Goal: Information Seeking & Learning: Learn about a topic

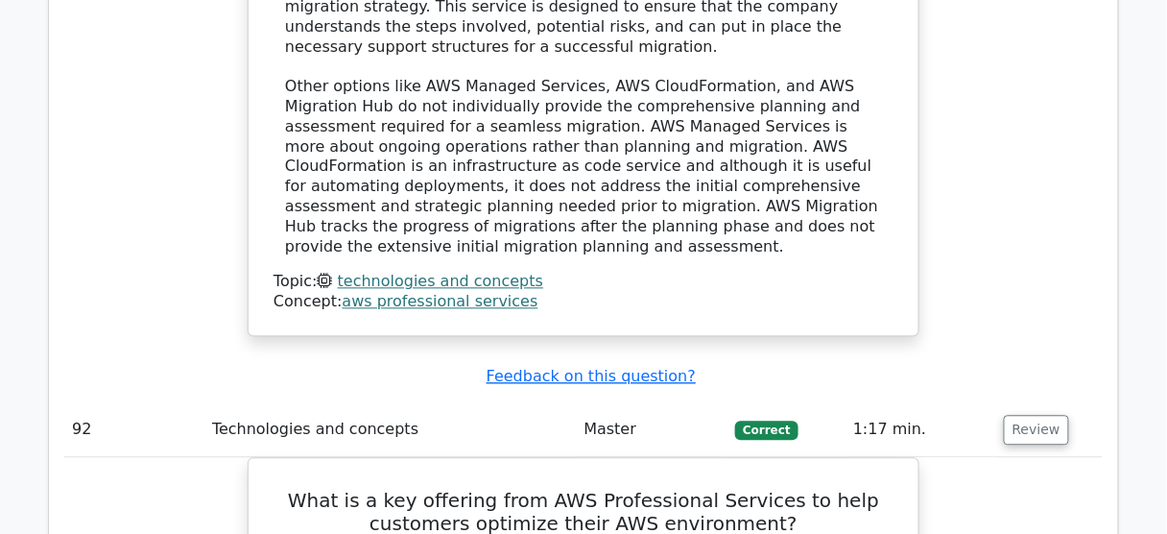
scroll to position [87544, 0]
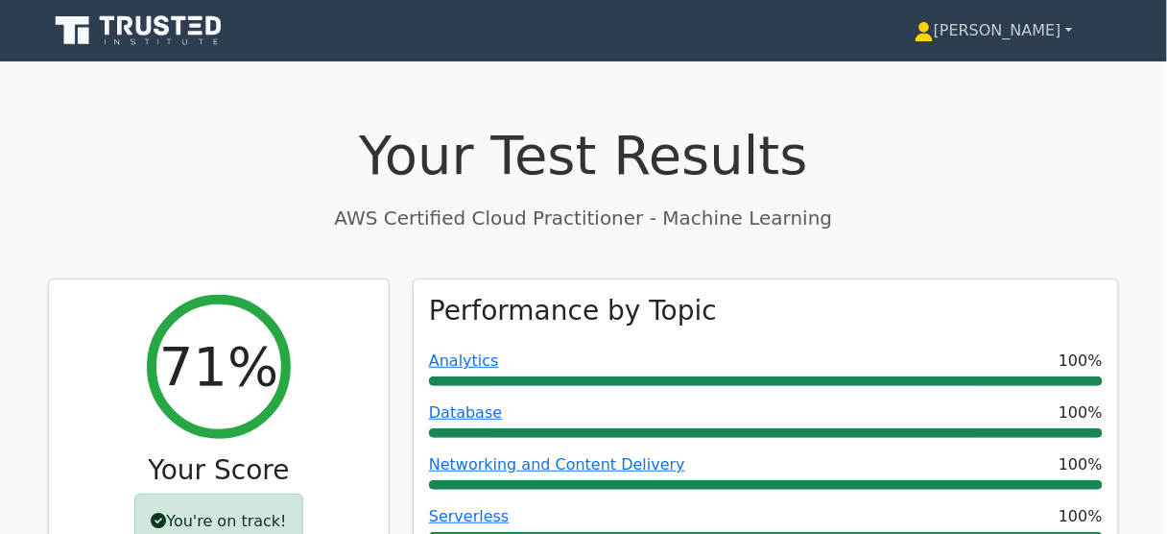
click at [1053, 32] on link "[PERSON_NAME]" at bounding box center [994, 31] width 250 height 38
click at [907, 77] on link "Profile" at bounding box center [946, 75] width 152 height 31
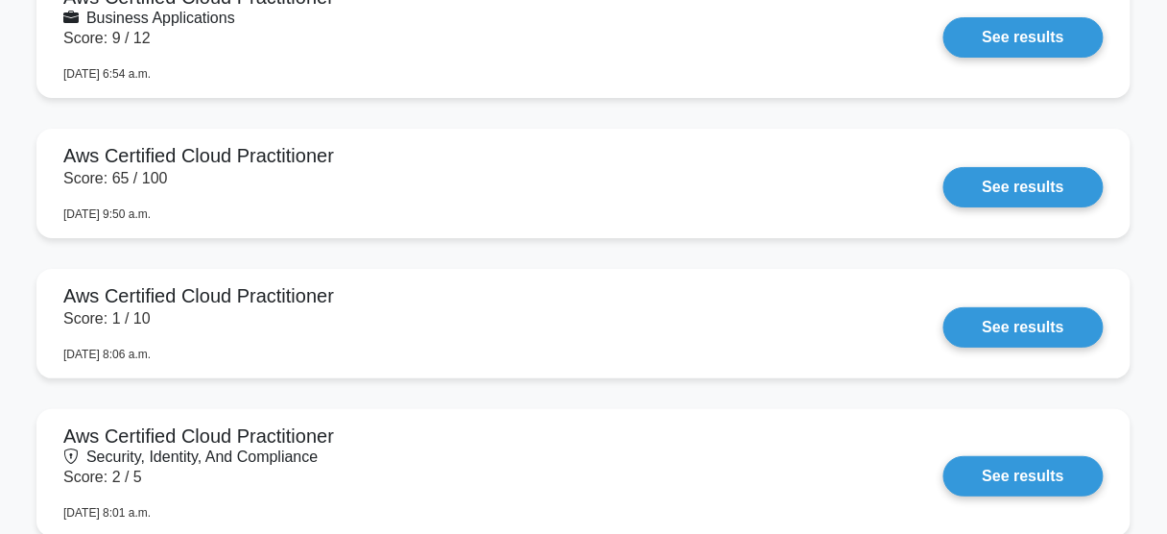
scroll to position [1766, 0]
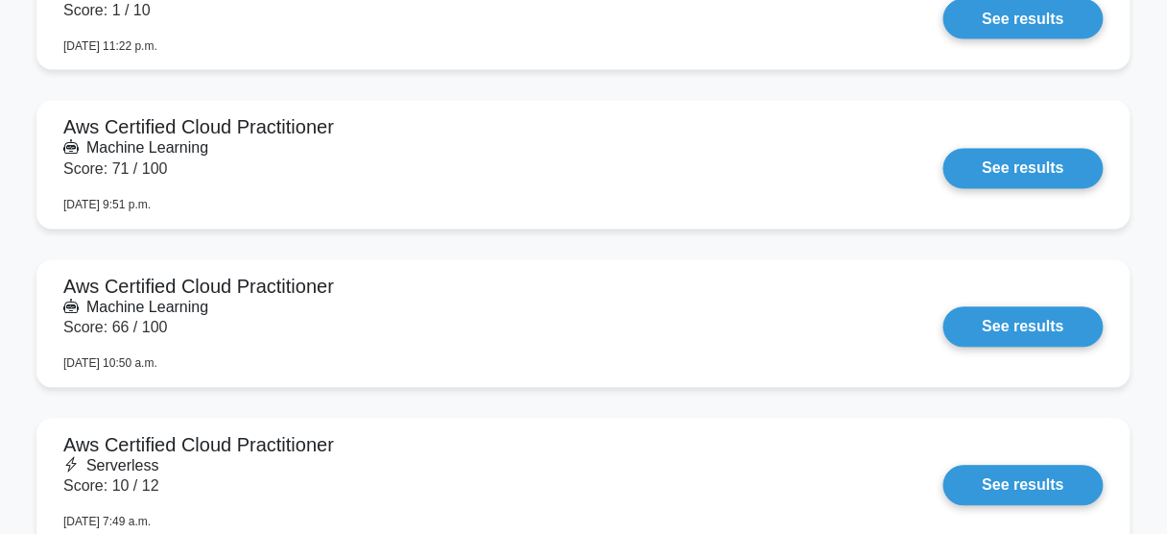
scroll to position [2687, 0]
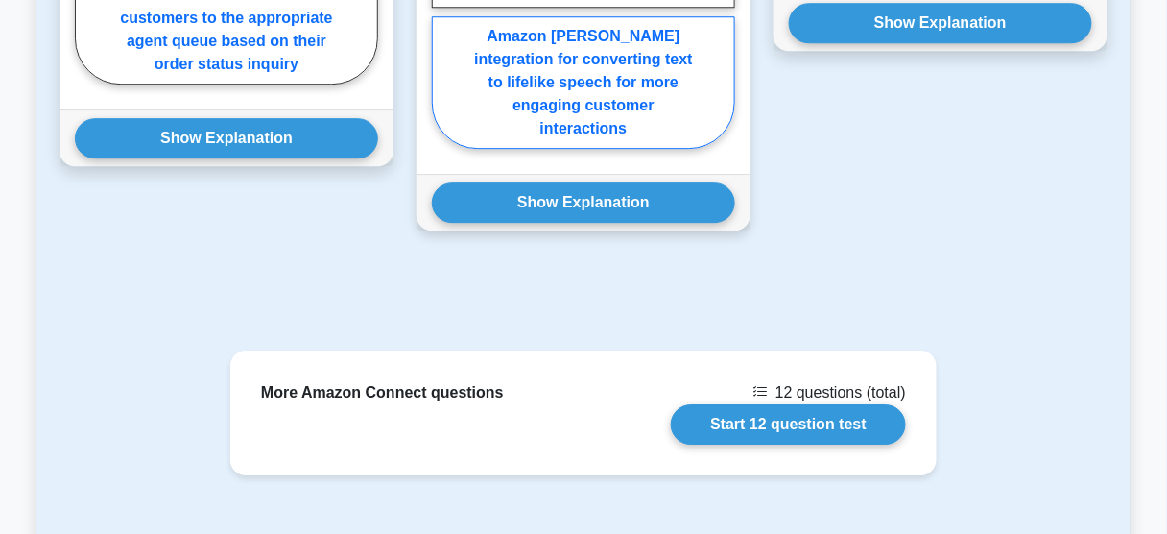
scroll to position [1382, 0]
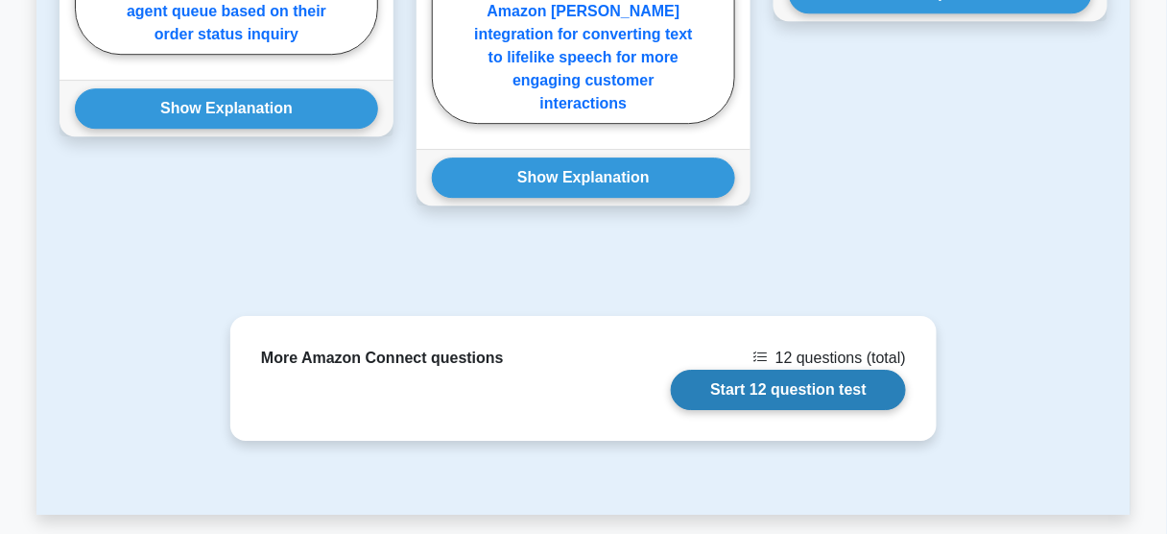
click at [749, 369] on link "Start 12 question test" at bounding box center [788, 389] width 235 height 40
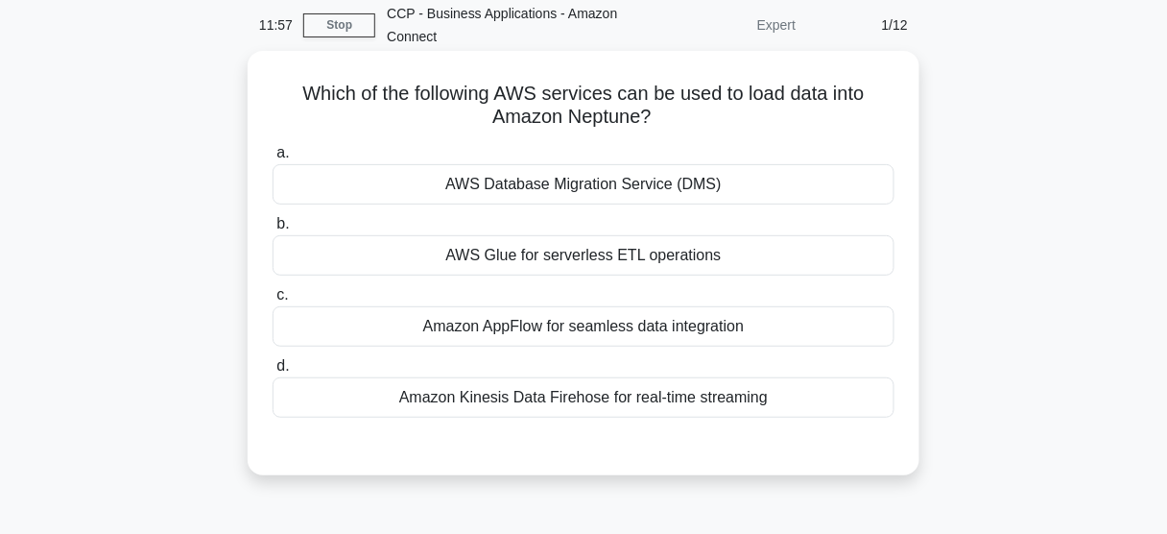
scroll to position [77, 0]
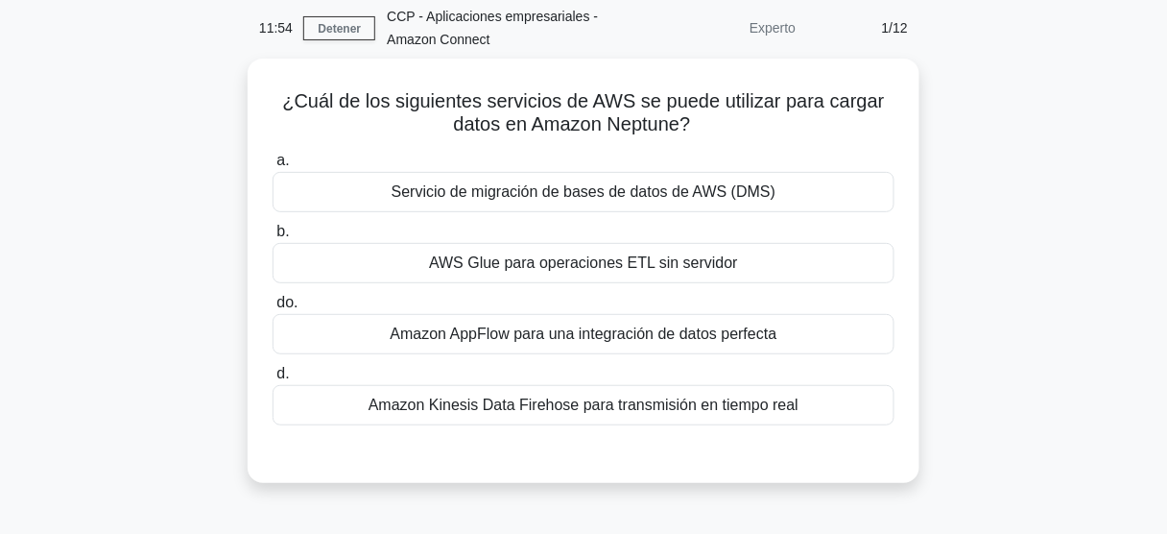
click at [1010, 253] on div "¿Cuál de los siguientes servicios de AWS se puede utilizar para cargar datos en…" at bounding box center [583, 282] width 1094 height 447
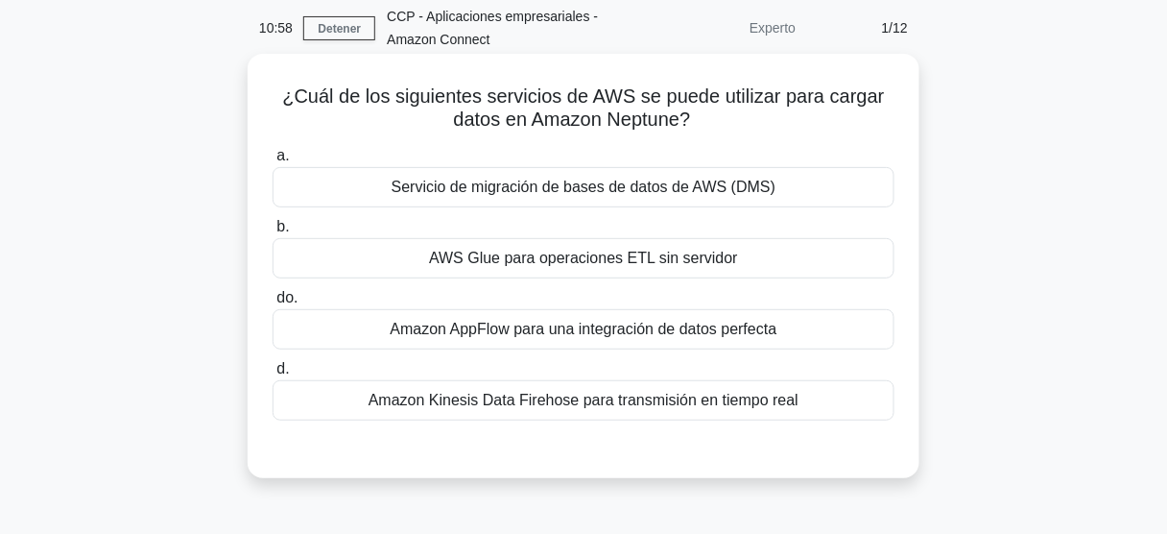
click at [773, 183] on div "Servicio de migración de bases de datos de AWS (DMS)" at bounding box center [584, 187] width 622 height 40
click at [273, 162] on input "a. Servicio de migración de bases de datos de AWS (DMS)" at bounding box center [273, 156] width 0 height 12
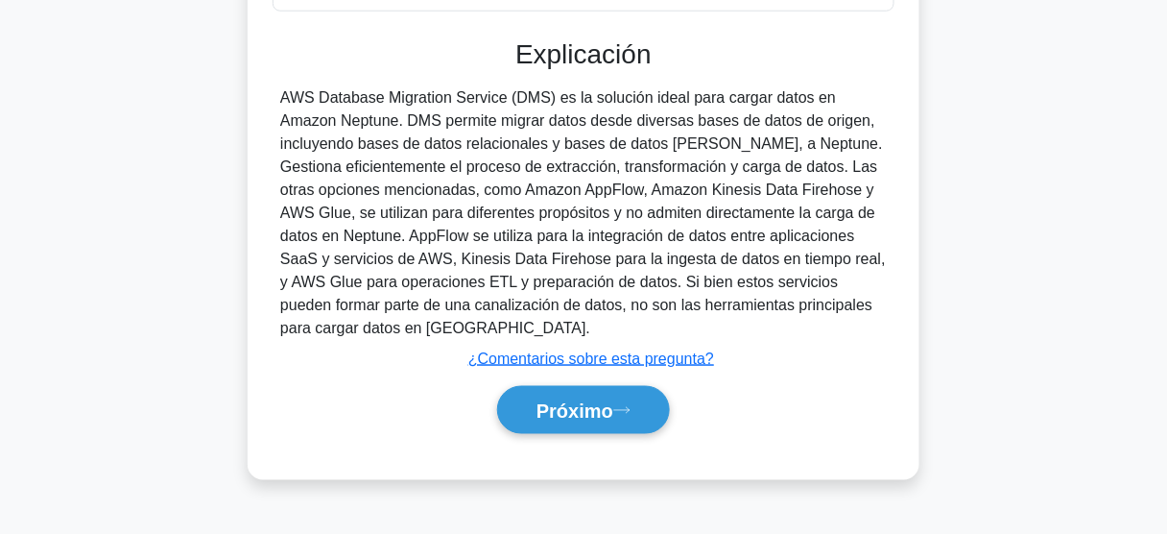
scroll to position [503, 0]
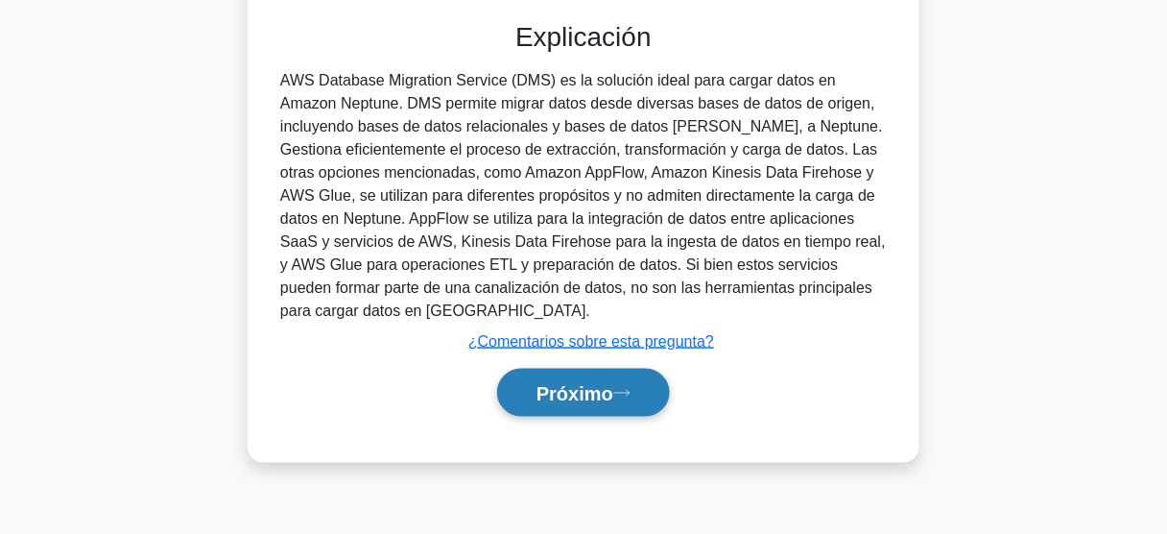
click at [575, 397] on font "Próximo" at bounding box center [574, 393] width 77 height 21
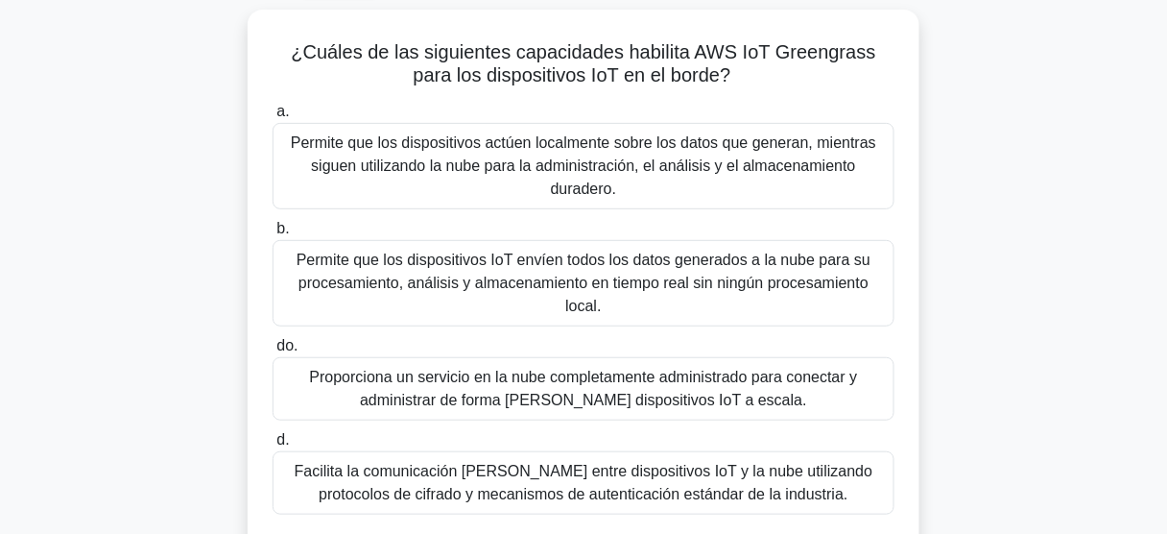
scroll to position [119, 0]
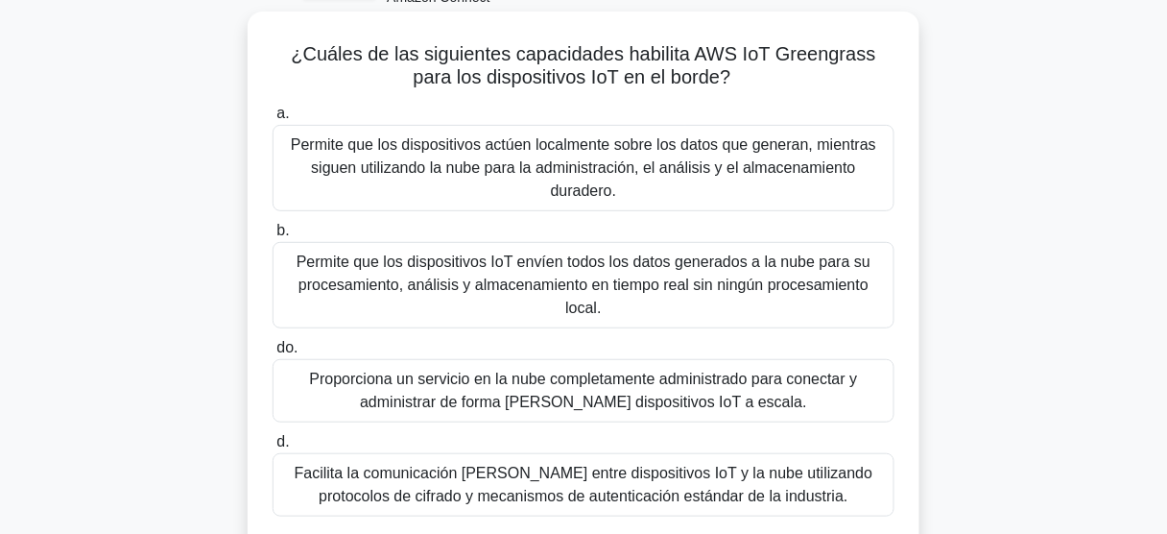
click at [656, 165] on font "Permite que los dispositivos actúen localmente sobre los datos que generan, mie…" at bounding box center [583, 167] width 585 height 62
click at [273, 120] on input "a. Permite que los dispositivos actúen localmente sobre los datos que generan, …" at bounding box center [273, 113] width 0 height 12
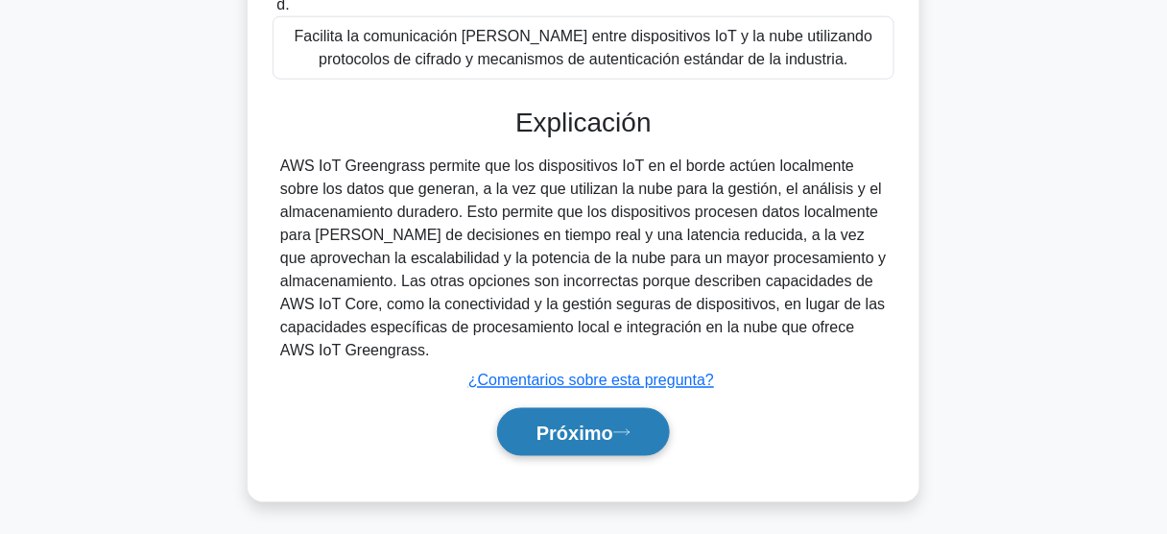
click at [584, 440] on button "Próximo" at bounding box center [583, 432] width 173 height 49
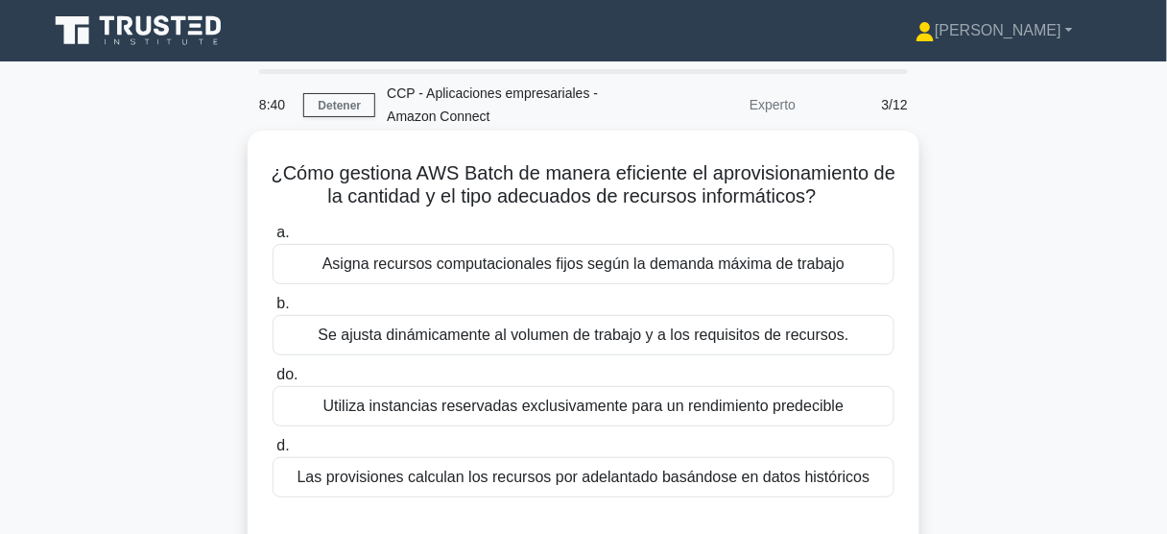
scroll to position [0, 0]
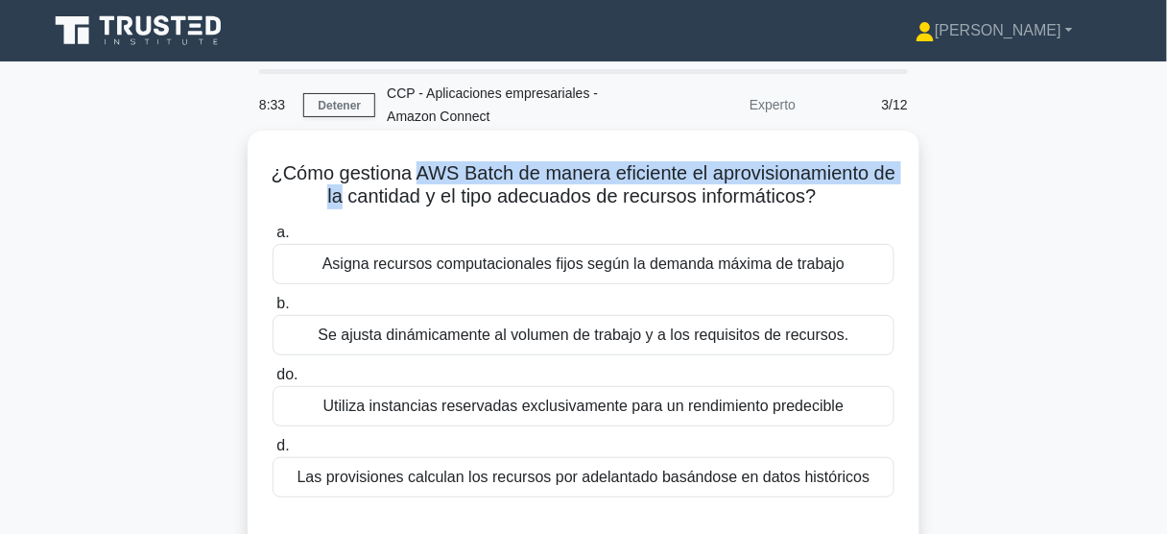
drag, startPoint x: 427, startPoint y: 177, endPoint x: 350, endPoint y: 198, distance: 79.6
click at [350, 198] on font "¿Cómo gestiona AWS Batch de manera eficiente el aprovisionamiento de la cantida…" at bounding box center [584, 184] width 625 height 44
click at [486, 183] on font "¿Cómo gestiona AWS Batch de manera eficiente el aprovisionamiento de la cantida…" at bounding box center [584, 184] width 625 height 44
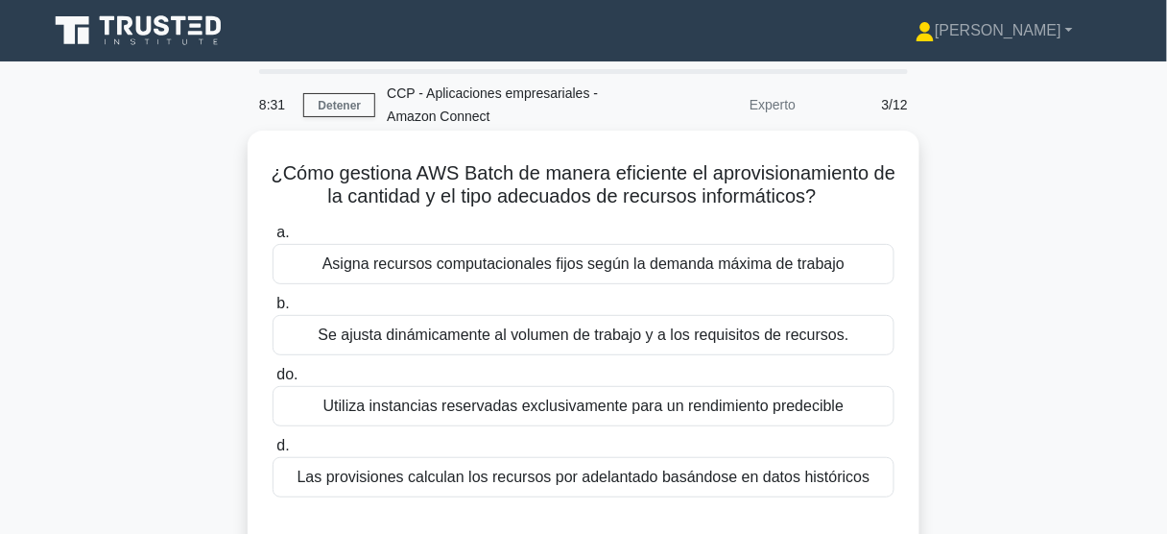
click at [519, 173] on font "¿Cómo gestiona AWS Batch de manera eficiente el aprovisionamiento de la cantida…" at bounding box center [584, 184] width 625 height 44
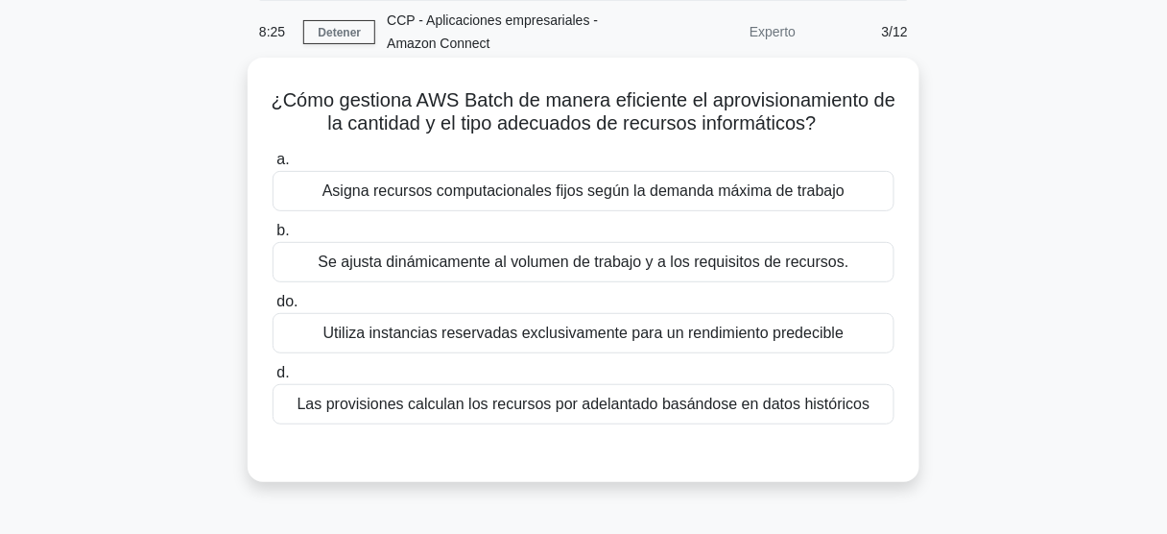
scroll to position [77, 0]
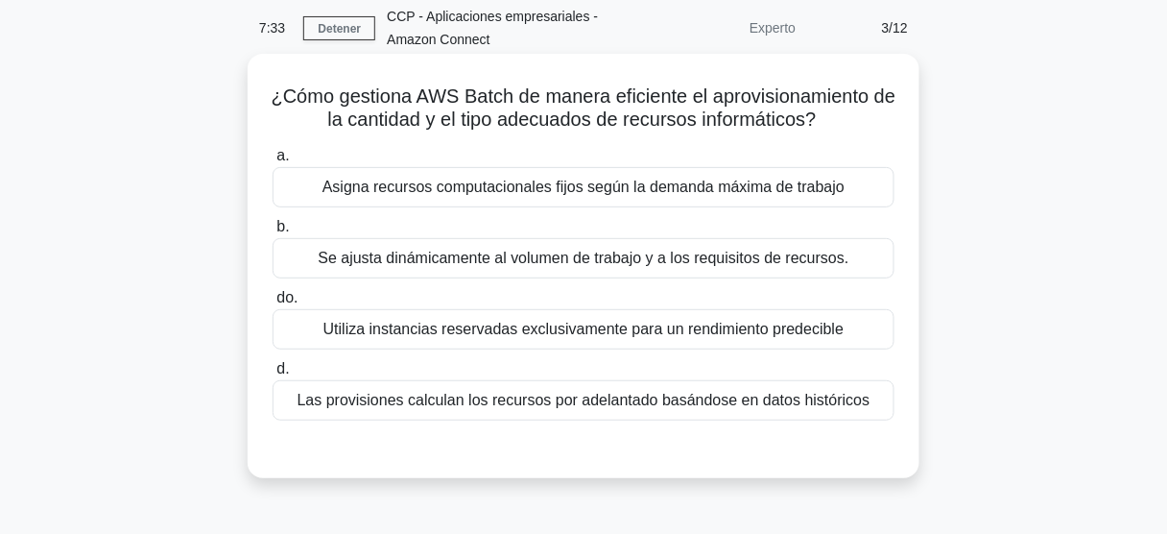
click at [494, 89] on font "¿Cómo gestiona AWS Batch de manera eficiente el aprovisionamiento de la cantida…" at bounding box center [584, 107] width 625 height 44
click at [498, 89] on font "¿Cómo gestiona AWS Batch de manera eficiente el aprovisionamiento de la cantida…" at bounding box center [584, 107] width 625 height 44
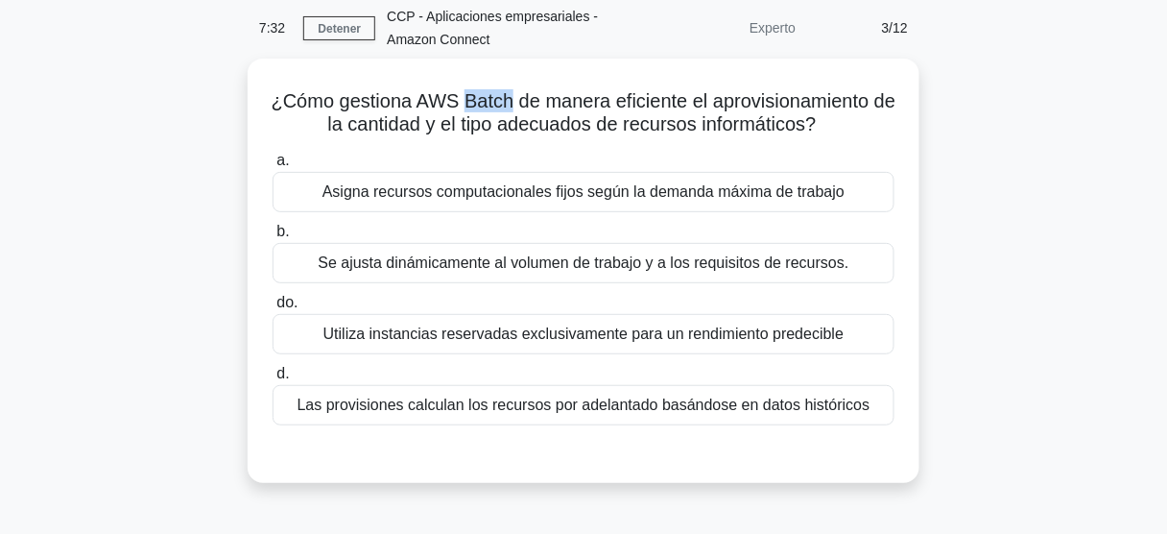
copy font "Batch"
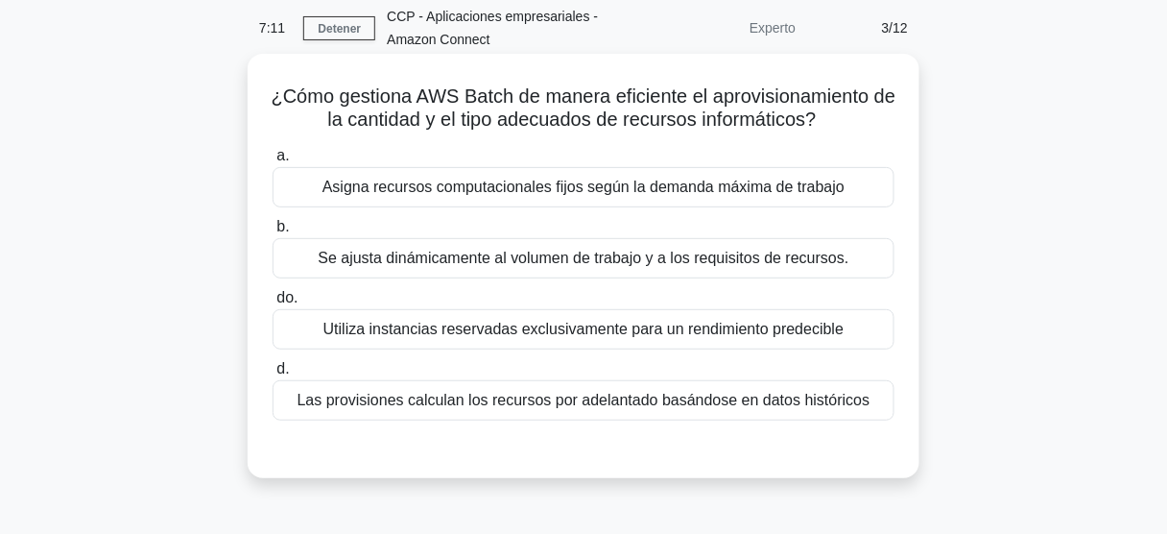
click at [640, 402] on font "Las provisiones calculan los recursos por adelantado basándose en datos históri…" at bounding box center [584, 400] width 573 height 16
click at [273, 375] on input "d. Las provisiones calculan los recursos por adelantado basándose en datos hist…" at bounding box center [273, 369] width 0 height 12
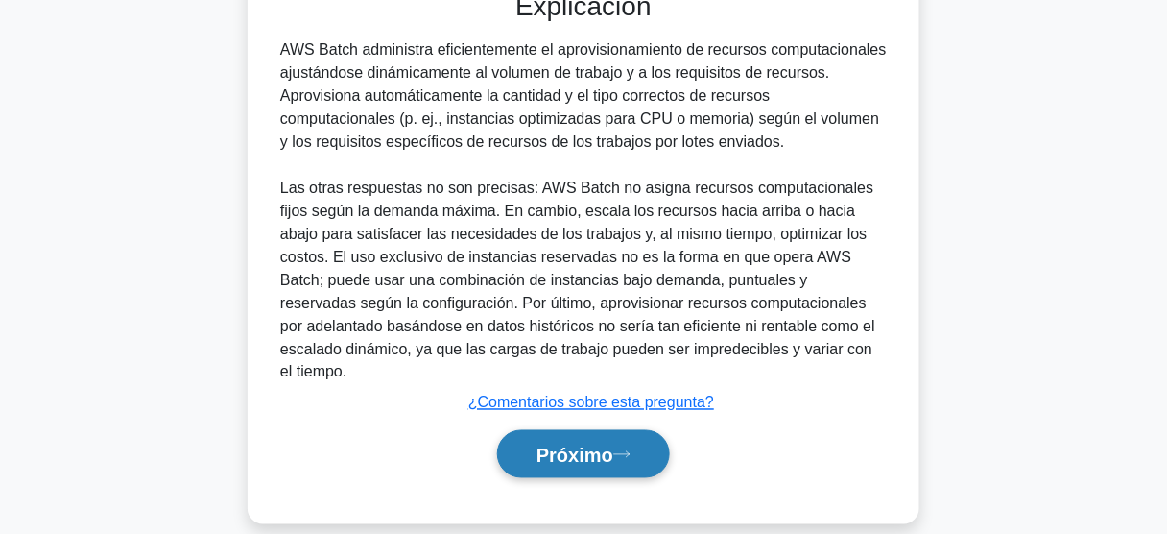
click at [601, 444] on font "Próximo" at bounding box center [574, 454] width 77 height 21
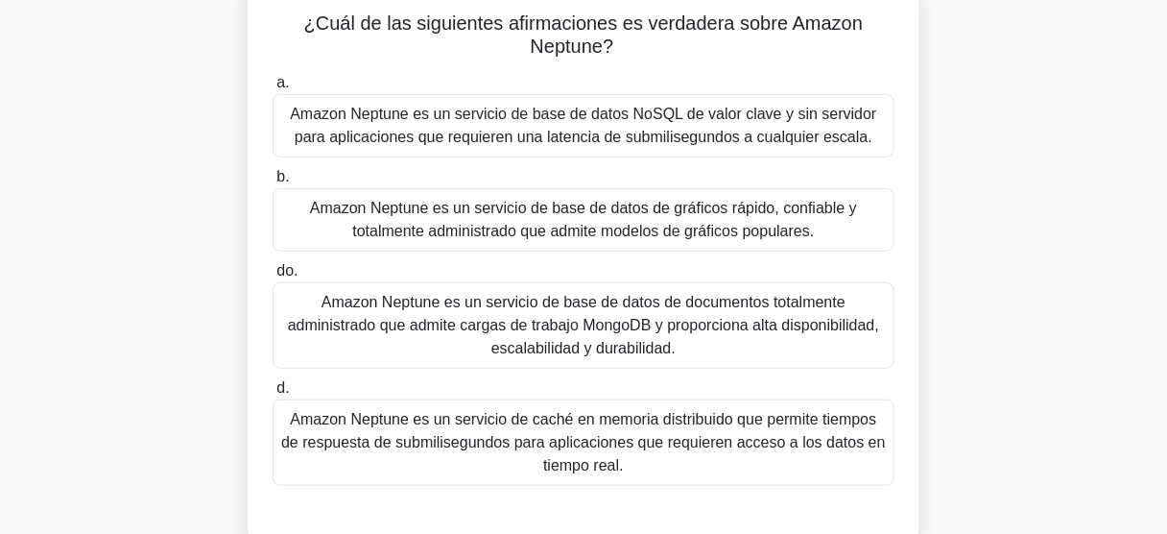
scroll to position [154, 0]
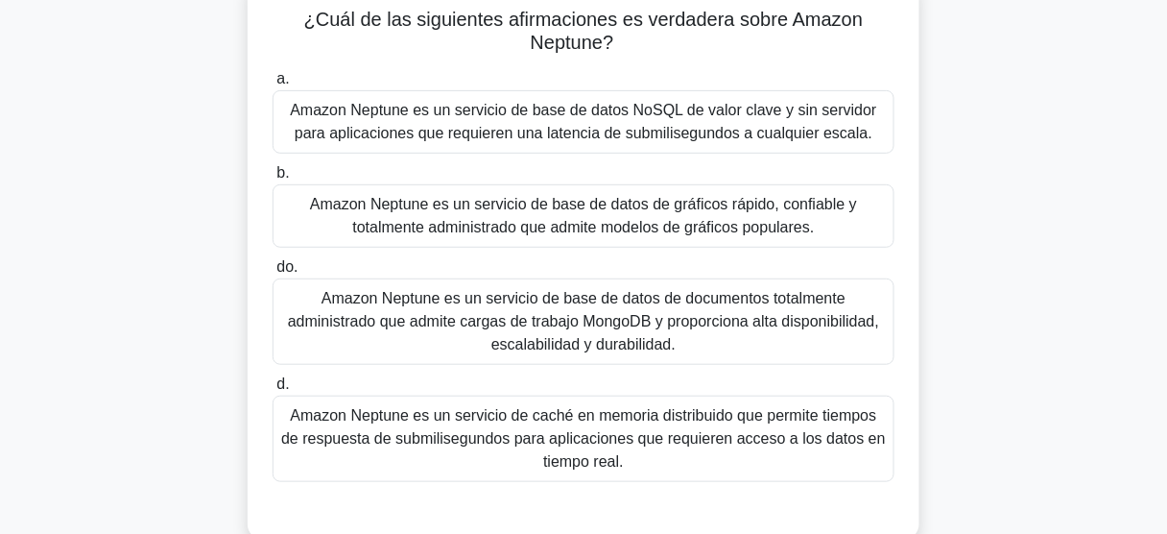
click at [651, 216] on font "Amazon Neptune es un servicio de base de datos de gráficos rápido, confiable y …" at bounding box center [583, 216] width 605 height 46
click at [273, 179] on input "b. Amazon Neptune es un servicio de base de datos de gráficos rápido, confiable…" at bounding box center [273, 173] width 0 height 12
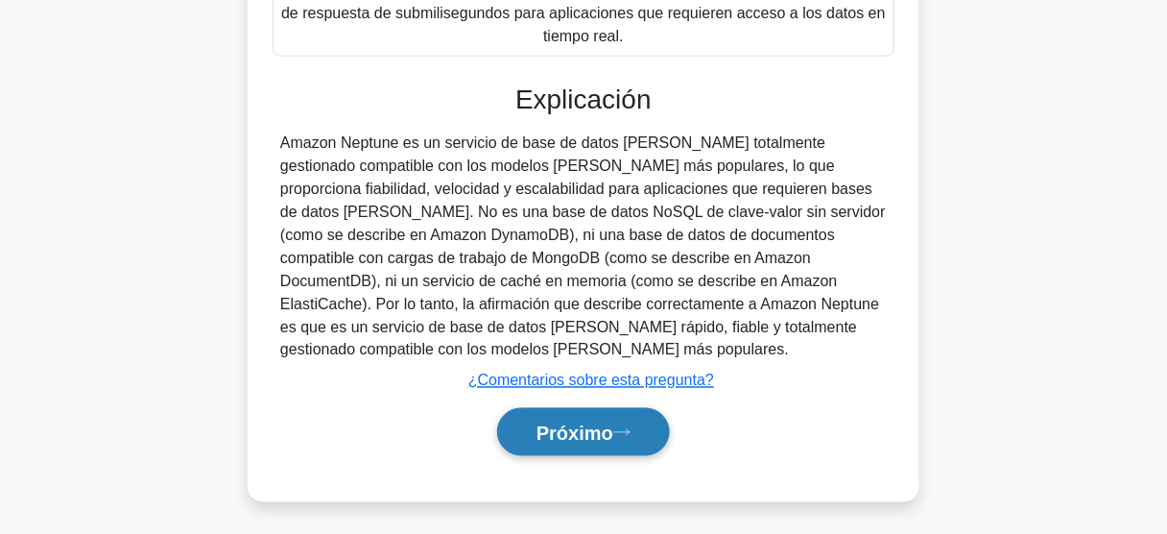
click at [613, 422] on font "Próximo" at bounding box center [574, 432] width 77 height 21
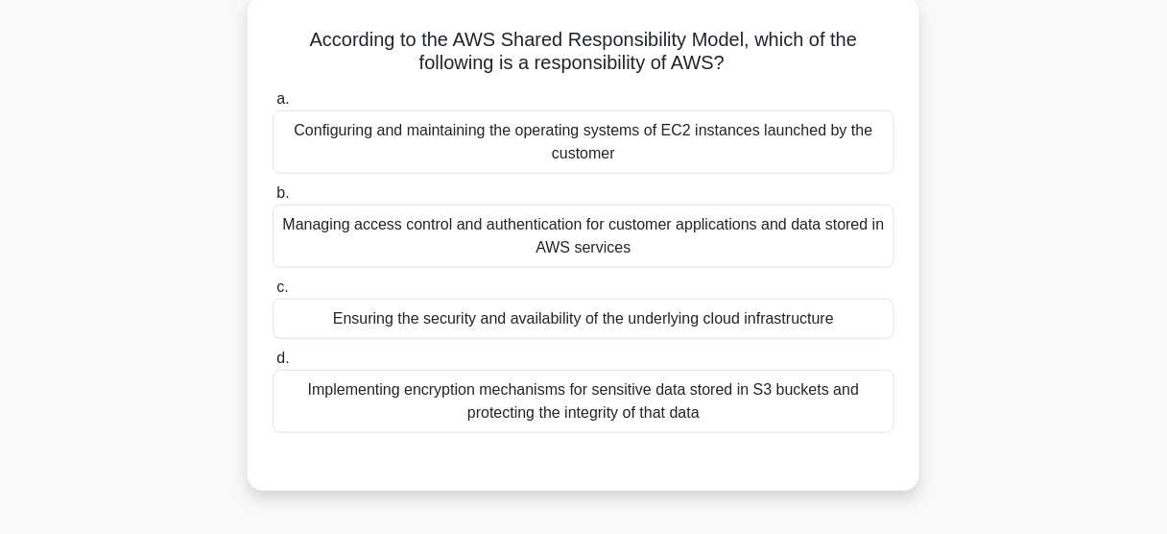
scroll to position [118, 0]
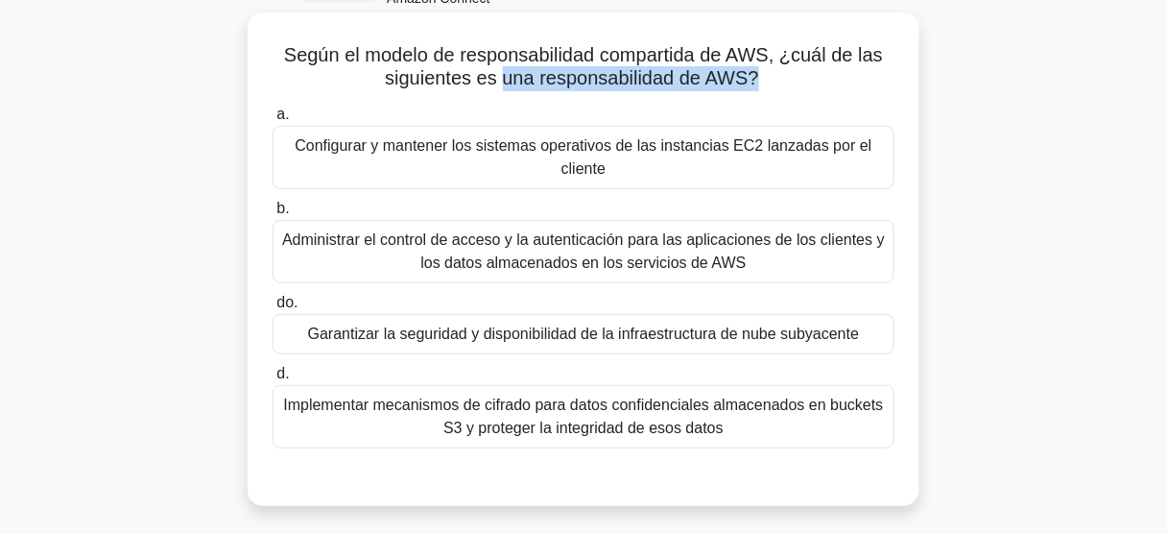
drag, startPoint x: 543, startPoint y: 85, endPoint x: 757, endPoint y: 88, distance: 214.0
click at [757, 88] on font "Según el modelo de responsabilidad compartida de AWS, ¿cuál de las siguientes e…" at bounding box center [583, 66] width 599 height 44
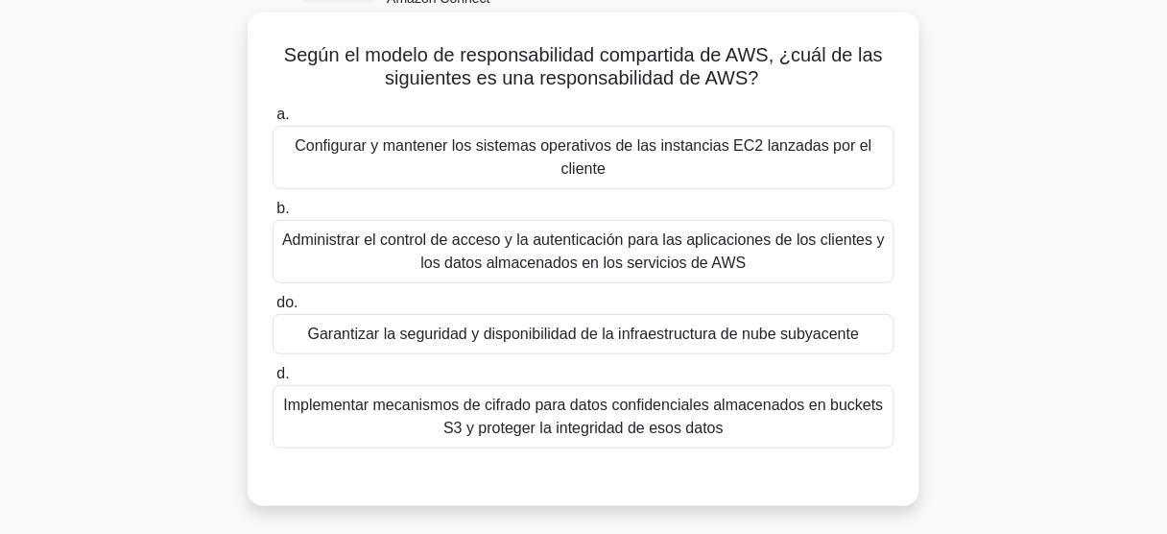
click at [593, 346] on div "Garantizar la seguridad y disponibilidad de la infraestructura de nube subyacen…" at bounding box center [584, 334] width 622 height 40
click at [273, 309] on input "do. Garantizar la seguridad y disponibilidad de la infraestructura de nube suby…" at bounding box center [273, 303] width 0 height 12
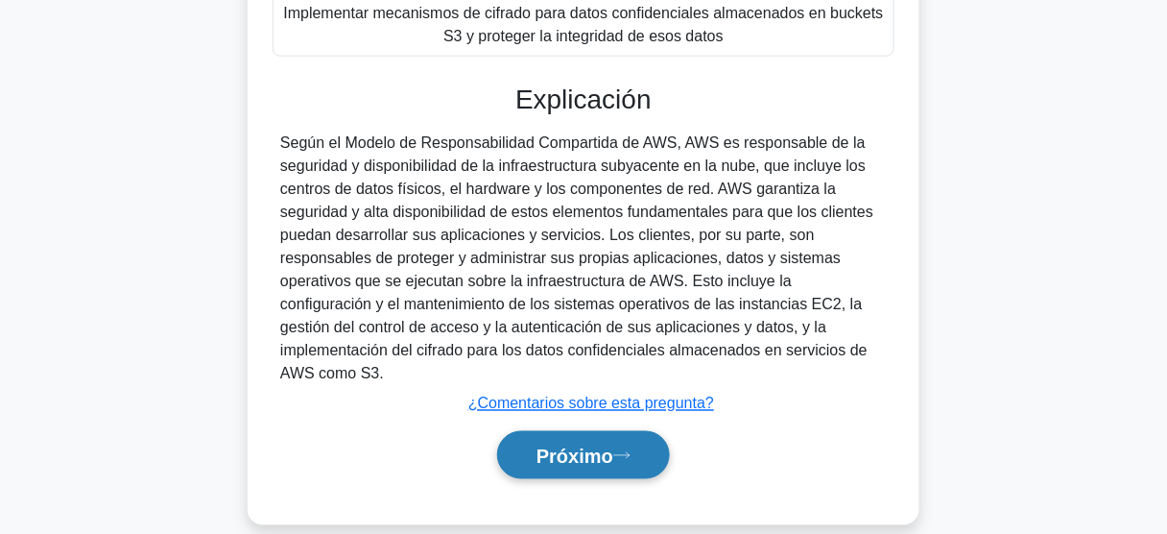
click at [613, 445] on font "Próximo" at bounding box center [574, 455] width 77 height 21
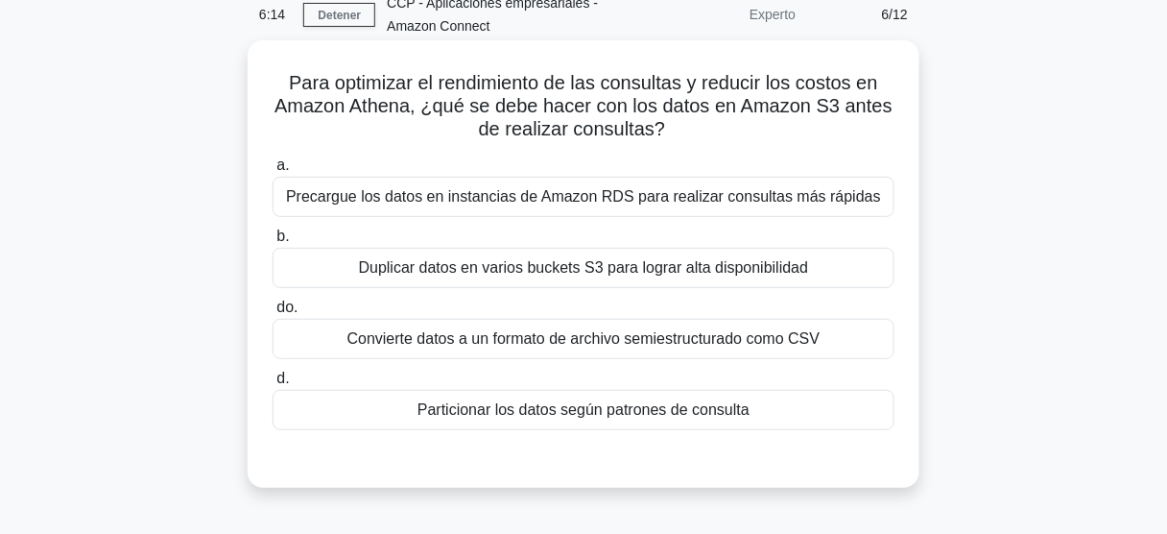
scroll to position [72, 0]
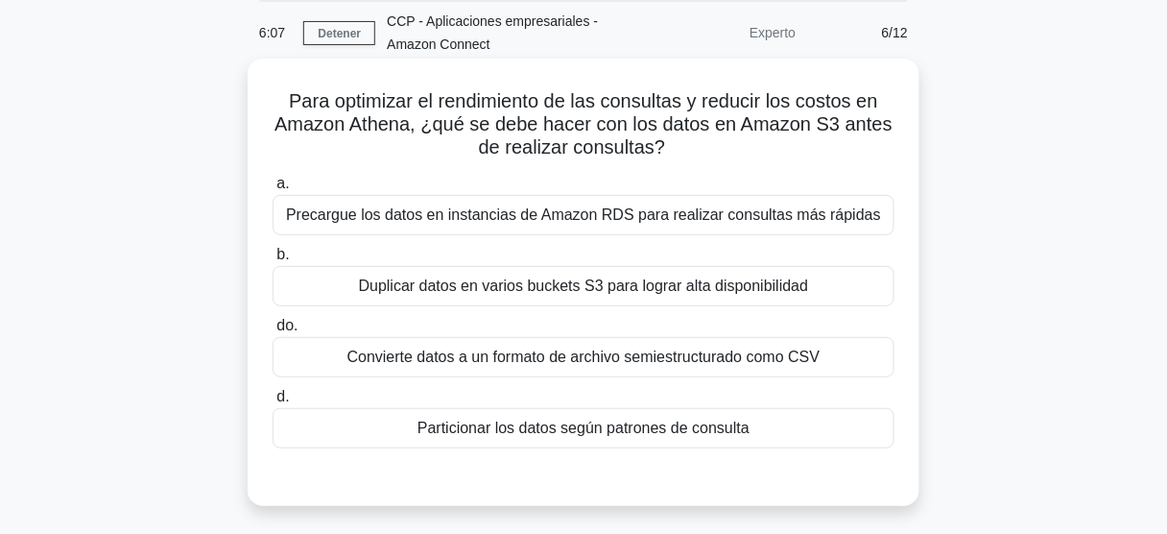
drag, startPoint x: 590, startPoint y: 102, endPoint x: 727, endPoint y: 147, distance: 143.6
click at [727, 147] on h5 "Para optimizar el rendimiento de las consultas y reducir los costos en Amazon A…" at bounding box center [584, 124] width 626 height 71
click at [628, 432] on font "Particionar los datos según patrones de consulta" at bounding box center [583, 427] width 332 height 16
click at [273, 403] on input "d. Particionar los datos según patrones de consulta" at bounding box center [273, 397] width 0 height 12
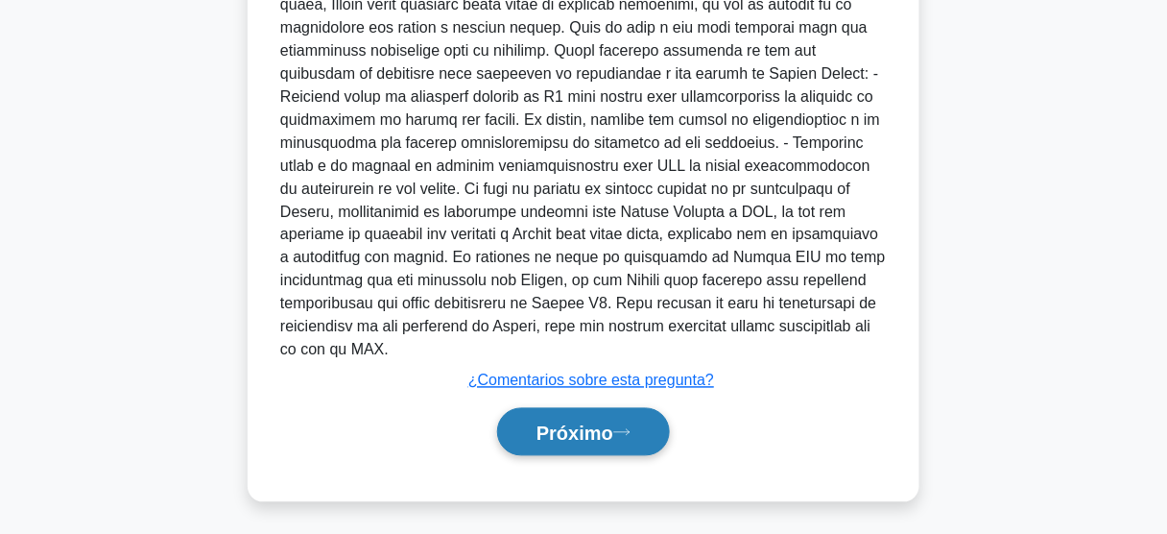
click at [573, 425] on font "Próximo" at bounding box center [574, 432] width 77 height 21
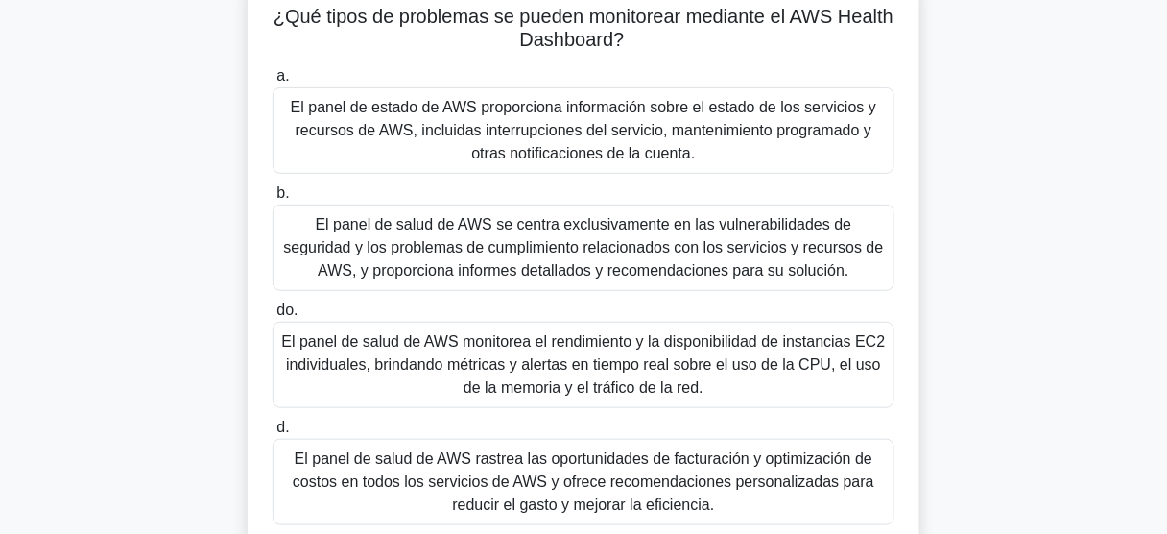
scroll to position [154, 0]
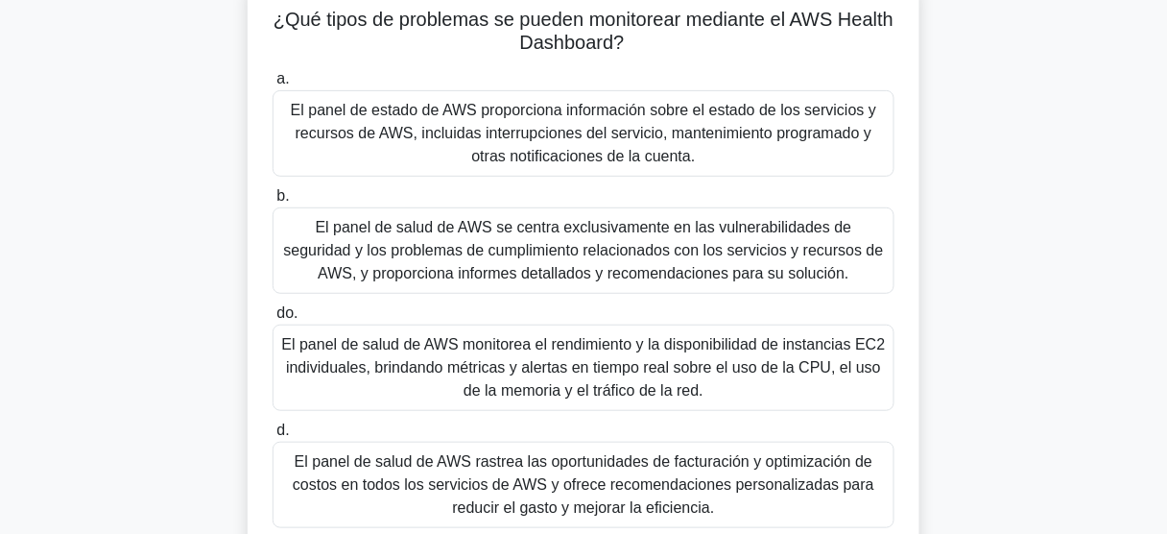
click at [691, 129] on font "El panel de estado de AWS proporciona información sobre el estado de los servic…" at bounding box center [583, 133] width 585 height 62
click at [273, 85] on input "a. El panel de estado de AWS proporciona información sobre el estado de los ser…" at bounding box center [273, 79] width 0 height 12
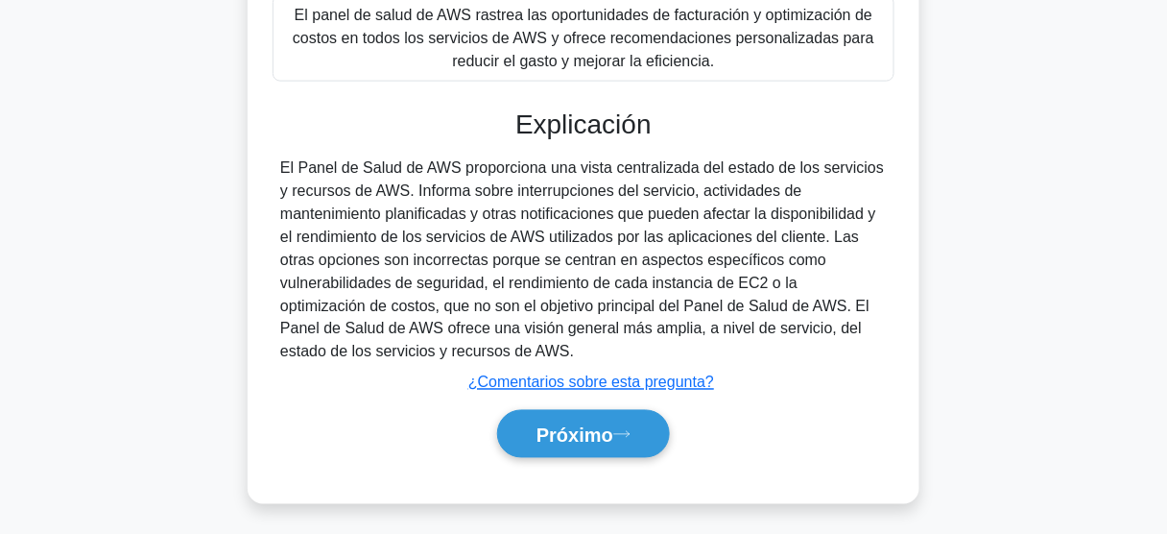
scroll to position [602, 0]
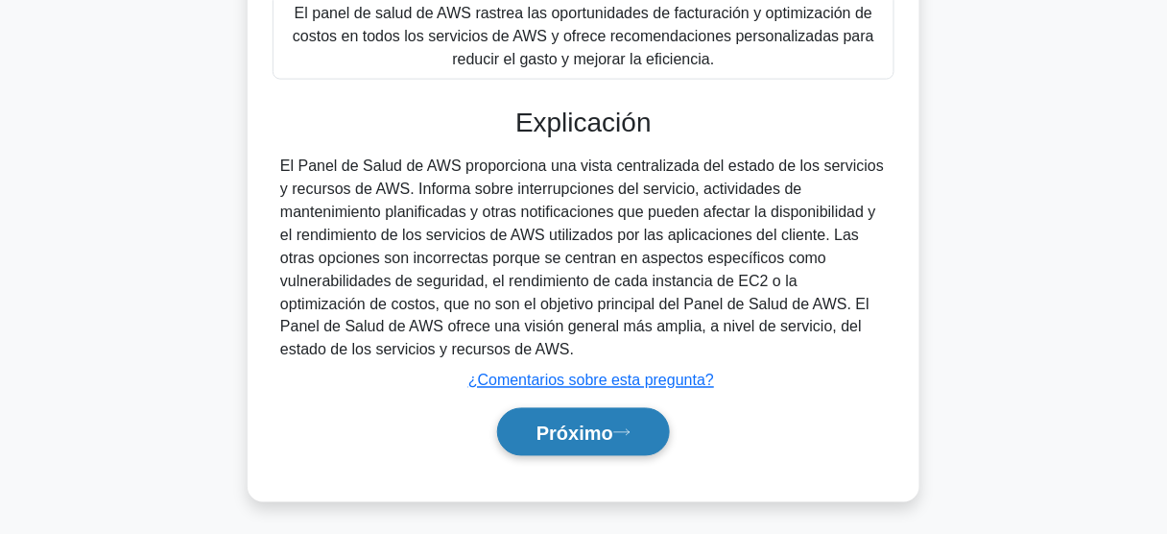
click at [621, 427] on icon at bounding box center [621, 432] width 17 height 11
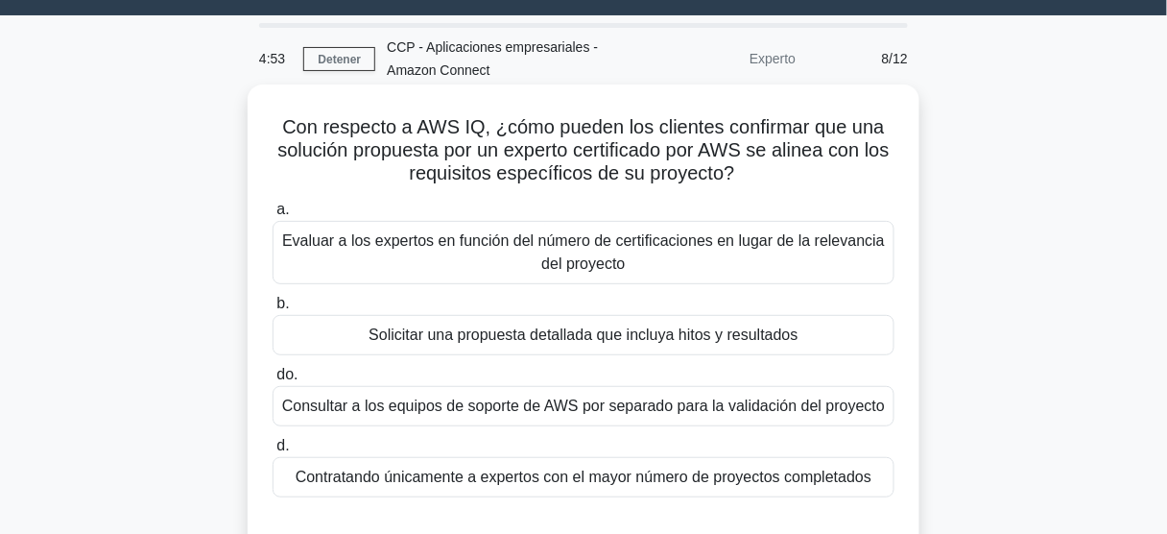
scroll to position [42, 0]
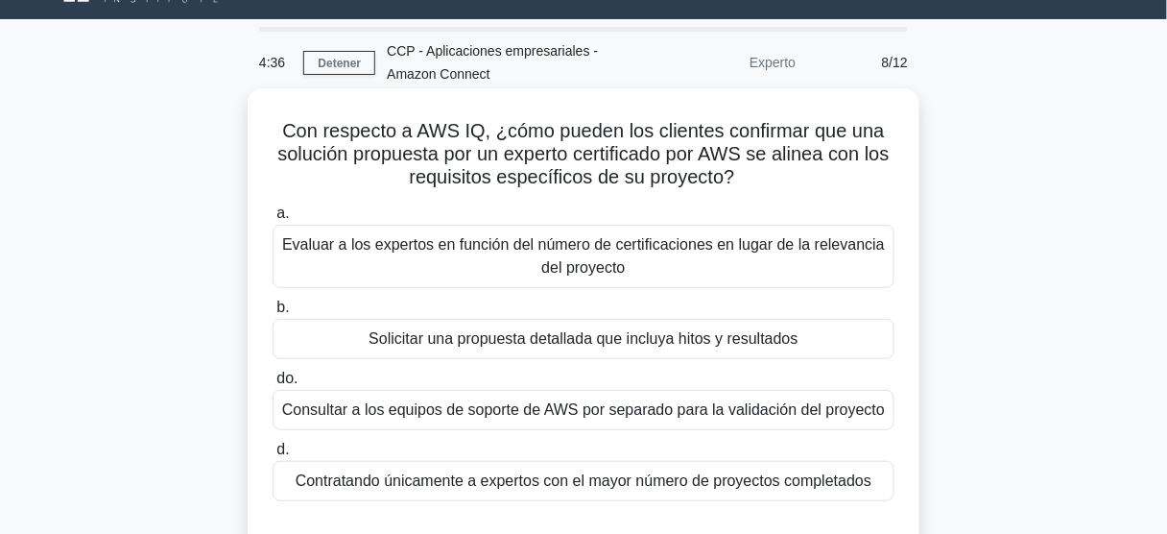
click at [465, 131] on font "Con respecto a AWS IQ, ¿cómo pueden los clientes confirmar que una solución pro…" at bounding box center [582, 153] width 611 height 67
copy font "IQ"
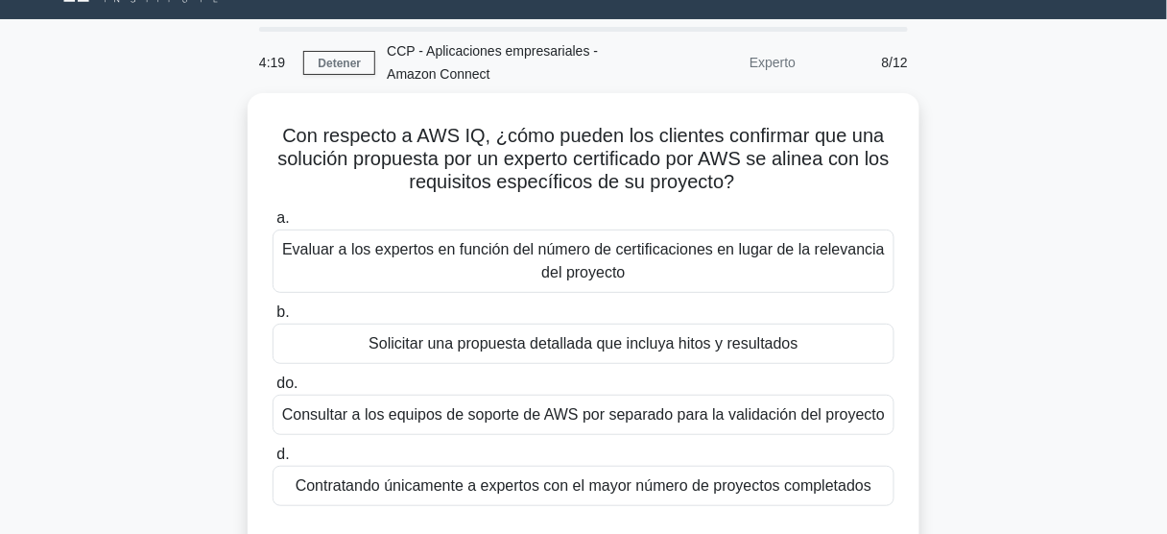
click at [167, 231] on div "Con respecto a AWS IQ, ¿cómo pueden los clientes confirmar que una solución pro…" at bounding box center [583, 339] width 1094 height 493
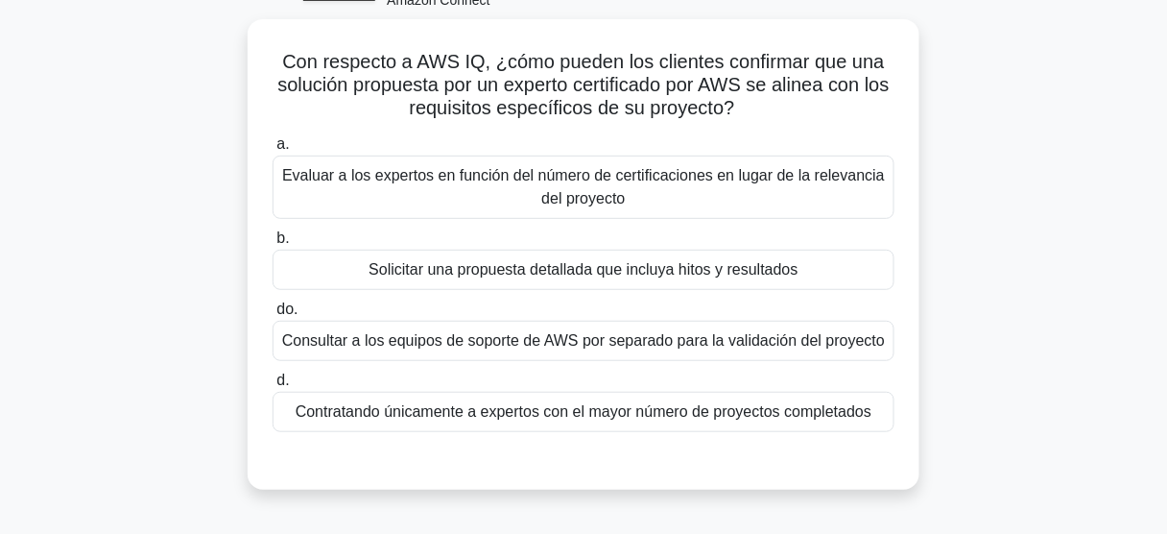
scroll to position [119, 0]
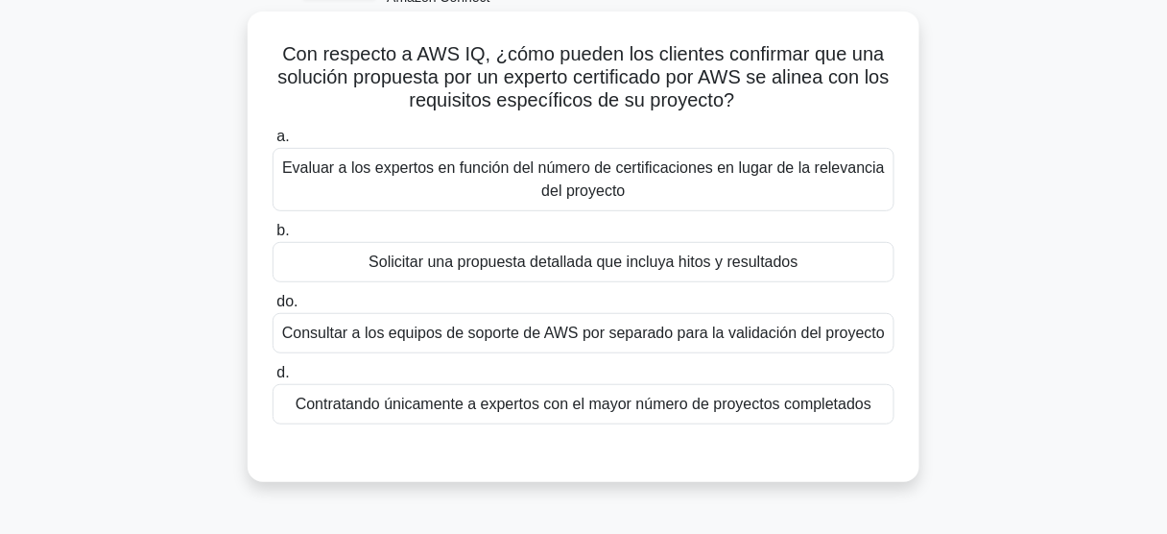
click at [583, 404] on font "Contratando únicamente a expertos con el mayor número de proyectos completados" at bounding box center [584, 403] width 576 height 16
click at [273, 379] on input "d. Contratando únicamente a expertos con el mayor número de proyectos completad…" at bounding box center [273, 373] width 0 height 12
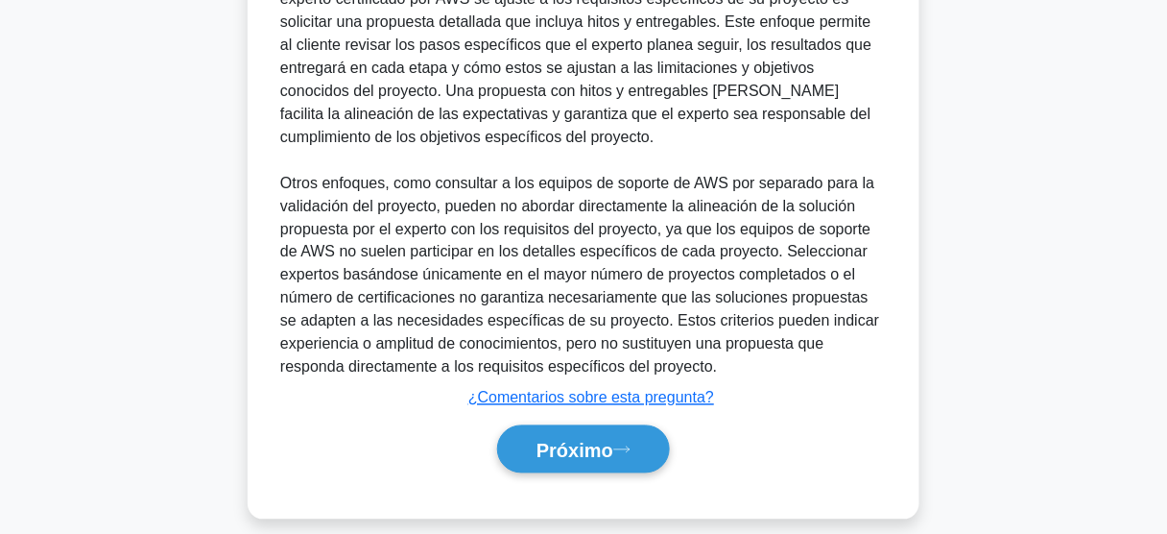
scroll to position [674, 0]
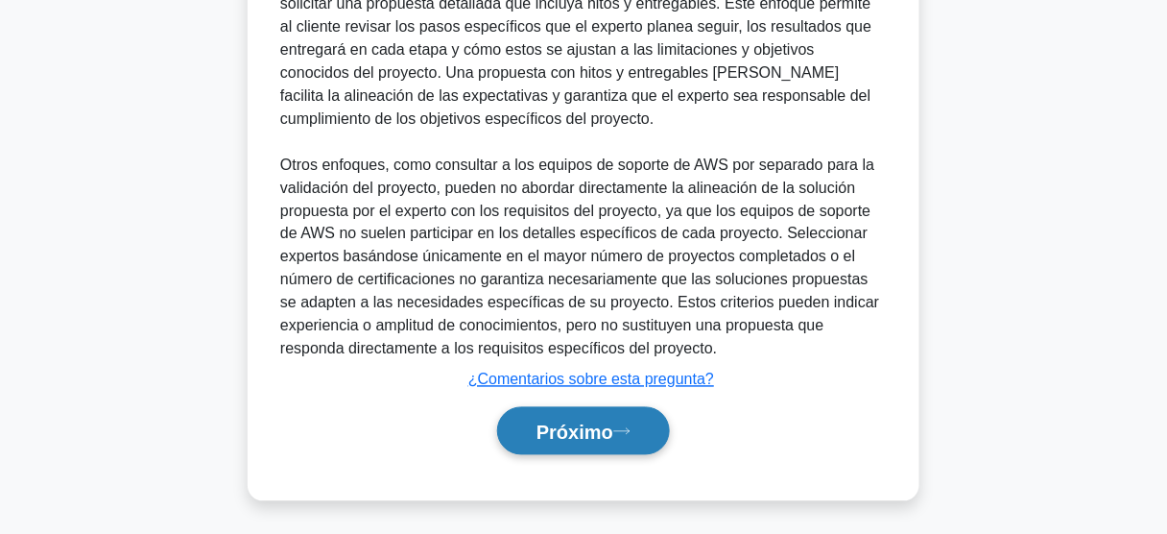
click at [613, 421] on font "Próximo" at bounding box center [574, 431] width 77 height 21
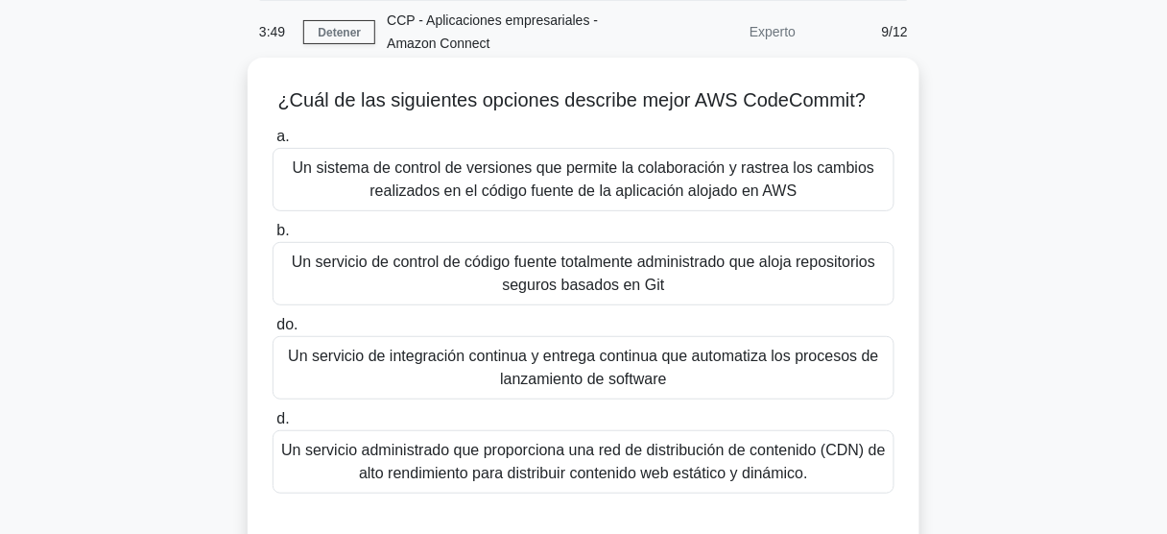
scroll to position [77, 0]
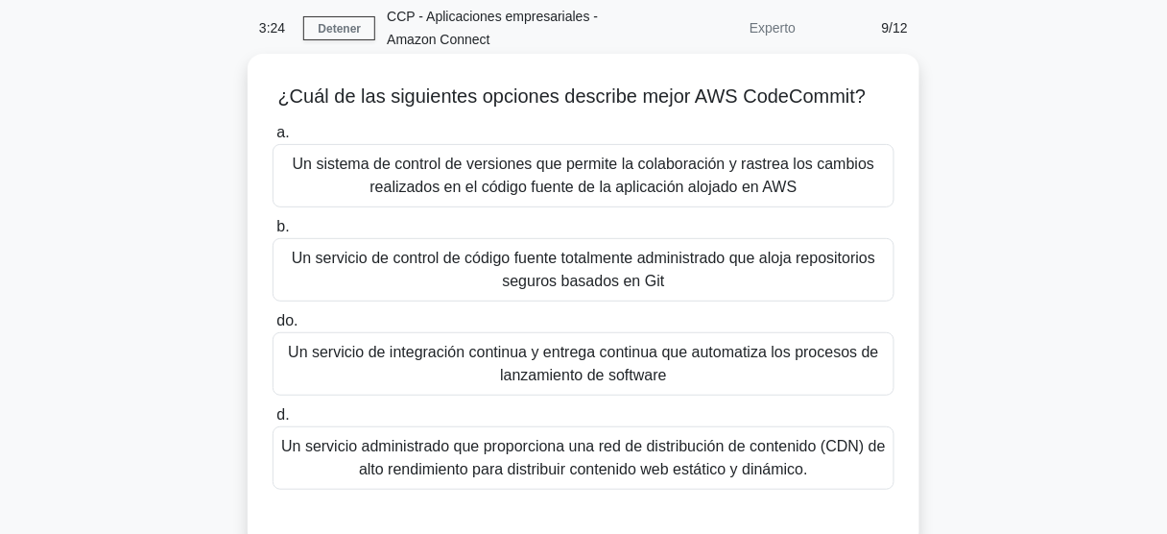
click at [591, 274] on font "Un servicio de control de código fuente totalmente administrado que aloja repos…" at bounding box center [584, 269] width 584 height 39
click at [273, 233] on input "b. Un servicio de control de código fuente totalmente administrado que aloja re…" at bounding box center [273, 227] width 0 height 12
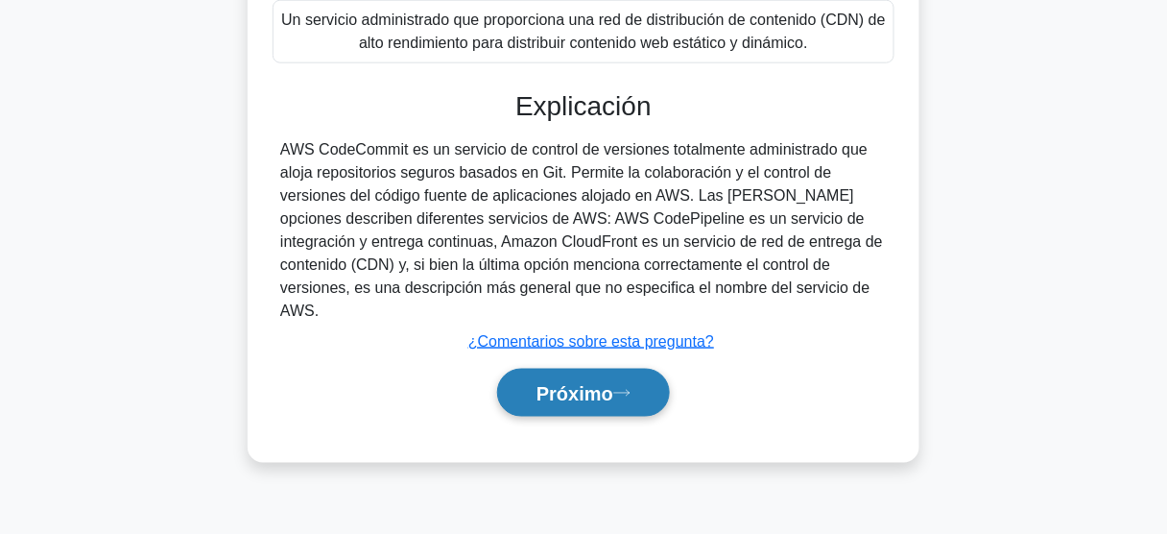
click at [613, 383] on font "Próximo" at bounding box center [574, 393] width 77 height 21
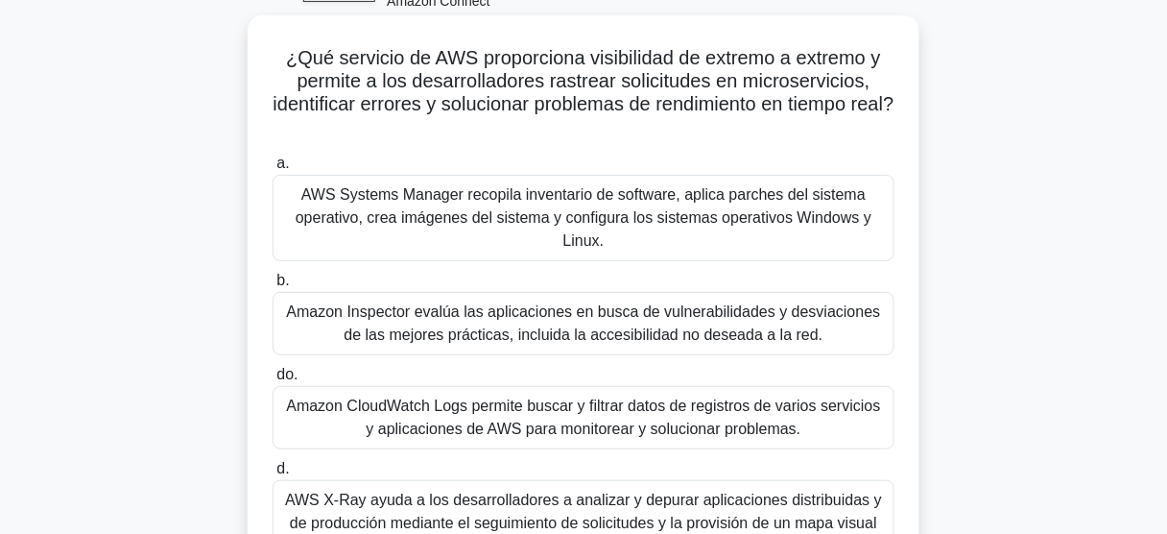
scroll to position [119, 0]
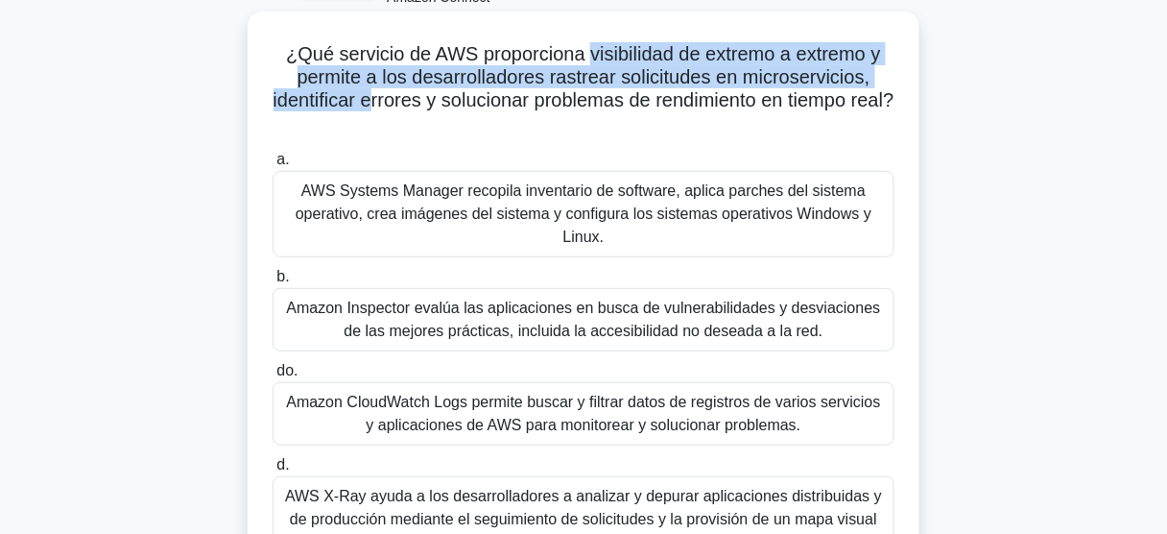
drag, startPoint x: 621, startPoint y: 55, endPoint x: 391, endPoint y: 111, distance: 237.2
click at [391, 110] on font "¿Qué servicio de AWS proporciona visibilidad de extremo a extremo y permite a l…" at bounding box center [584, 76] width 621 height 67
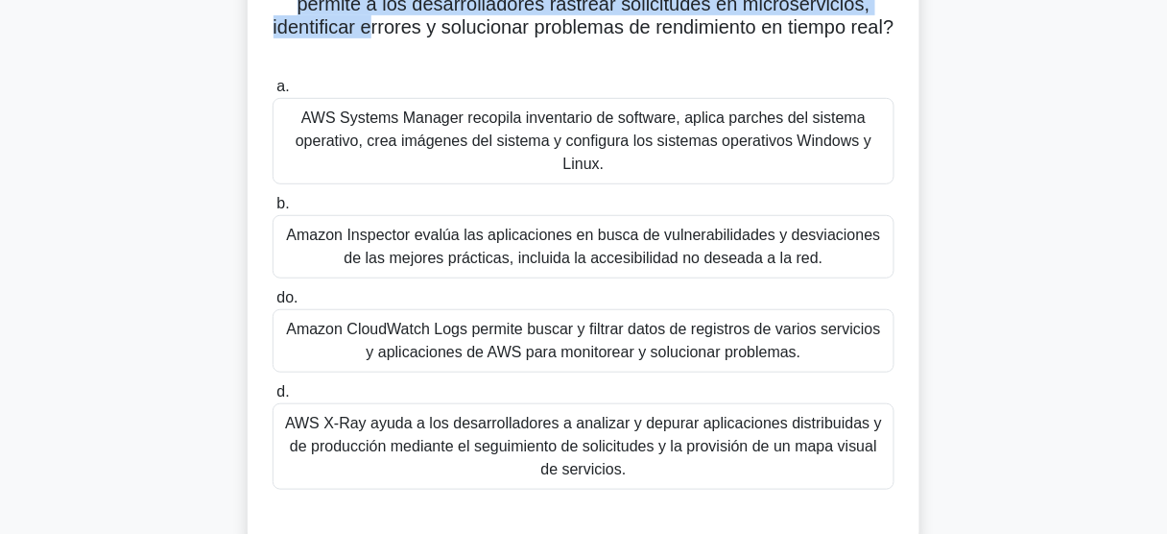
scroll to position [196, 0]
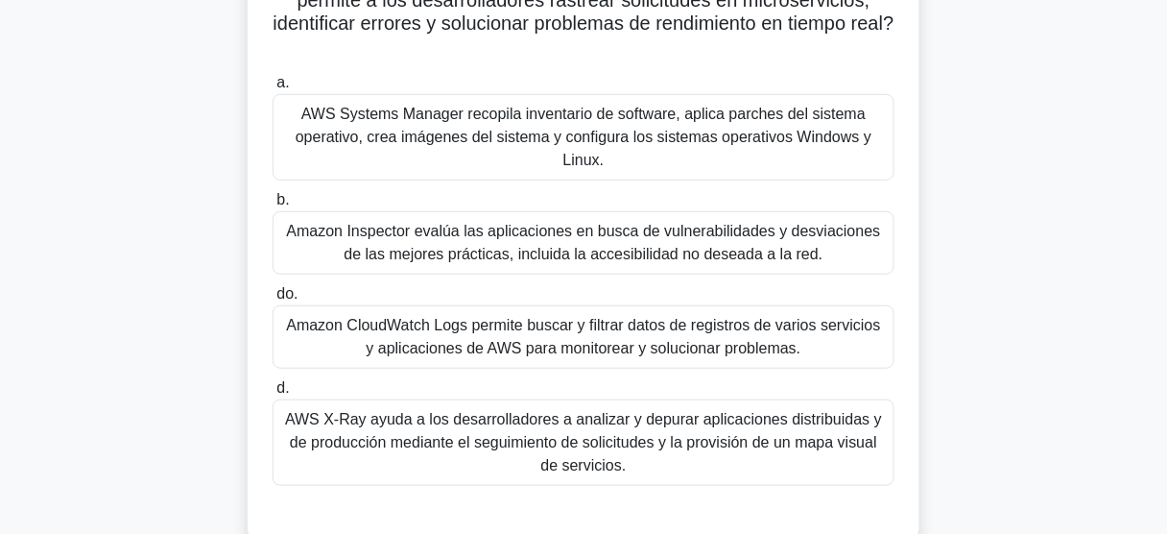
click at [636, 464] on font "AWS X-Ray ayuda a los desarrolladores a analizar y depurar aplicaciones distrib…" at bounding box center [583, 442] width 605 height 69
click at [273, 394] on input "d. AWS X-Ray ayuda a los desarrolladores a analizar y depurar aplicaciones dist…" at bounding box center [273, 388] width 0 height 12
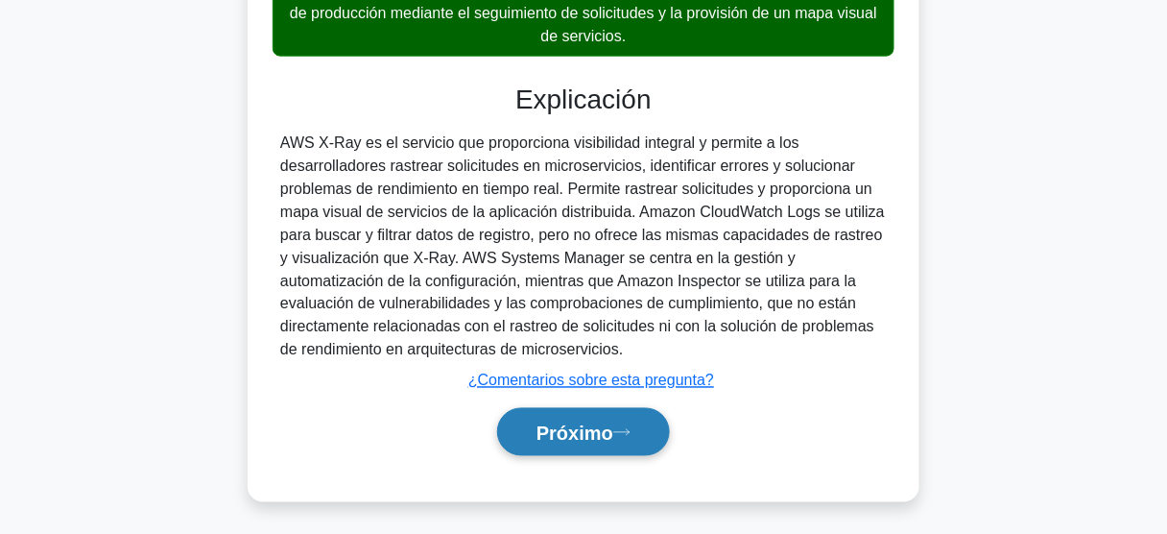
click at [582, 438] on font "Próximo" at bounding box center [574, 432] width 77 height 21
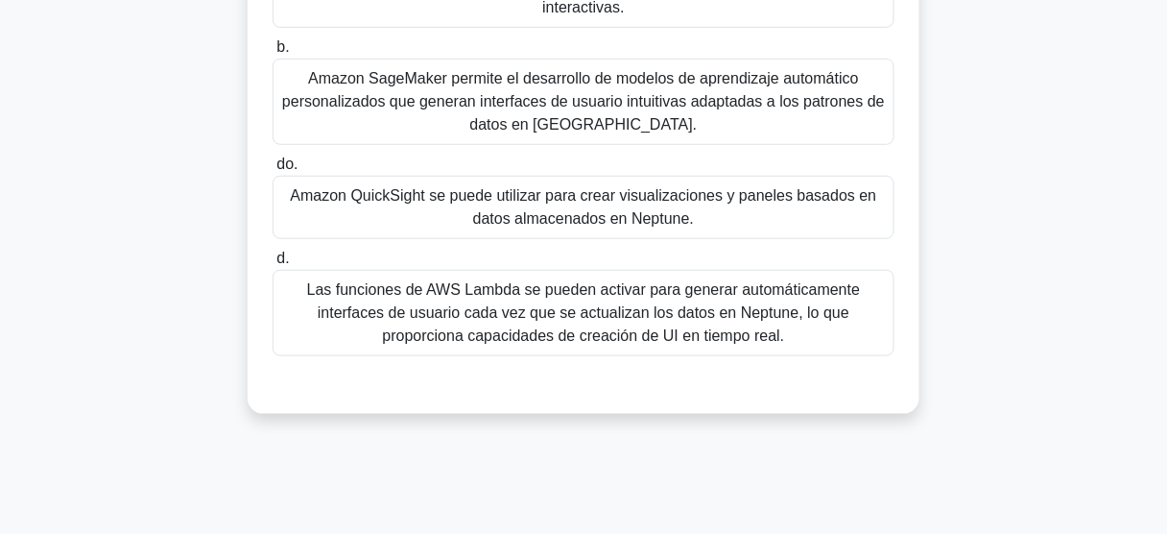
scroll to position [133, 0]
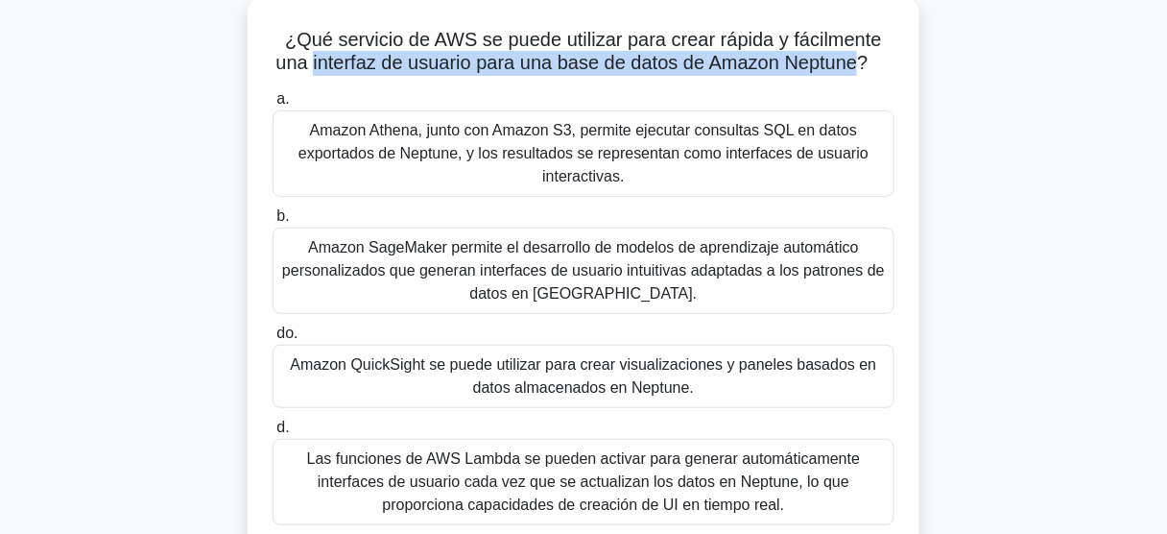
drag, startPoint x: 366, startPoint y: 60, endPoint x: 874, endPoint y: 62, distance: 508.7
click at [874, 62] on font "¿Qué servicio de AWS se puede utilizar para crear rápida y fácilmente una inter…" at bounding box center [578, 51] width 606 height 44
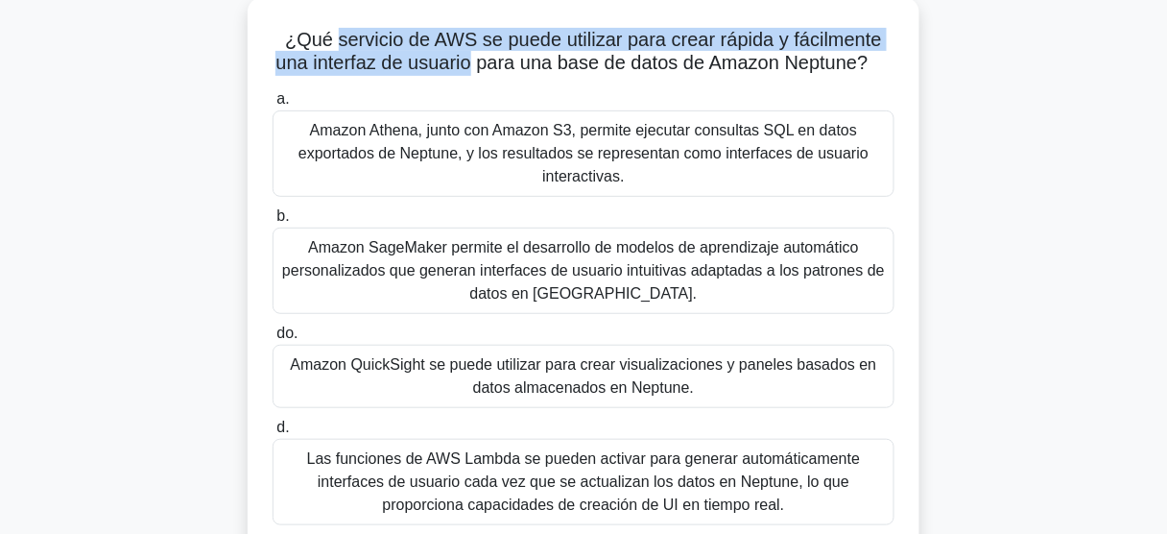
drag, startPoint x: 335, startPoint y: 42, endPoint x: 480, endPoint y: 71, distance: 147.8
click at [480, 71] on font "¿Qué servicio de AWS se puede utilizar para crear rápida y fácilmente una inter…" at bounding box center [578, 51] width 606 height 44
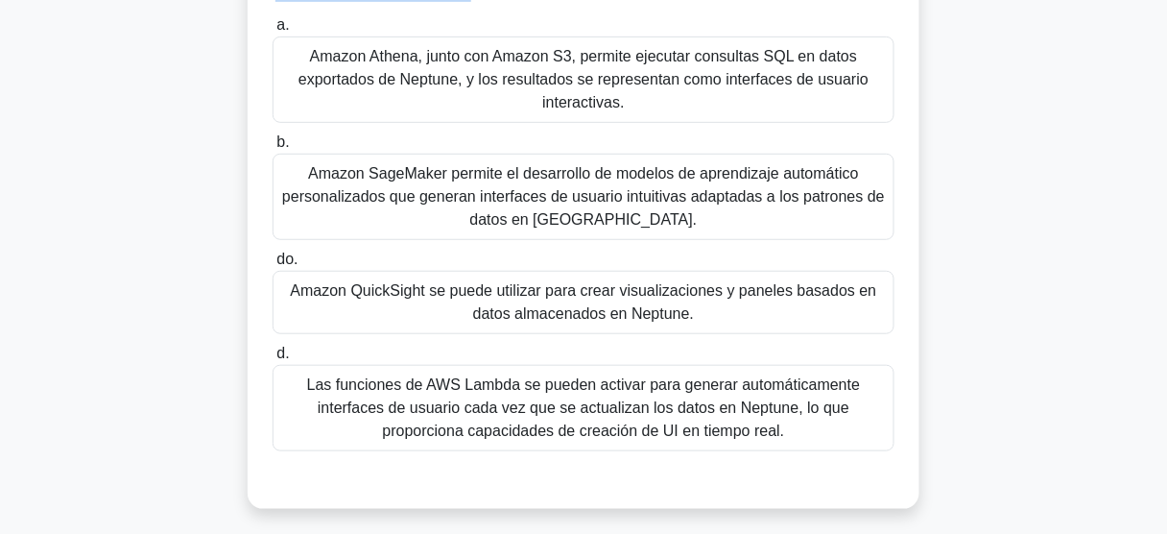
scroll to position [210, 0]
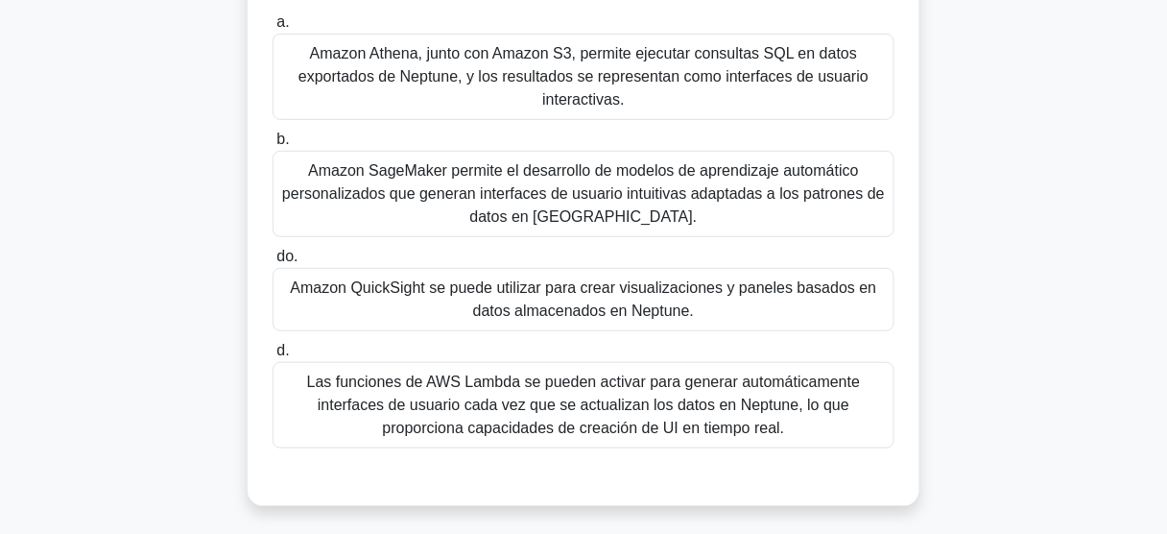
click at [582, 314] on font "Amazon QuickSight se puede utilizar para crear visualizaciones y paneles basado…" at bounding box center [583, 298] width 586 height 39
click at [273, 263] on input "do. Amazon QuickSight se puede utilizar para crear visualizaciones y paneles ba…" at bounding box center [273, 256] width 0 height 12
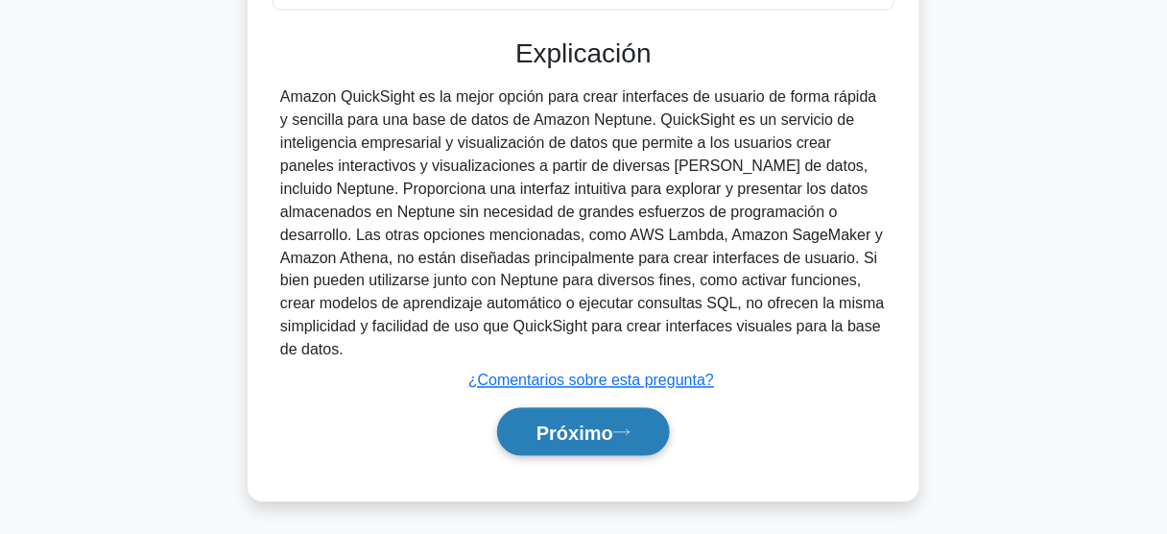
click at [605, 426] on font "Próximo" at bounding box center [574, 432] width 77 height 21
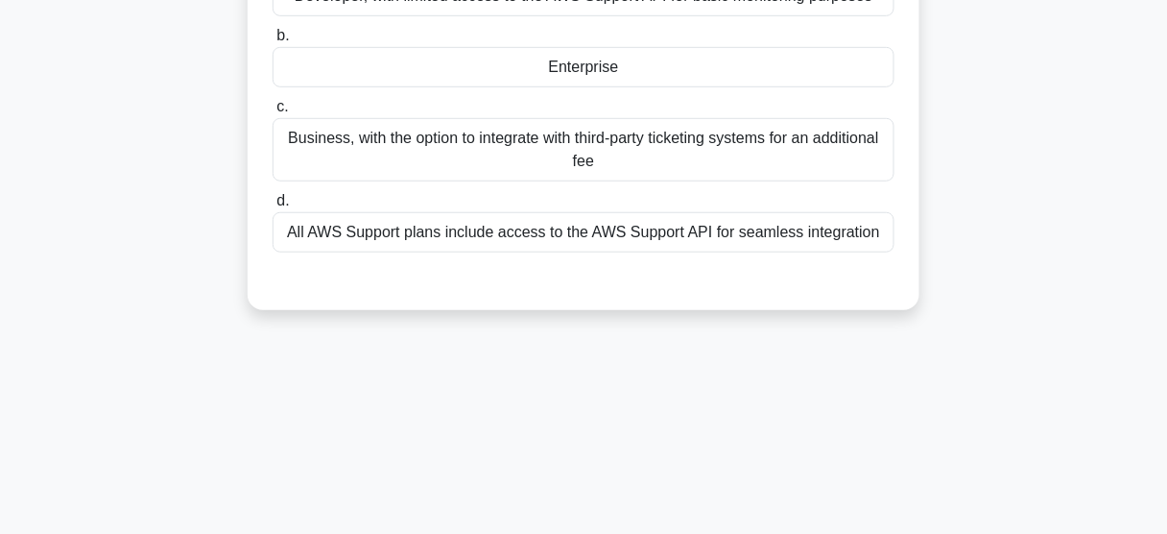
scroll to position [133, 0]
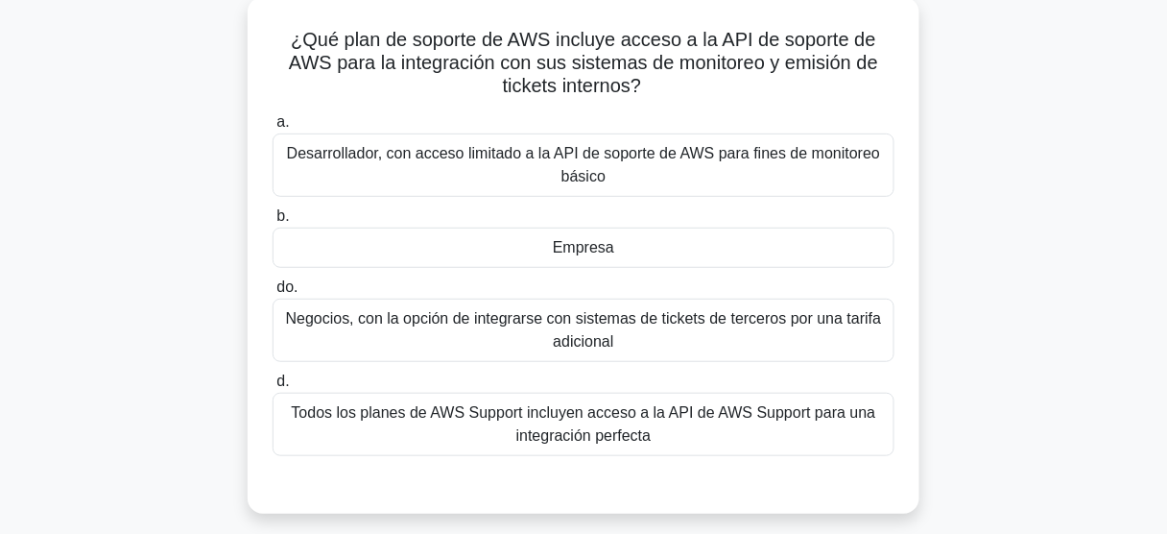
drag, startPoint x: 475, startPoint y: 47, endPoint x: 645, endPoint y: 88, distance: 174.8
click at [645, 88] on h5 "¿Qué plan de soporte de AWS incluye acceso a la API de soporte de AWS para la i…" at bounding box center [584, 63] width 626 height 71
click at [626, 250] on div "Empresa" at bounding box center [584, 247] width 622 height 40
click at [273, 223] on input "b. Empresa" at bounding box center [273, 216] width 0 height 12
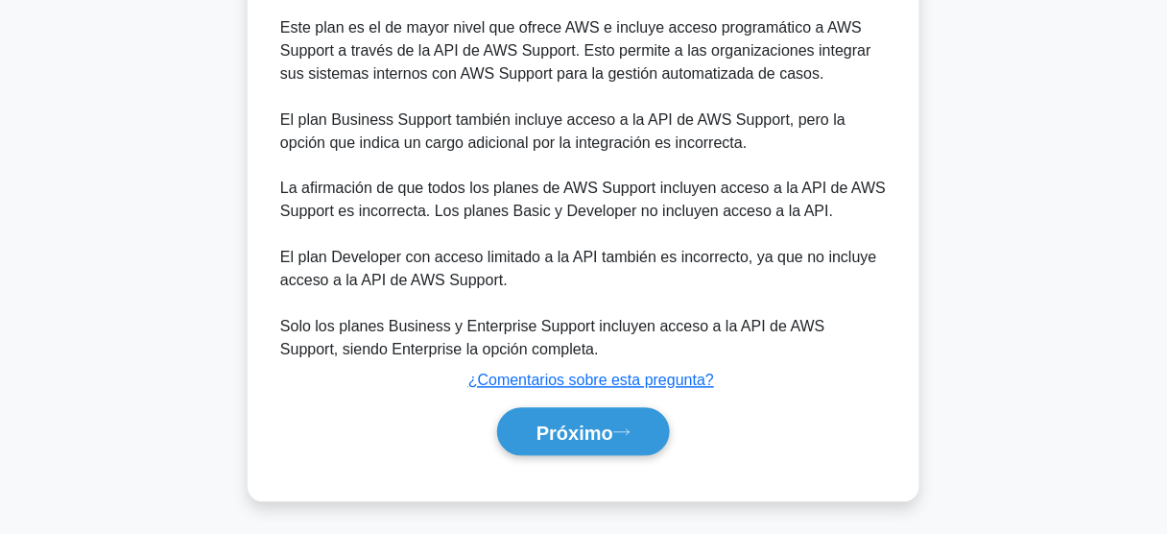
scroll to position [740, 0]
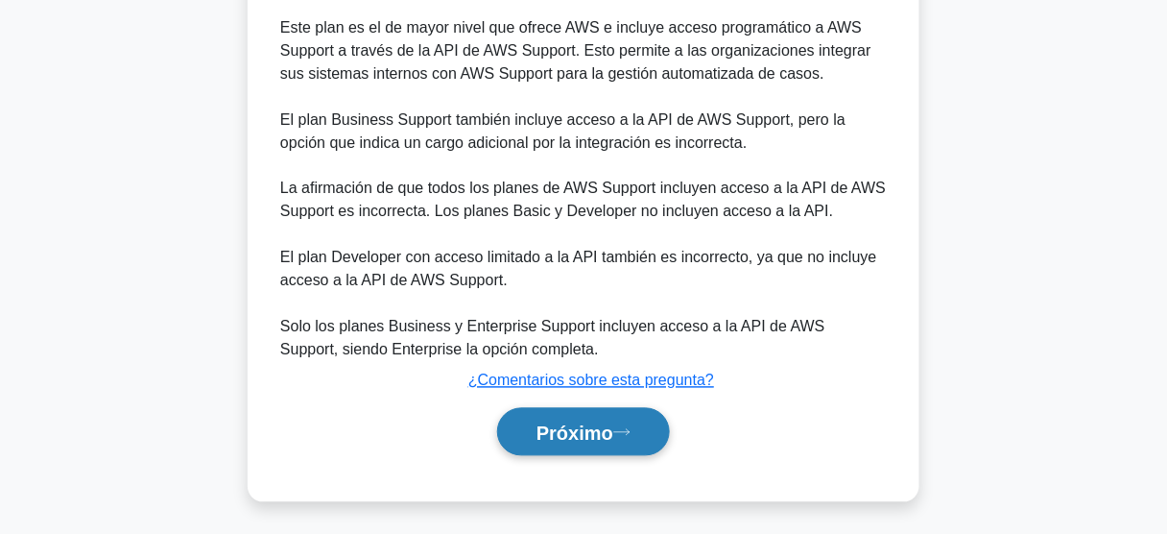
click at [603, 427] on font "Próximo" at bounding box center [574, 432] width 77 height 21
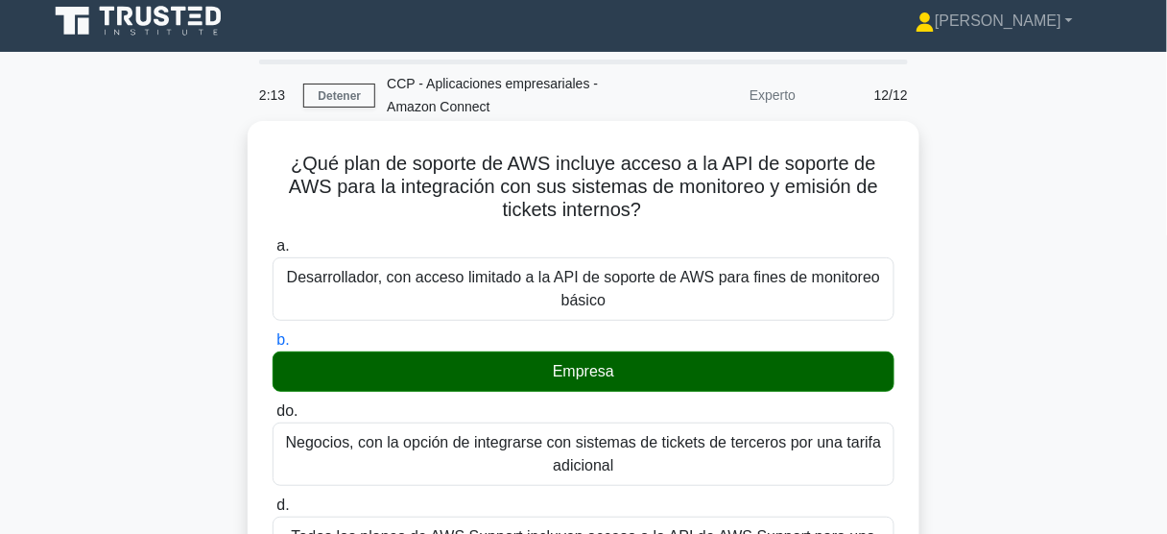
scroll to position [0, 0]
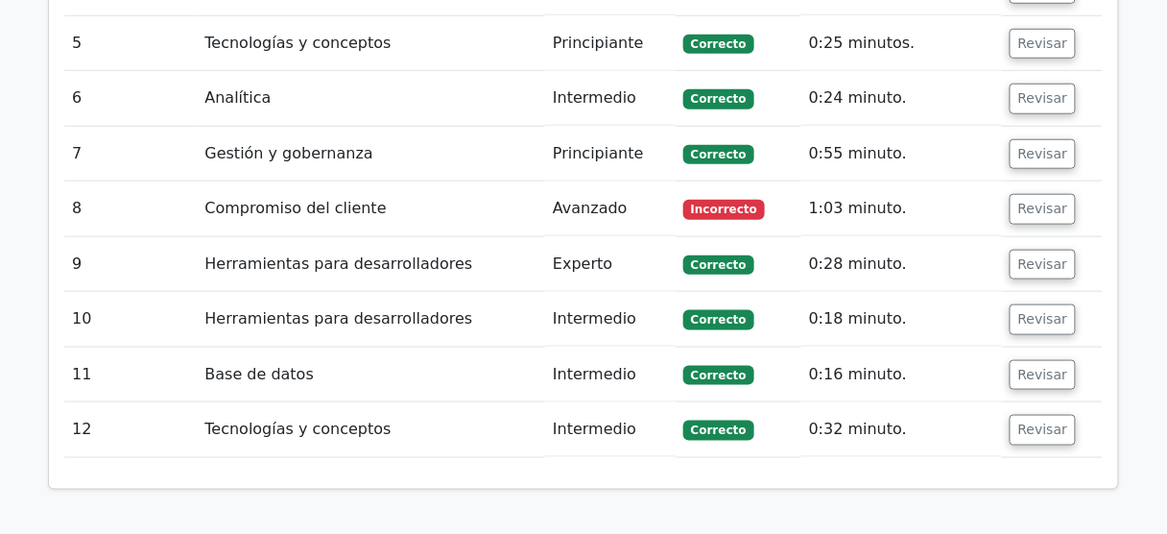
scroll to position [2199, 0]
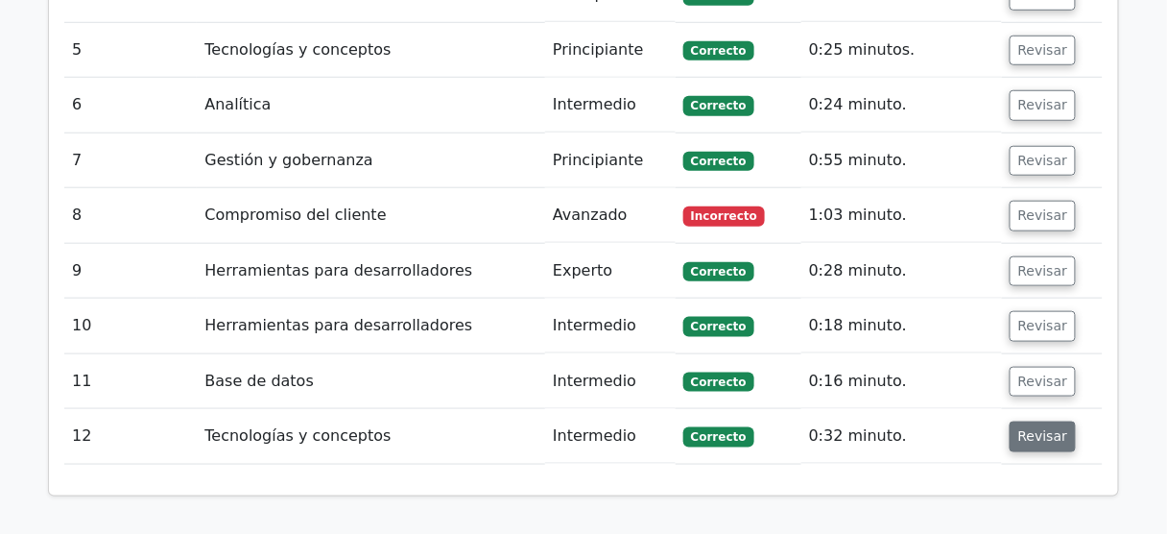
click at [1032, 421] on button "Revisar" at bounding box center [1043, 436] width 67 height 31
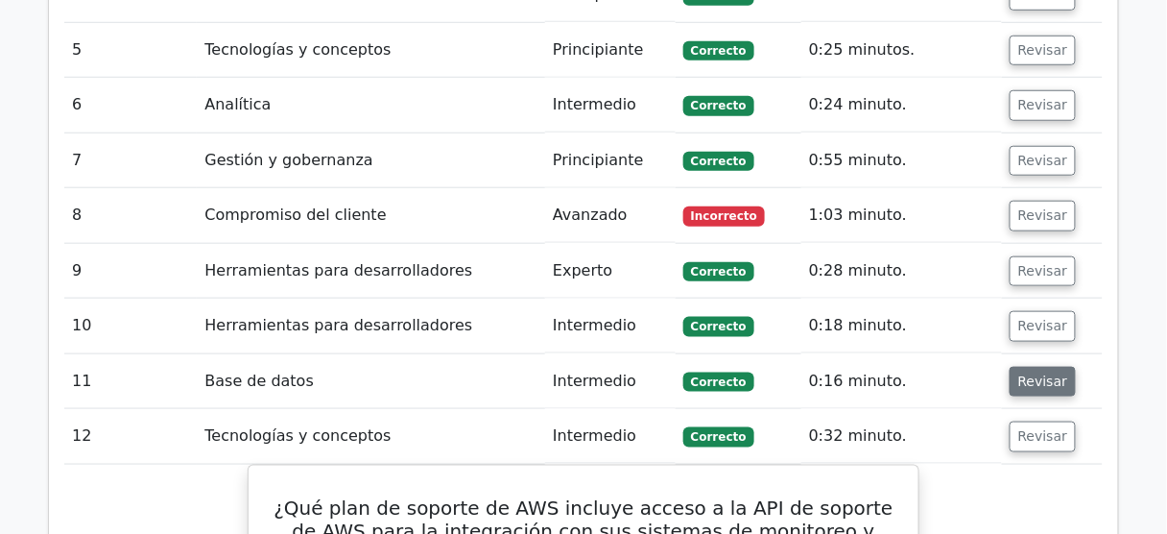
click at [1029, 373] on font "Revisar" at bounding box center [1043, 380] width 50 height 15
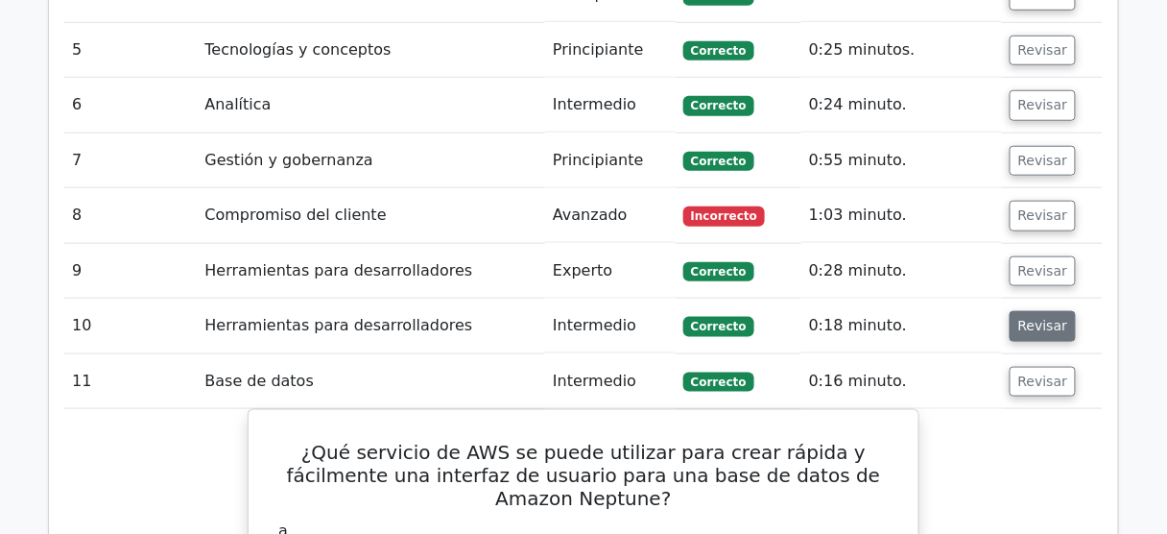
click at [1025, 319] on font "Revisar" at bounding box center [1043, 326] width 50 height 15
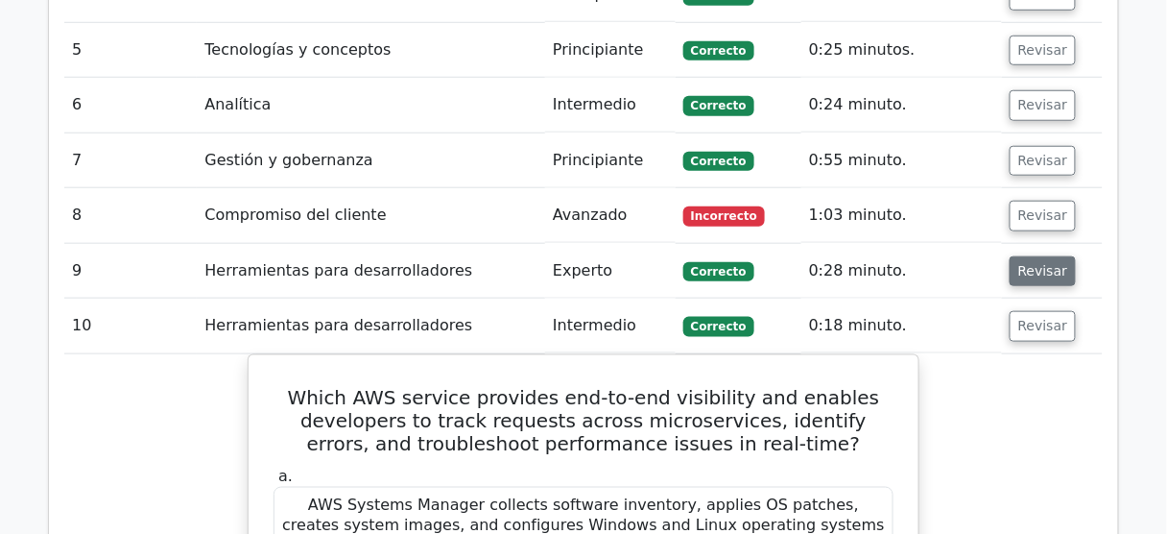
click at [1033, 263] on font "Revisar" at bounding box center [1043, 270] width 50 height 15
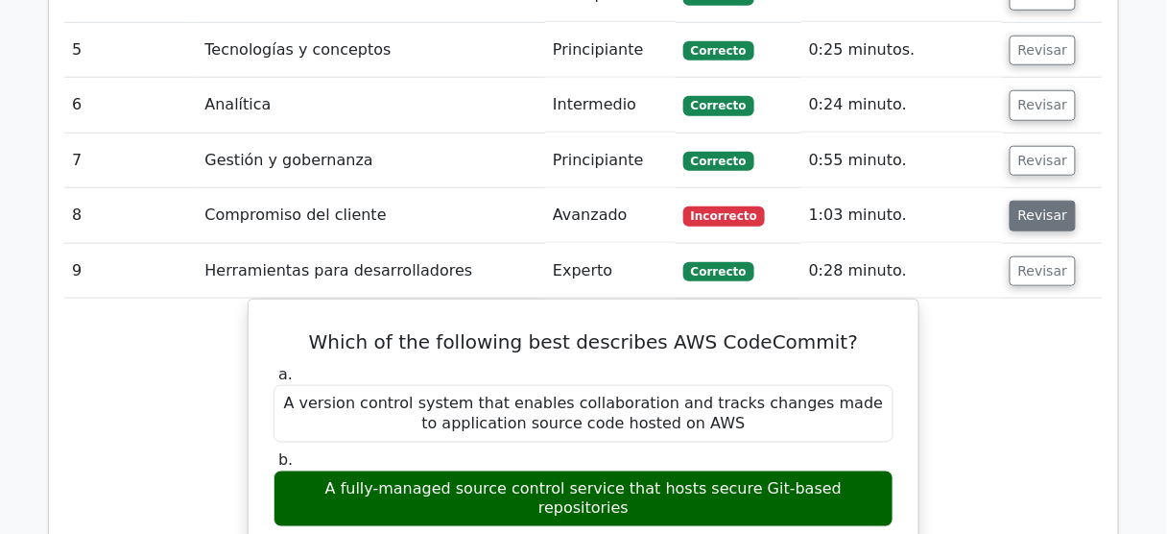
click at [1045, 208] on font "Revisar" at bounding box center [1043, 215] width 50 height 15
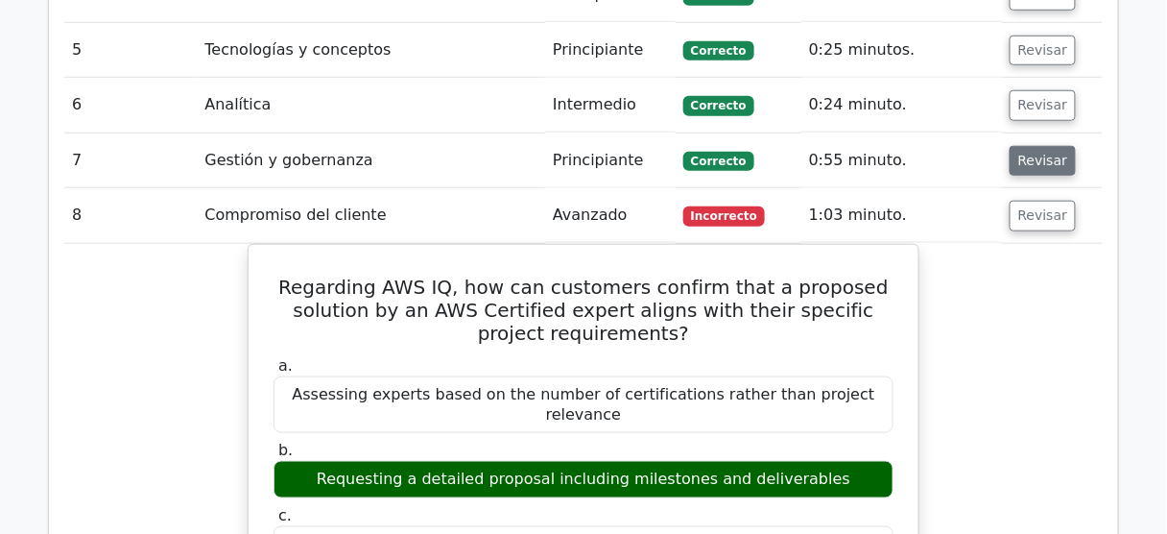
click at [1042, 146] on button "Revisar" at bounding box center [1043, 161] width 67 height 31
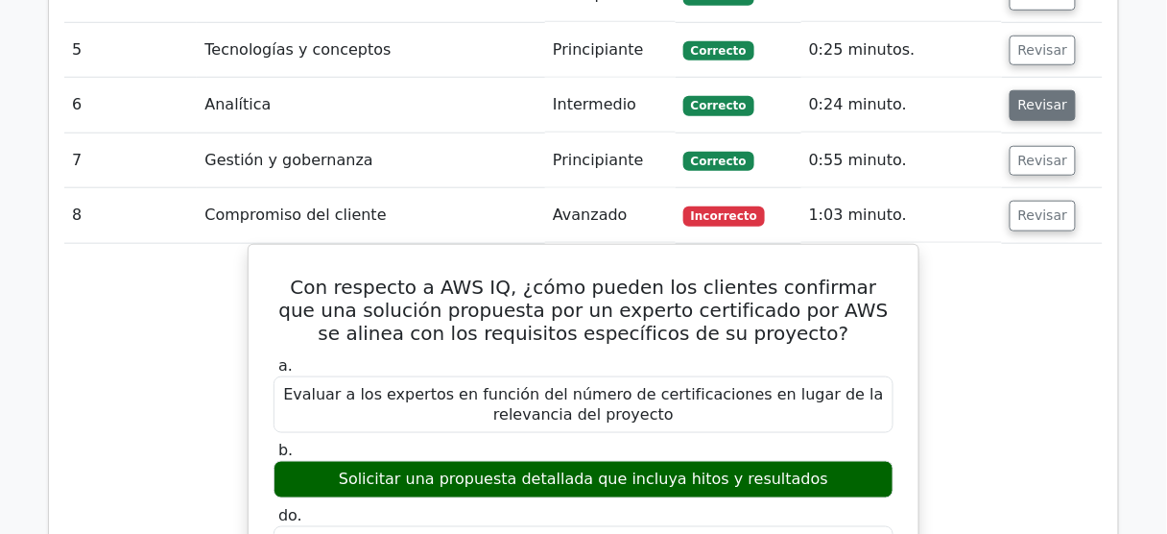
click at [1039, 98] on font "Revisar" at bounding box center [1043, 105] width 50 height 15
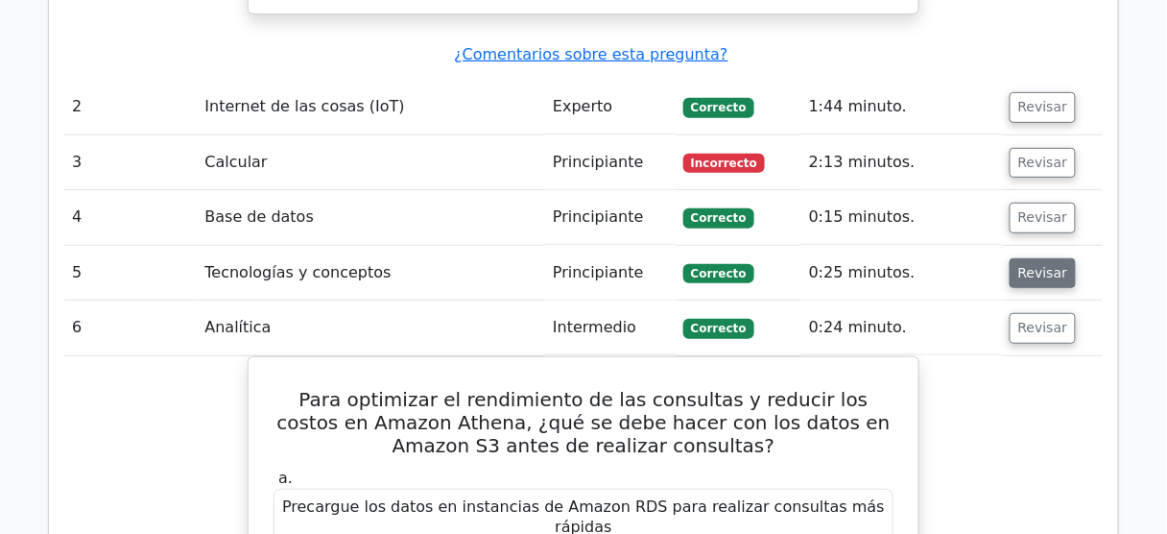
scroll to position [1968, 0]
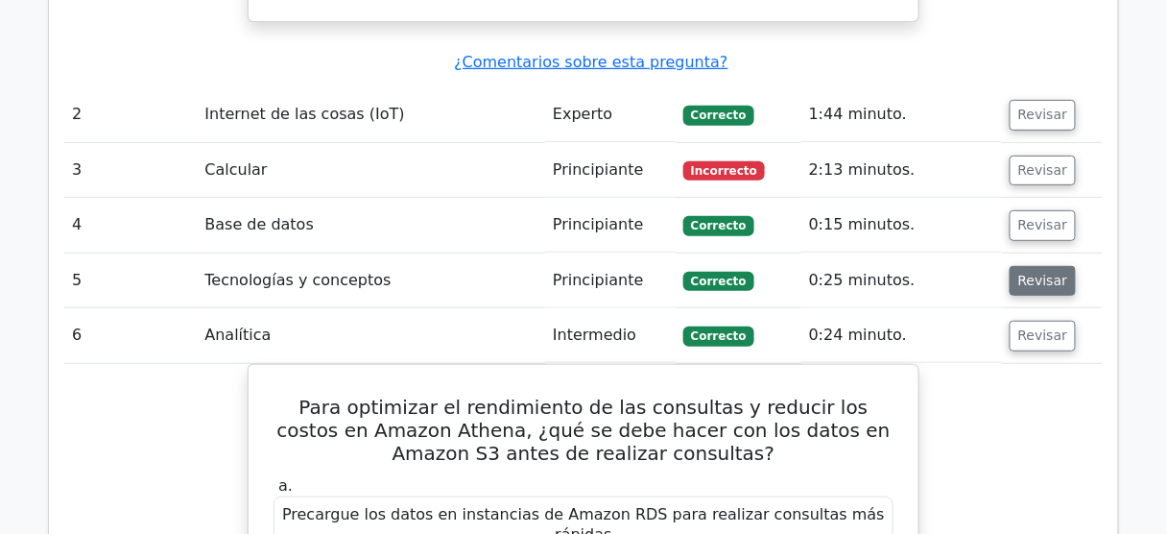
click at [1035, 273] on font "Revisar" at bounding box center [1043, 280] width 50 height 15
click at [1023, 218] on font "Revisar" at bounding box center [1043, 225] width 50 height 15
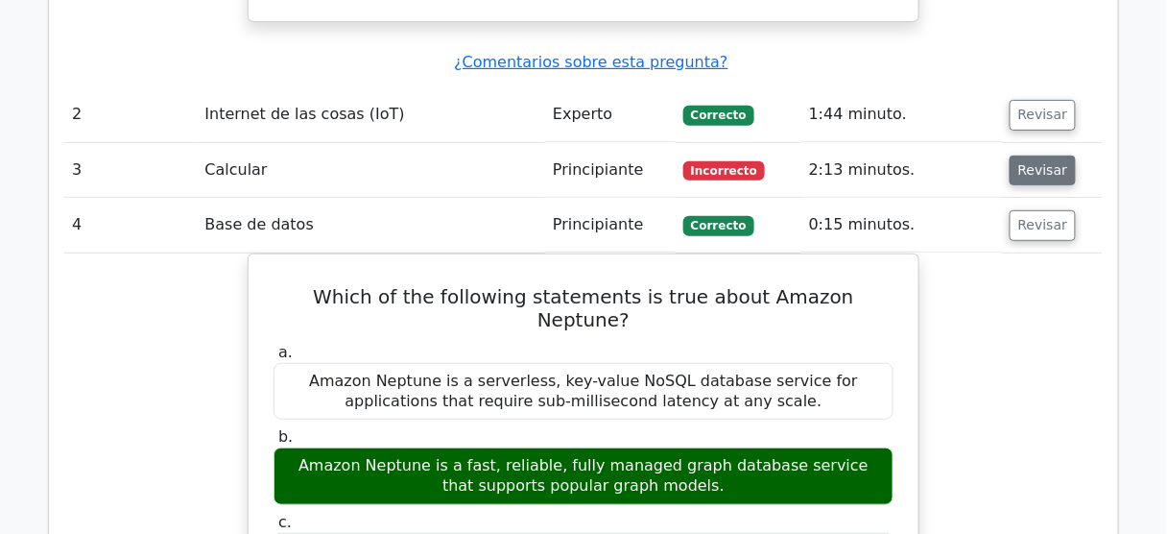
drag, startPoint x: 1032, startPoint y: 115, endPoint x: 1030, endPoint y: 82, distance: 33.6
click at [1033, 155] on button "Revisar" at bounding box center [1043, 170] width 67 height 31
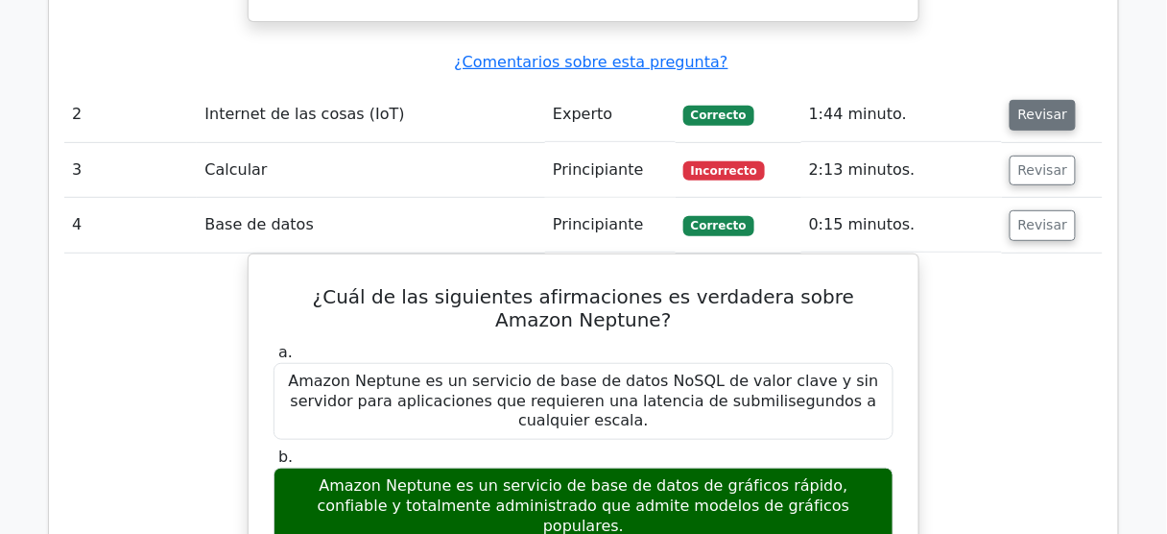
click at [1029, 107] on font "Revisar" at bounding box center [1043, 114] width 50 height 15
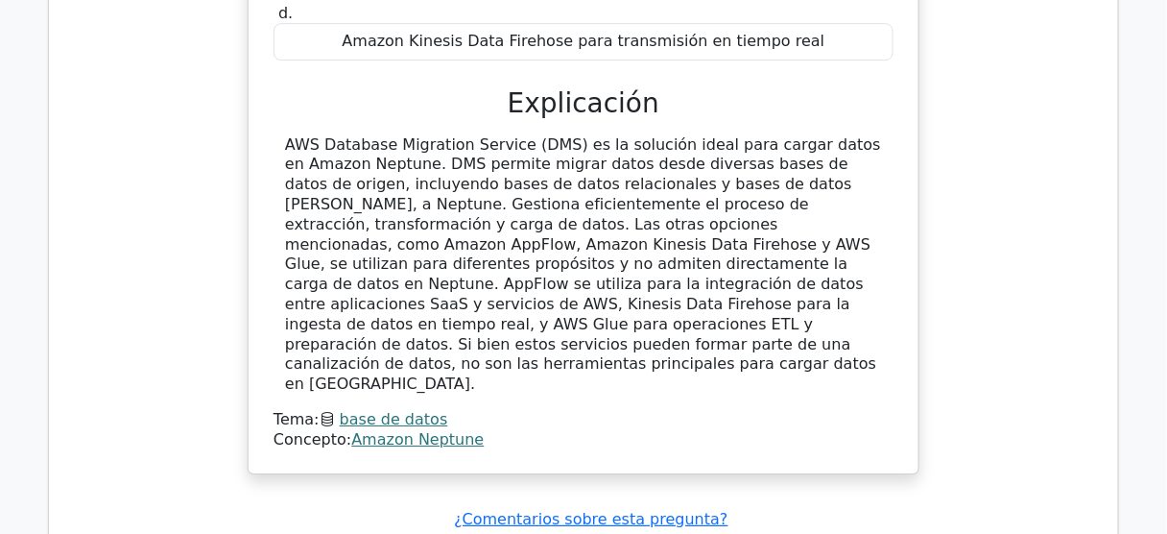
scroll to position [1508, 0]
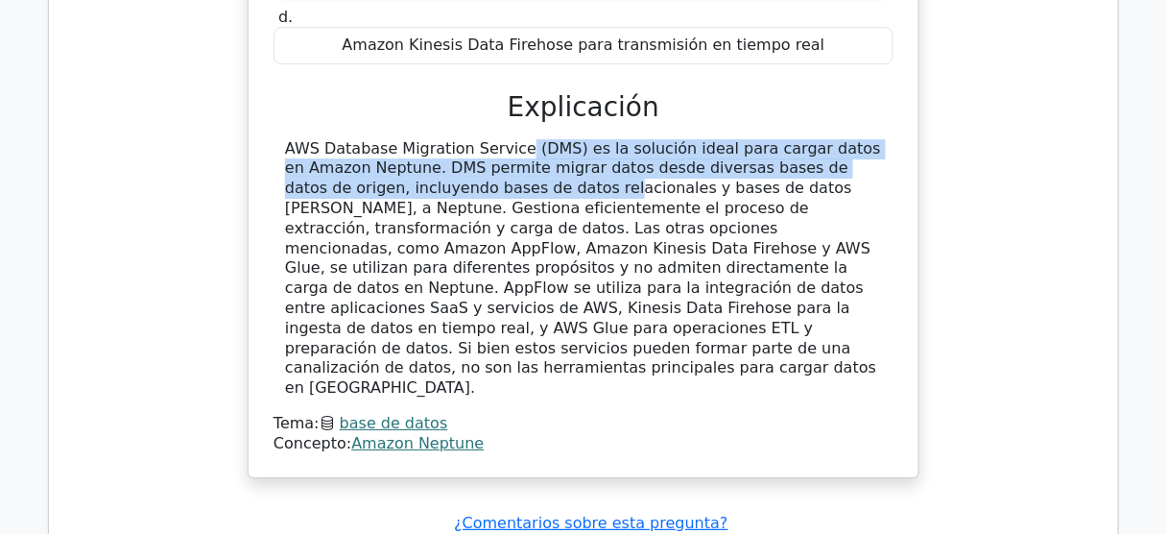
drag, startPoint x: 419, startPoint y: 144, endPoint x: 369, endPoint y: 187, distance: 66.0
click at [369, 187] on font "AWS Database Migration Service (DMS) es la solución ideal para cargar datos en …" at bounding box center [583, 268] width 596 height 258
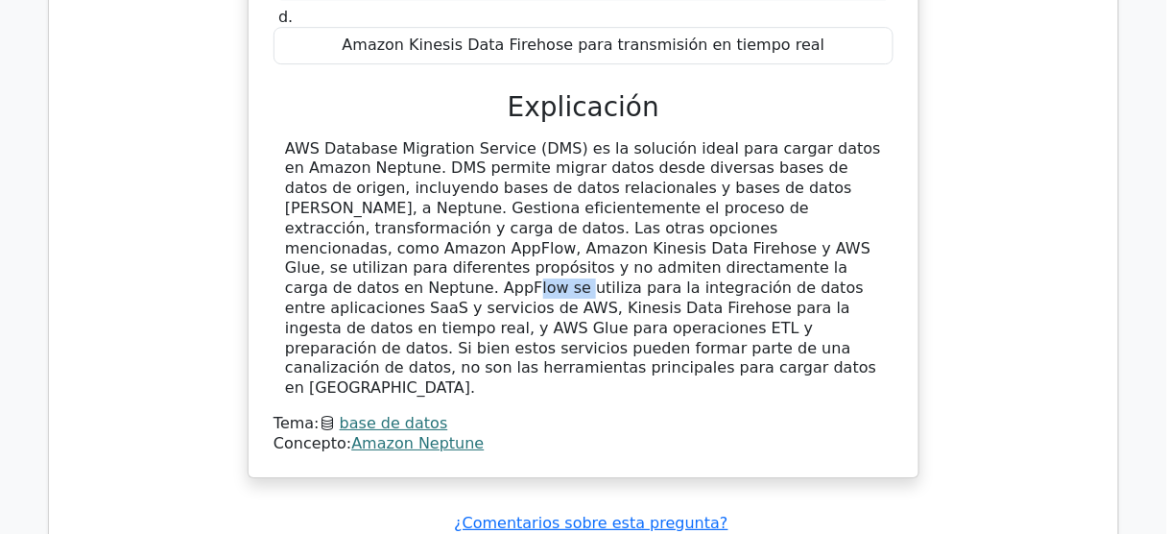
drag, startPoint x: 312, startPoint y: 260, endPoint x: 361, endPoint y: 264, distance: 49.1
click at [361, 264] on font "AWS Database Migration Service (DMS) es la solución ideal para cargar datos en …" at bounding box center [583, 268] width 596 height 258
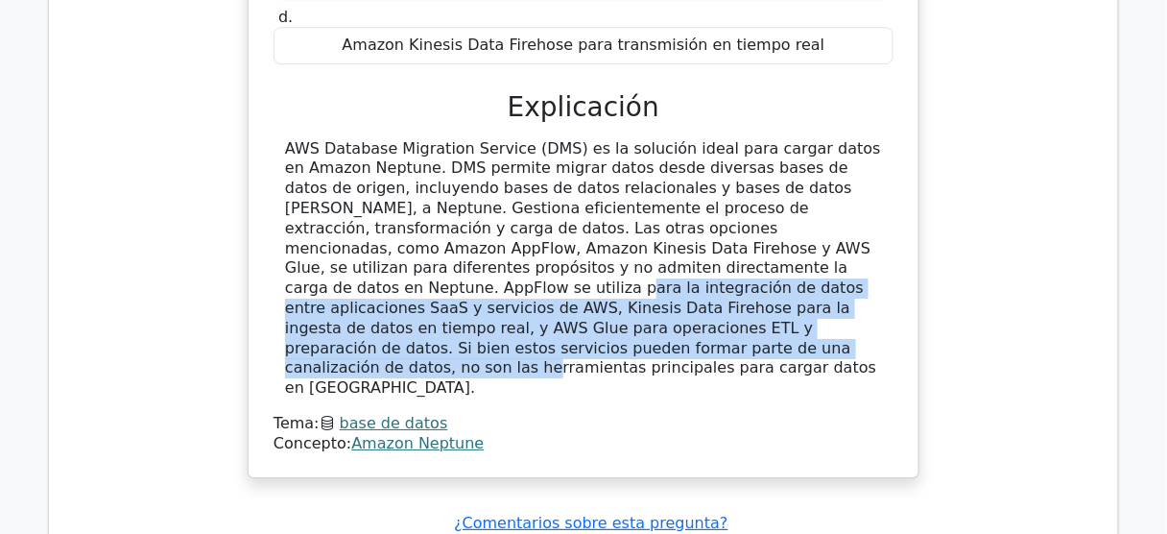
drag, startPoint x: 457, startPoint y: 256, endPoint x: 560, endPoint y: 316, distance: 118.7
click at [561, 315] on font "AWS Database Migration Service (DMS) es la solución ideal para cargar datos en …" at bounding box center [583, 268] width 596 height 258
click at [494, 301] on font "AWS Database Migration Service (DMS) es la solución ideal para cargar datos en …" at bounding box center [583, 268] width 596 height 258
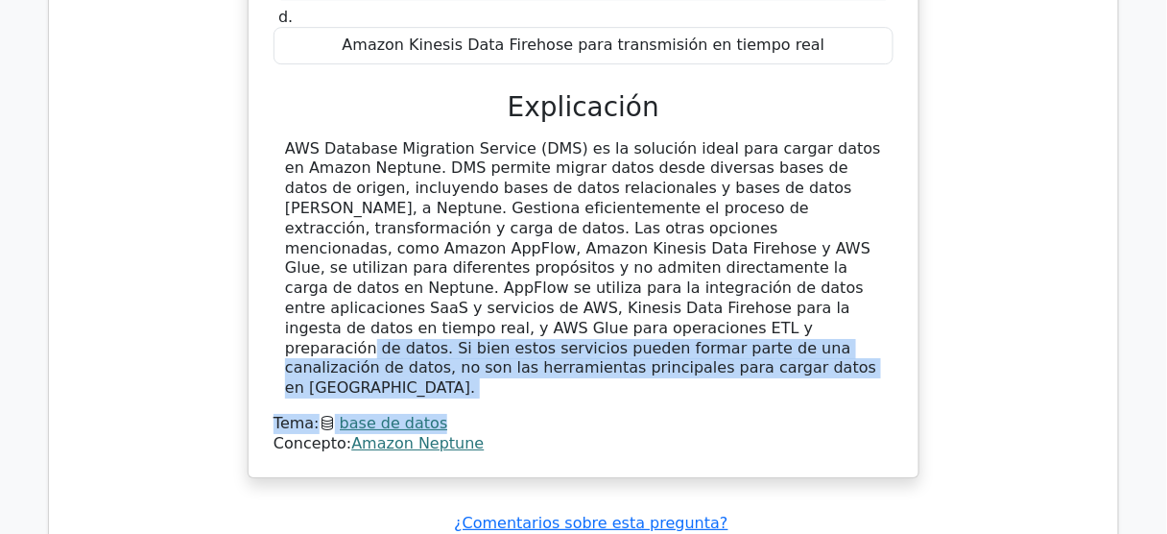
drag, startPoint x: 468, startPoint y: 306, endPoint x: 597, endPoint y: 361, distance: 139.8
click at [508, 351] on div "AWS Database Migration Service (DMS) es la solución ideal para cargar datos en …" at bounding box center [584, 296] width 620 height 315
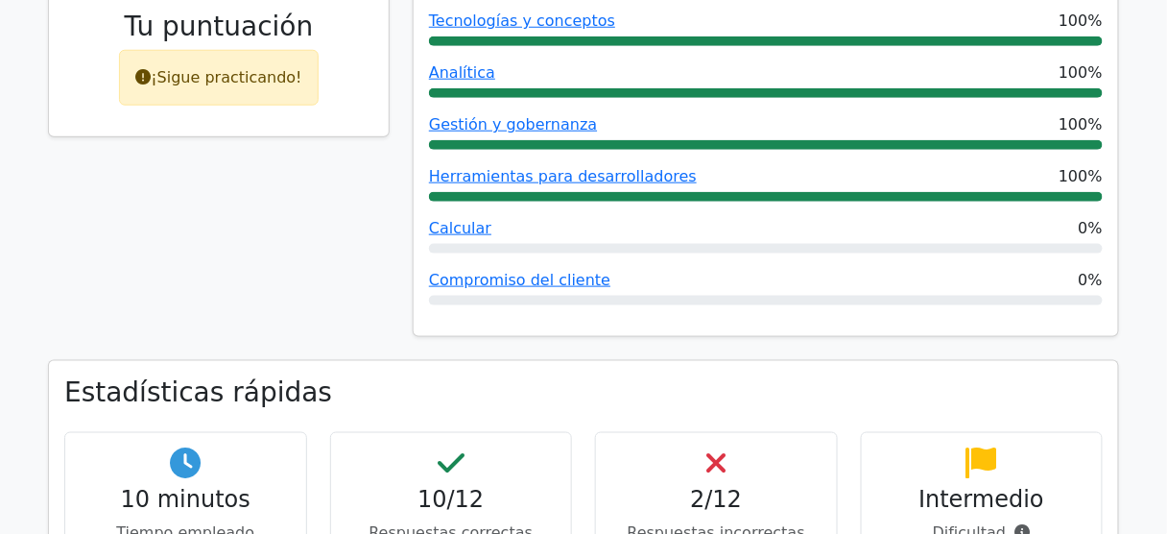
scroll to position [433, 0]
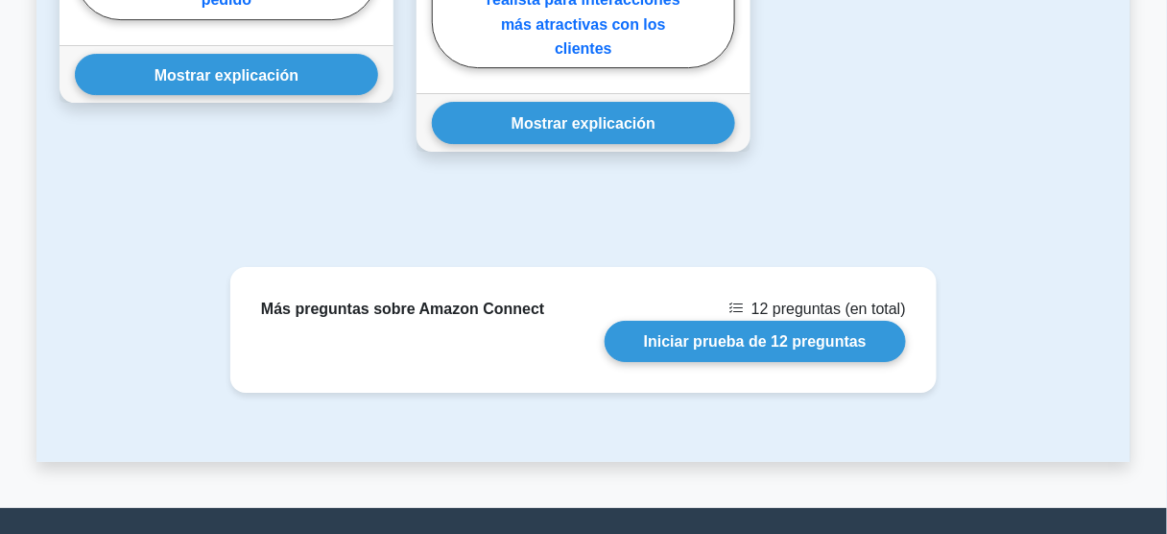
scroll to position [1689, 0]
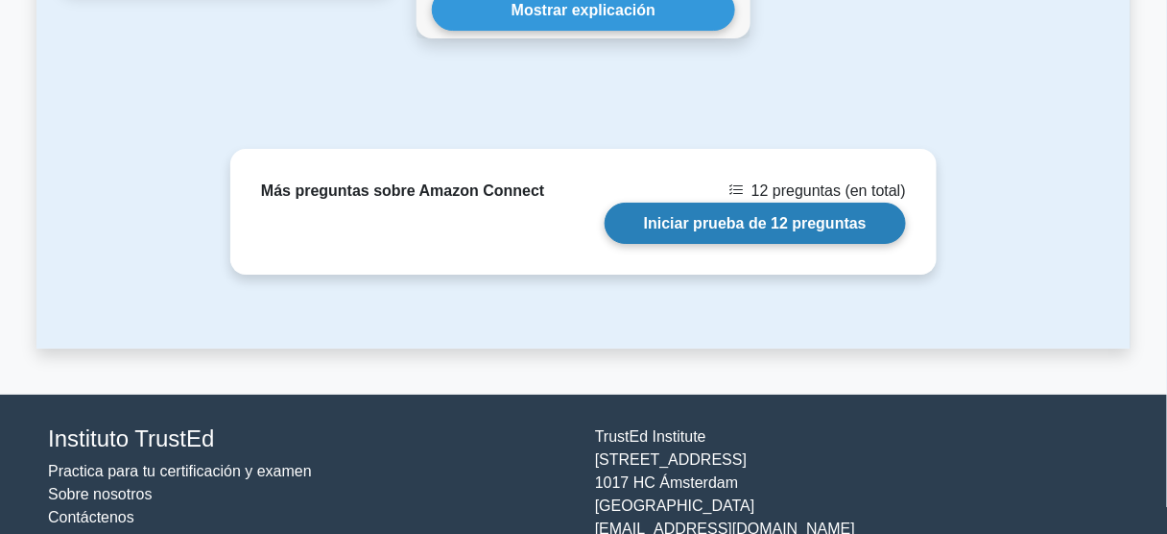
click at [798, 203] on link "Iniciar prueba de 12 preguntas" at bounding box center [755, 223] width 301 height 41
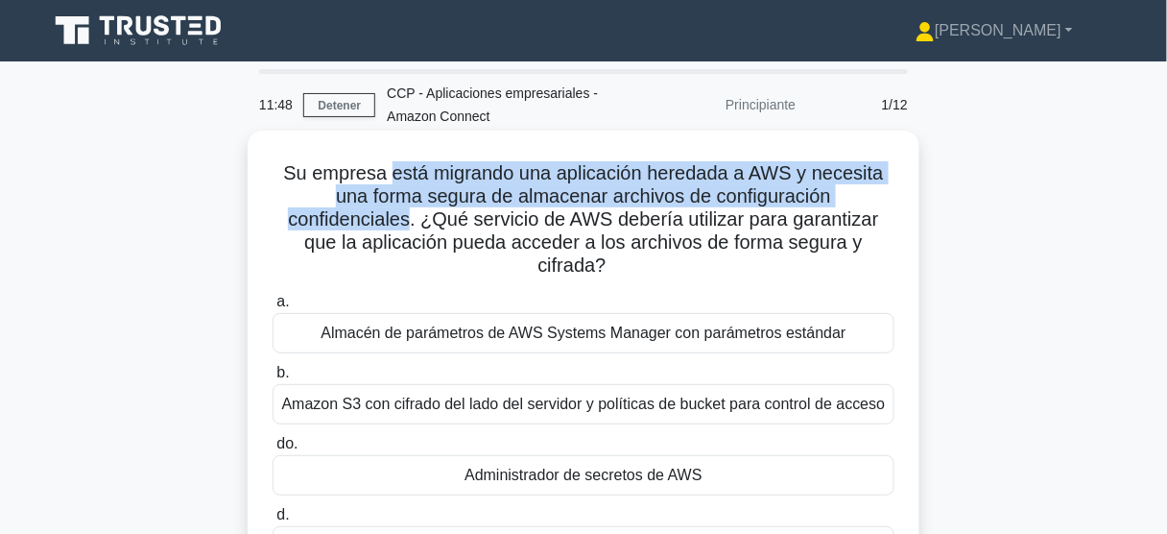
drag, startPoint x: 409, startPoint y: 177, endPoint x: 411, endPoint y: 221, distance: 44.2
click at [411, 221] on font "Su empresa está migrando una aplicación heredada a AWS y necesita una forma seg…" at bounding box center [583, 218] width 600 height 113
drag, startPoint x: 489, startPoint y: 223, endPoint x: 878, endPoint y: 257, distance: 390.2
click at [878, 257] on h5 "Su empresa está migrando una aplicación heredada a AWS y necesita una forma seg…" at bounding box center [584, 219] width 626 height 117
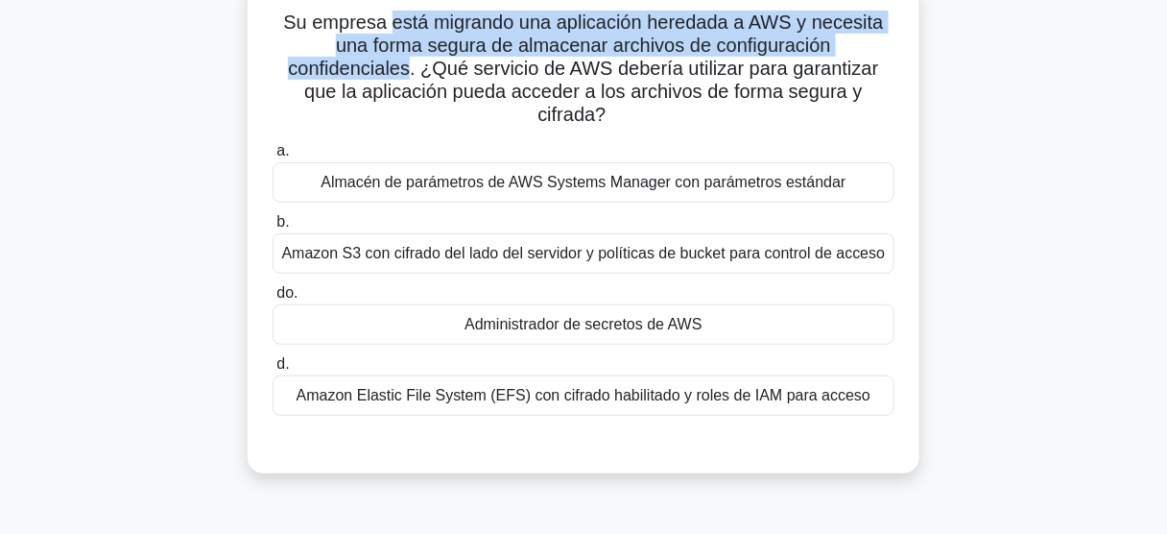
scroll to position [154, 0]
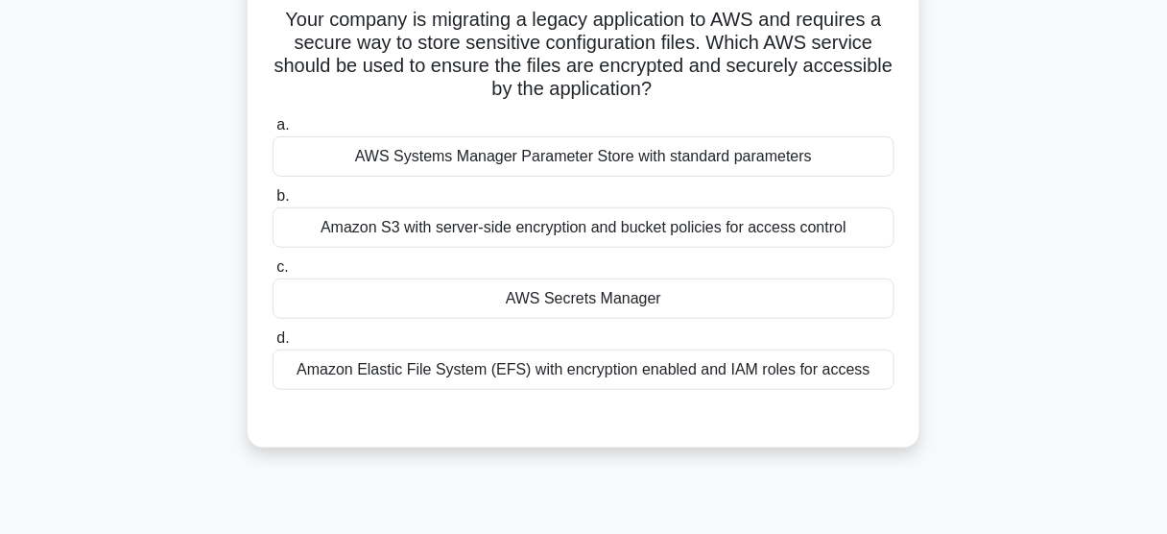
click at [601, 297] on div "AWS Secrets Manager" at bounding box center [584, 298] width 622 height 40
click at [273, 274] on input "c. AWS Secrets Manager" at bounding box center [273, 267] width 0 height 12
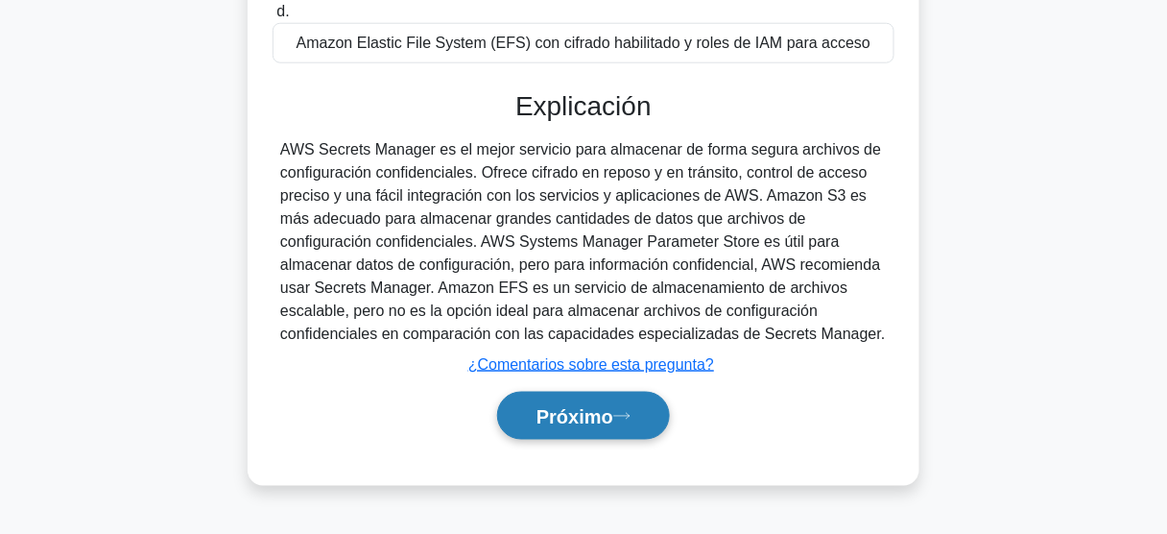
click at [608, 406] on font "Próximo" at bounding box center [574, 416] width 77 height 21
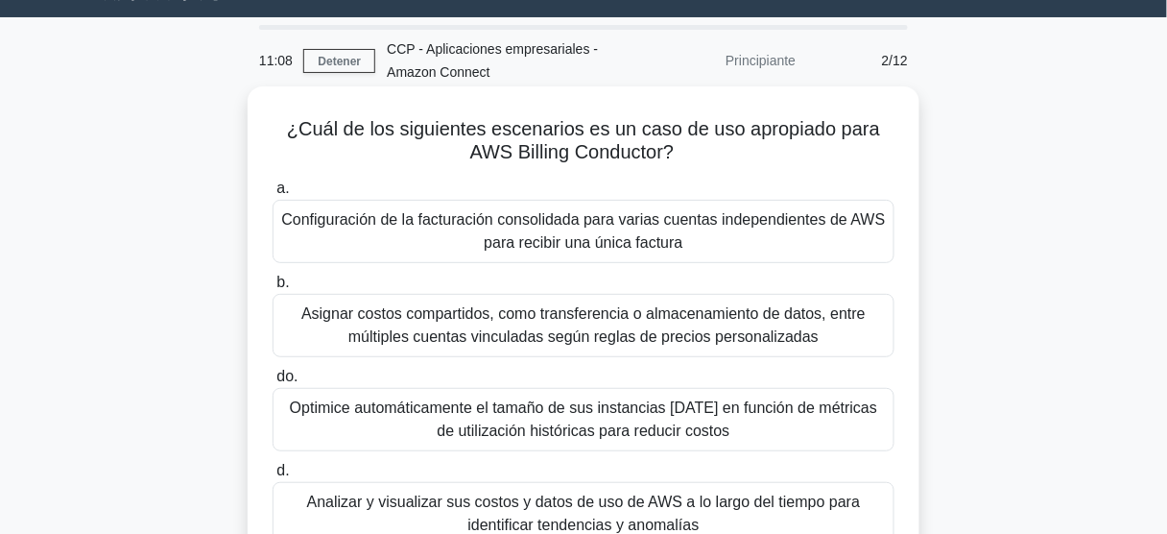
scroll to position [42, 0]
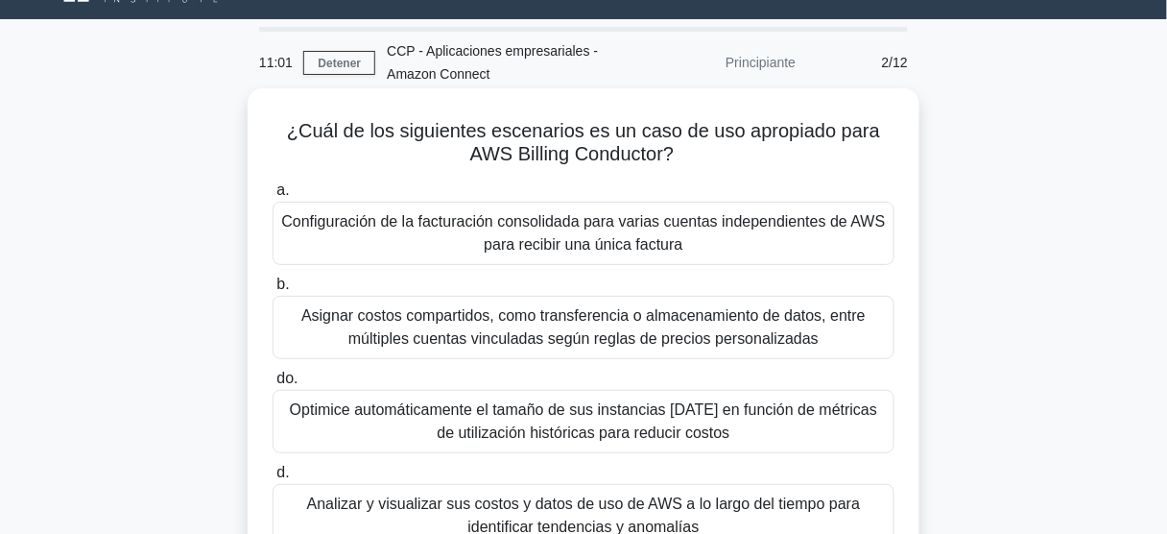
drag, startPoint x: 685, startPoint y: 130, endPoint x: 679, endPoint y: 163, distance: 34.3
click at [679, 163] on h5 "¿Cuál de los siguientes escenarios es un caso de uso apropiado para AWS Billing…" at bounding box center [584, 143] width 626 height 48
drag, startPoint x: 534, startPoint y: 138, endPoint x: 859, endPoint y: 144, distance: 325.4
click at [859, 144] on h5 "¿Cuál de los siguientes escenarios es un caso de uso apropiado para AWS Billing…" at bounding box center [584, 143] width 626 height 48
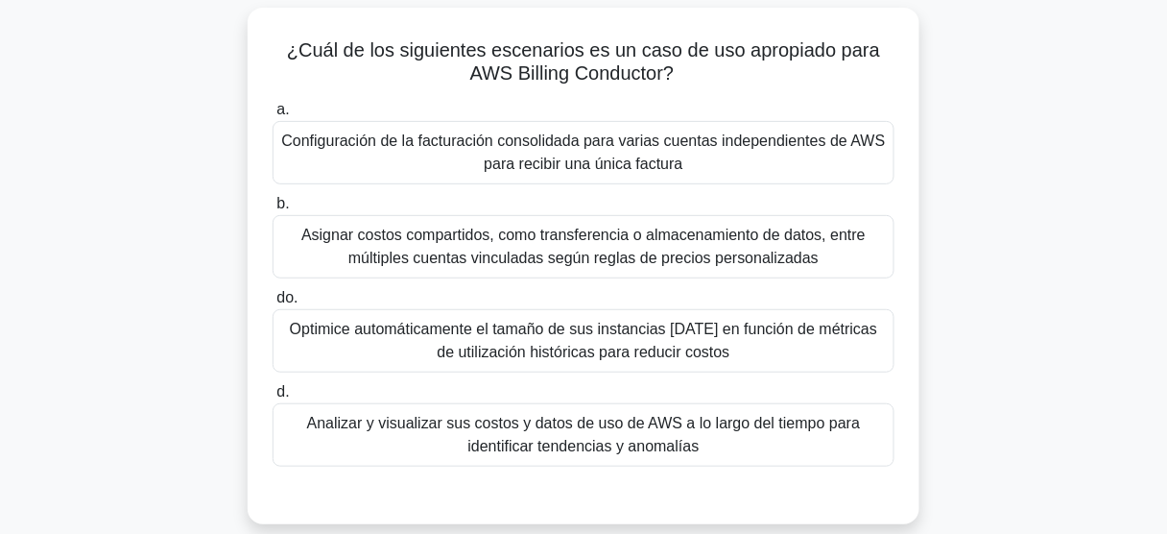
scroll to position [119, 0]
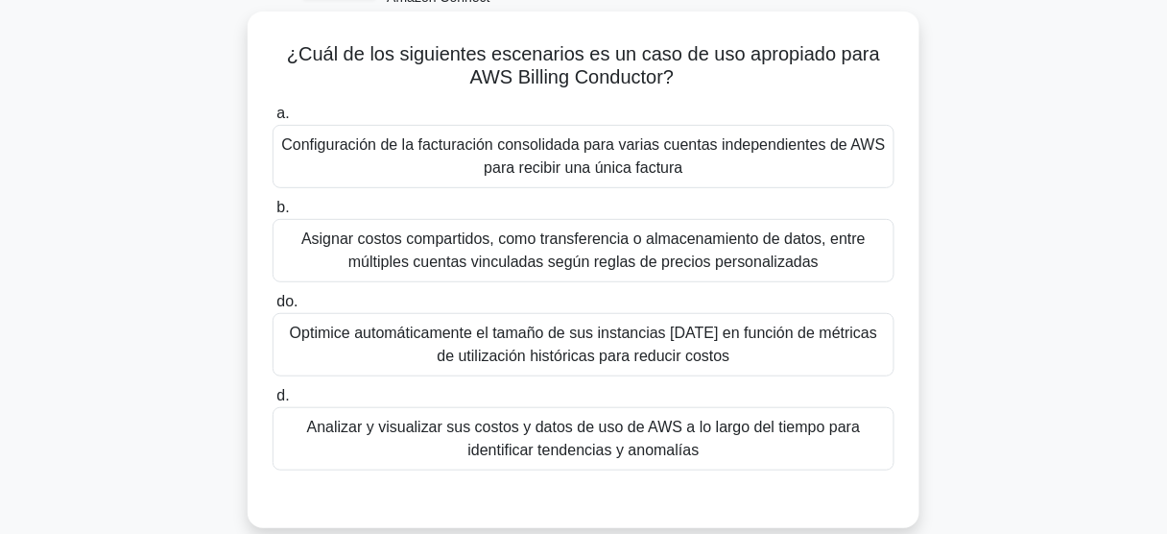
click at [632, 73] on font "¿Cuál de los siguientes escenarios es un caso de uso apropiado para AWS Billing…" at bounding box center [583, 65] width 593 height 44
drag, startPoint x: 664, startPoint y: 78, endPoint x: 514, endPoint y: 81, distance: 149.7
click at [514, 81] on font "¿Cuál de los siguientes escenarios es un caso de uso apropiado para AWS Billing…" at bounding box center [583, 65] width 593 height 44
copy font "Billing Conductor"
click at [628, 253] on font "Asignar costos compartidos, como transferencia o almacenamiento de datos, entre…" at bounding box center [583, 249] width 564 height 39
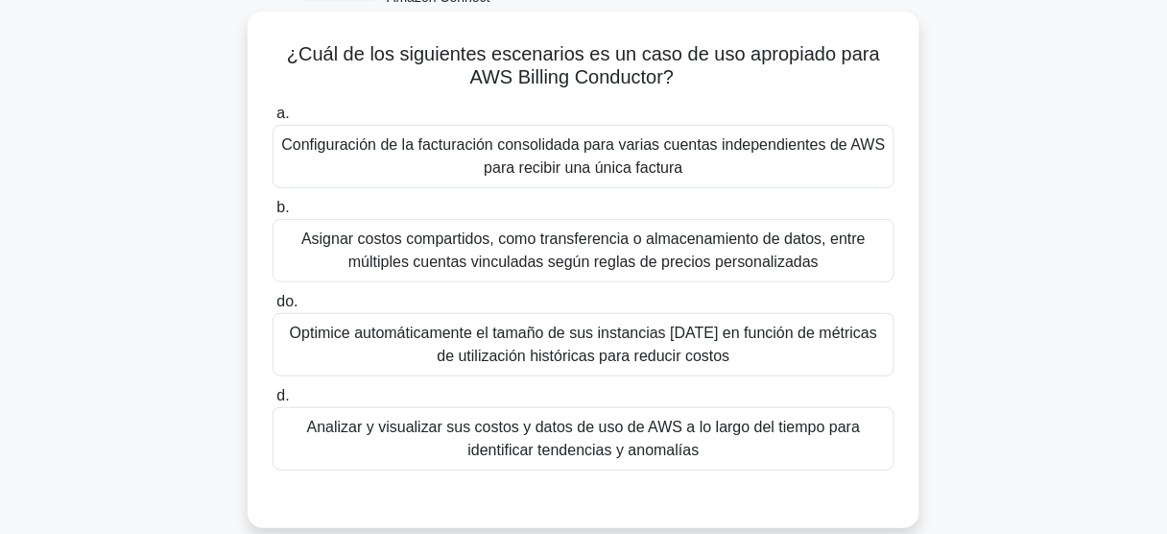
click at [273, 214] on input "b. Asignar costos compartidos, como transferencia o almacenamiento de datos, en…" at bounding box center [273, 208] width 0 height 12
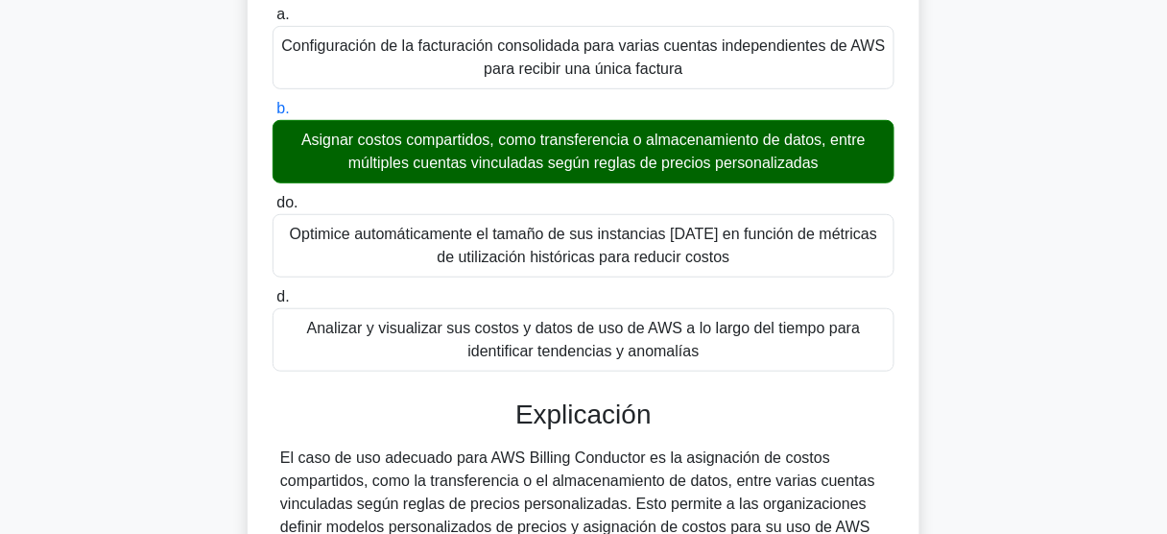
scroll to position [503, 0]
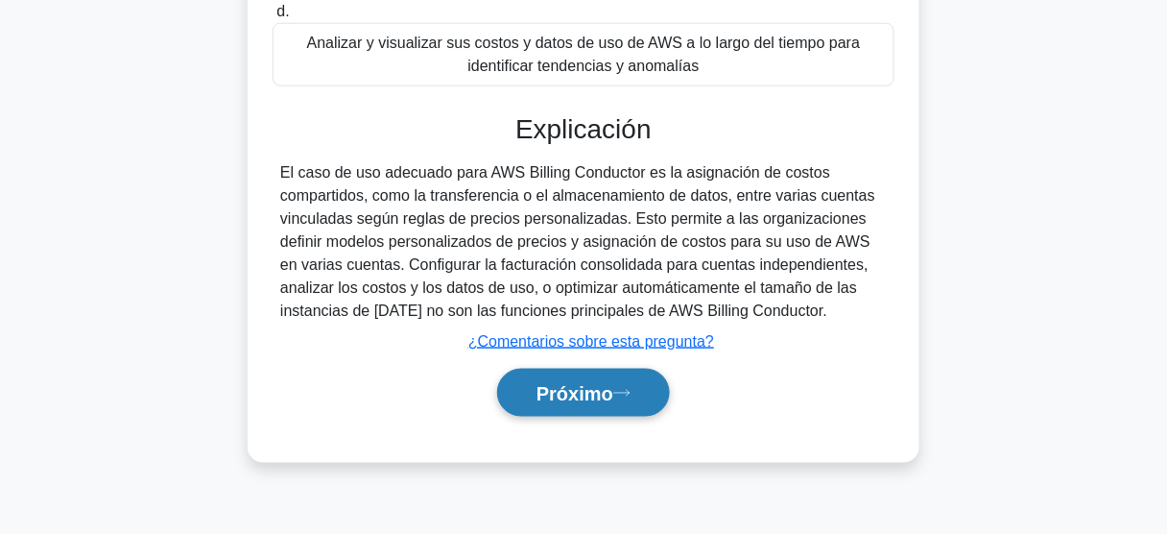
click at [603, 388] on font "Próximo" at bounding box center [574, 393] width 77 height 21
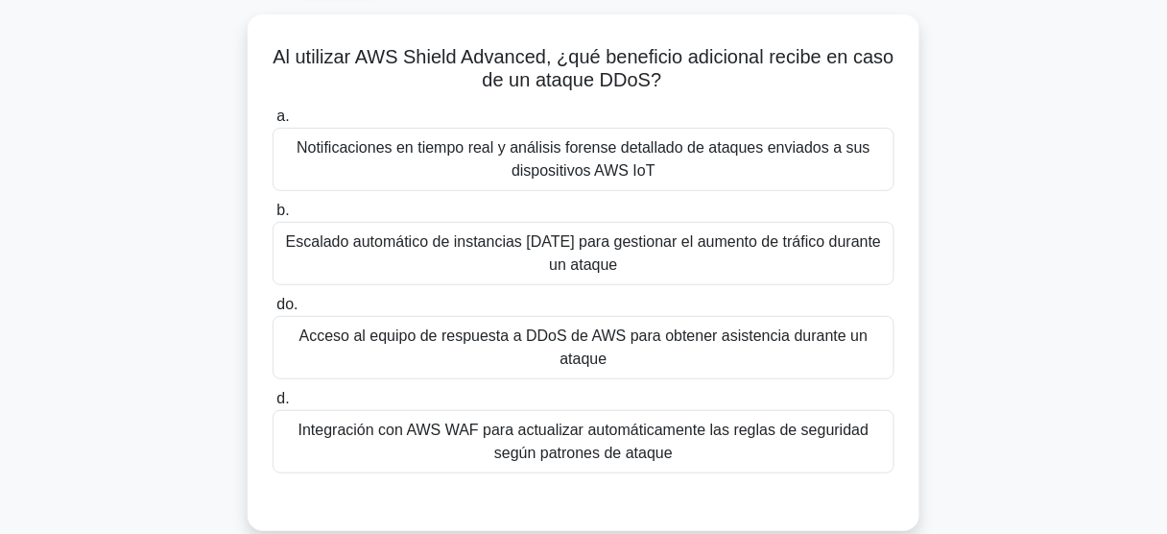
scroll to position [119, 0]
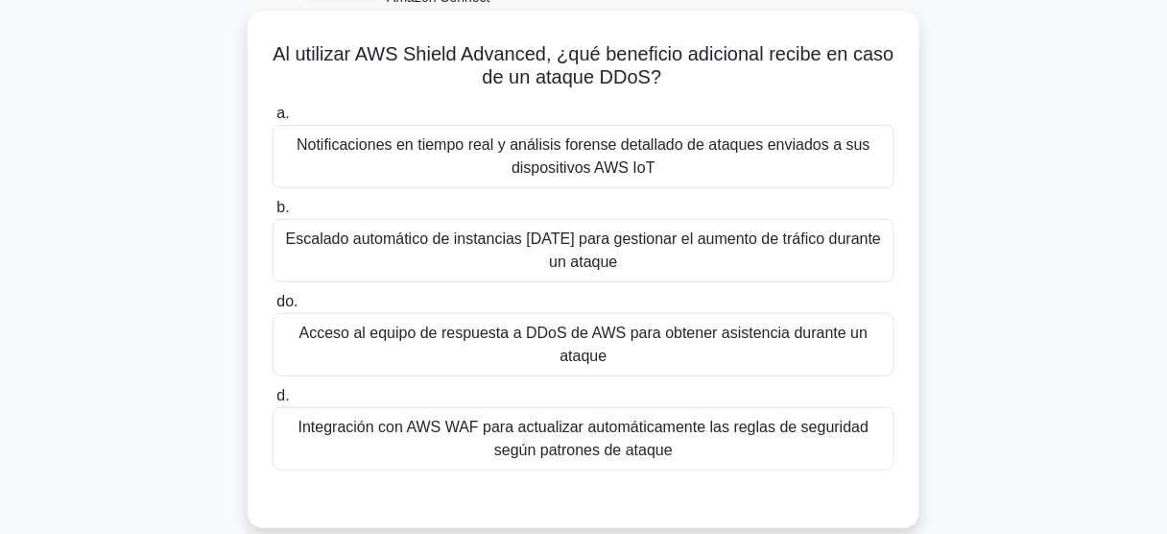
click at [645, 337] on font "Acceso al equipo de respuesta a DDoS de AWS para obtener asistencia durante un …" at bounding box center [583, 343] width 569 height 39
click at [273, 308] on input "do. Acceso al equipo de respuesta a DDoS de AWS para obtener asistencia durante…" at bounding box center [273, 302] width 0 height 12
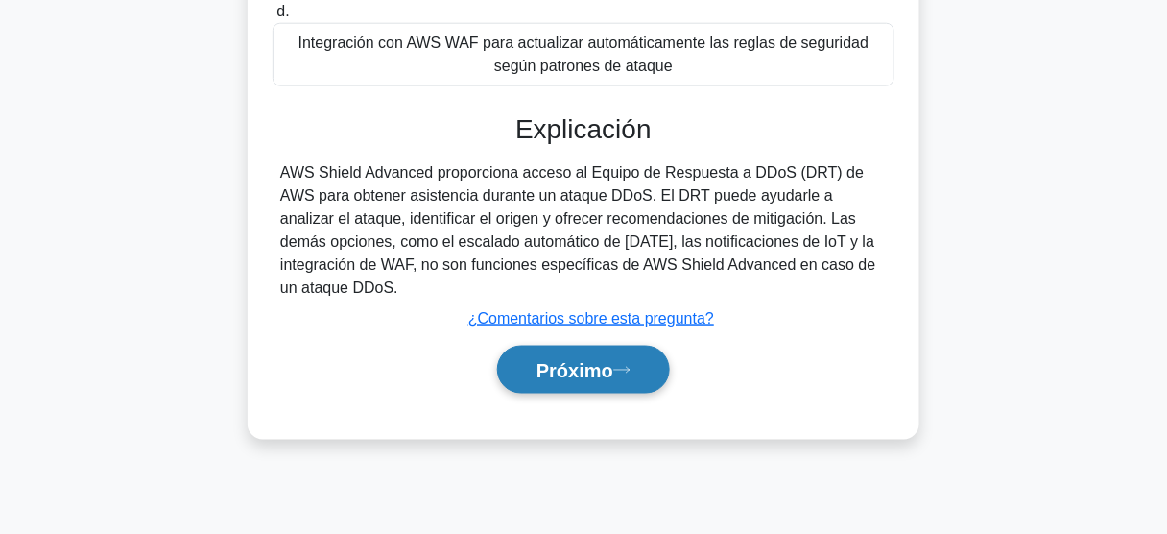
click at [591, 372] on font "Próximo" at bounding box center [574, 370] width 77 height 21
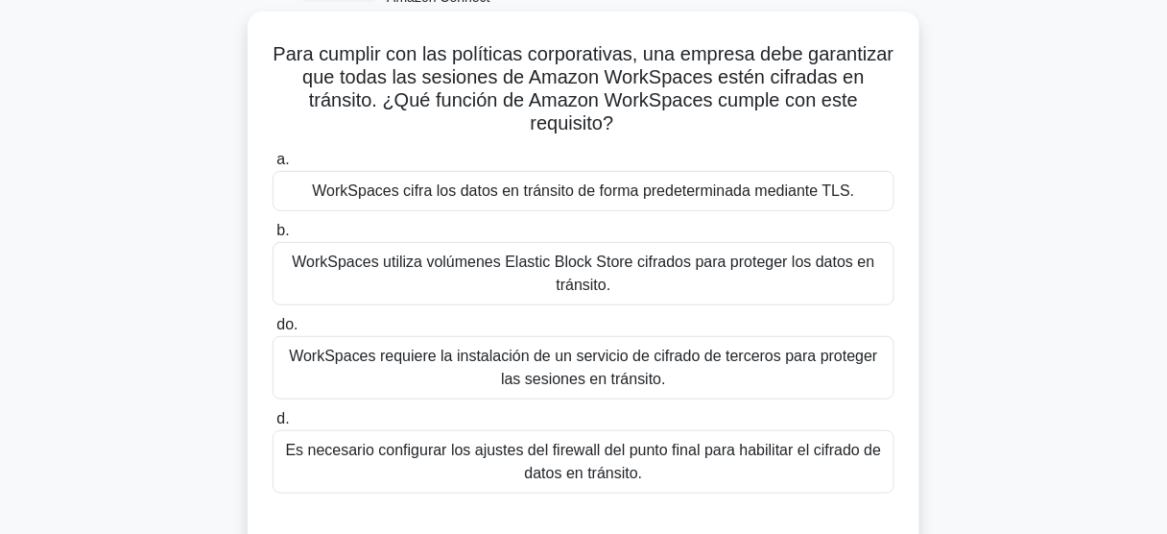
click at [660, 199] on font "WorkSpaces cifra los datos en tránsito de forma predeterminada mediante TLS." at bounding box center [583, 190] width 542 height 16
click at [273, 166] on input "a. WorkSpaces cifra los datos en tránsito de forma predeterminada mediante TLS." at bounding box center [273, 160] width 0 height 12
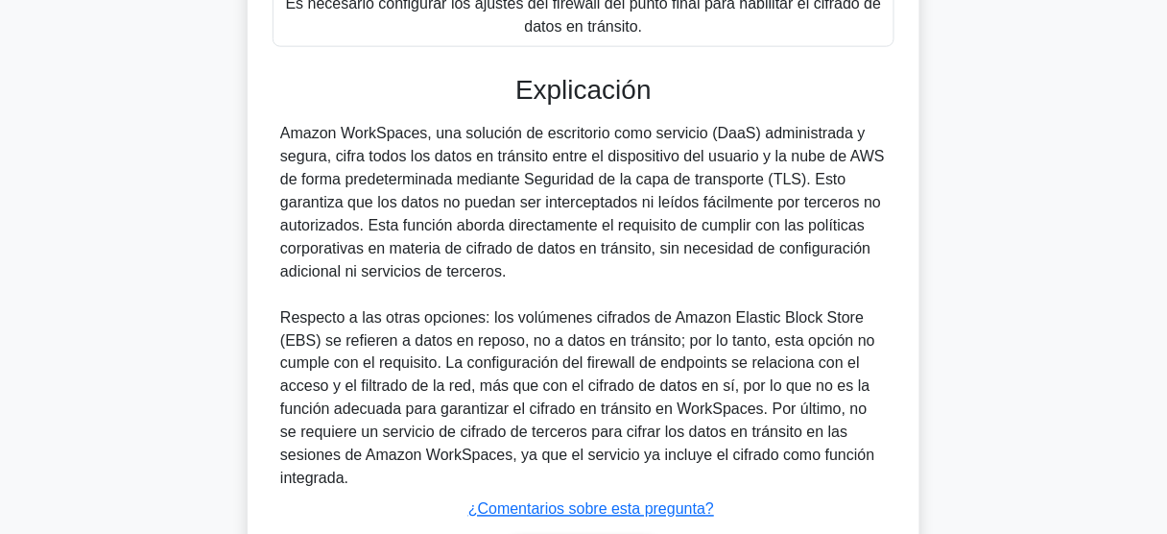
scroll to position [671, 0]
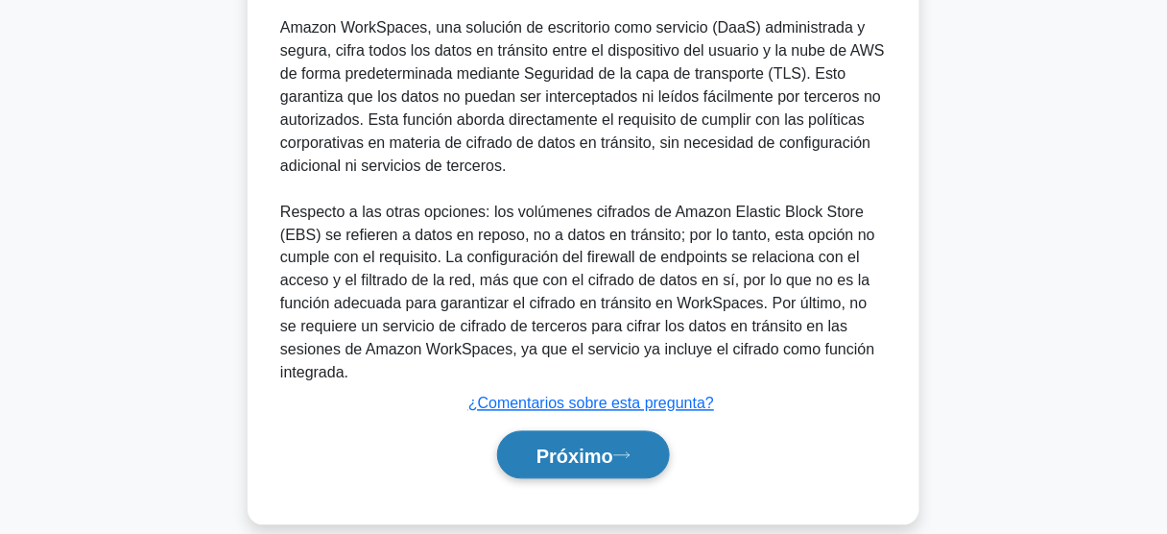
click at [583, 445] on font "Próximo" at bounding box center [574, 455] width 77 height 21
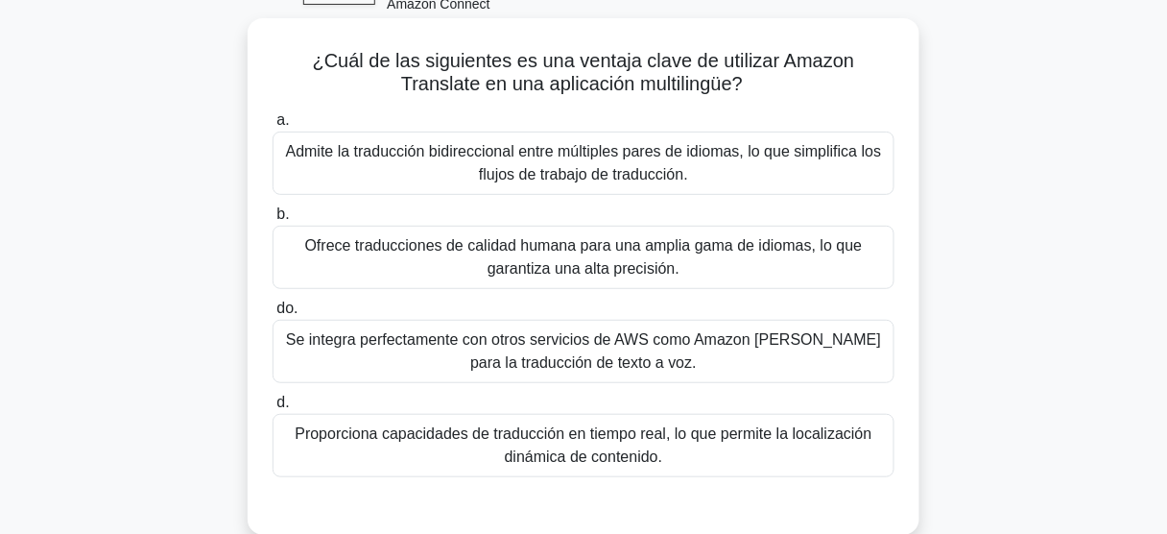
scroll to position [133, 0]
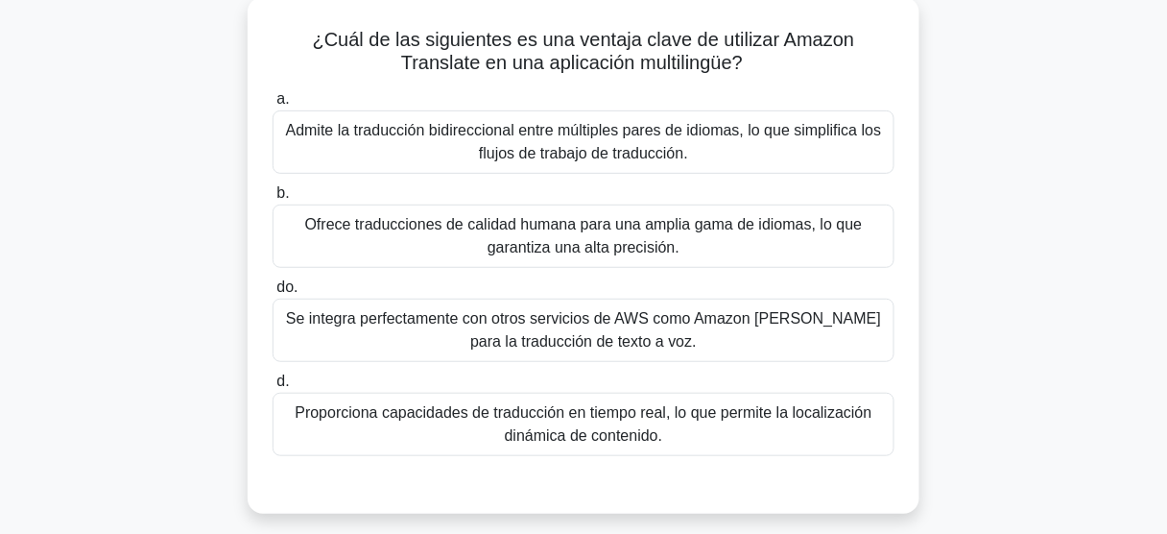
click at [606, 248] on font "Ofrece traducciones de calidad humana para una amplia gama de idiomas, lo que g…" at bounding box center [584, 235] width 558 height 39
click at [273, 200] on input "b. Ofrece traducciones de calidad humana para una amplia gama de idiomas, lo qu…" at bounding box center [273, 193] width 0 height 12
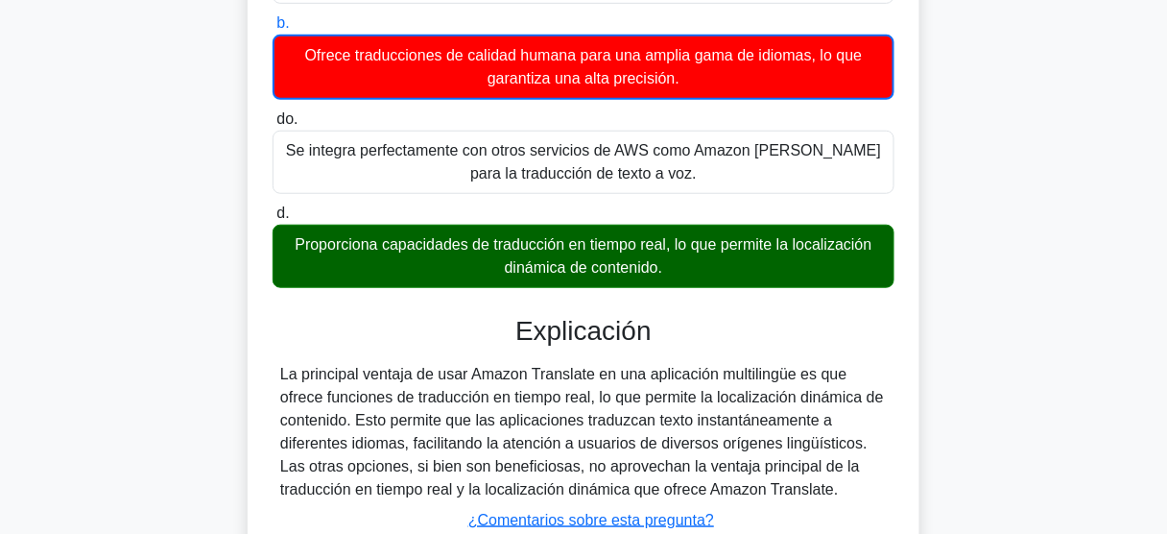
scroll to position [307, 0]
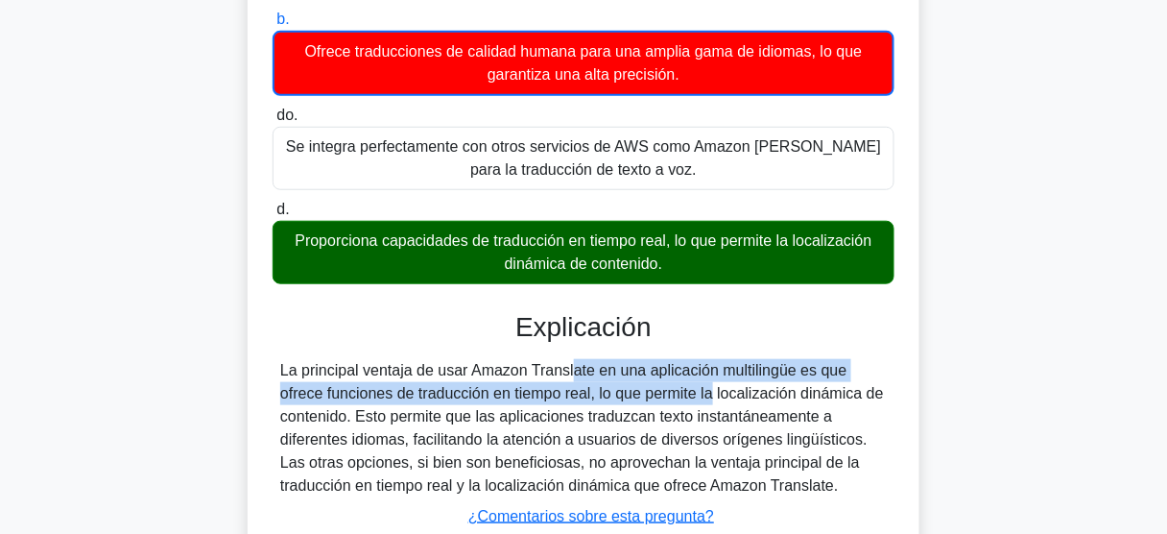
drag, startPoint x: 488, startPoint y: 375, endPoint x: 551, endPoint y: 394, distance: 65.3
click at [551, 394] on font "La principal ventaja de usar Amazon Translate en una aplicación multilingüe es …" at bounding box center [582, 427] width 604 height 131
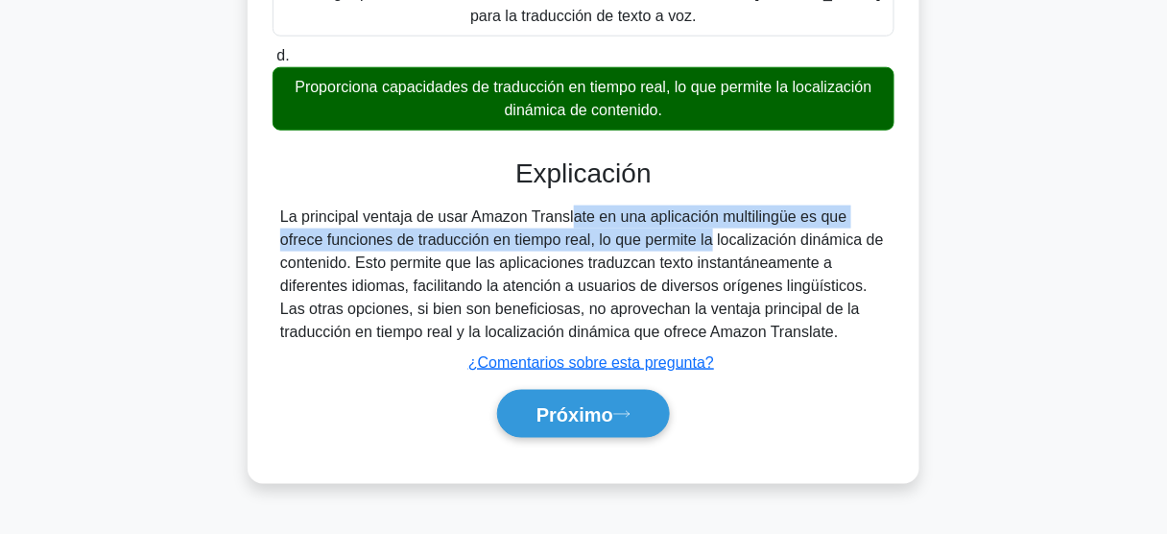
scroll to position [503, 0]
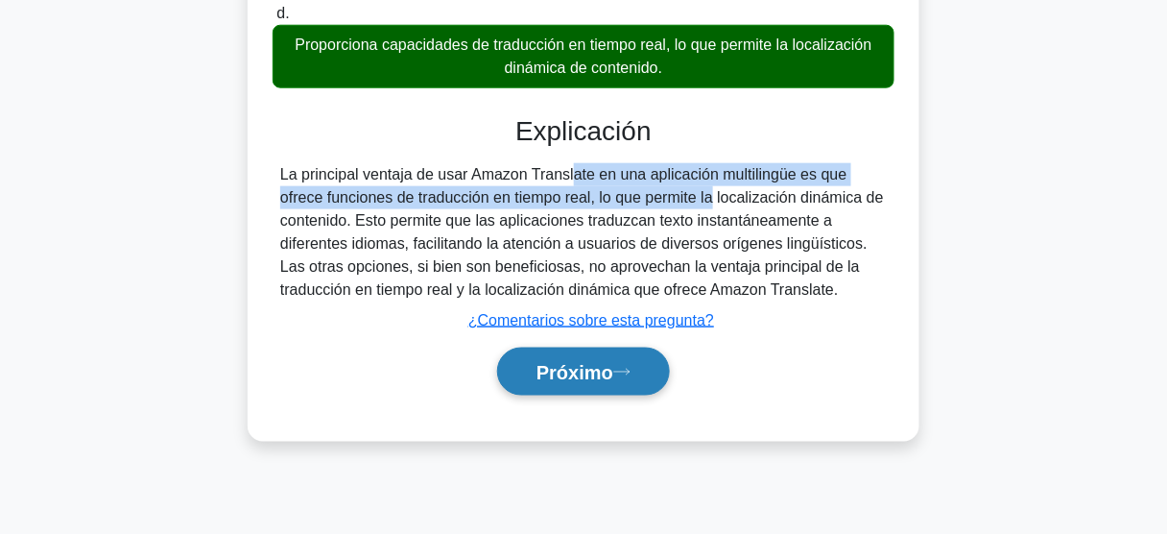
click at [607, 381] on button "Próximo" at bounding box center [583, 371] width 173 height 49
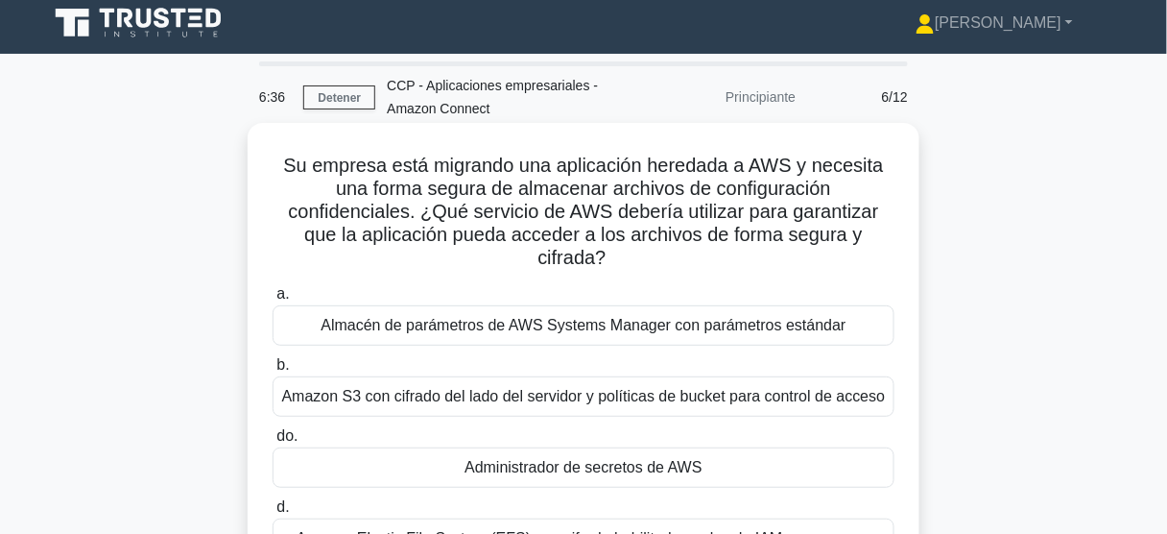
scroll to position [0, 0]
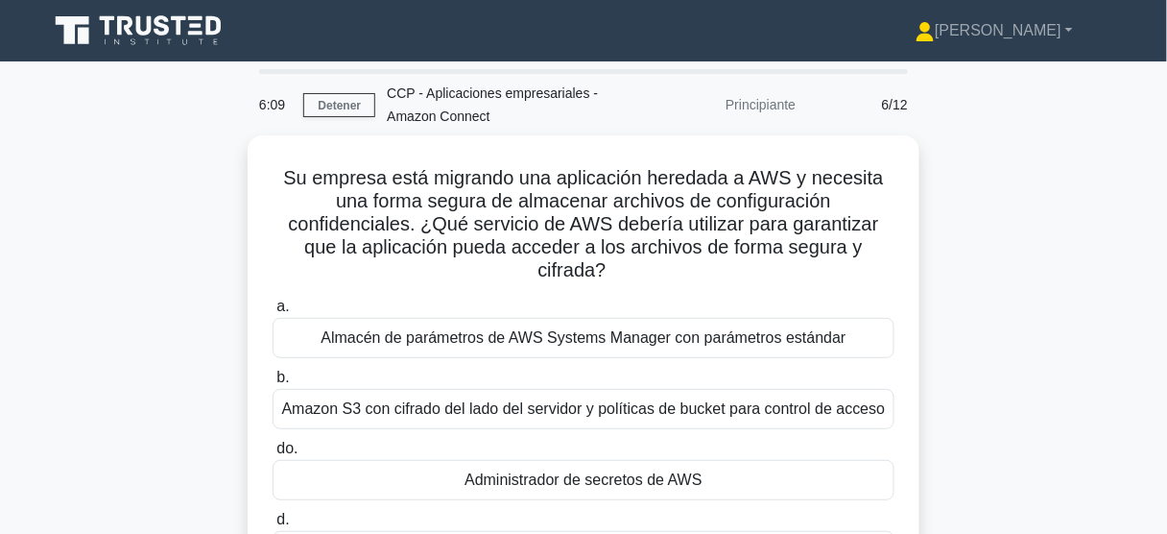
click at [165, 254] on div "Su empresa está migrando una aplicación heredada a AWS y necesita una forma seg…" at bounding box center [583, 393] width 1094 height 516
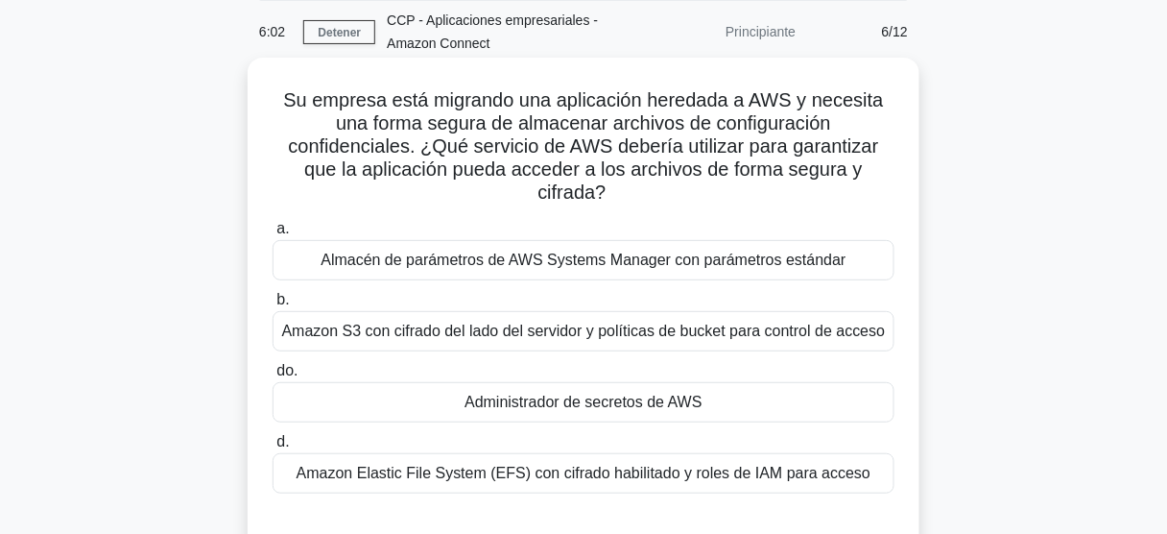
scroll to position [77, 0]
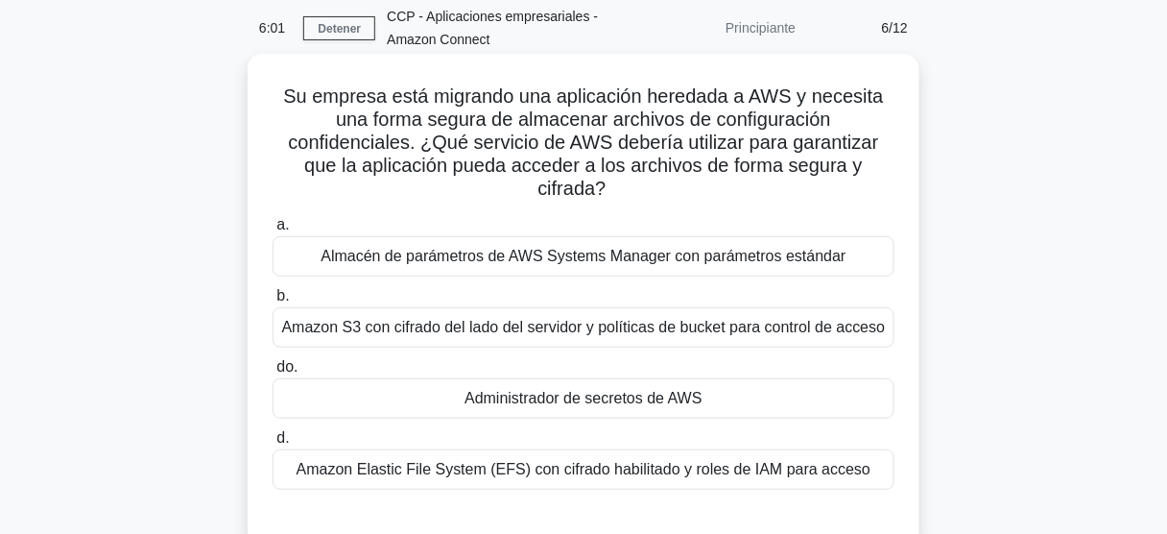
click at [650, 396] on font "Administrador de secretos de AWS" at bounding box center [584, 398] width 238 height 16
click at [273, 373] on input "do. Administrador de secretos de AWS" at bounding box center [273, 367] width 0 height 12
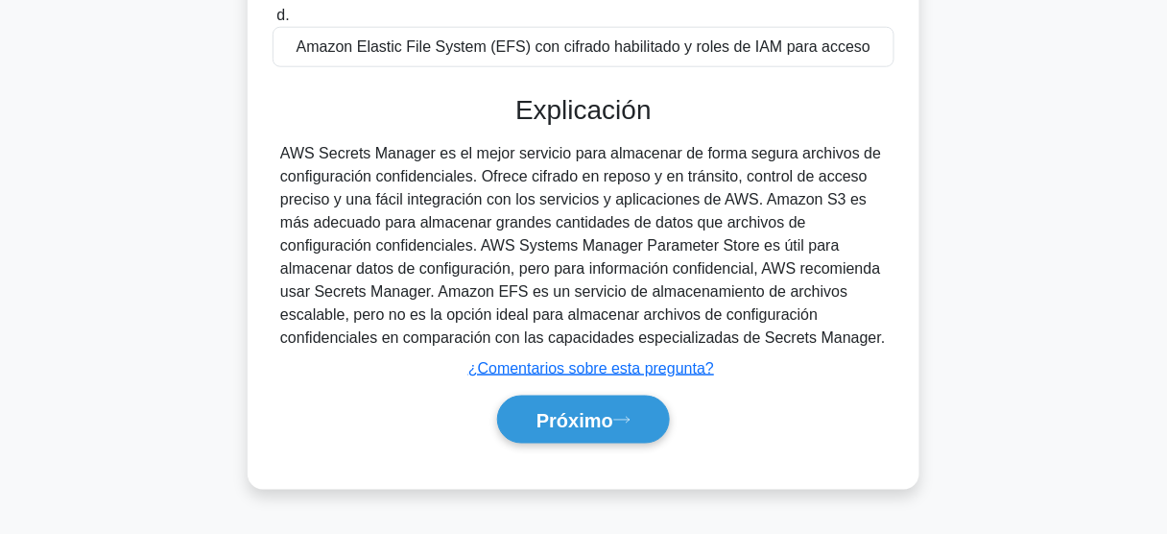
scroll to position [503, 0]
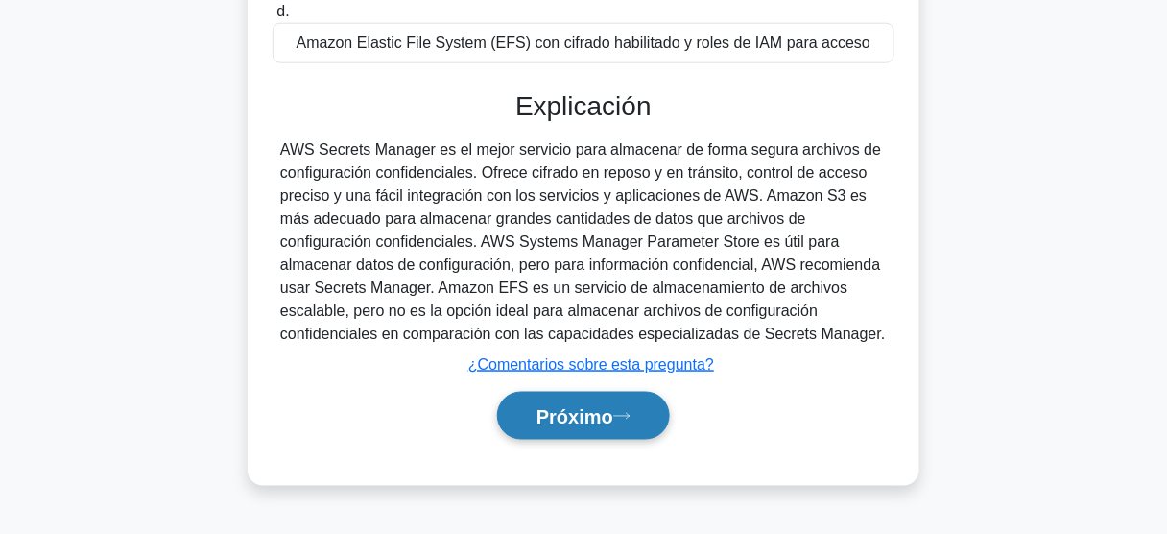
click at [599, 405] on font "Próximo" at bounding box center [574, 415] width 77 height 21
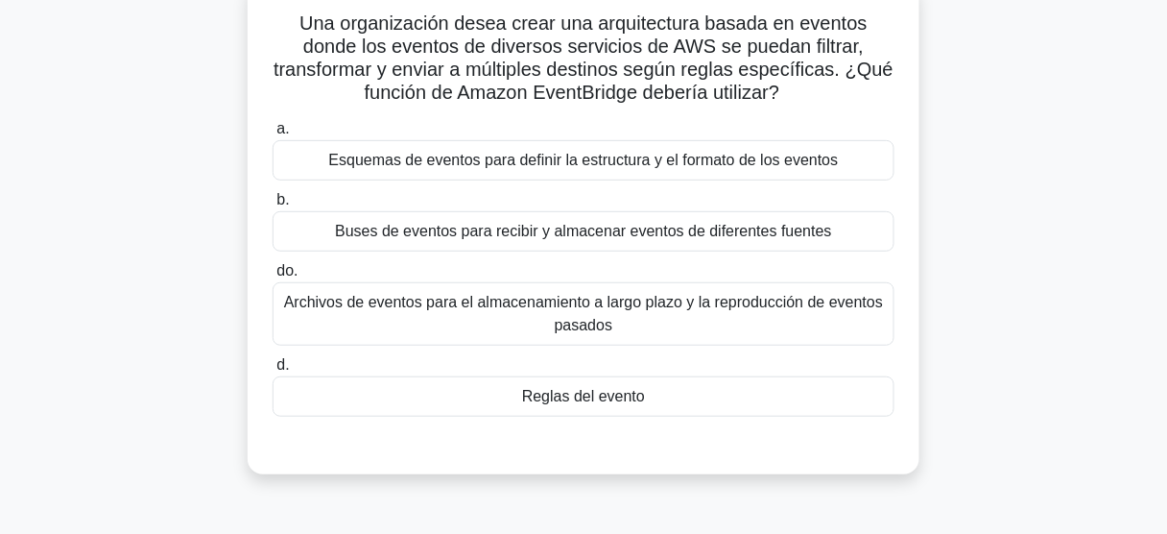
scroll to position [154, 0]
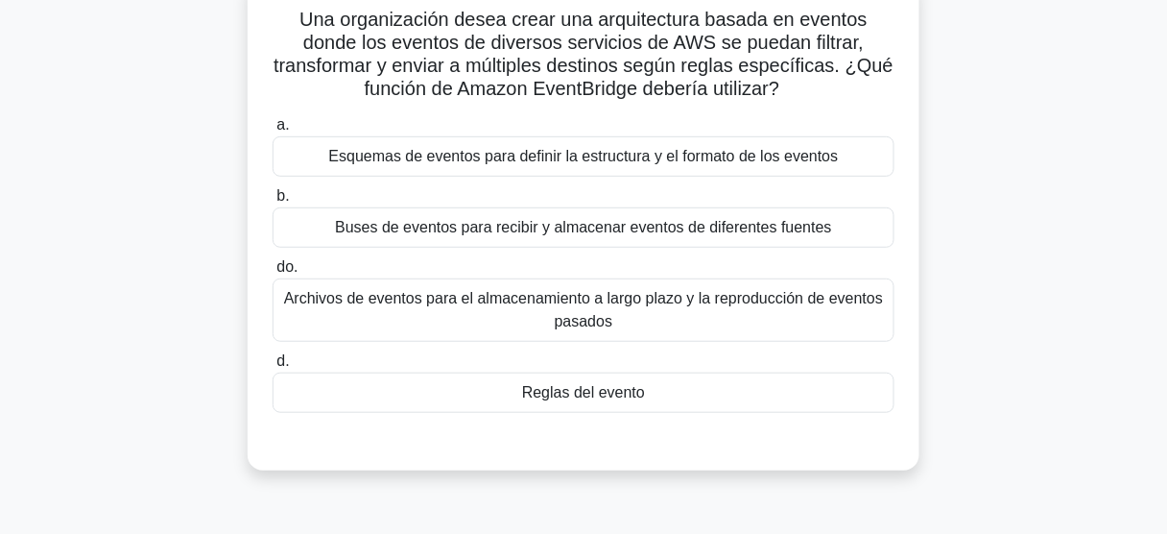
click at [645, 391] on div "Reglas del evento" at bounding box center [584, 392] width 622 height 40
click at [273, 368] on input "d. Reglas del evento" at bounding box center [273, 361] width 0 height 12
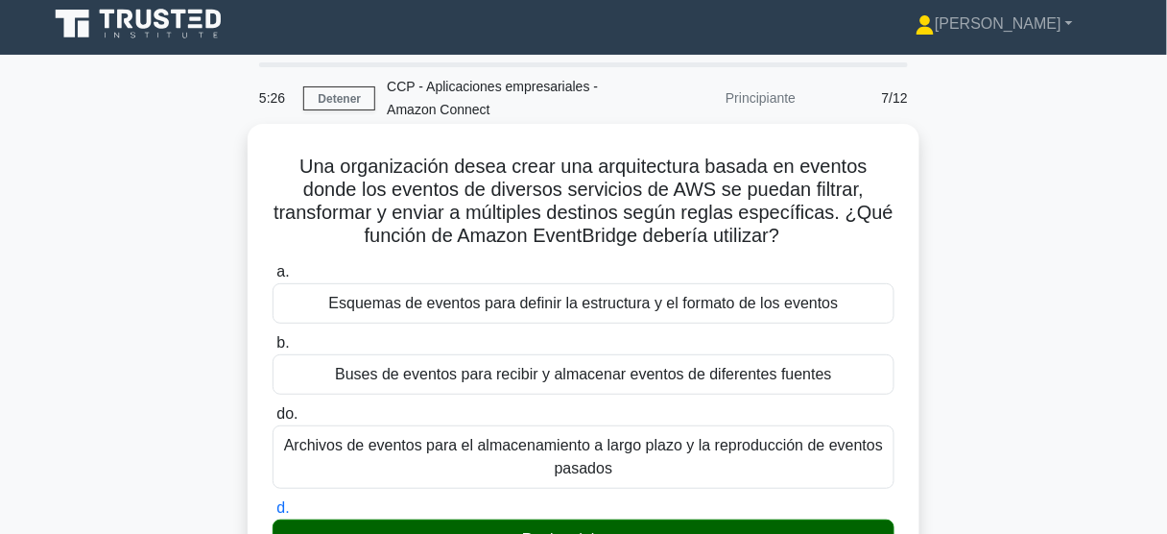
scroll to position [0, 0]
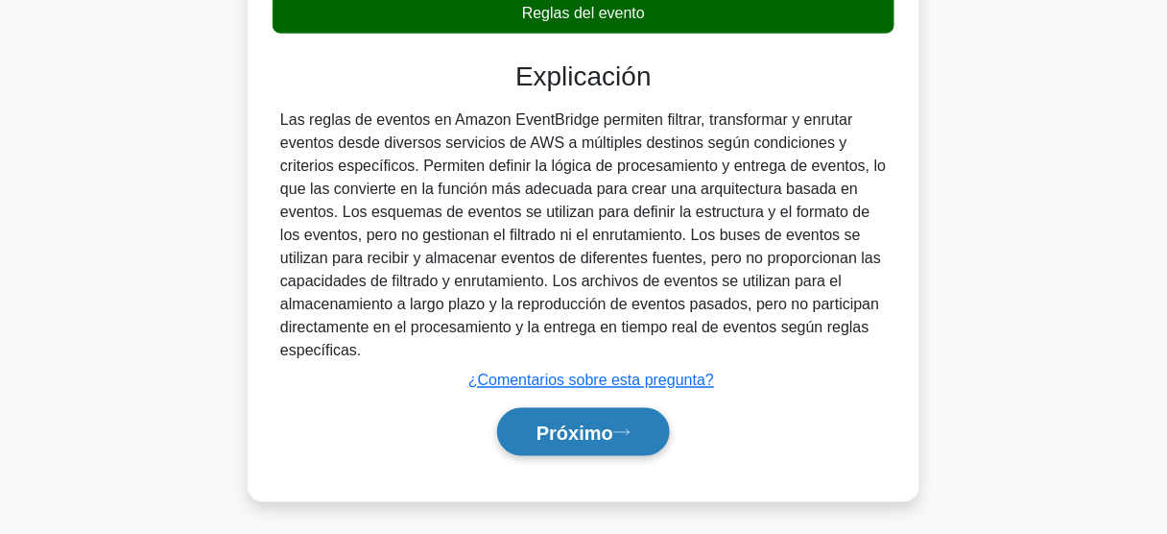
click at [605, 428] on font "Próximo" at bounding box center [574, 432] width 77 height 21
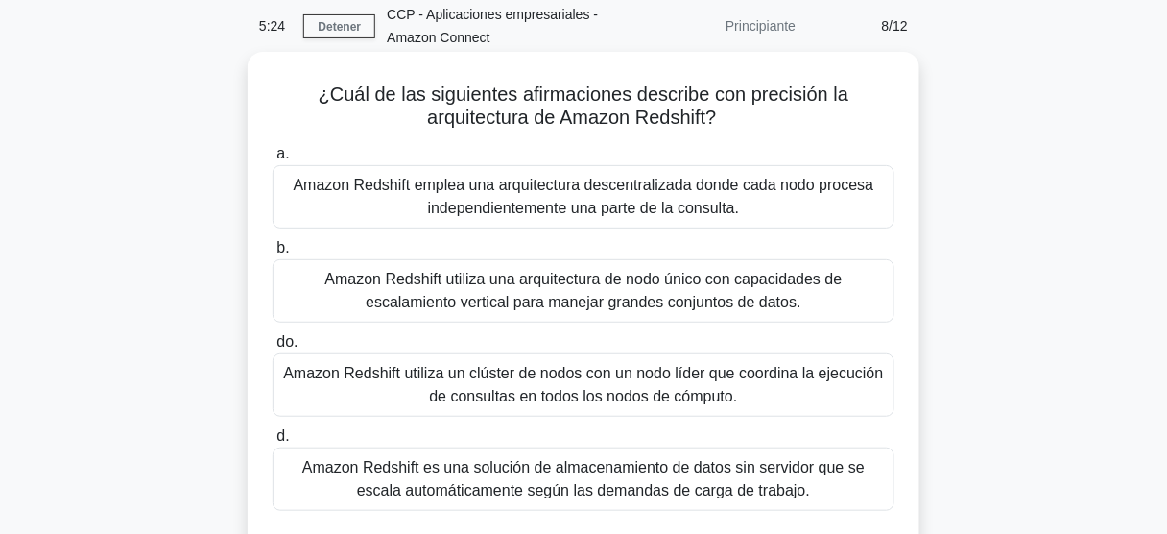
scroll to position [60, 0]
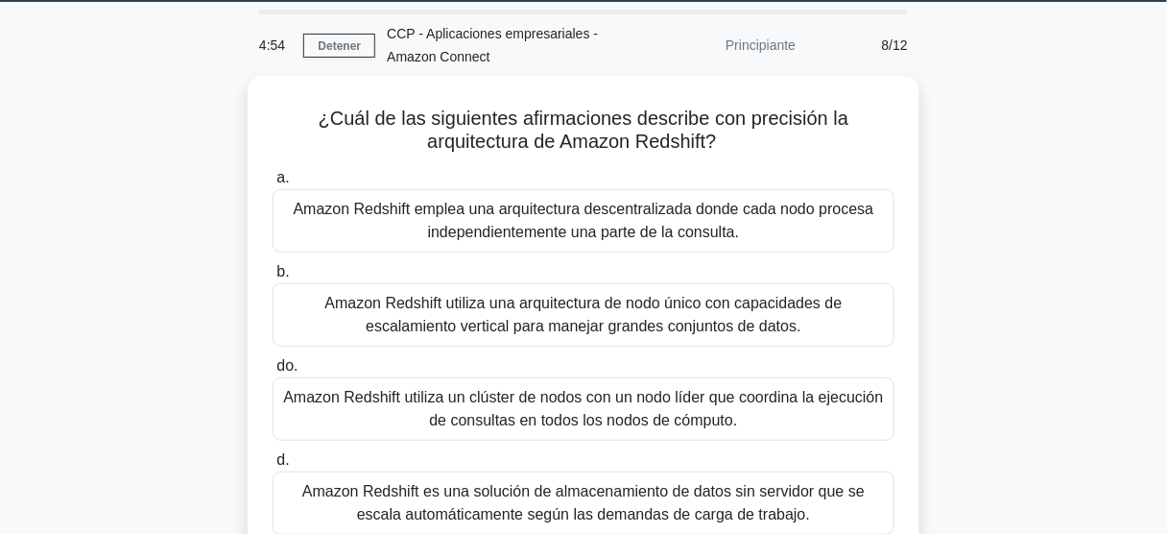
click at [175, 274] on div "¿Cuál de las siguientes afirmaciones describe con precisión la arquitectura de …" at bounding box center [583, 345] width 1094 height 539
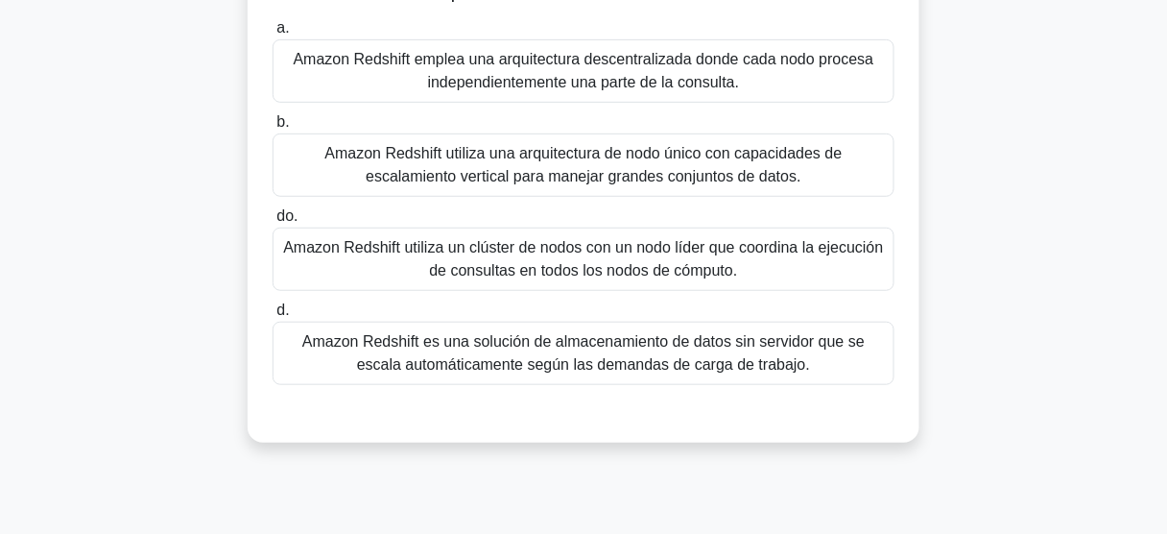
scroll to position [213, 0]
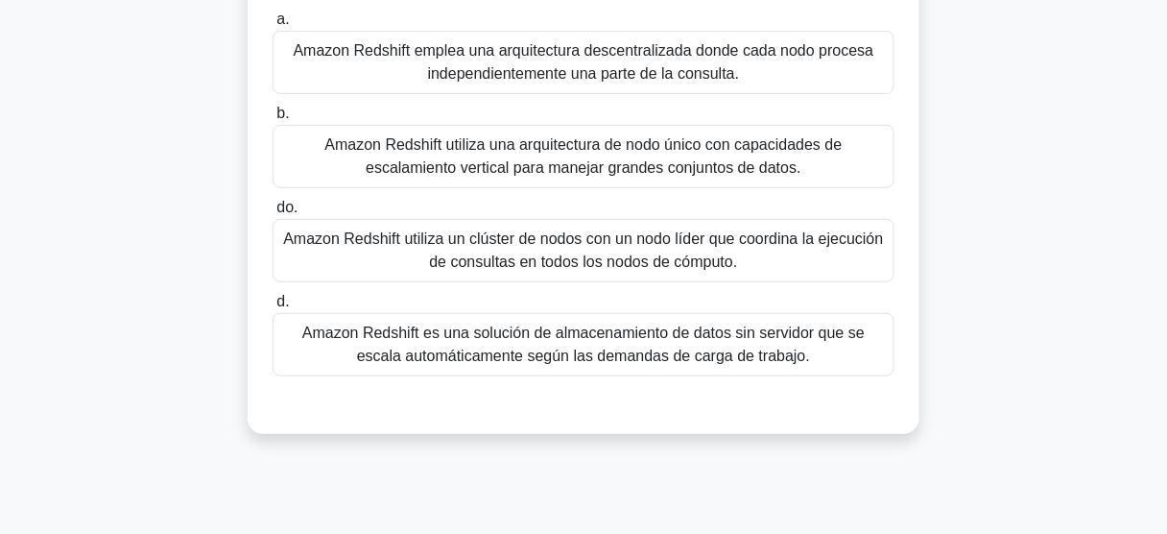
click at [689, 350] on font "Amazon Redshift es una solución de almacenamiento de datos sin servidor que se …" at bounding box center [583, 343] width 562 height 39
click at [273, 308] on input "d. Amazon Redshift es una solución de almacenamiento de datos sin servidor que …" at bounding box center [273, 302] width 0 height 12
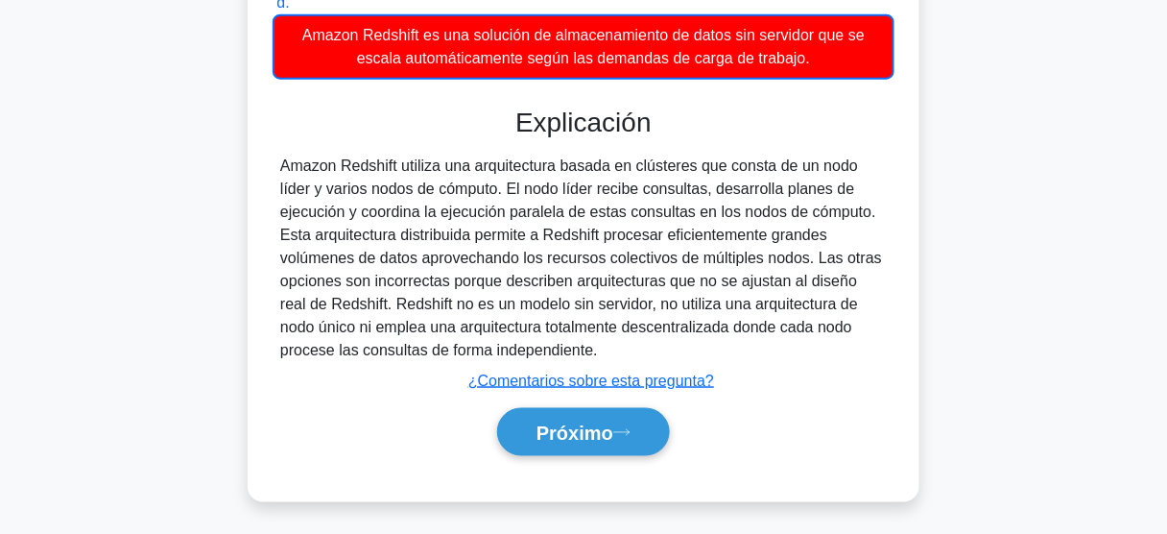
scroll to position [512, 0]
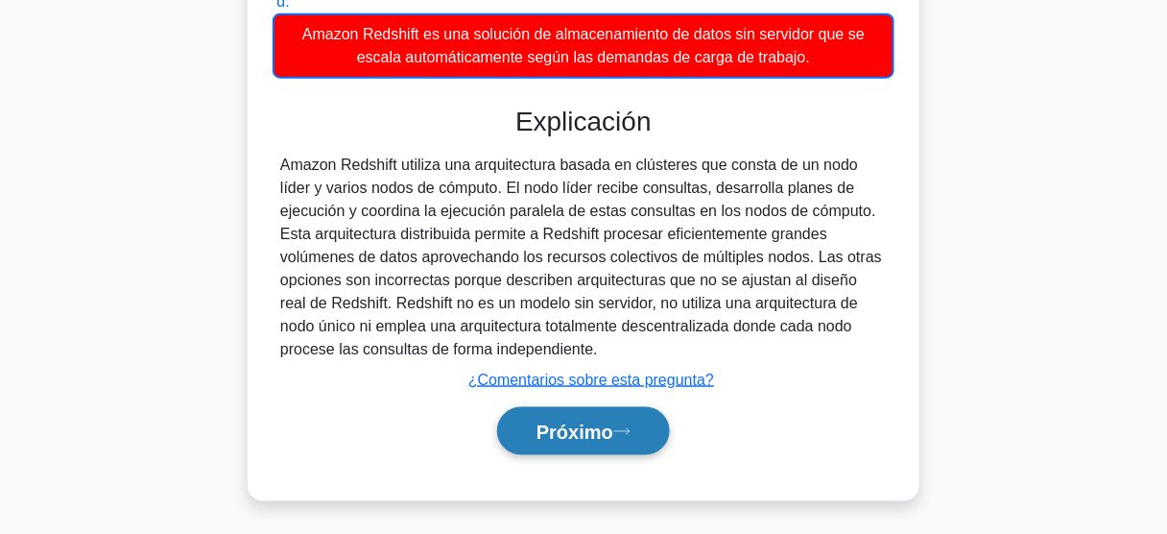
click at [640, 444] on button "Próximo" at bounding box center [583, 431] width 173 height 49
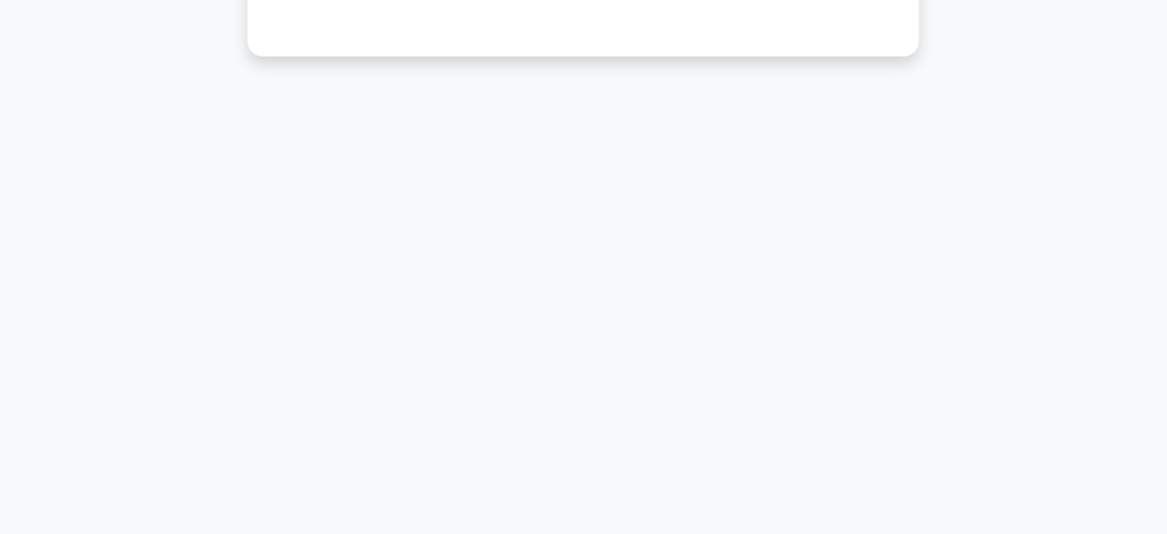
scroll to position [503, 0]
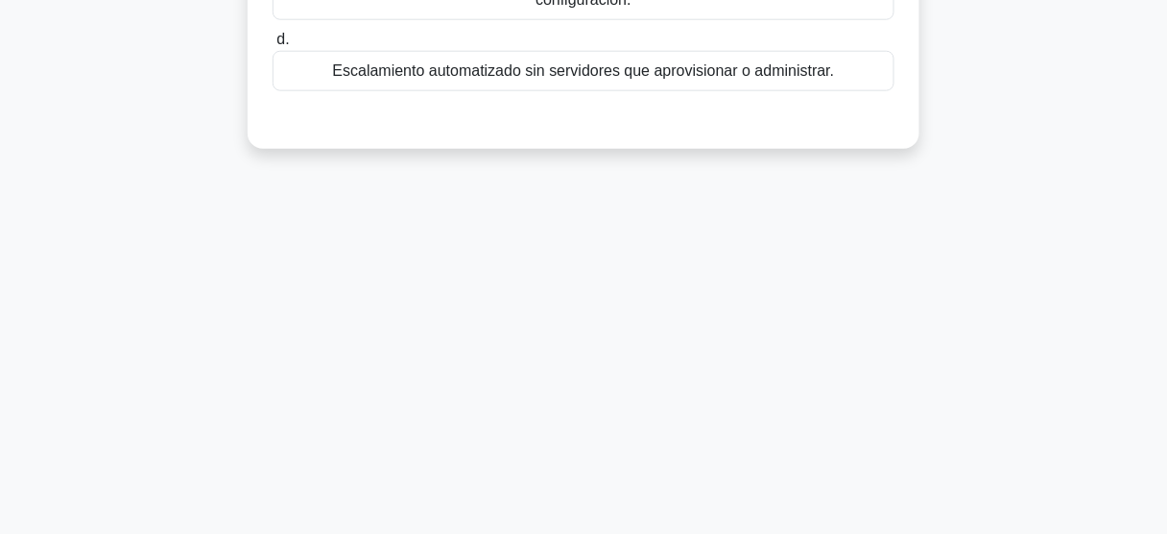
click at [752, 330] on div "4:00 Detener CCP - Aplicaciones empresariales - Amazon Connect Principiante 9/1…" at bounding box center [583, 46] width 1094 height 960
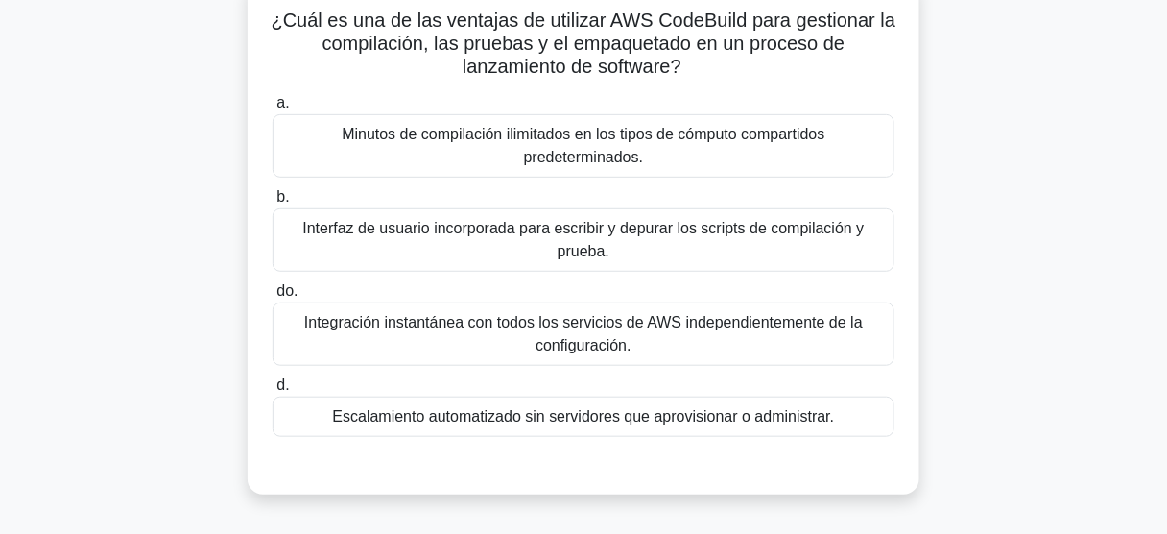
scroll to position [154, 0]
click at [637, 417] on font "Escalamiento automatizado sin servidores que aprovisionar o administrar." at bounding box center [584, 415] width 502 height 16
click at [273, 391] on input "d. Escalamiento automatizado sin servidores que aprovisionar o administrar." at bounding box center [273, 384] width 0 height 12
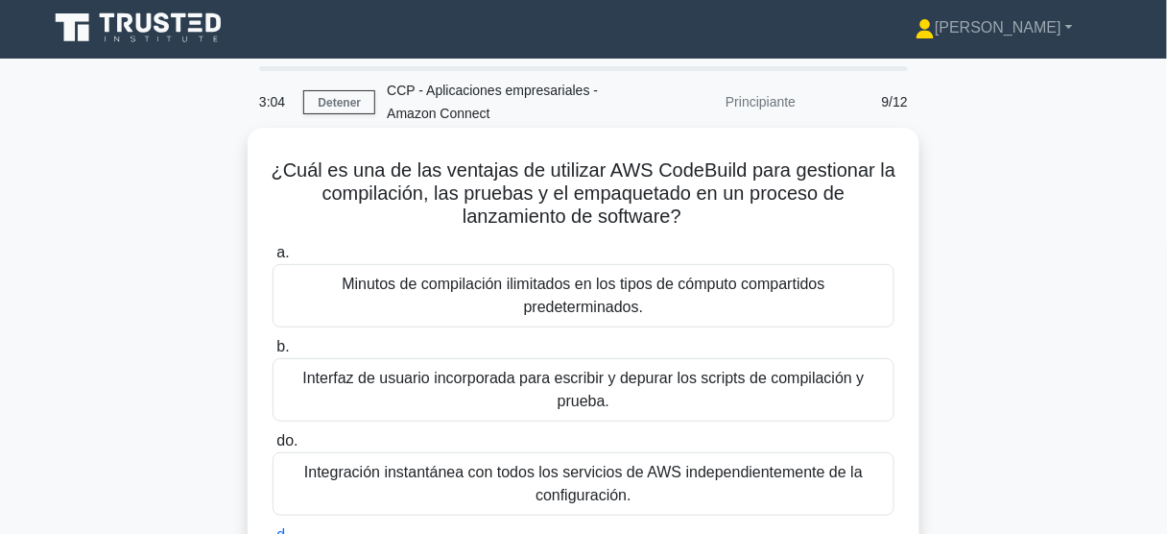
scroll to position [0, 0]
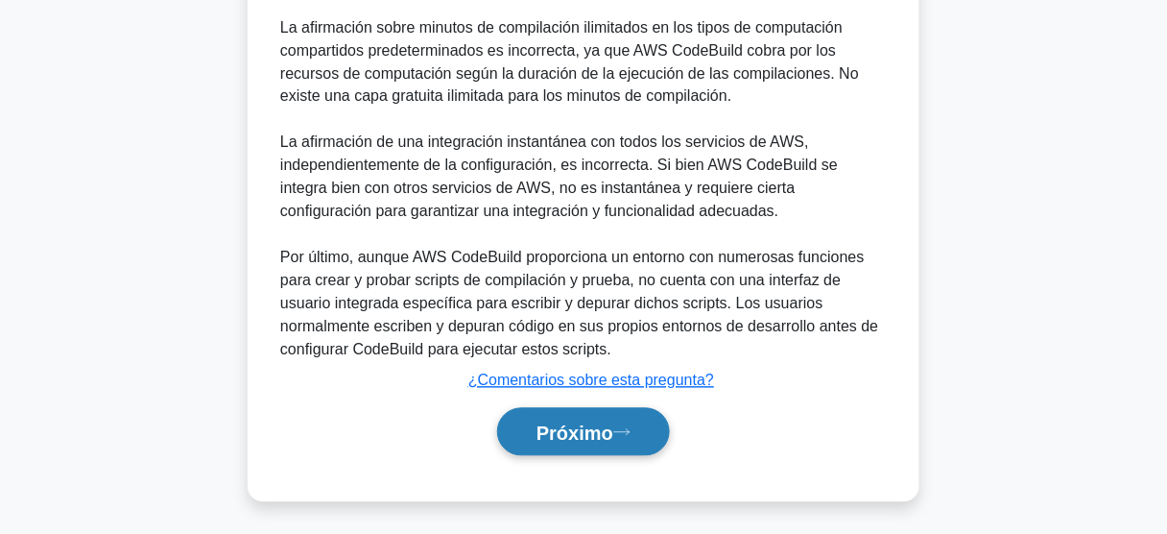
click at [607, 432] on font "Próximo" at bounding box center [574, 432] width 77 height 21
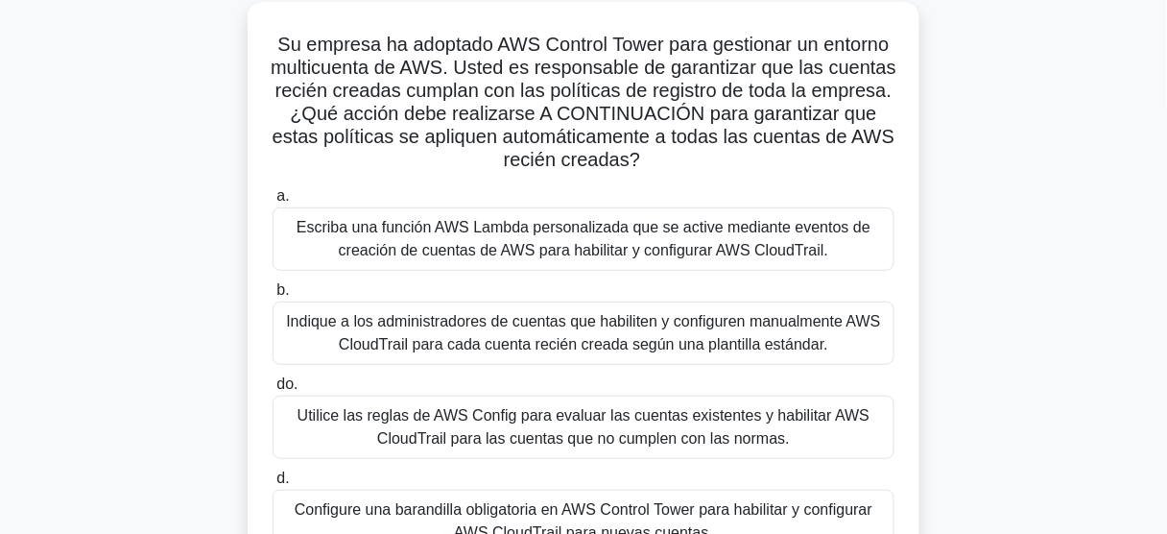
scroll to position [121, 0]
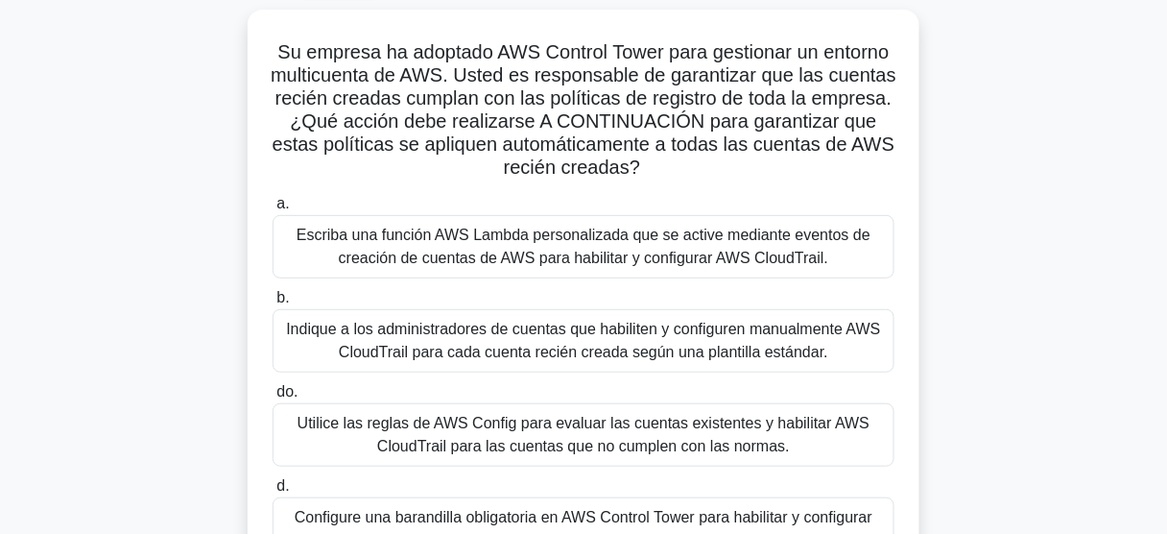
drag, startPoint x: 488, startPoint y: 86, endPoint x: 616, endPoint y: 85, distance: 127.6
click at [610, 86] on font "Su empresa ha adoptado AWS Control Tower para gestionar un entorno multicuenta …" at bounding box center [584, 109] width 626 height 136
drag, startPoint x: 628, startPoint y: 69, endPoint x: 861, endPoint y: 78, distance: 233.4
click at [861, 78] on font "Su empresa ha adoptado AWS Control Tower para gestionar un entorno multicuenta …" at bounding box center [584, 109] width 626 height 136
drag, startPoint x: 556, startPoint y: 123, endPoint x: 645, endPoint y: 122, distance: 89.3
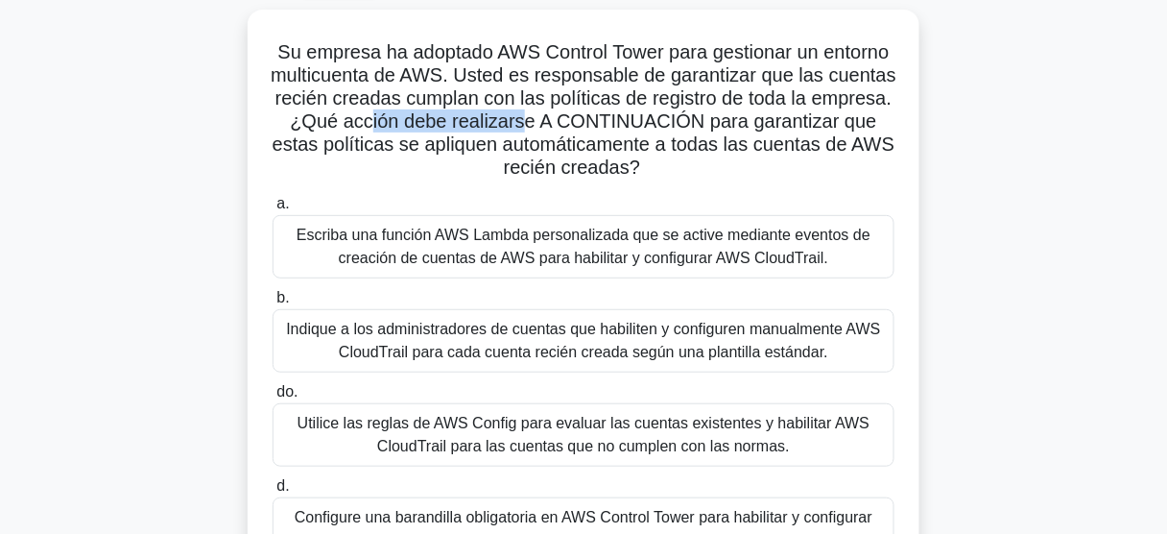
click at [644, 122] on font "Su empresa ha adoptado AWS Control Tower para gestionar un entorno multicuenta …" at bounding box center [584, 109] width 626 height 136
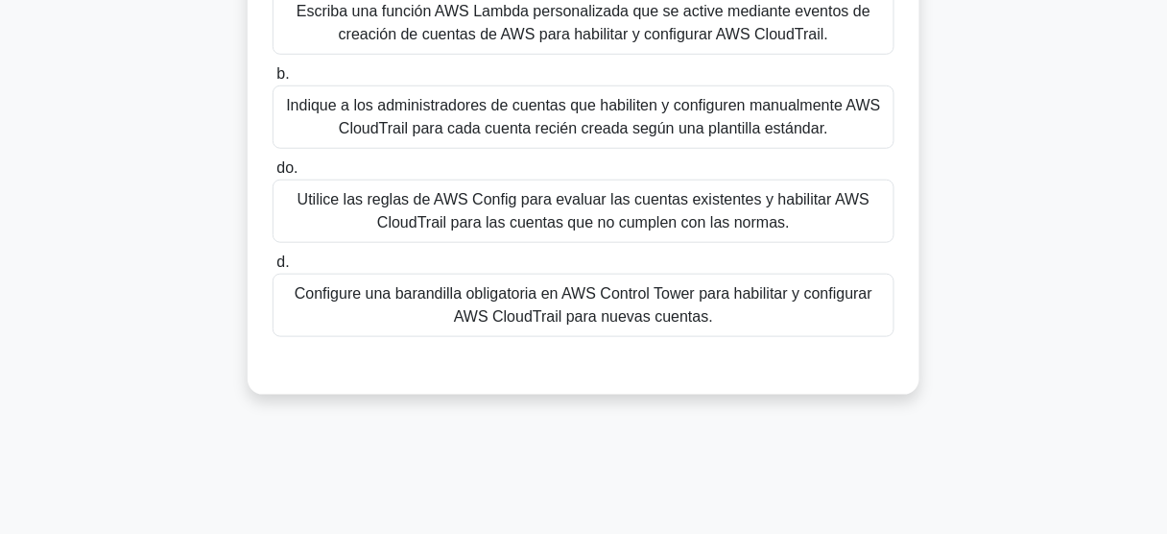
scroll to position [351, 0]
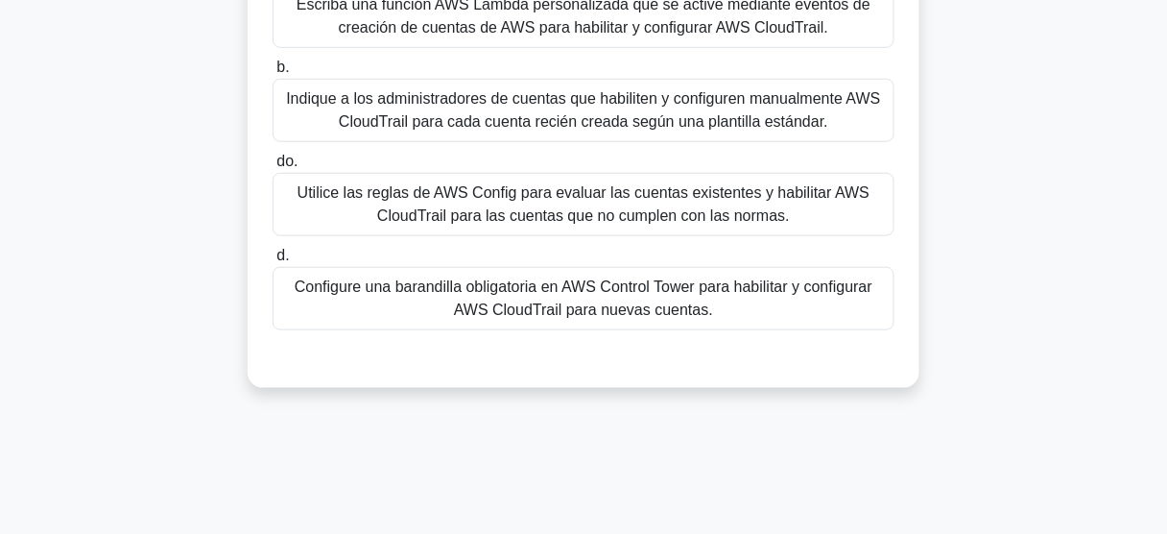
click at [560, 302] on font "Configure una barandilla obligatoria en AWS Control Tower para habilitar y conf…" at bounding box center [584, 297] width 578 height 39
click at [273, 262] on input "d. Configure una barandilla obligatoria en AWS Control Tower para habilitar y c…" at bounding box center [273, 256] width 0 height 12
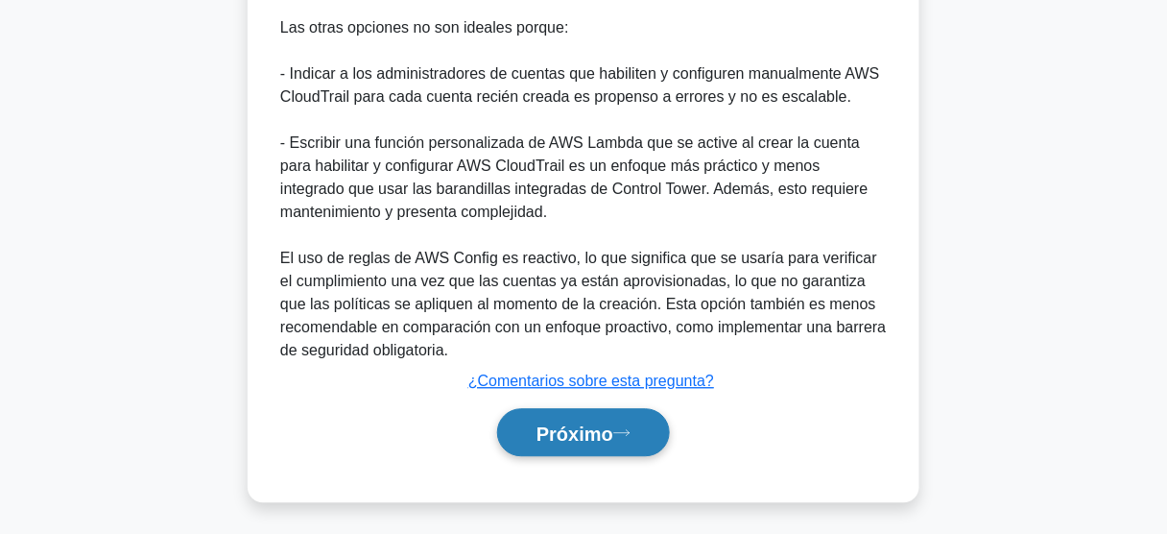
click at [631, 427] on icon at bounding box center [621, 432] width 17 height 11
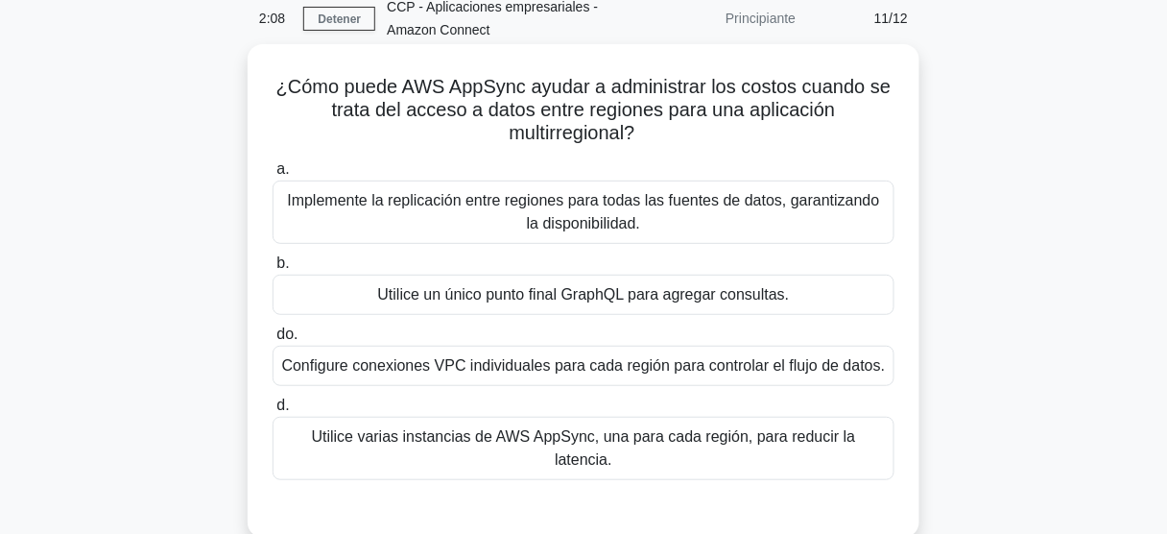
scroll to position [90, 0]
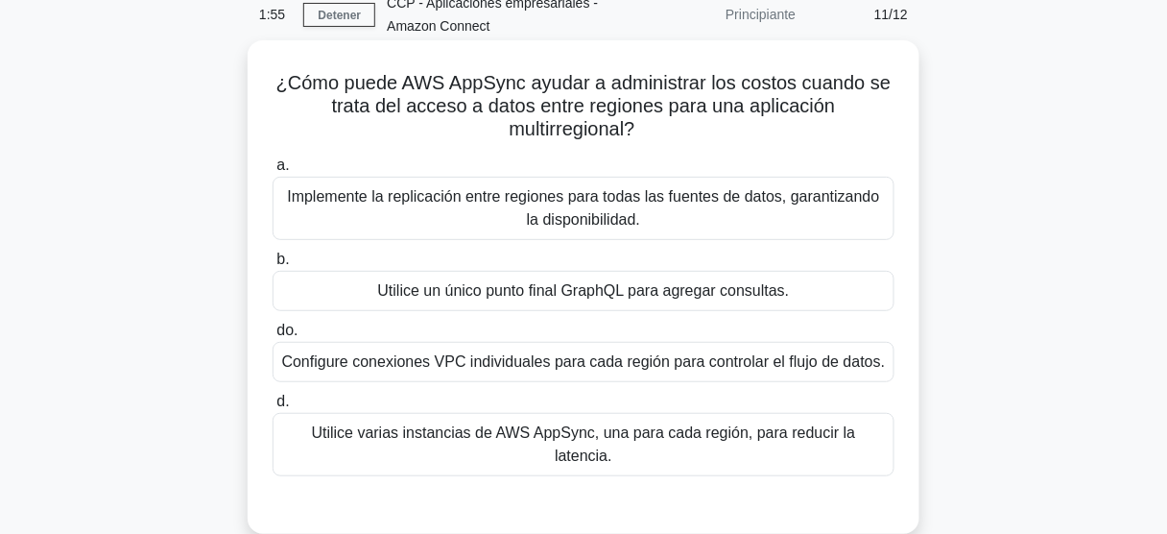
click at [589, 293] on font "Utilice un único punto final GraphQL para agregar consultas." at bounding box center [584, 290] width 412 height 16
click at [273, 266] on input "b. Utilice un único punto final GraphQL para agregar consultas." at bounding box center [273, 259] width 0 height 12
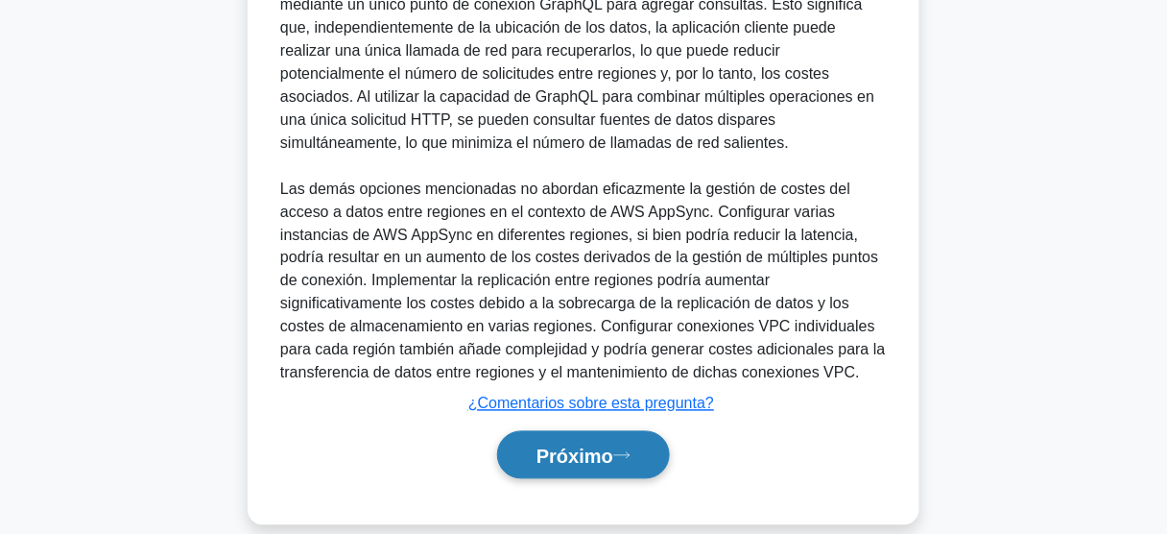
click at [609, 445] on font "Próximo" at bounding box center [574, 455] width 77 height 21
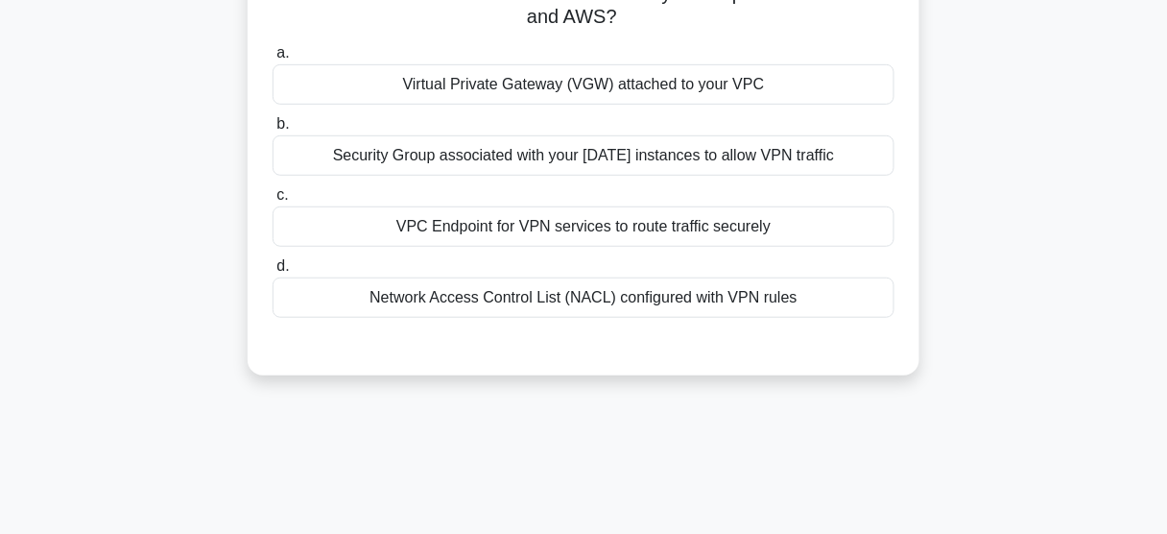
scroll to position [57, 0]
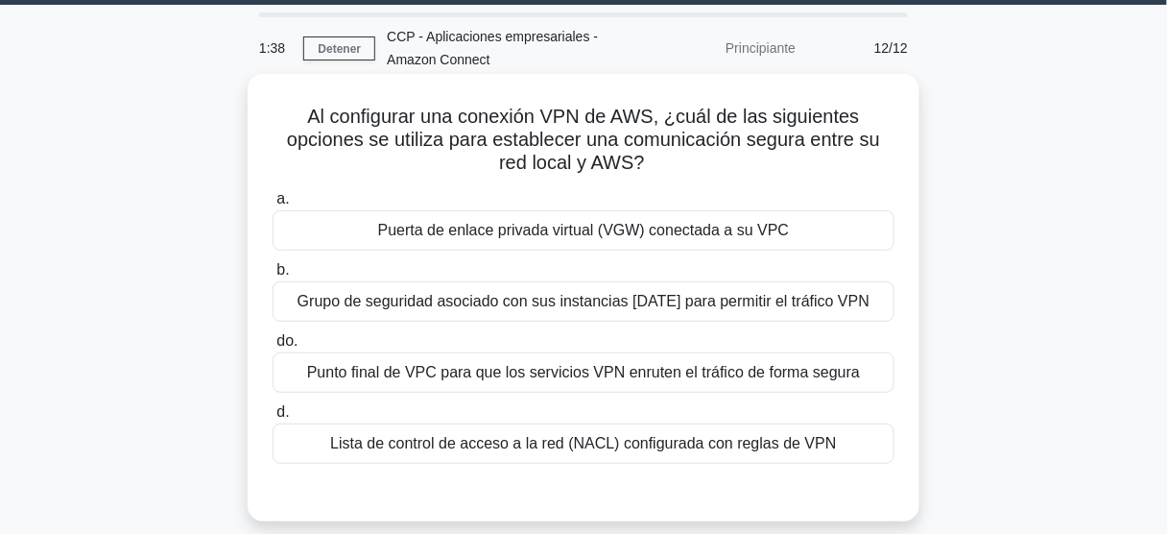
drag, startPoint x: 369, startPoint y: 145, endPoint x: 646, endPoint y: 169, distance: 278.4
click at [646, 169] on h5 "Al configurar una conexión VPN de AWS, ¿cuál de las siguientes opciones se util…" at bounding box center [584, 140] width 626 height 71
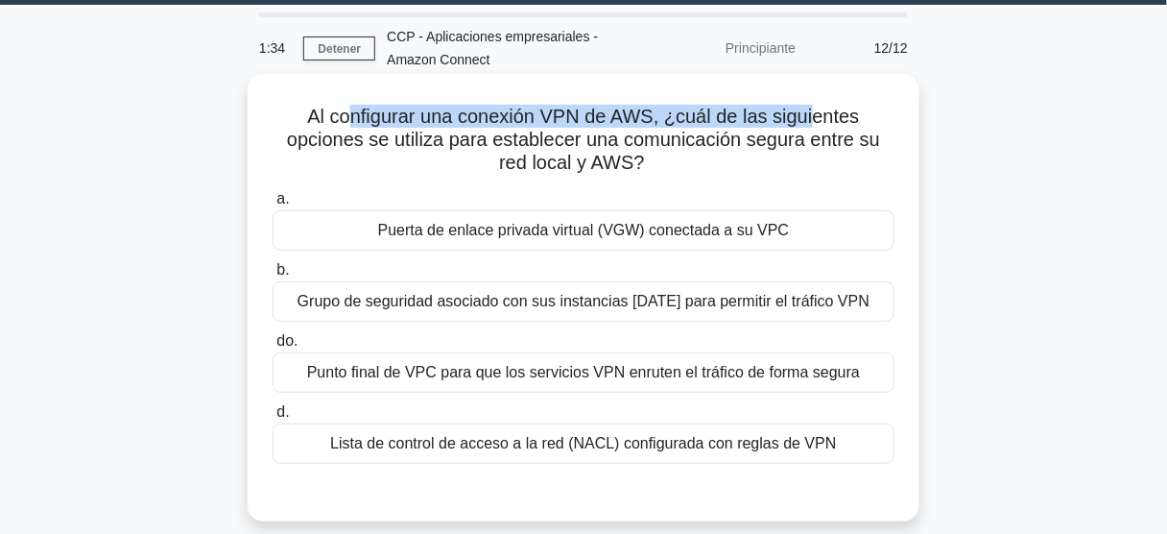
drag, startPoint x: 419, startPoint y: 120, endPoint x: 819, endPoint y: 119, distance: 399.2
click at [819, 119] on font "Al configurar una conexión VPN de AWS, ¿cuál de las siguientes opciones se util…" at bounding box center [583, 139] width 593 height 67
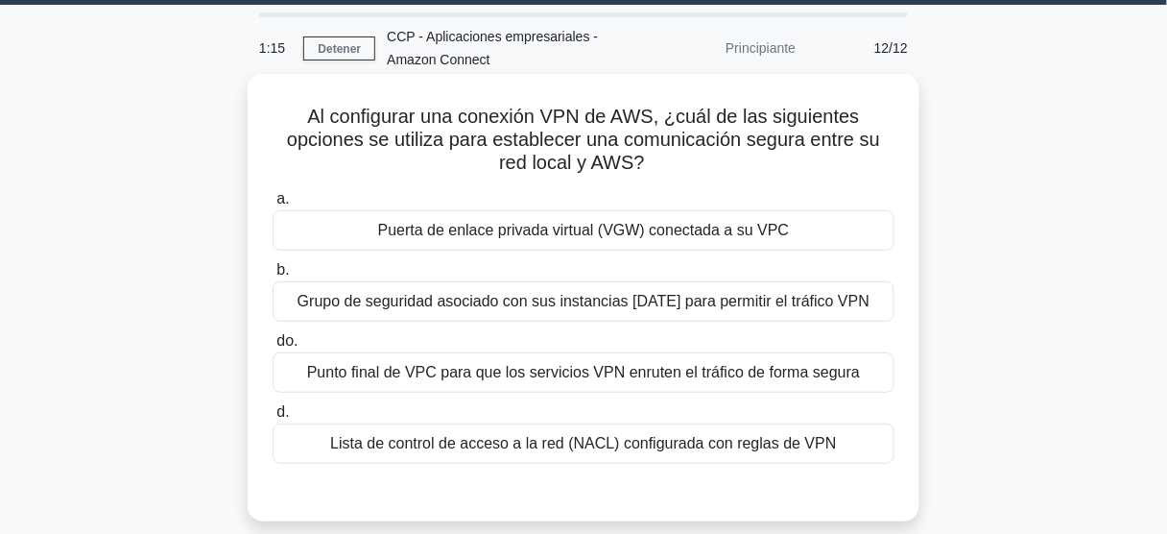
click at [597, 153] on font "Al configurar una conexión VPN de AWS, ¿cuál de las siguientes opciones se util…" at bounding box center [583, 139] width 593 height 67
click at [589, 229] on font "Puerta de enlace privada virtual (VGW) conectada a su VPC" at bounding box center [584, 230] width 412 height 16
click at [273, 205] on input "a. Puerta de enlace privada virtual (VGW) conectada a su VPC" at bounding box center [273, 199] width 0 height 12
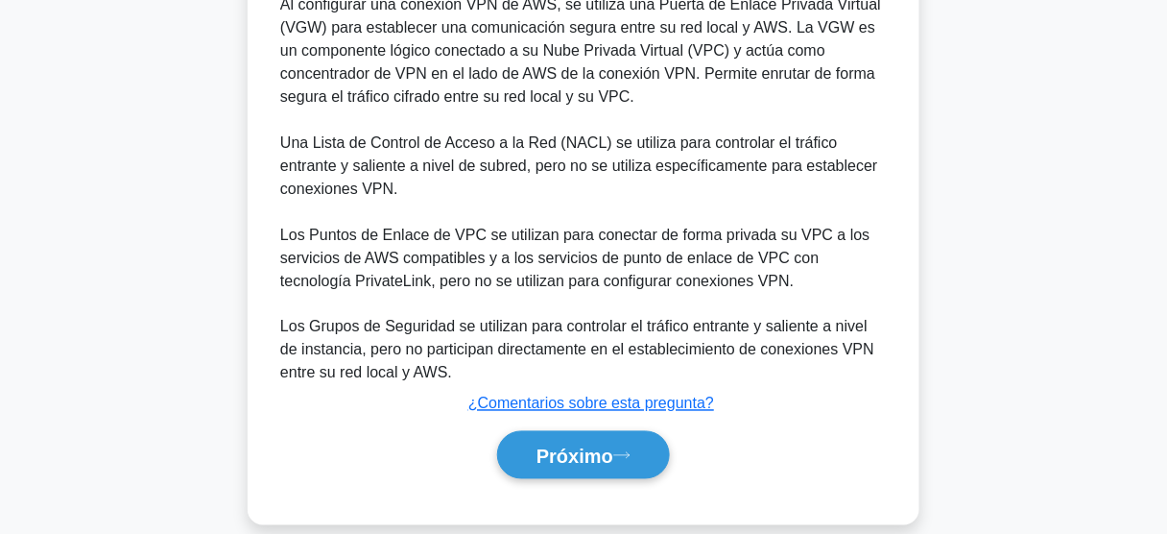
scroll to position [625, 0]
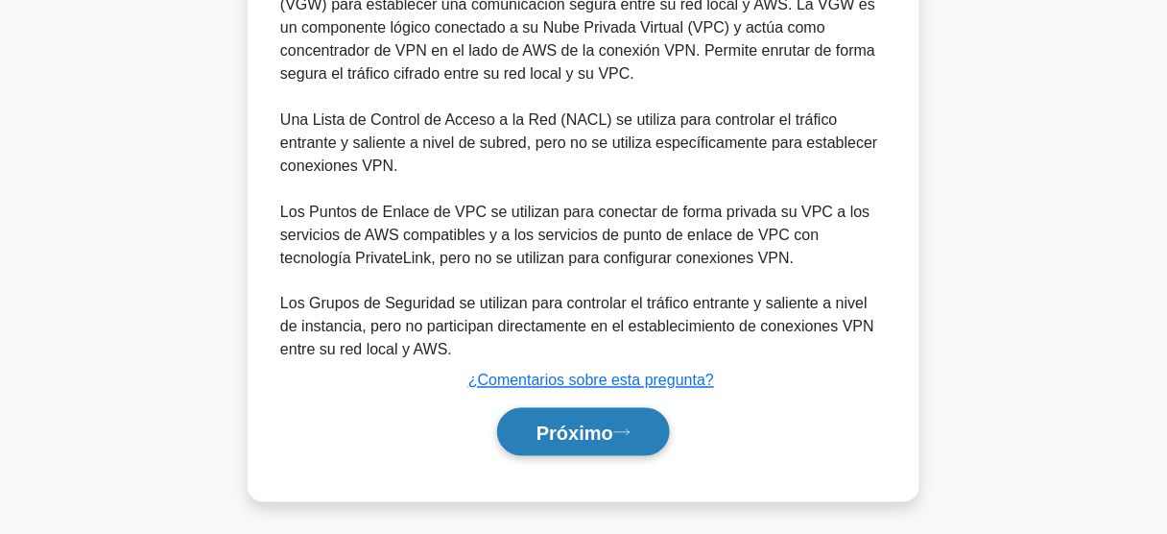
click at [613, 422] on font "Próximo" at bounding box center [574, 432] width 77 height 21
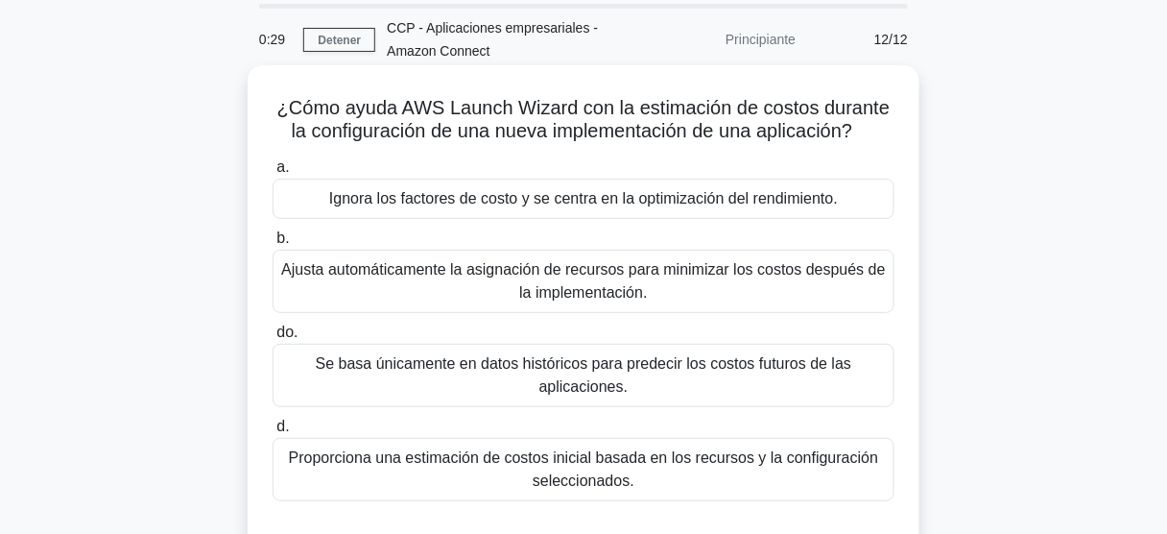
scroll to position [77, 0]
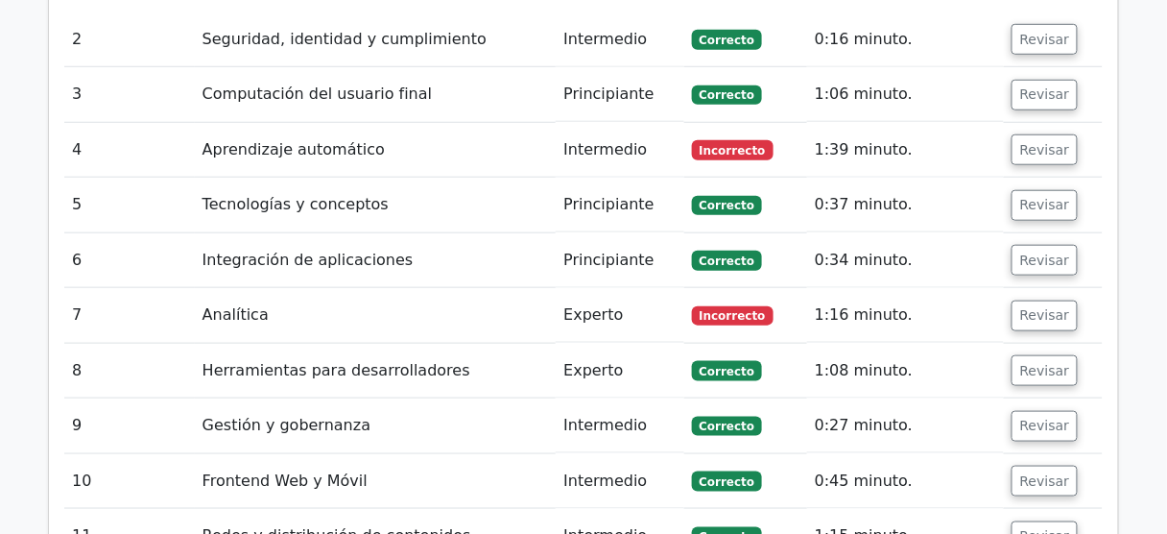
scroll to position [2223, 0]
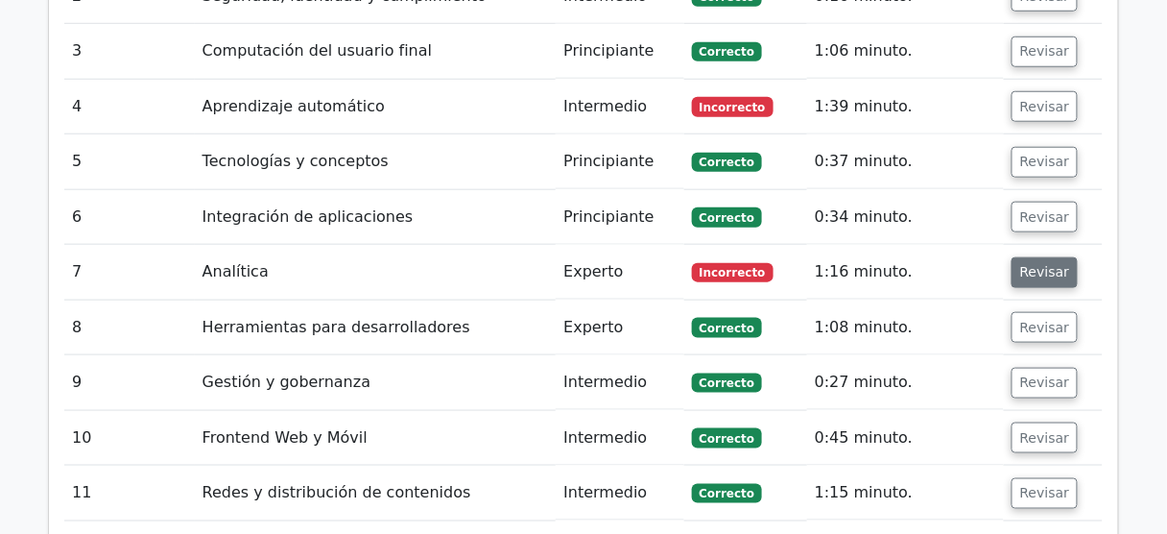
click at [1038, 265] on font "Revisar" at bounding box center [1045, 272] width 50 height 15
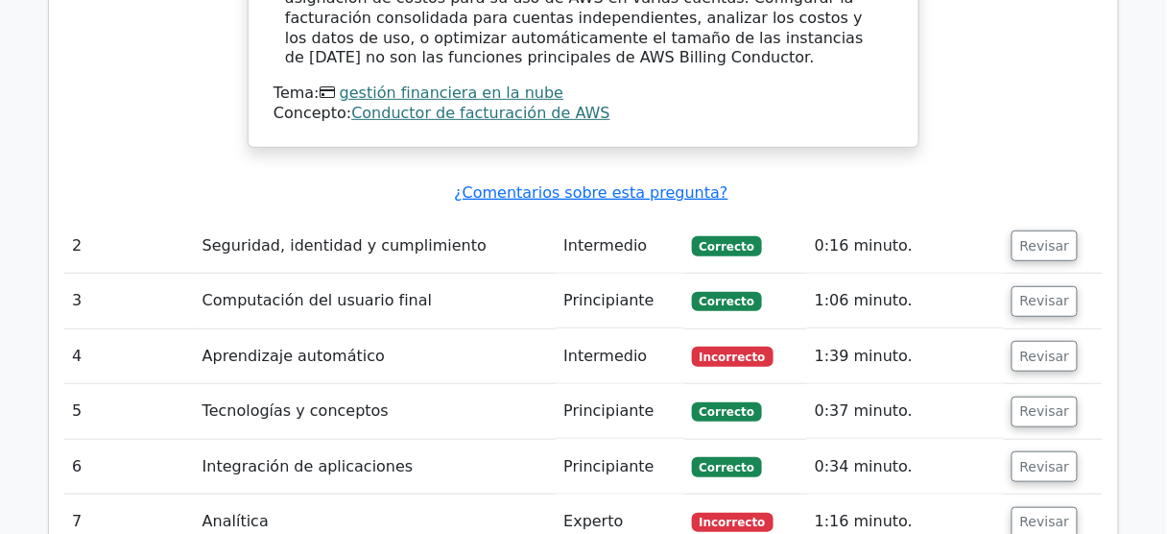
scroll to position [2069, 0]
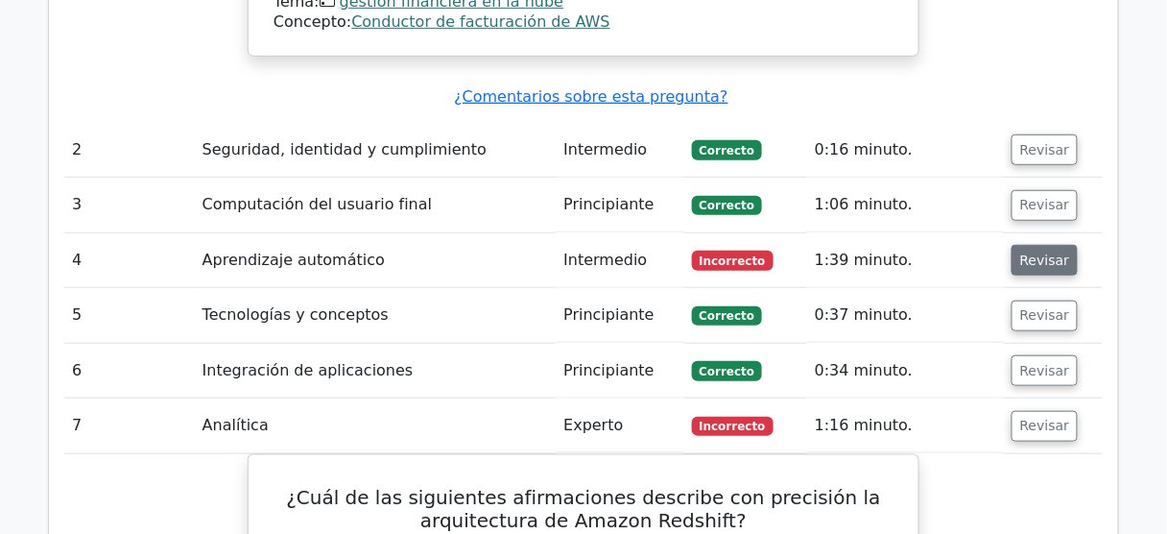
click at [1027, 252] on font "Revisar" at bounding box center [1045, 259] width 50 height 15
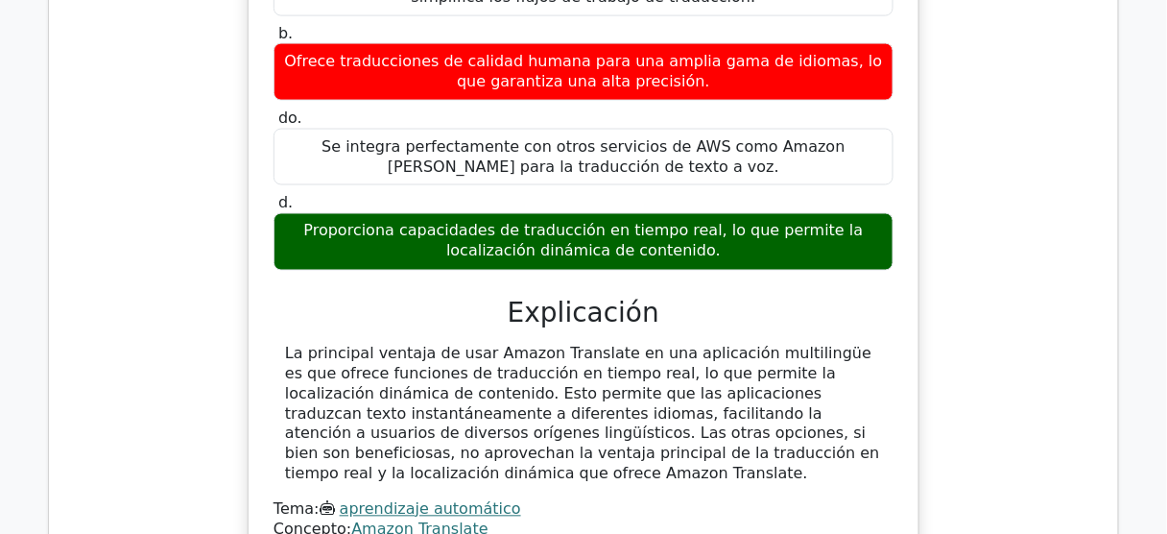
scroll to position [2530, 0]
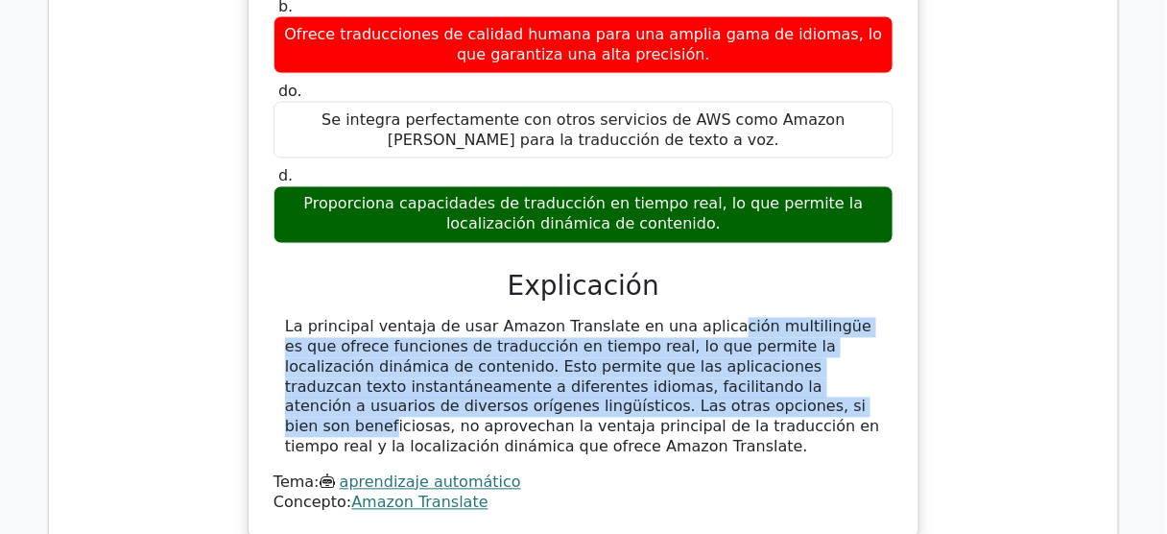
drag, startPoint x: 619, startPoint y: 300, endPoint x: 422, endPoint y: 371, distance: 209.2
click at [419, 371] on font "La principal ventaja de usar Amazon Translate en una aplicación multilingüe es …" at bounding box center [582, 387] width 595 height 138
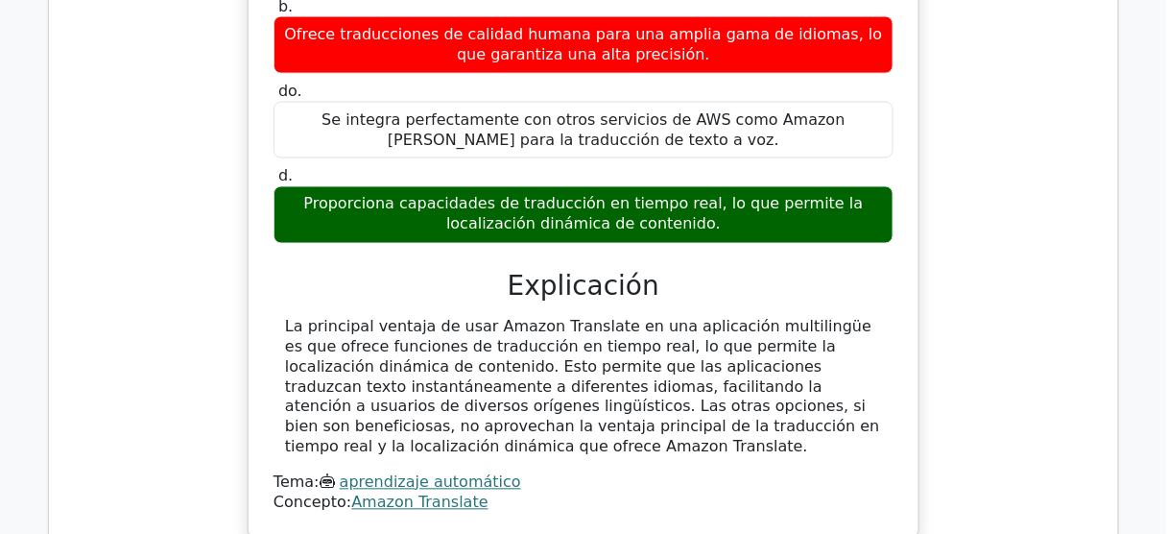
click at [554, 379] on font "La principal ventaja de usar Amazon Translate en una aplicación multilingüe es …" at bounding box center [582, 387] width 595 height 138
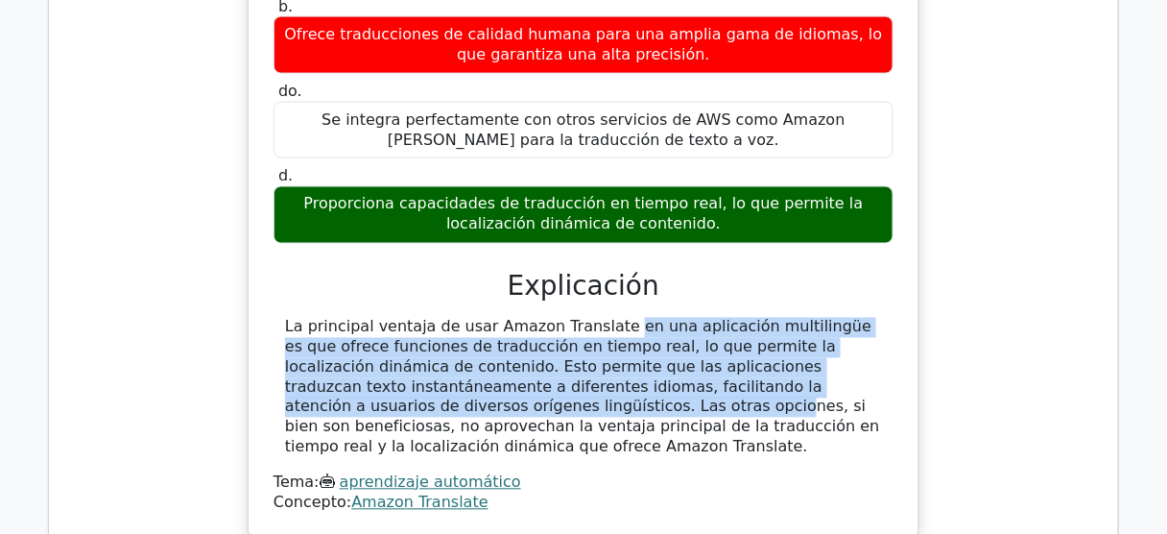
drag, startPoint x: 859, startPoint y: 357, endPoint x: 476, endPoint y: 303, distance: 386.7
click at [476, 318] on font "La principal ventaja de usar Amazon Translate en una aplicación multilingüe es …" at bounding box center [582, 387] width 595 height 138
copy font "Amazon Translate en una aplicación multilingüe es que ofrece funciones de tradu…"
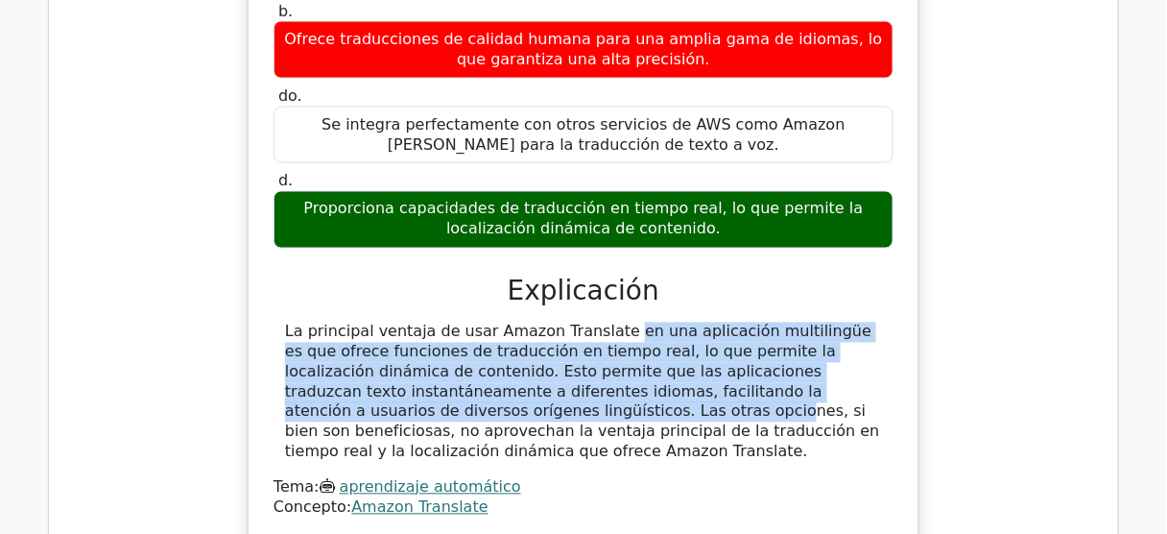
click at [995, 286] on div "¿Cuál de las siguientes es una ventaja clave de utilizar Amazon Translate en un…" at bounding box center [583, 195] width 1038 height 737
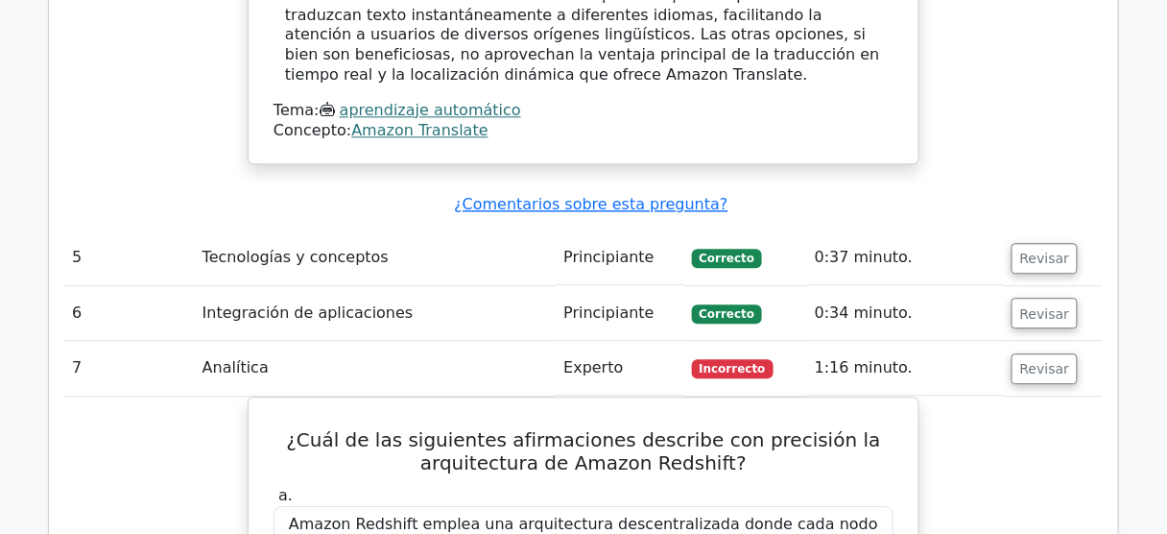
scroll to position [3144, 0]
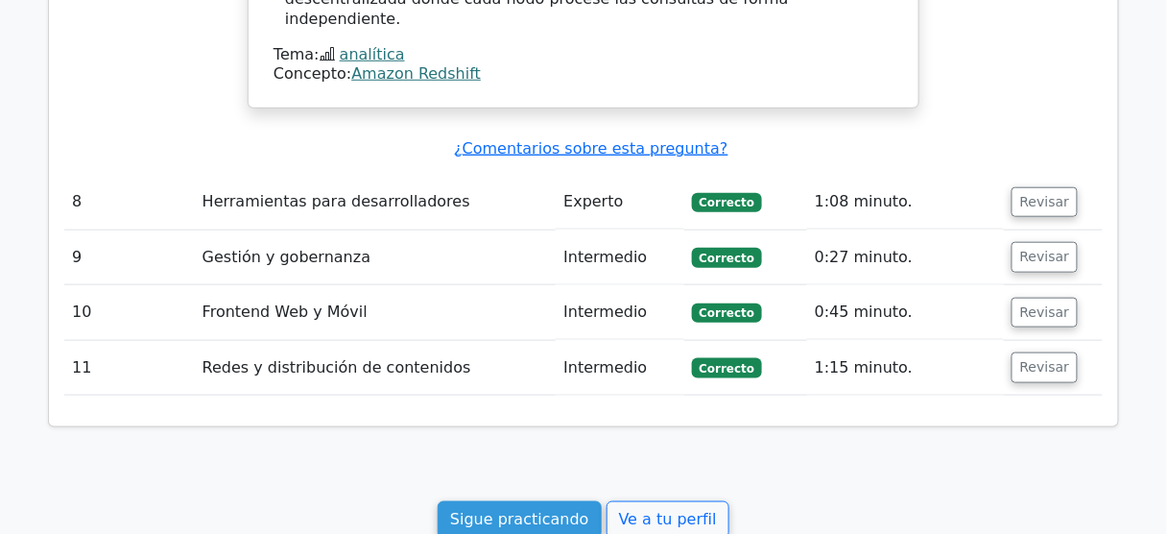
scroll to position [3681, 0]
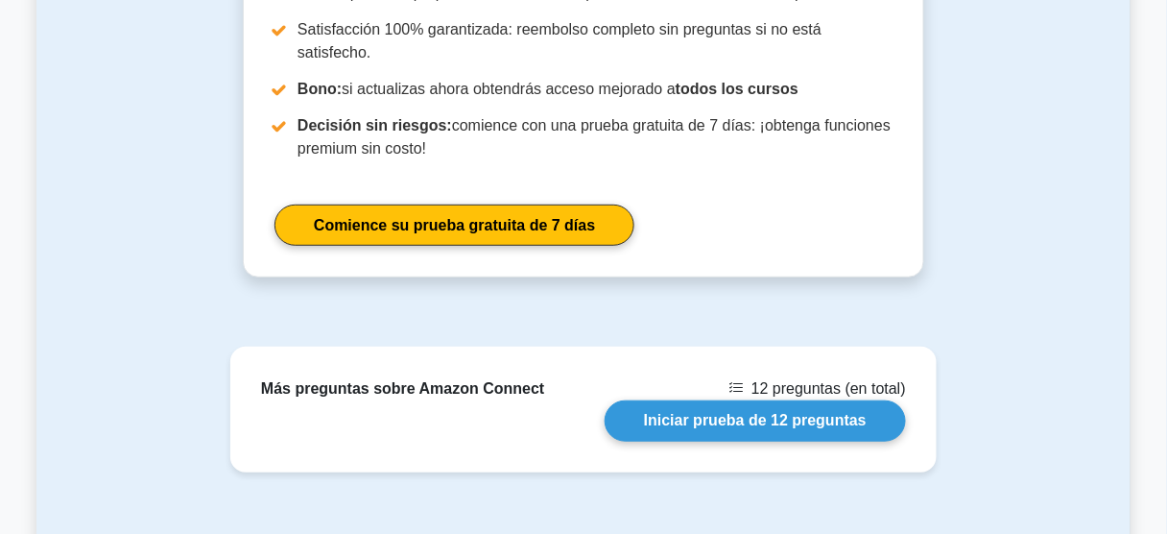
scroll to position [1996, 0]
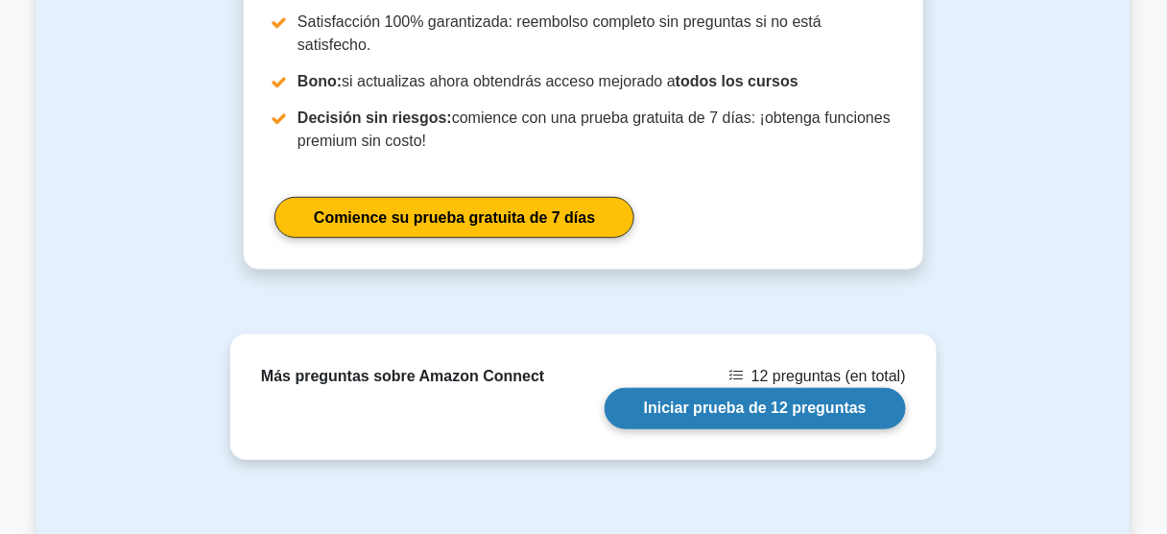
click at [762, 388] on link "Iniciar prueba de 12 preguntas" at bounding box center [755, 408] width 301 height 41
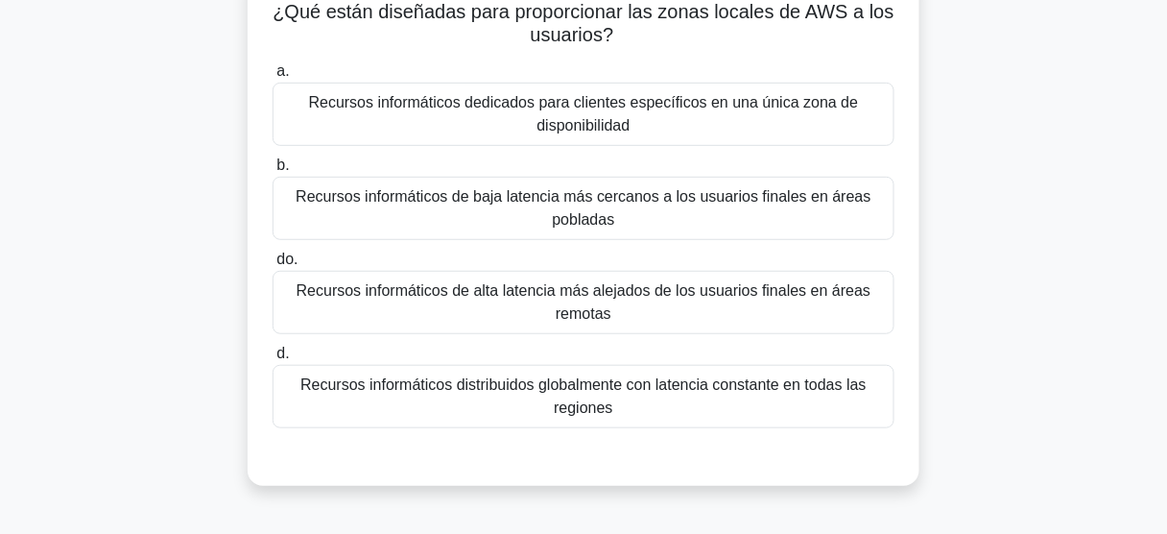
scroll to position [154, 0]
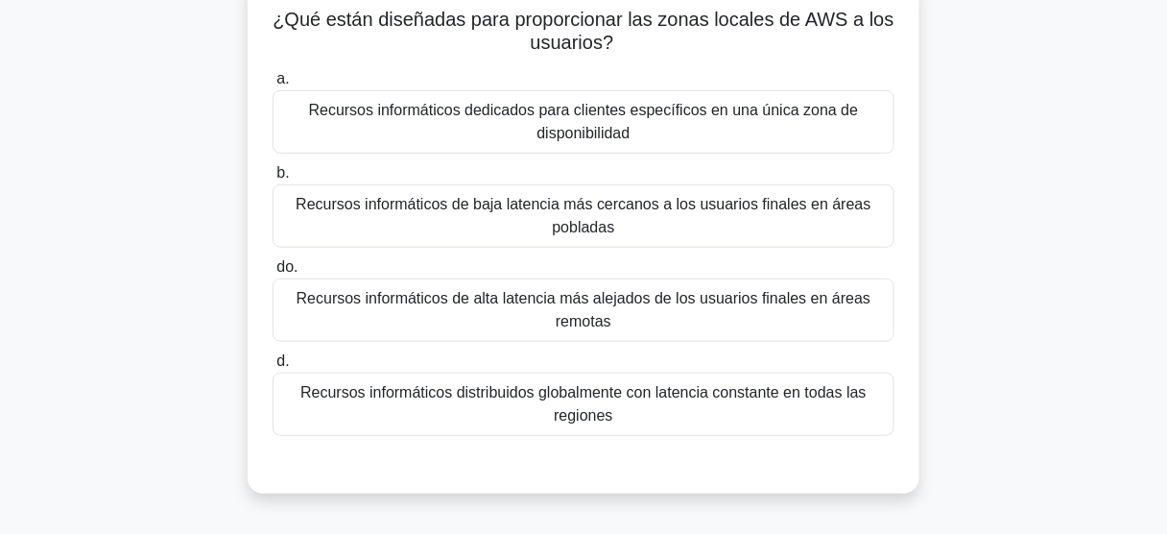
click at [605, 223] on font "Recursos informáticos de baja latencia más cercanos a los usuarios finales en á…" at bounding box center [583, 215] width 575 height 39
click at [273, 179] on input "b. Recursos informáticos de baja latencia más cercanos a los usuarios finales e…" at bounding box center [273, 173] width 0 height 12
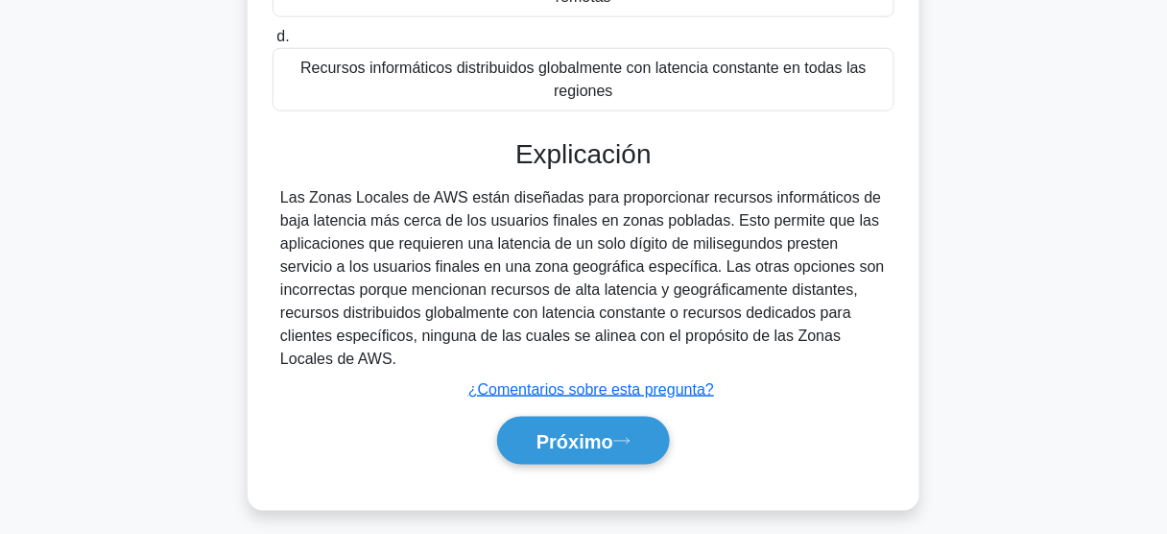
scroll to position [503, 0]
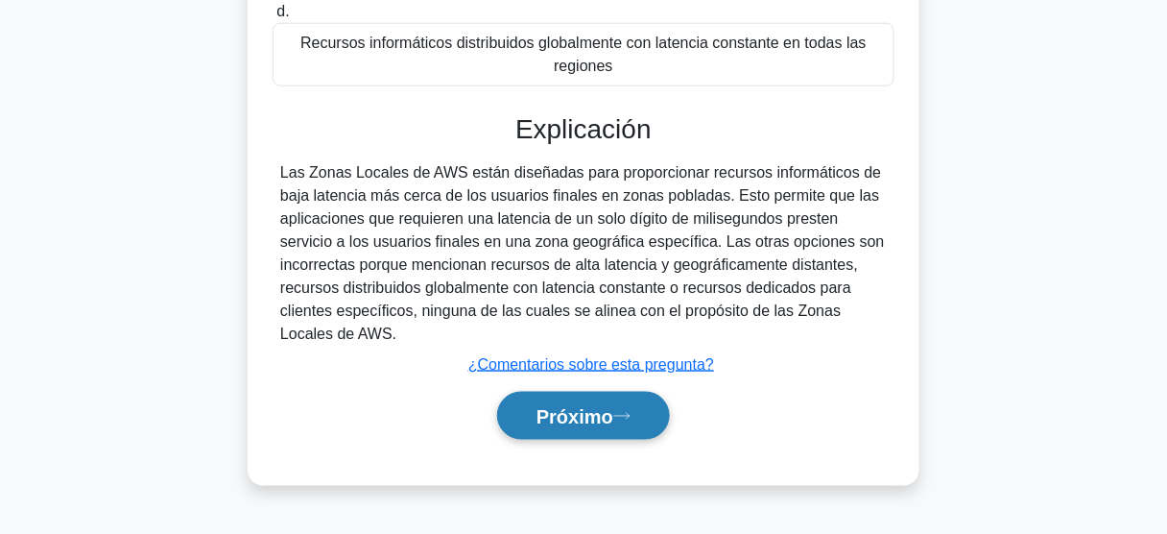
click at [621, 414] on icon at bounding box center [621, 416] width 17 height 11
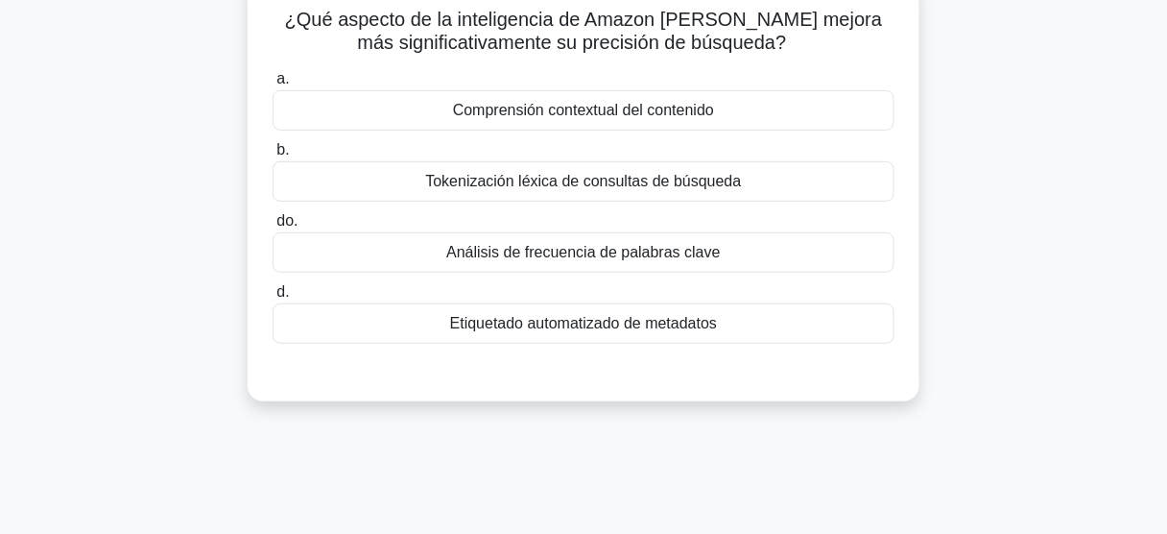
scroll to position [0, 0]
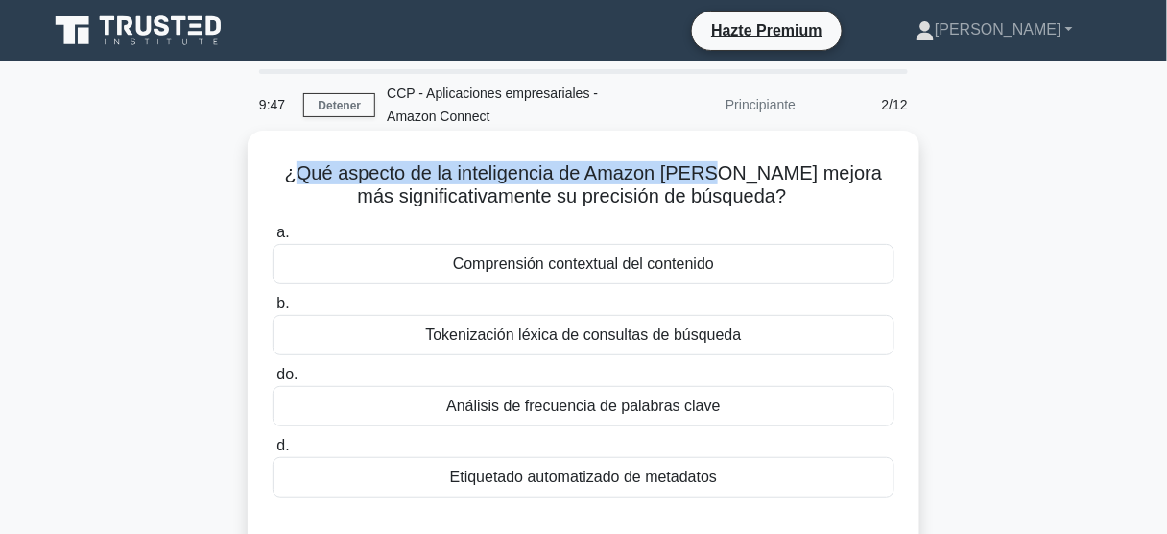
drag, startPoint x: 318, startPoint y: 173, endPoint x: 745, endPoint y: 180, distance: 427.1
click at [745, 180] on font "¿Qué aspecto de la inteligencia de Amazon [PERSON_NAME] mejora más significativ…" at bounding box center [584, 184] width 598 height 44
drag, startPoint x: 438, startPoint y: 184, endPoint x: 448, endPoint y: 182, distance: 10.7
click at [438, 184] on font "¿Qué aspecto de la inteligencia de Amazon [PERSON_NAME] mejora más significativ…" at bounding box center [584, 184] width 598 height 44
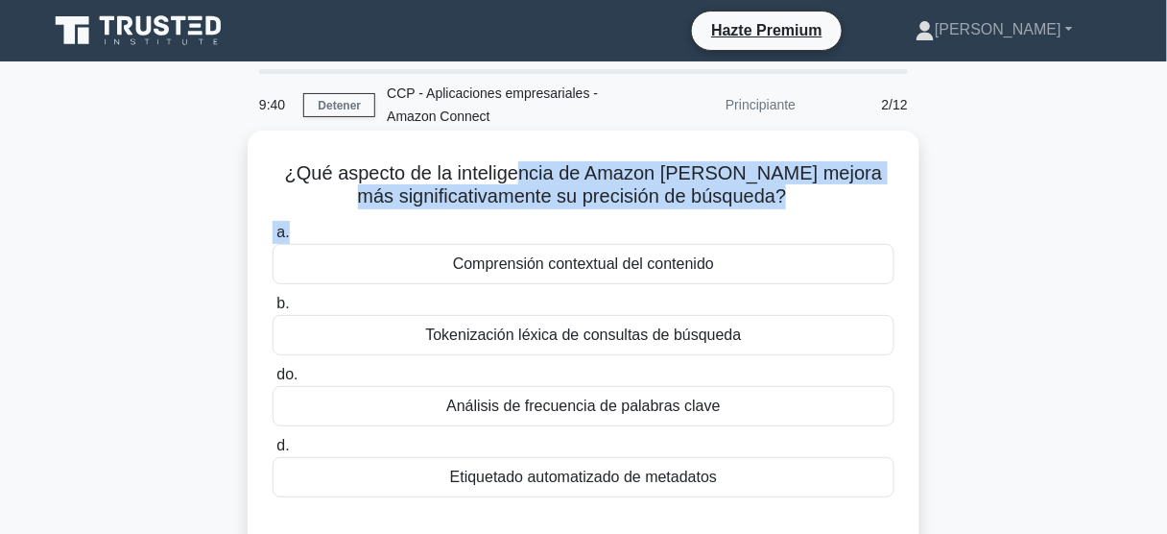
drag, startPoint x: 555, startPoint y: 177, endPoint x: 786, endPoint y: 216, distance: 234.6
click at [786, 216] on div "¿Qué aspecto de la inteligencia de Amazon [PERSON_NAME] mejora más significativ…" at bounding box center [583, 342] width 656 height 409
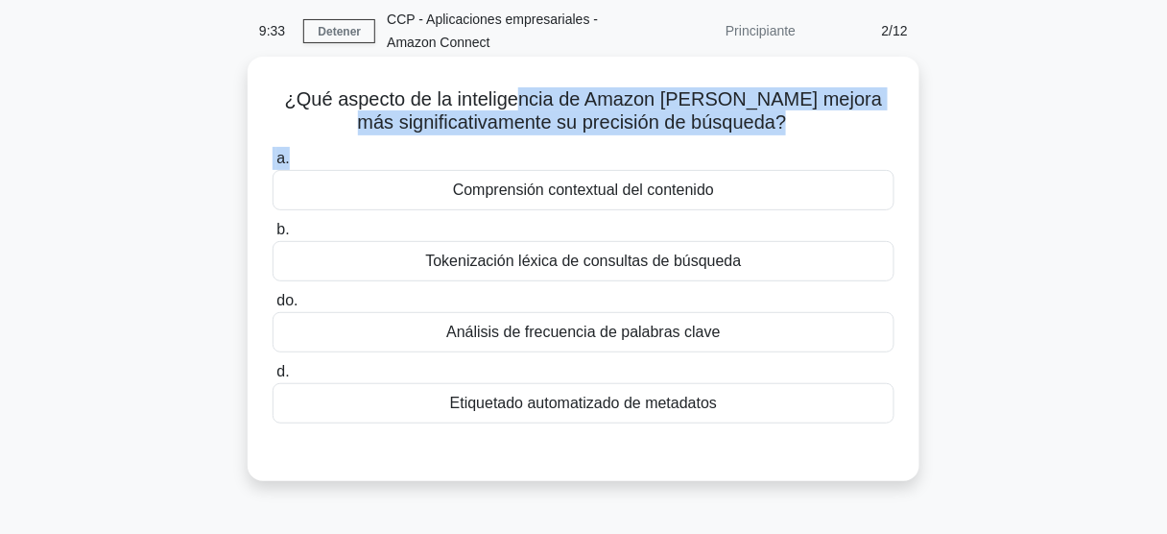
scroll to position [77, 0]
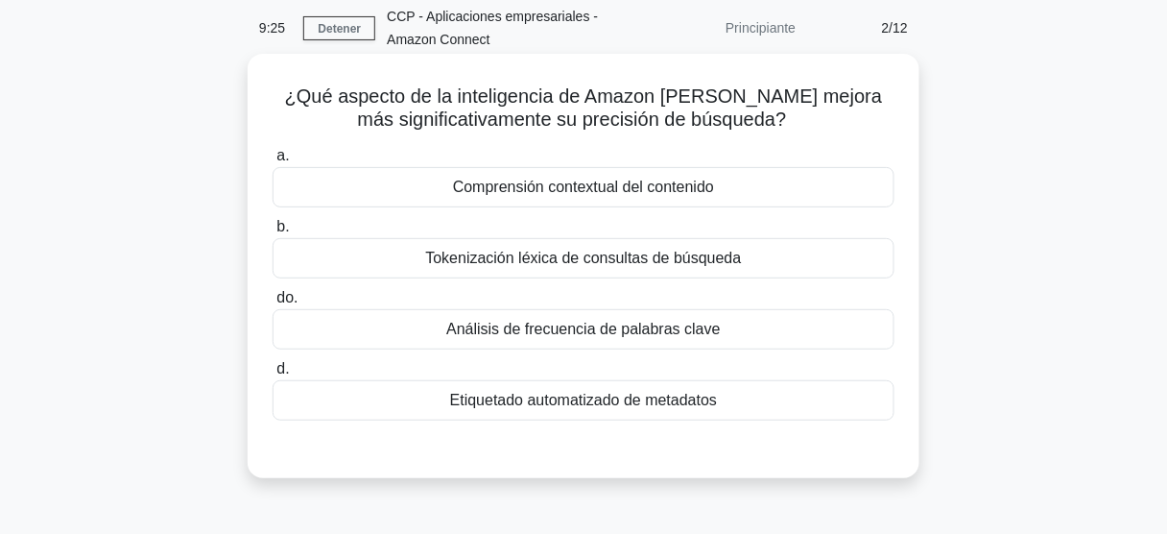
click at [584, 190] on font "Comprensión contextual del contenido" at bounding box center [583, 187] width 261 height 16
click at [273, 162] on input "a. Comprensión contextual del contenido" at bounding box center [273, 156] width 0 height 12
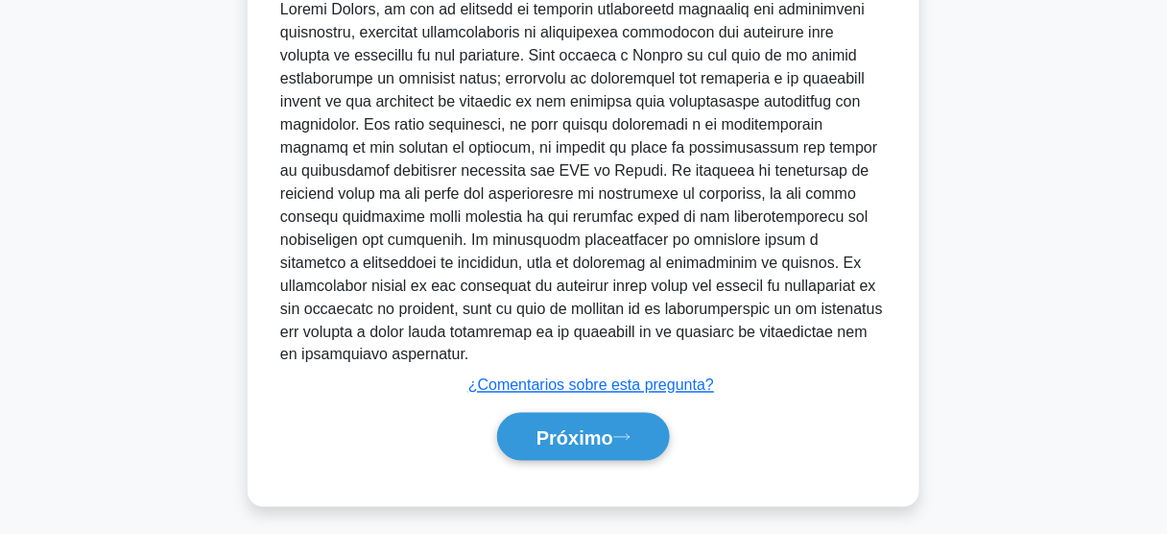
scroll to position [579, 0]
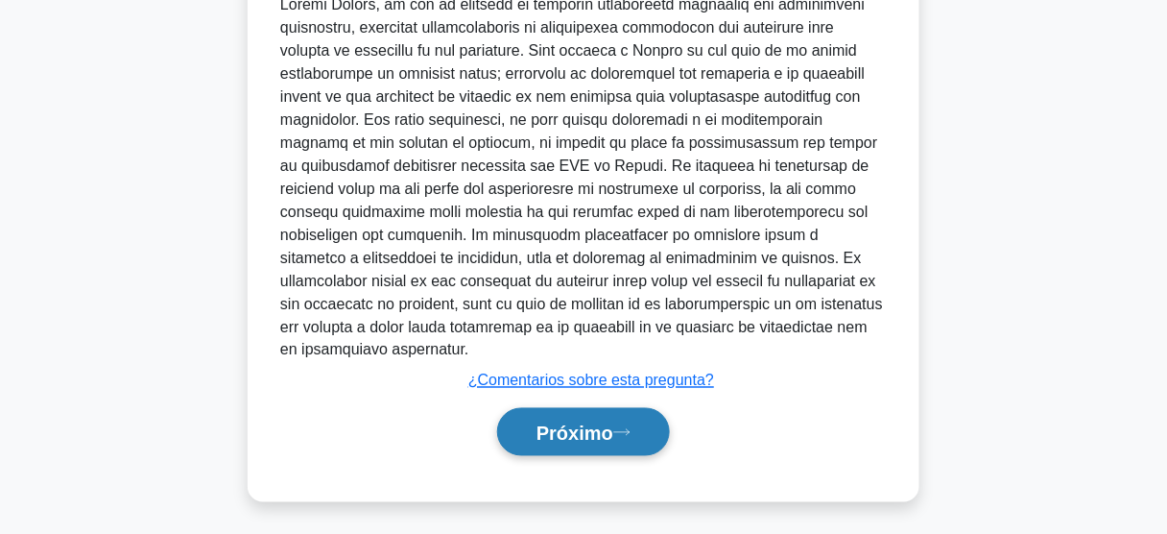
click at [600, 430] on font "Próximo" at bounding box center [574, 432] width 77 height 21
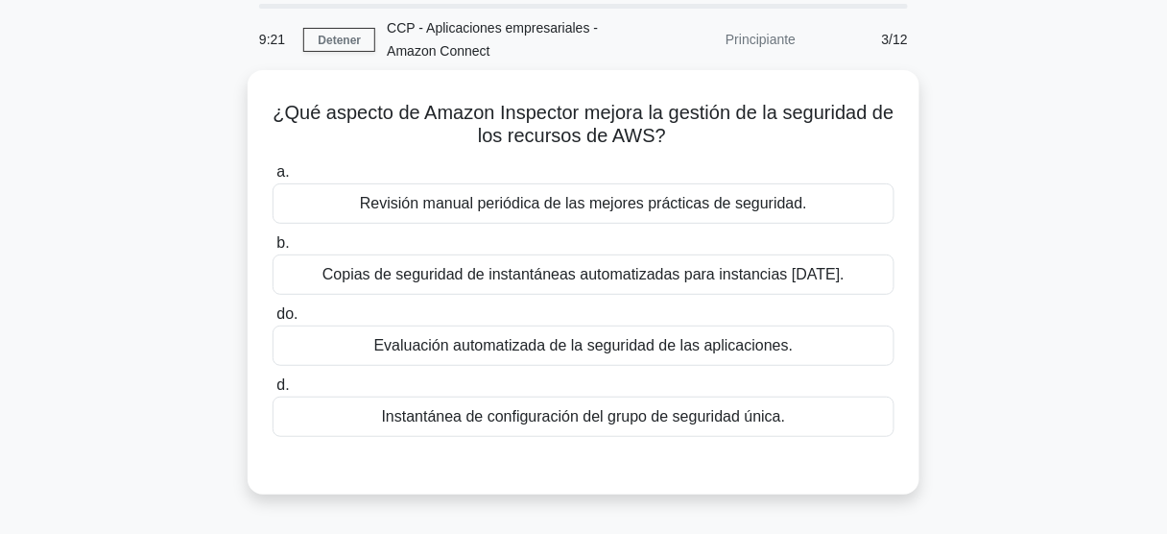
scroll to position [77, 0]
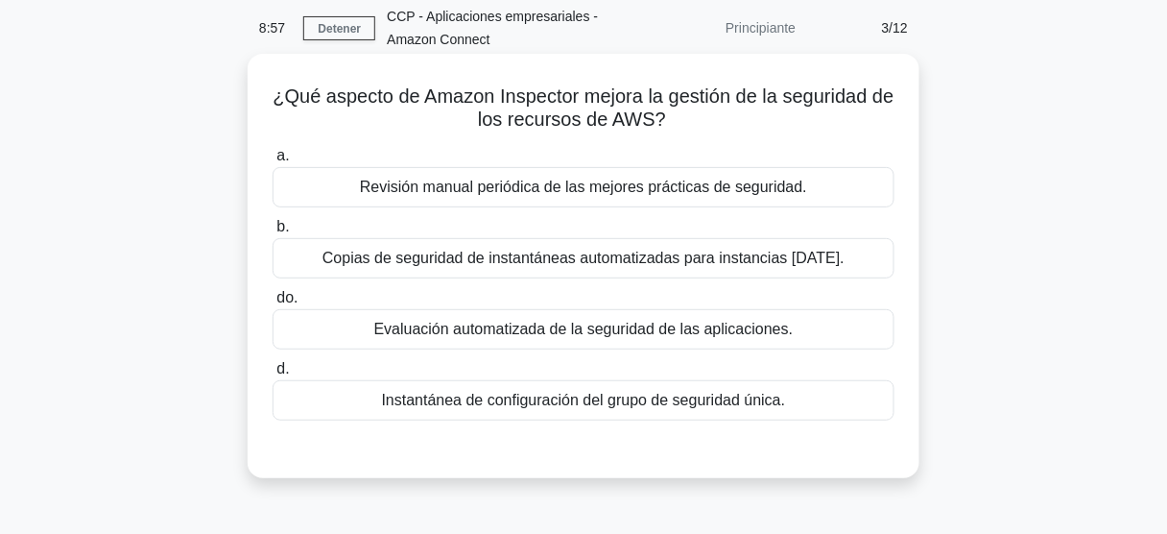
click at [608, 337] on font "Evaluación automatizada de la seguridad de las aplicaciones." at bounding box center [583, 329] width 419 height 16
click at [273, 304] on input "do. Evaluación automatizada de la seguridad de las aplicaciones." at bounding box center [273, 298] width 0 height 12
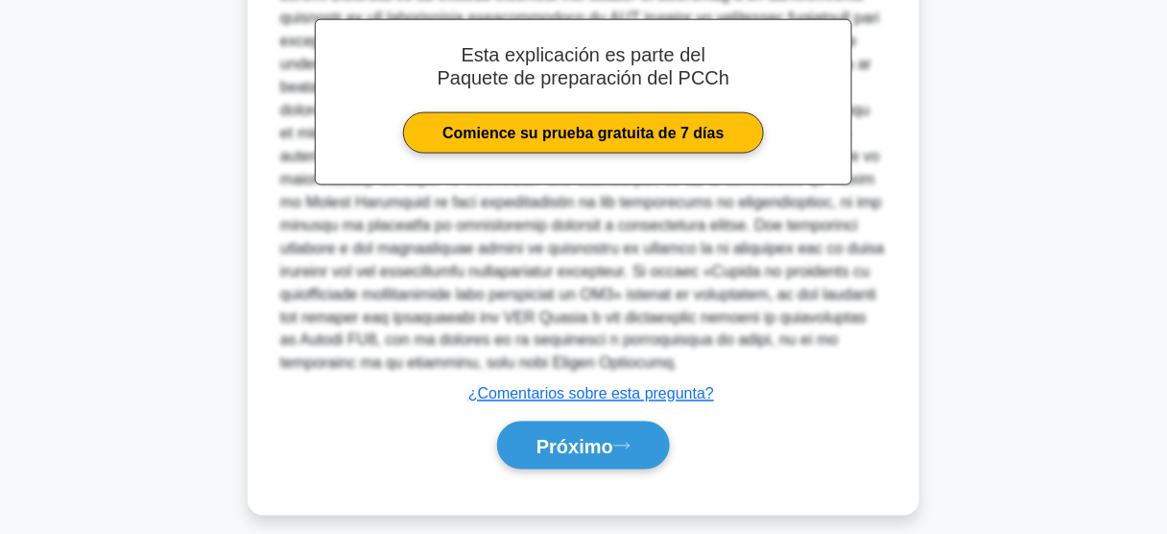
scroll to position [602, 0]
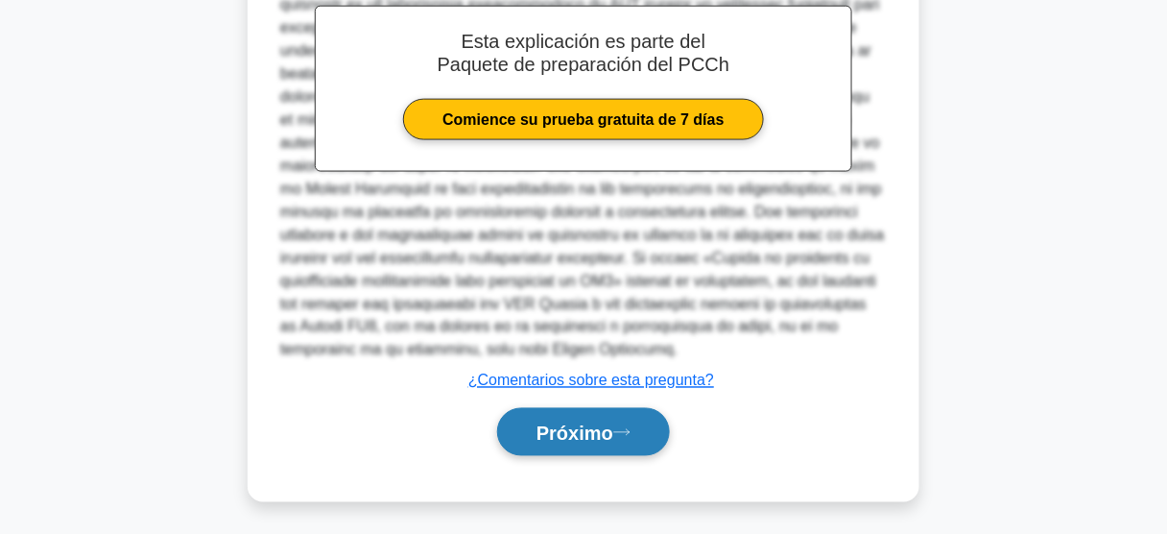
click at [600, 426] on font "Próximo" at bounding box center [574, 432] width 77 height 21
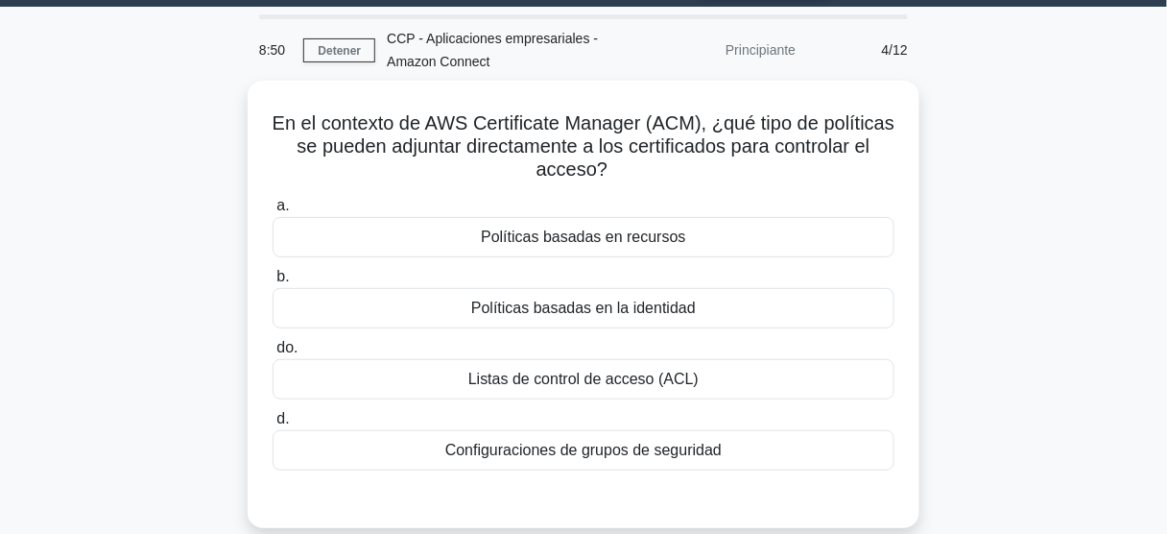
scroll to position [42, 0]
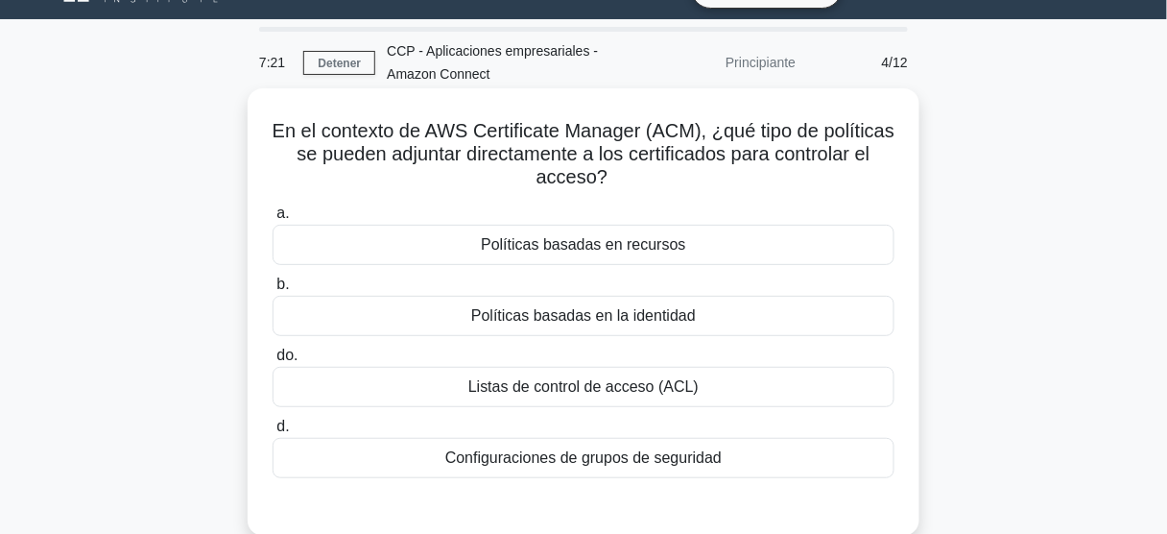
click at [636, 257] on div "Políticas basadas en recursos" at bounding box center [584, 245] width 622 height 40
click at [273, 220] on input "a. Políticas basadas en recursos" at bounding box center [273, 213] width 0 height 12
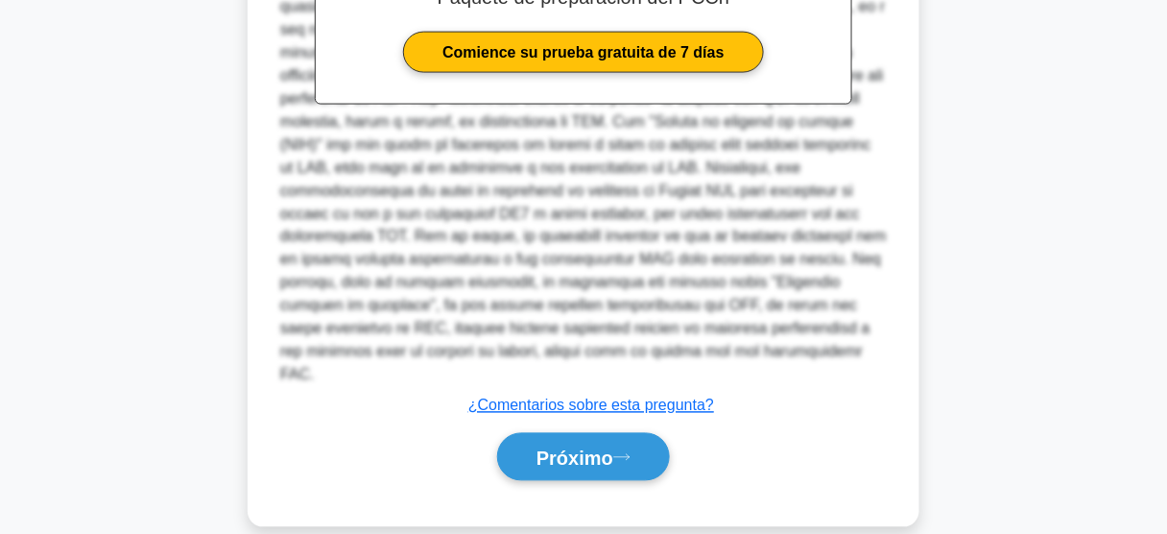
scroll to position [694, 0]
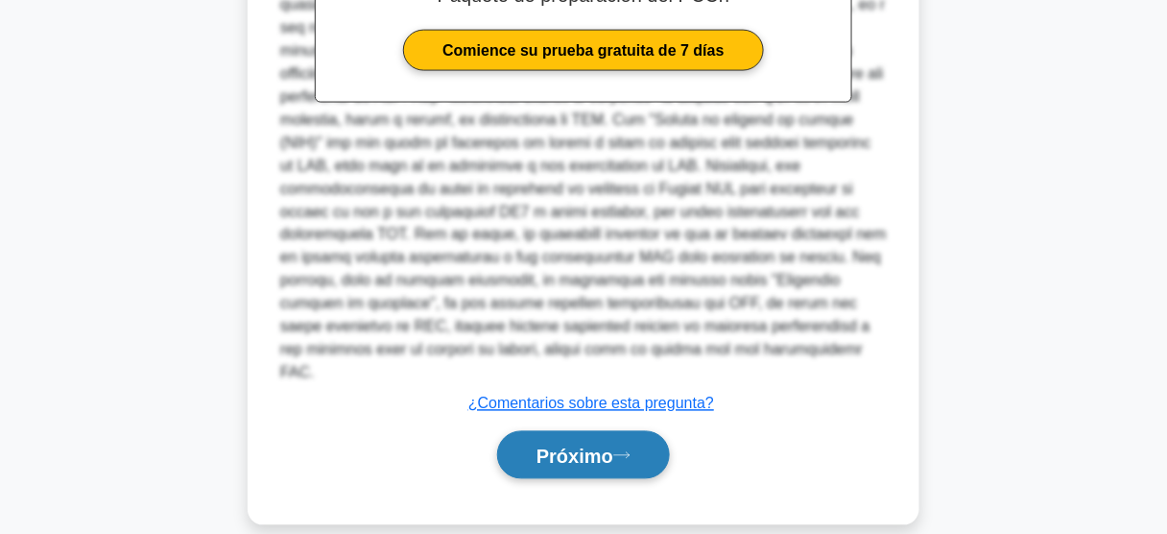
drag, startPoint x: 591, startPoint y: 431, endPoint x: 602, endPoint y: 431, distance: 10.6
click at [591, 445] on font "Próximo" at bounding box center [574, 455] width 77 height 21
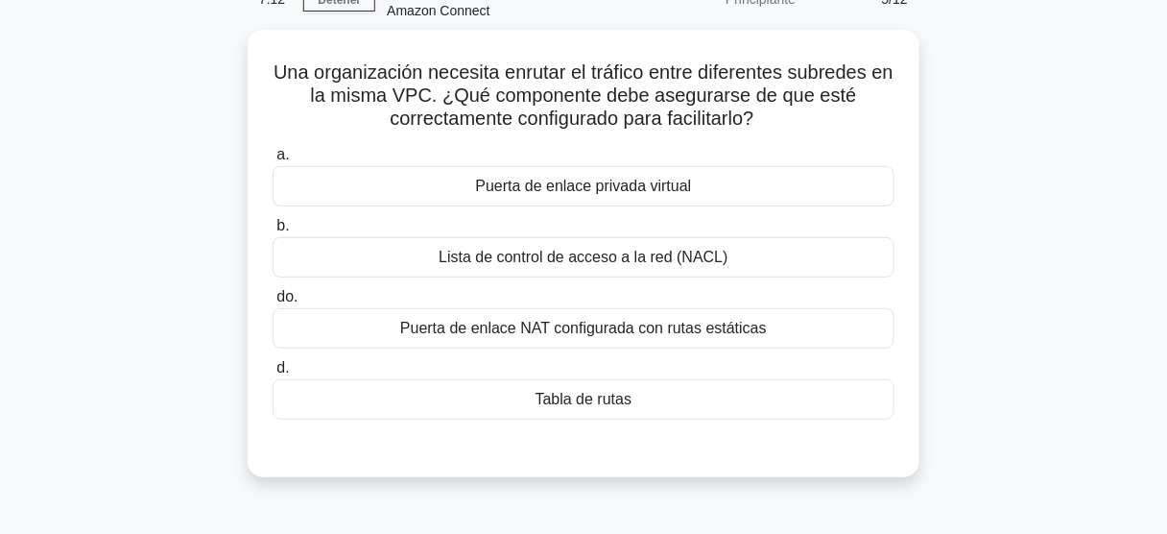
scroll to position [42, 0]
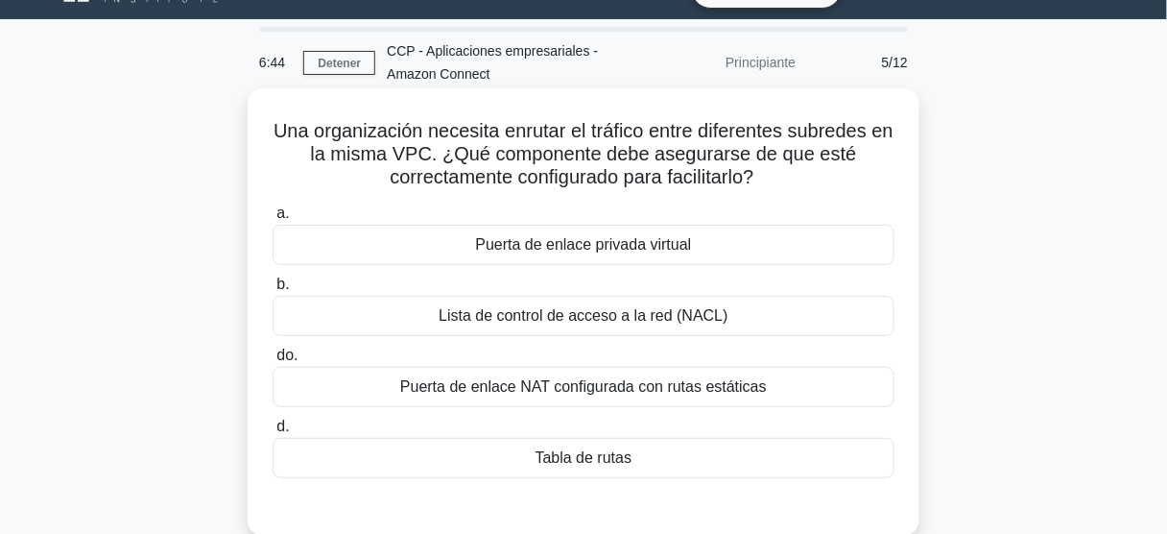
click at [643, 251] on font "Puerta de enlace privada virtual" at bounding box center [583, 244] width 216 height 16
click at [273, 220] on input "[PERSON_NAME] de enlace privada virtual" at bounding box center [273, 213] width 0 height 12
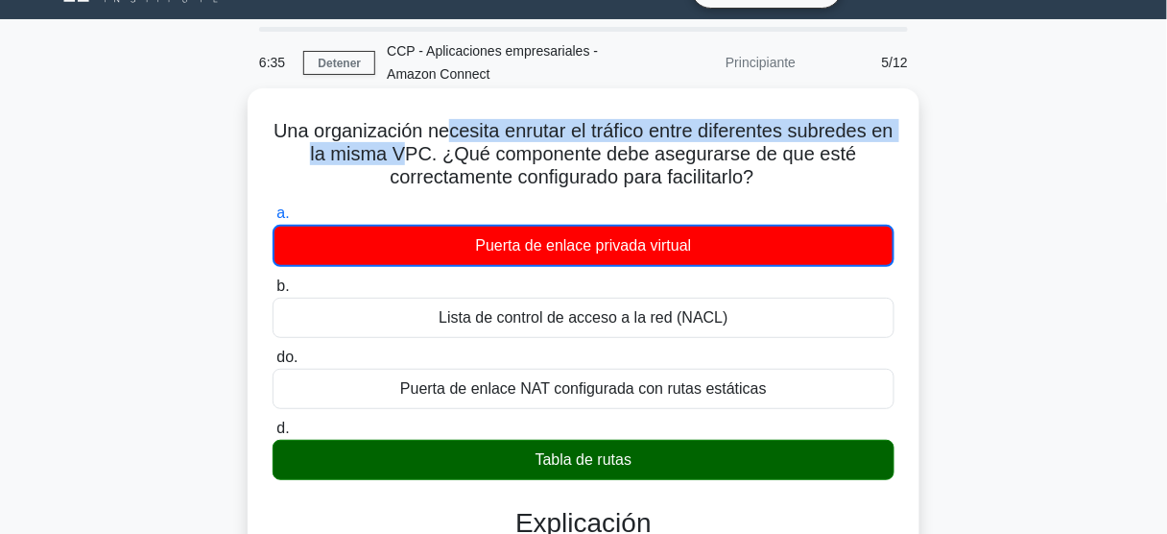
drag, startPoint x: 516, startPoint y: 132, endPoint x: 424, endPoint y: 163, distance: 97.1
click at [424, 163] on font "Una organización necesita enrutar el tráfico entre diferentes subredes en la mi…" at bounding box center [584, 153] width 620 height 67
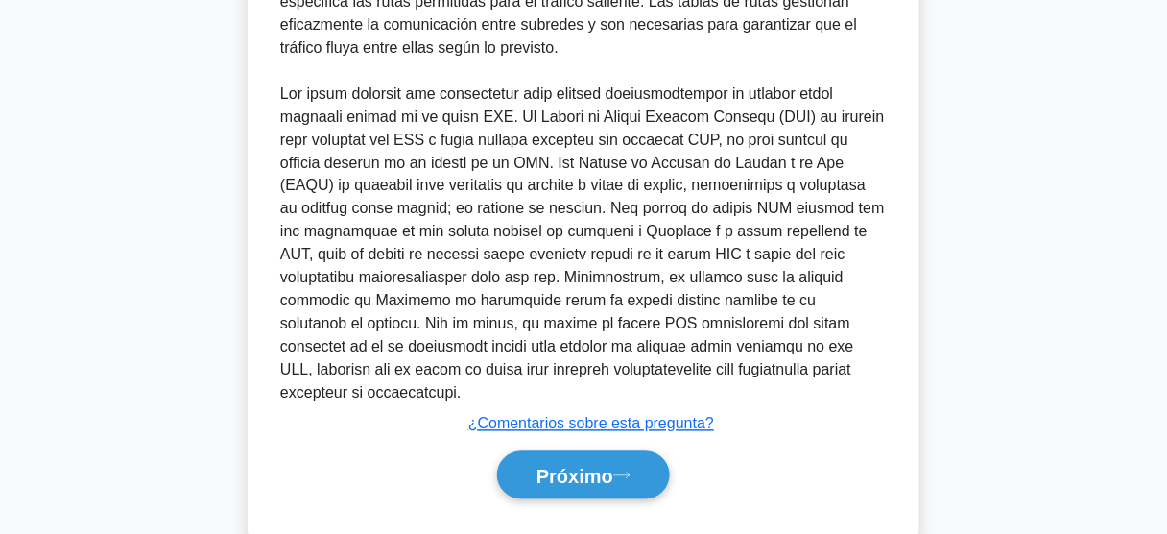
scroll to position [743, 0]
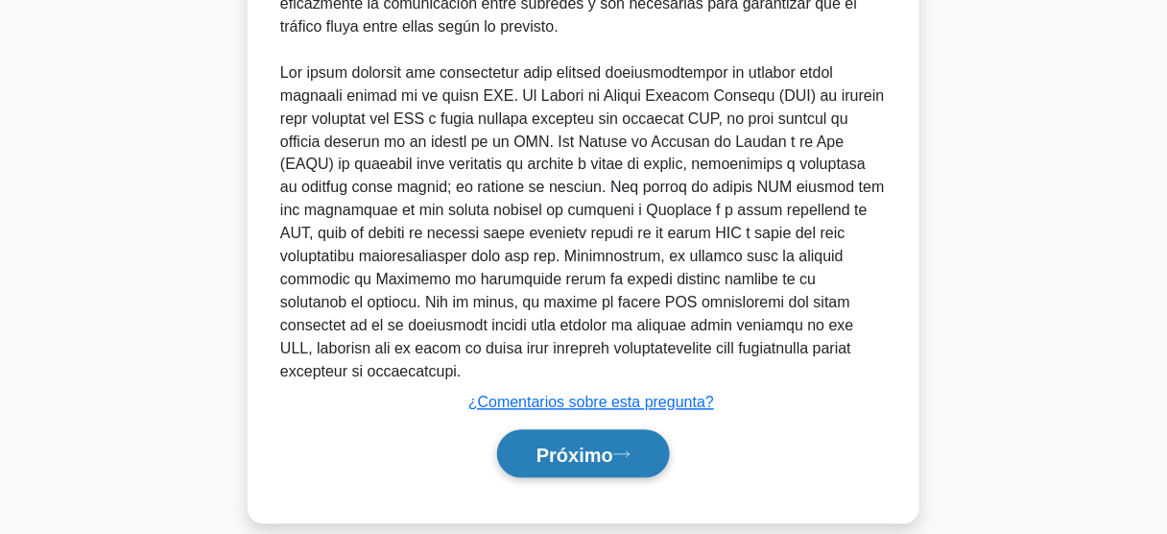
click at [556, 444] on font "Próximo" at bounding box center [574, 454] width 77 height 21
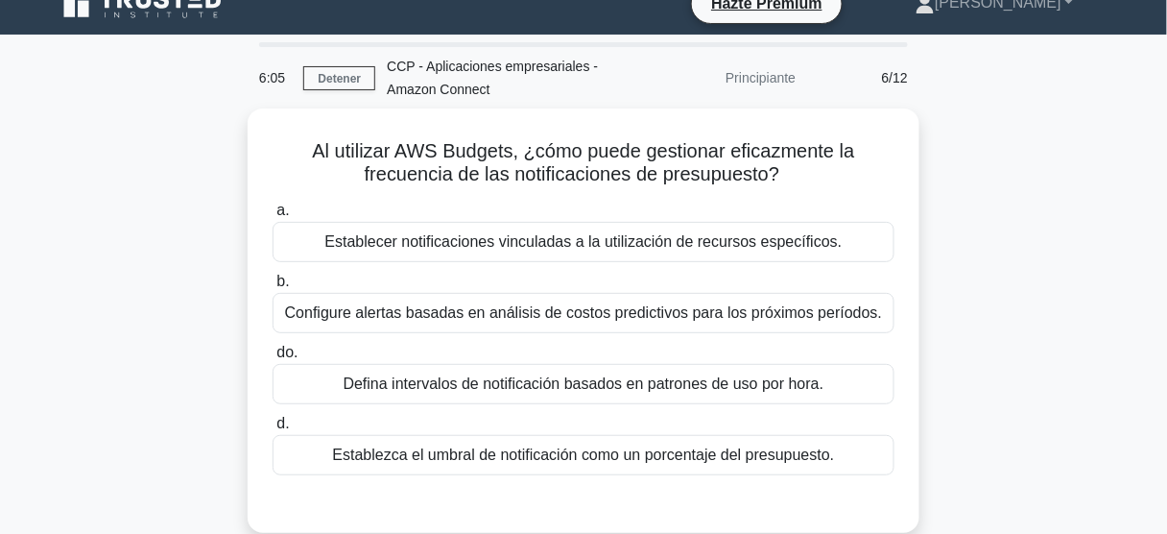
scroll to position [0, 0]
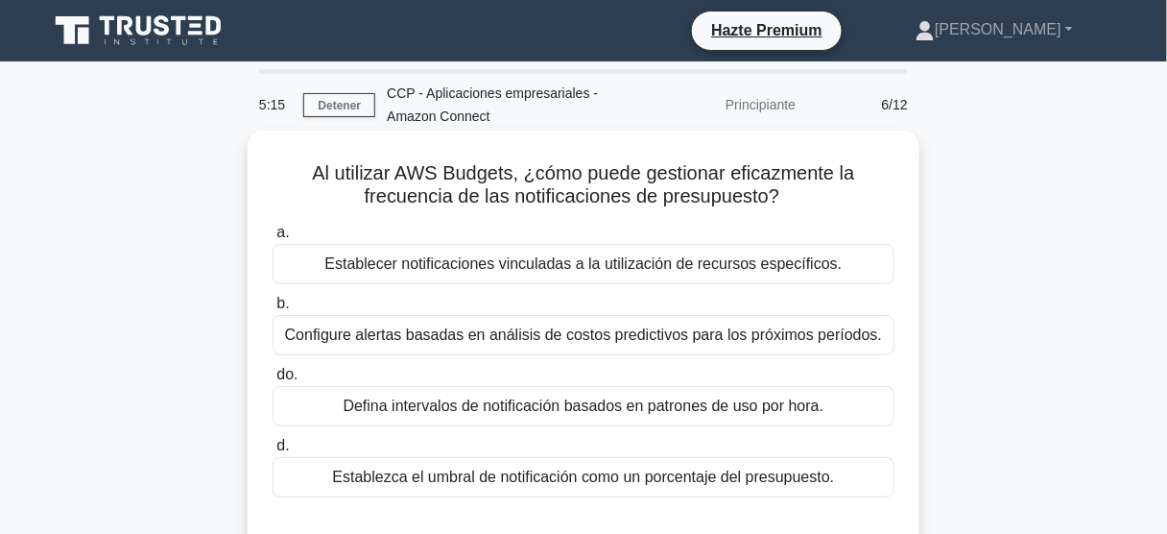
click at [565, 489] on div "Establezca el umbral de notificación como un porcentaje del presupuesto." at bounding box center [584, 477] width 622 height 40
click at [273, 452] on input "d. Establezca el umbral de notificación como un porcentaje del presupuesto." at bounding box center [273, 446] width 0 height 12
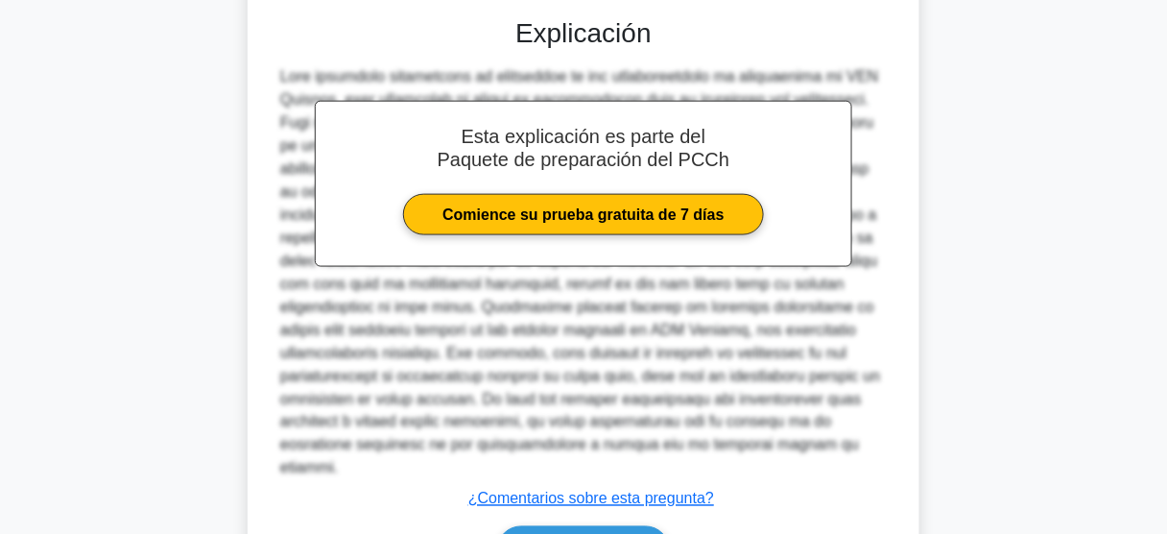
scroll to position [537, 0]
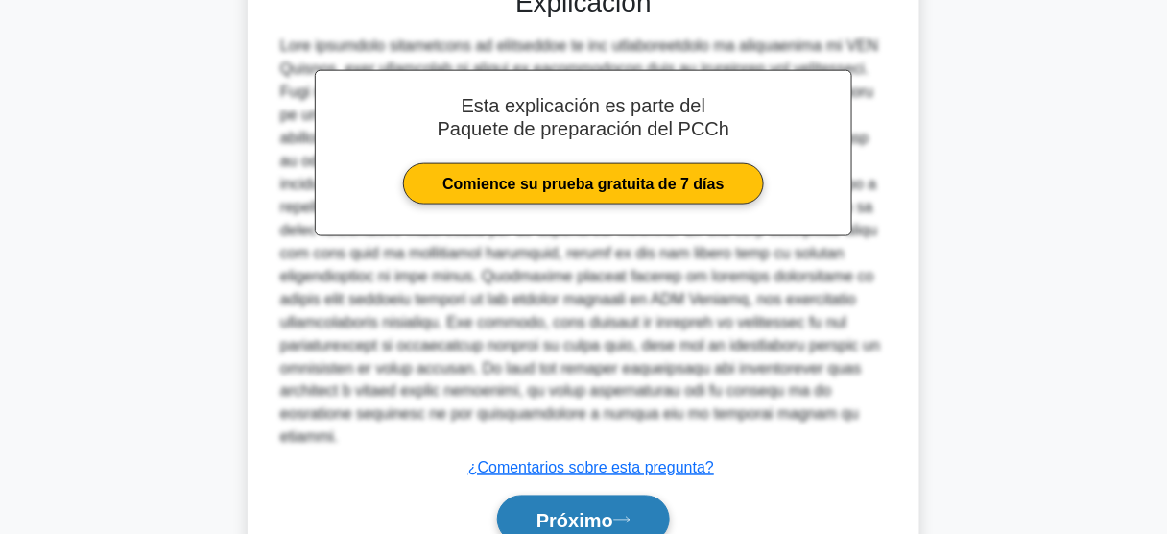
drag, startPoint x: 583, startPoint y: 494, endPoint x: 630, endPoint y: 492, distance: 47.1
click at [583, 510] on font "Próximo" at bounding box center [574, 520] width 77 height 21
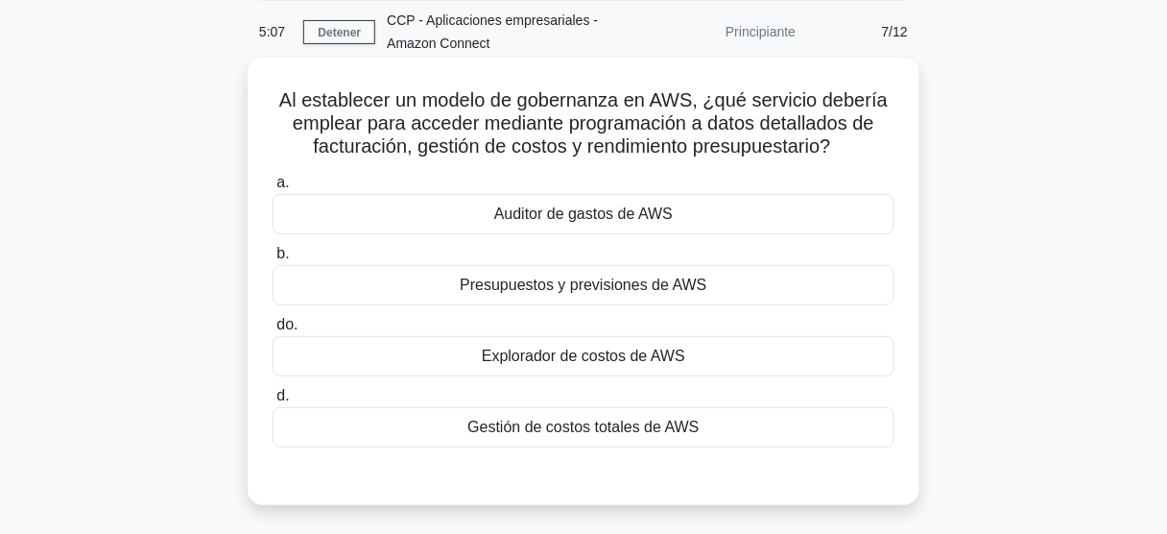
scroll to position [77, 0]
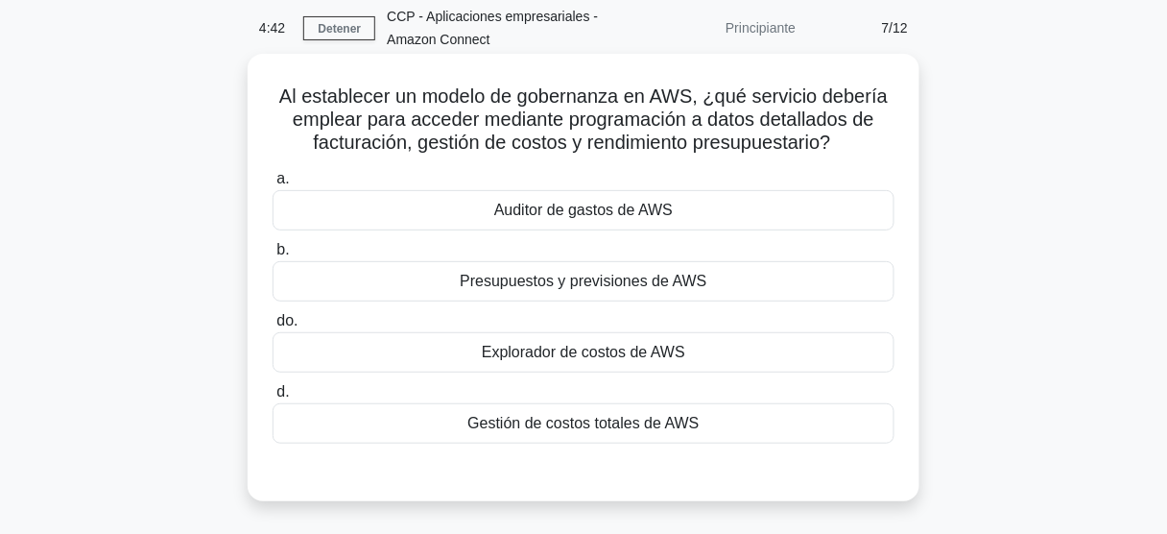
drag, startPoint x: 521, startPoint y: 103, endPoint x: 858, endPoint y: 155, distance: 340.8
click at [858, 155] on h5 "Al establecer un modelo de gobernanza en AWS, ¿qué servicio debería emplear par…" at bounding box center [584, 119] width 626 height 71
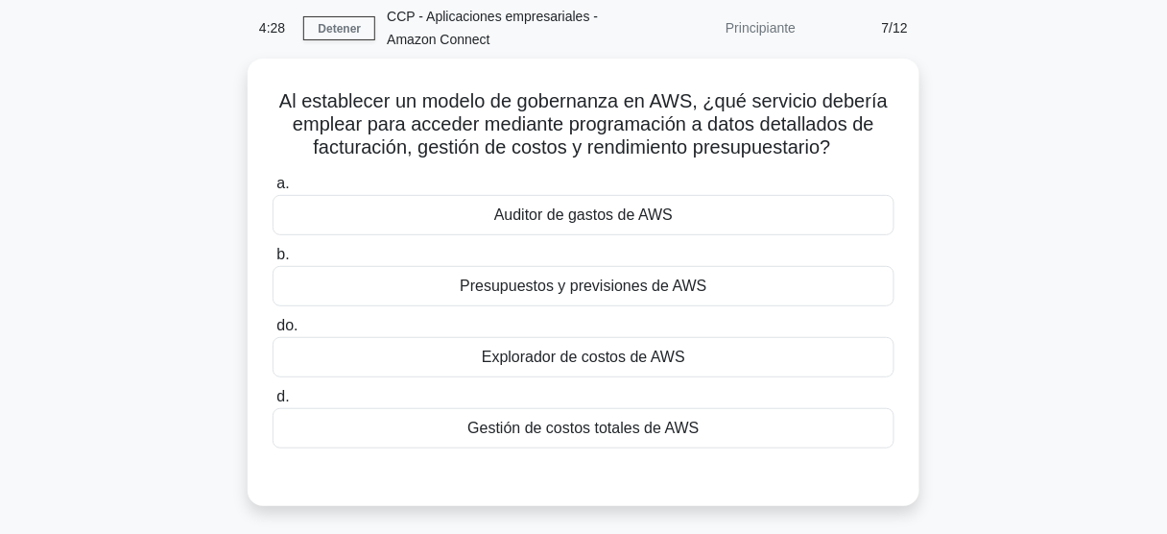
click at [1011, 369] on div "Al establecer un modelo de gobernanza en AWS, ¿qué servicio debería emplear par…" at bounding box center [583, 294] width 1094 height 470
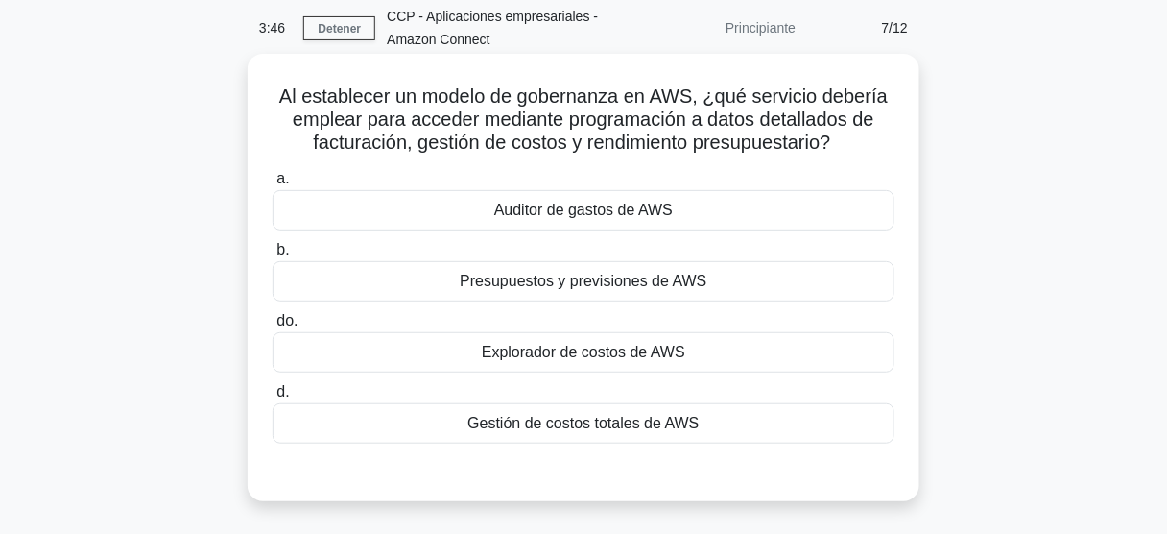
click at [650, 357] on font "Explorador de costos de AWS" at bounding box center [583, 352] width 203 height 16
click at [273, 327] on input "do. Explorador de costos de AWS" at bounding box center [273, 321] width 0 height 12
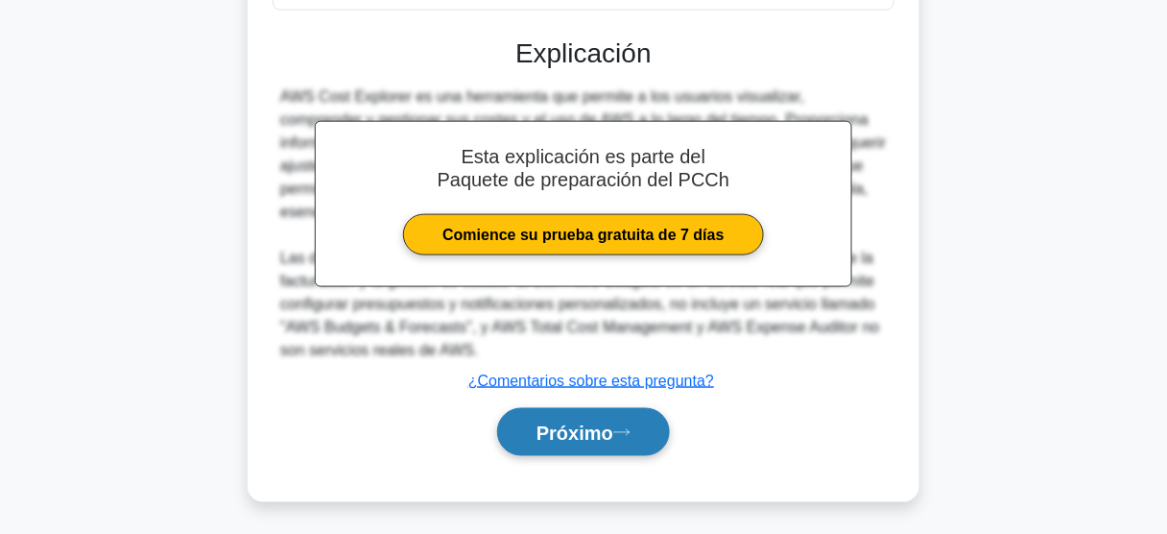
click at [576, 426] on font "Próximo" at bounding box center [574, 432] width 77 height 21
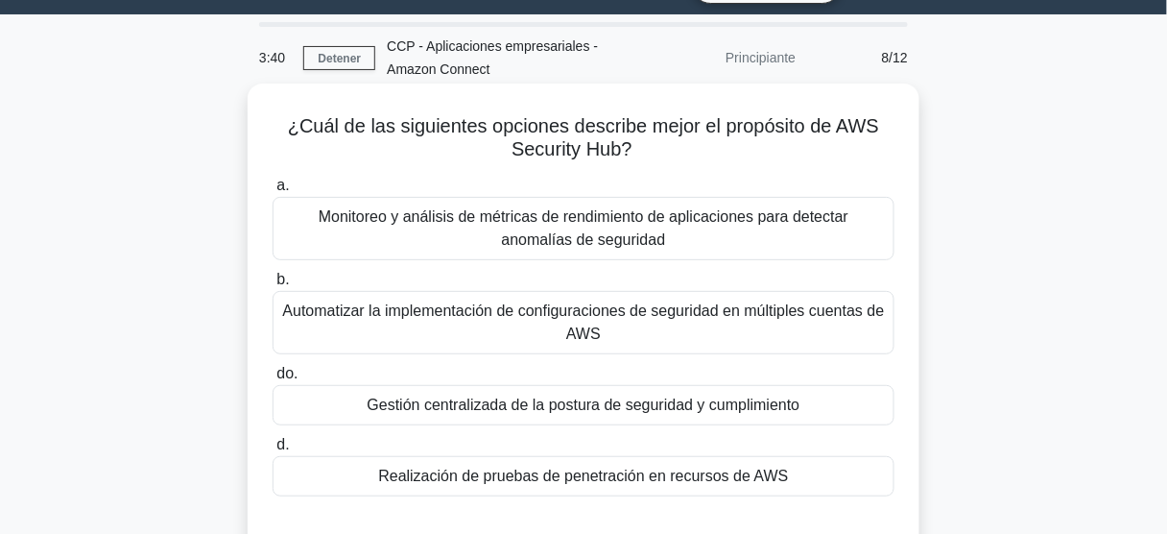
scroll to position [42, 0]
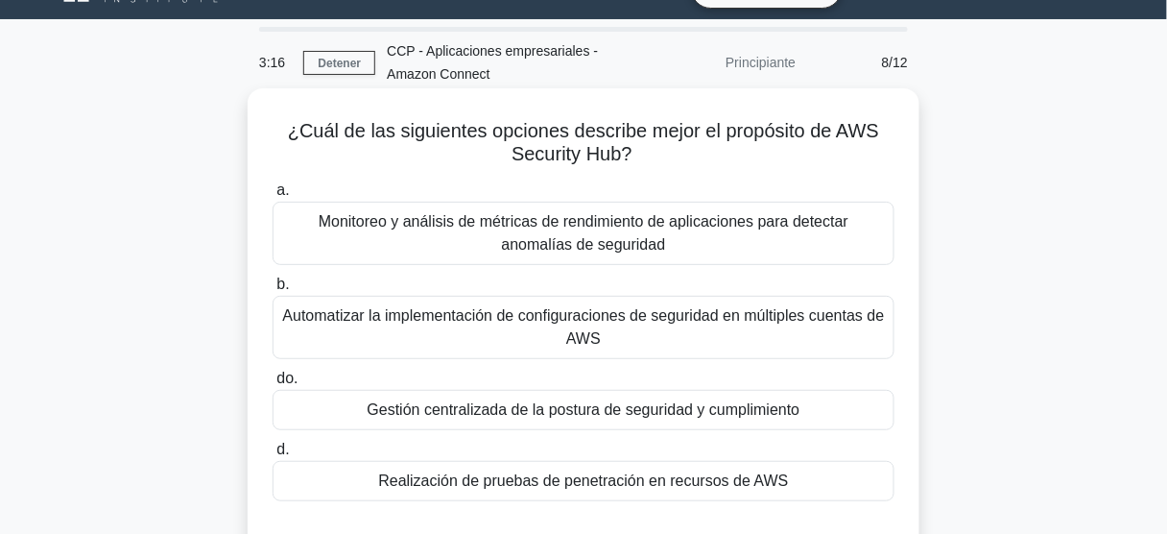
click at [658, 341] on font "Automatizar la implementación de configuraciones de seguridad en múltiples cuen…" at bounding box center [583, 327] width 605 height 46
click at [273, 291] on input "b. Automatizar la implementación de configuraciones de seguridad en múltiples c…" at bounding box center [273, 284] width 0 height 12
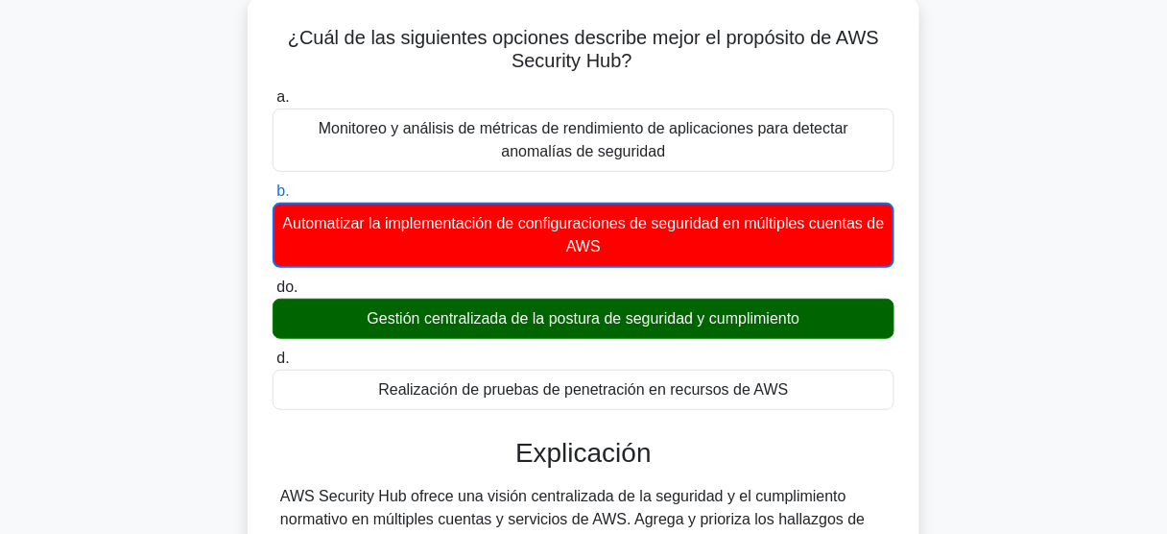
scroll to position [426, 0]
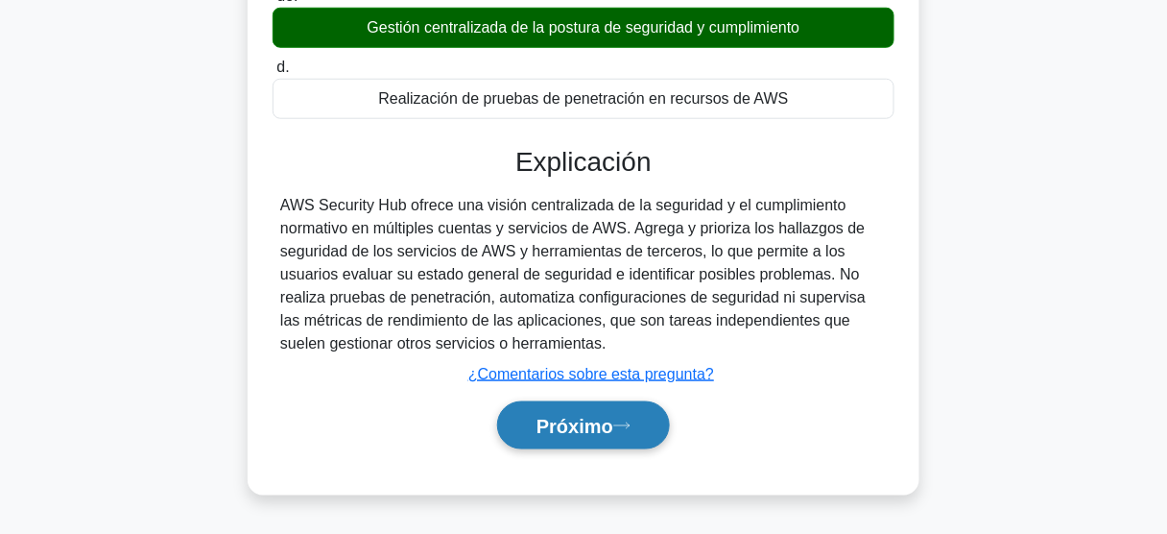
click at [643, 414] on button "Próximo" at bounding box center [583, 425] width 173 height 49
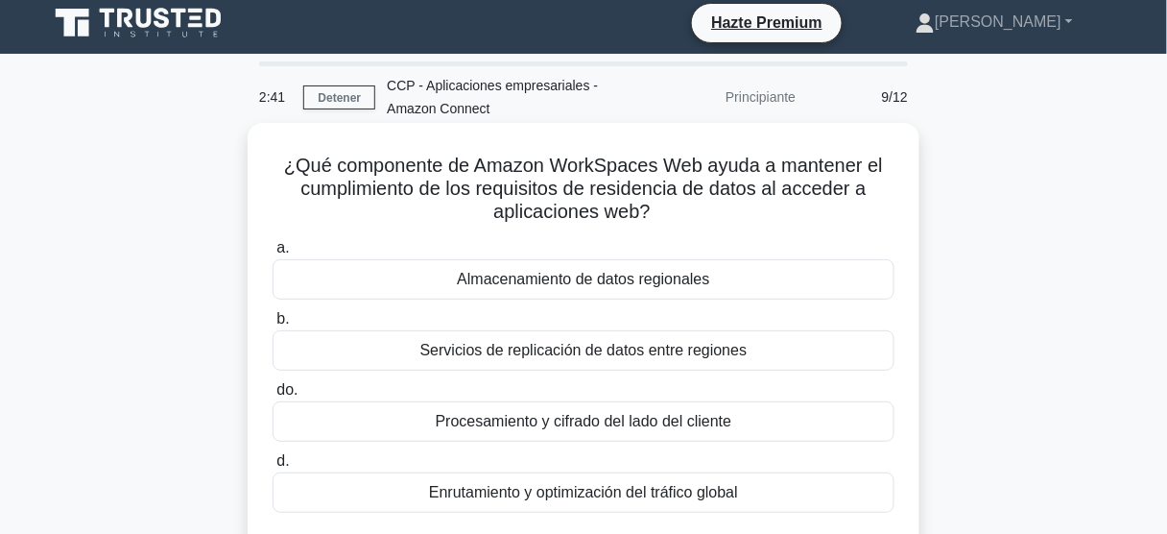
scroll to position [0, 0]
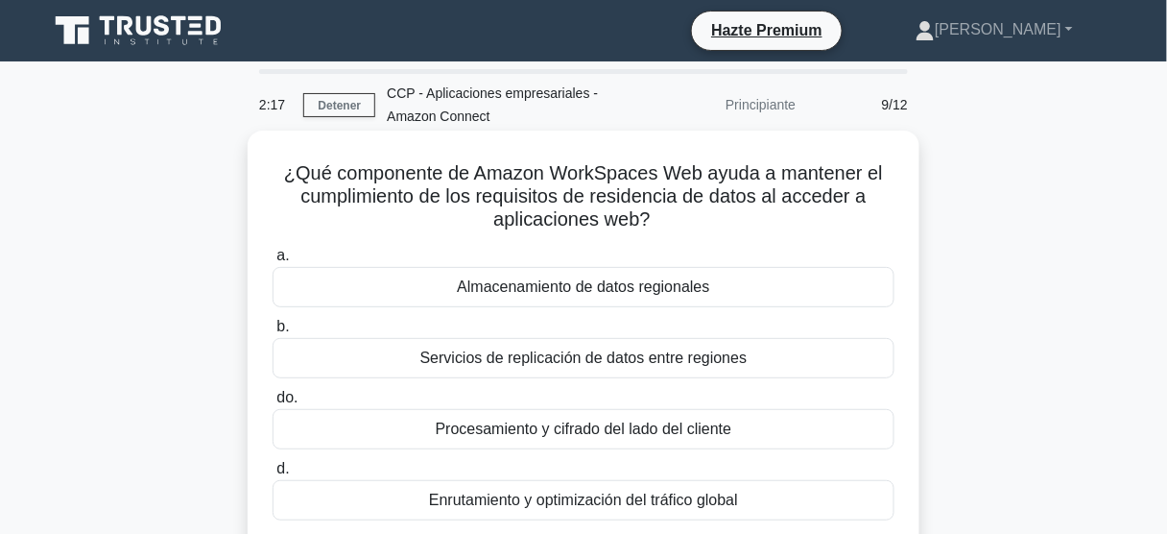
drag, startPoint x: 712, startPoint y: 177, endPoint x: 691, endPoint y: 233, distance: 60.4
click at [691, 232] on h5 "¿Qué componente de Amazon WorkSpaces Web ayuda a mantener el cumplimiento de lo…" at bounding box center [584, 196] width 626 height 71
click at [668, 295] on font "Almacenamiento de datos regionales" at bounding box center [583, 286] width 252 height 16
click at [273, 262] on input "a. Almacenamiento de datos regionales" at bounding box center [273, 256] width 0 height 12
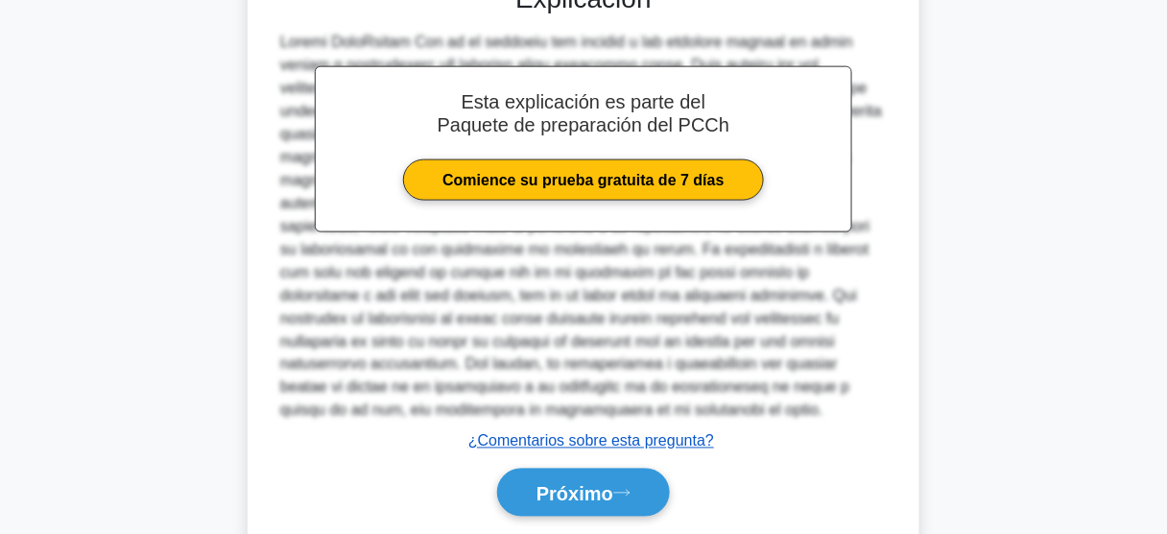
scroll to position [614, 0]
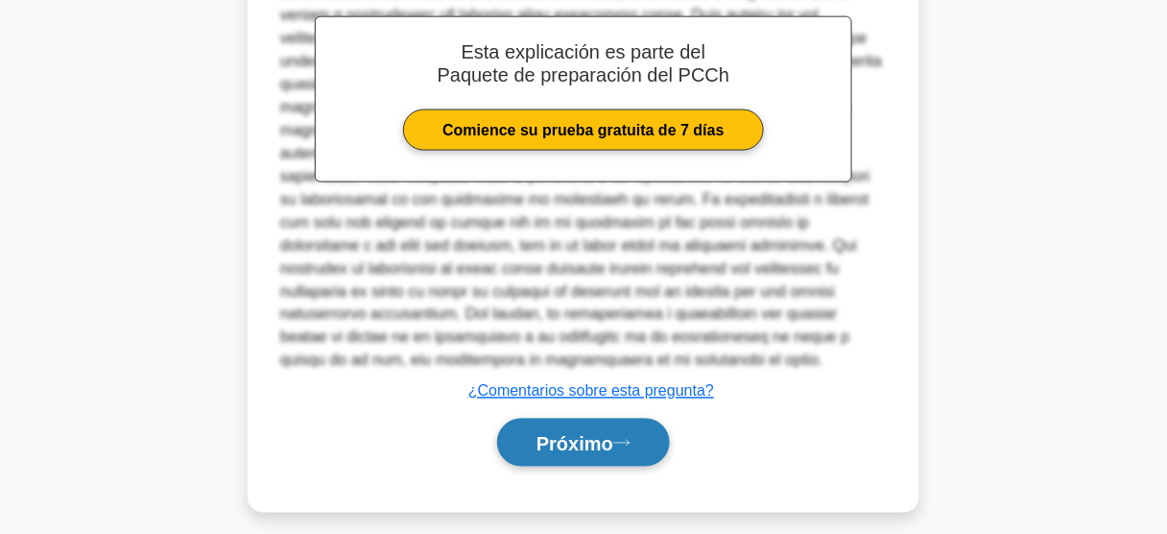
click at [613, 436] on font "Próximo" at bounding box center [574, 443] width 77 height 21
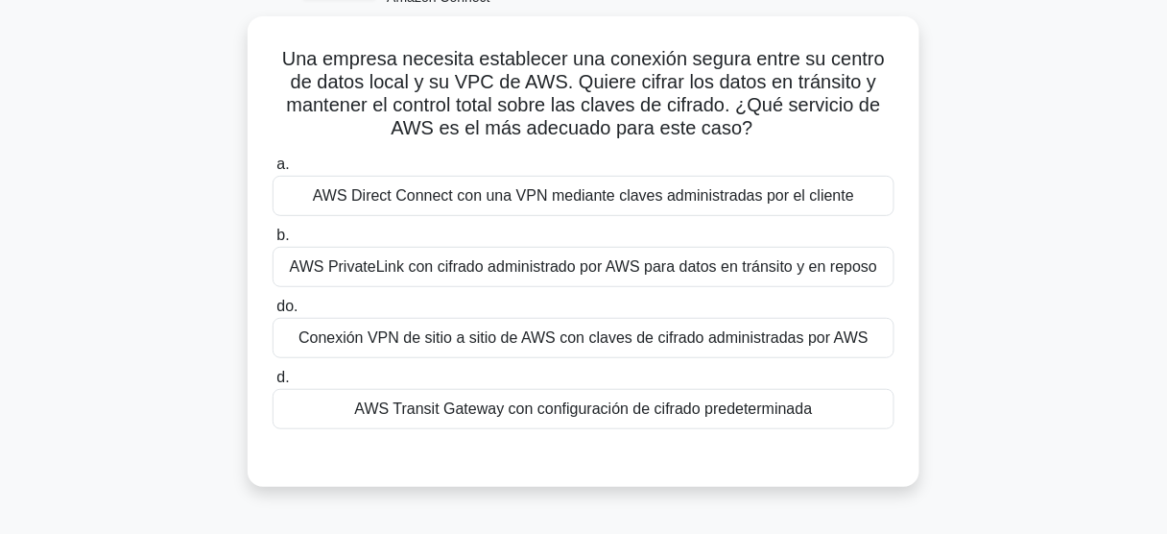
scroll to position [125, 0]
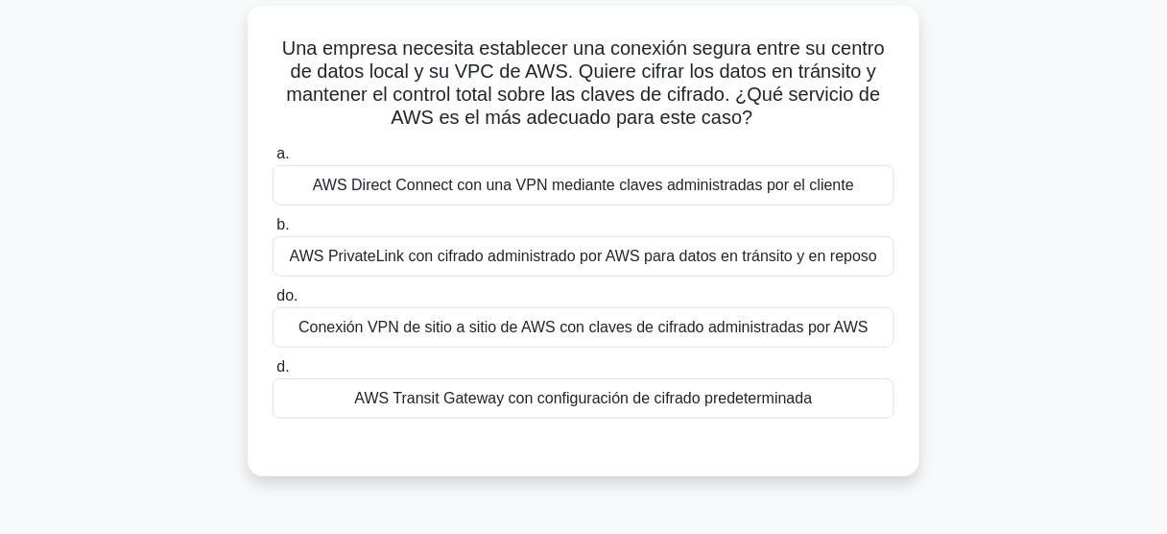
click at [745, 390] on font "AWS Transit Gateway con configuración de cifrado predeterminada" at bounding box center [584, 398] width 458 height 16
click at [273, 373] on input "d. AWS Transit Gateway con configuración de cifrado predeterminada" at bounding box center [273, 367] width 0 height 12
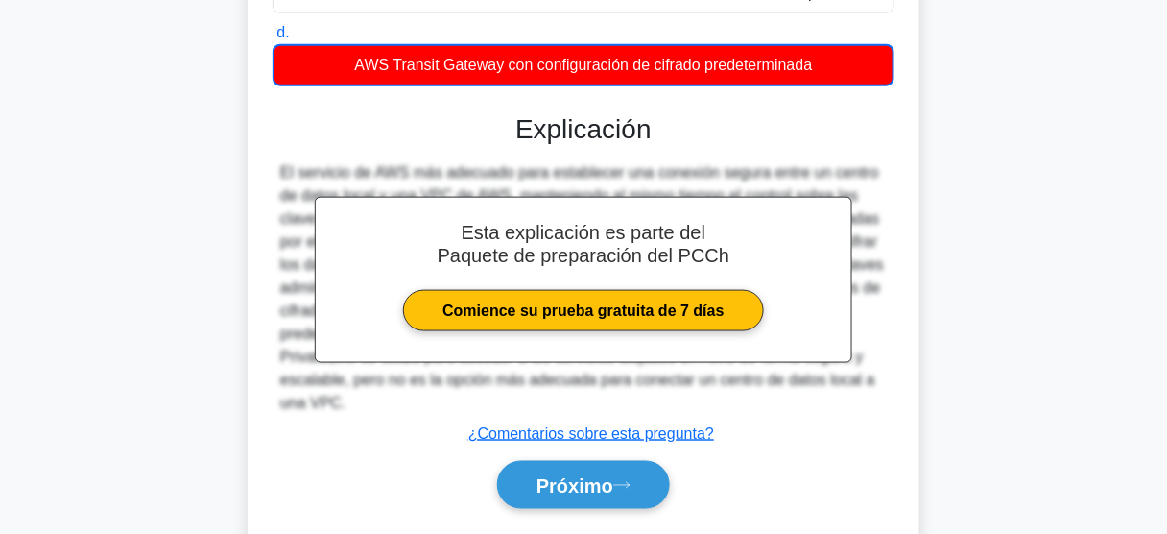
scroll to position [512, 0]
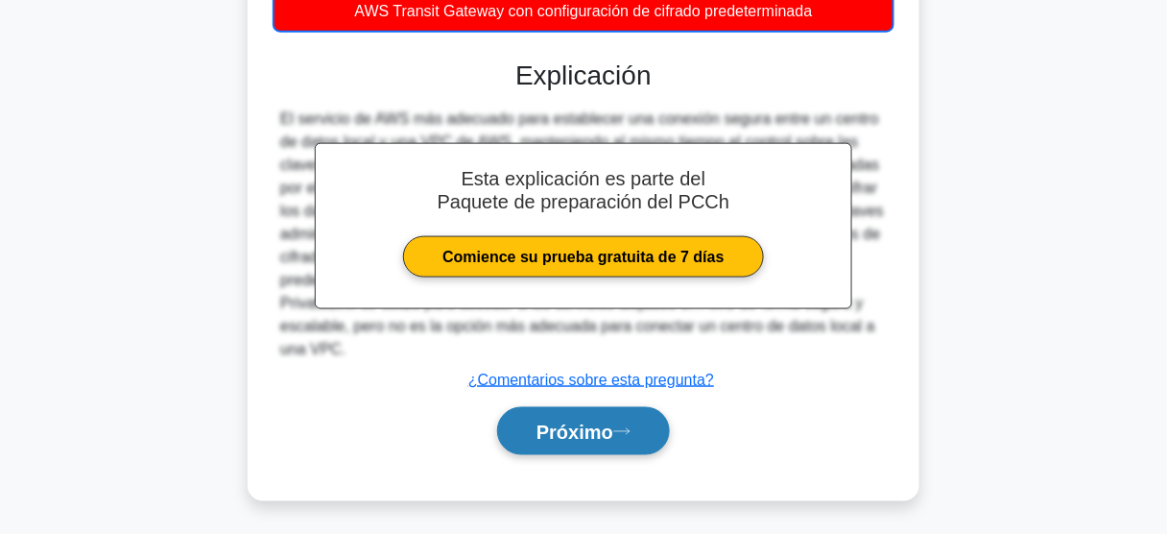
click at [639, 414] on button "Próximo" at bounding box center [583, 431] width 173 height 49
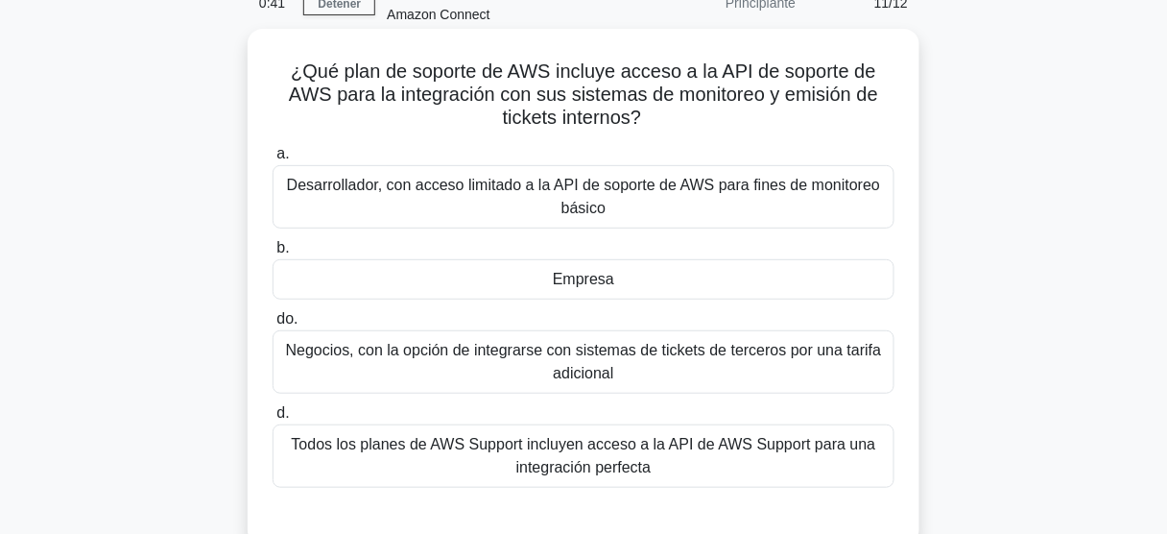
scroll to position [98, 0]
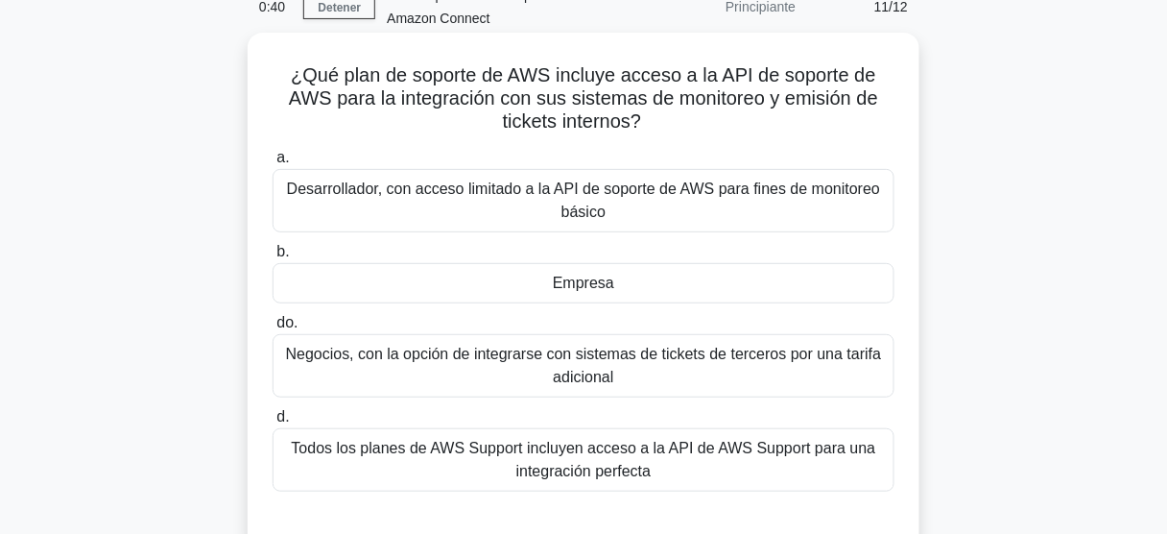
click at [567, 264] on div "Empresa" at bounding box center [584, 283] width 622 height 40
click at [273, 258] on input "b. Empresa" at bounding box center [273, 252] width 0 height 12
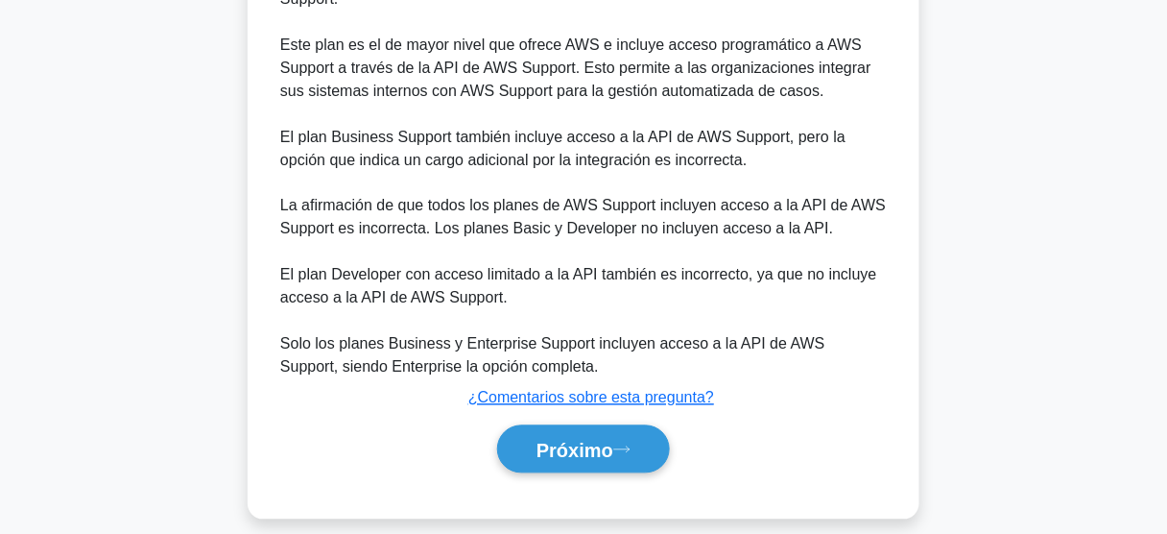
scroll to position [740, 0]
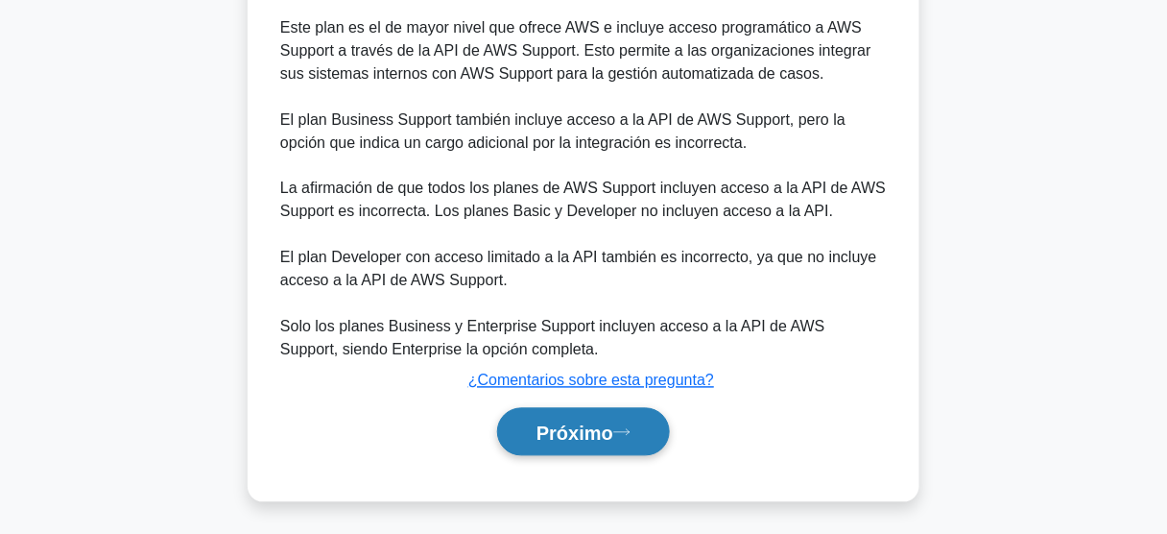
click at [623, 429] on icon at bounding box center [621, 432] width 15 height 6
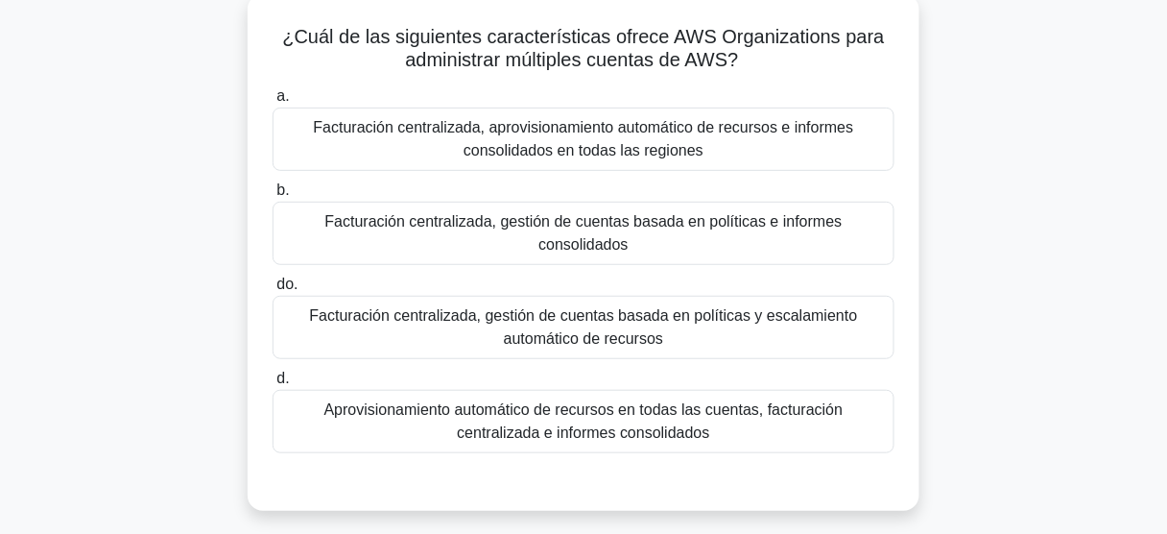
scroll to position [119, 0]
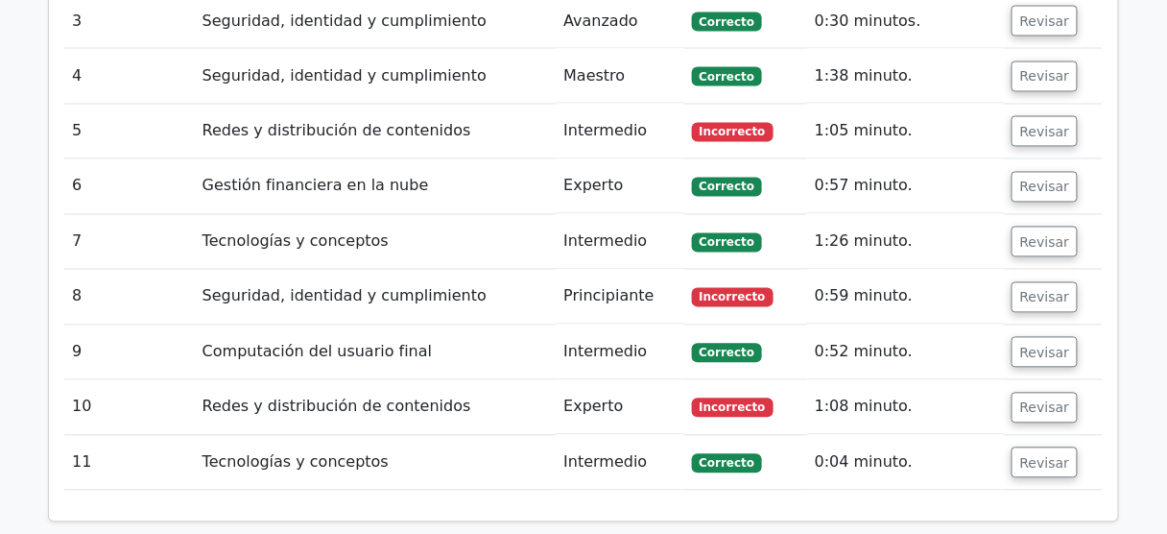
scroll to position [2534, 0]
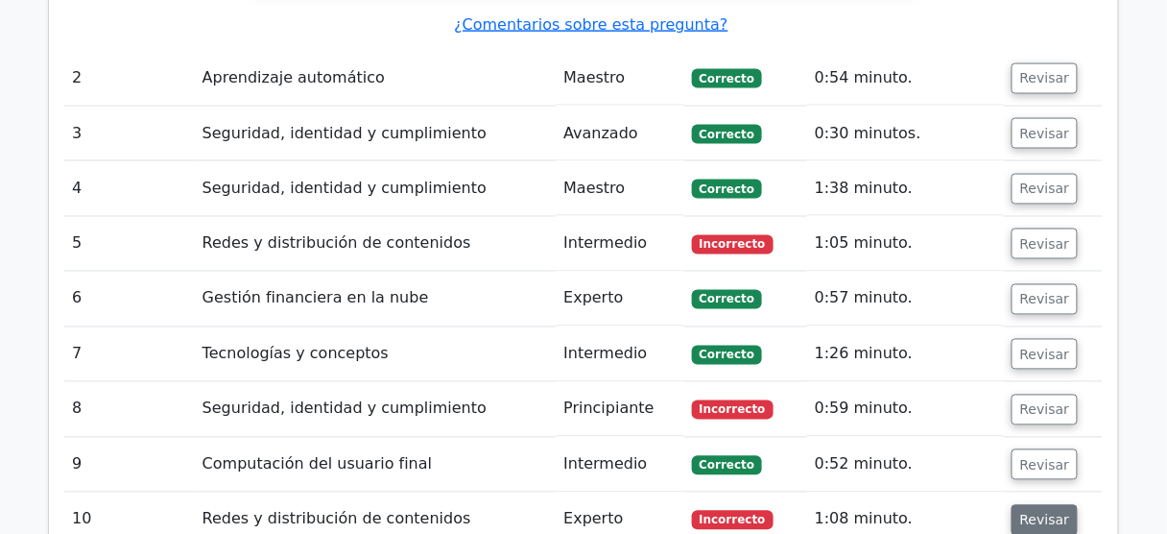
click at [1047, 512] on font "Revisar" at bounding box center [1045, 519] width 50 height 15
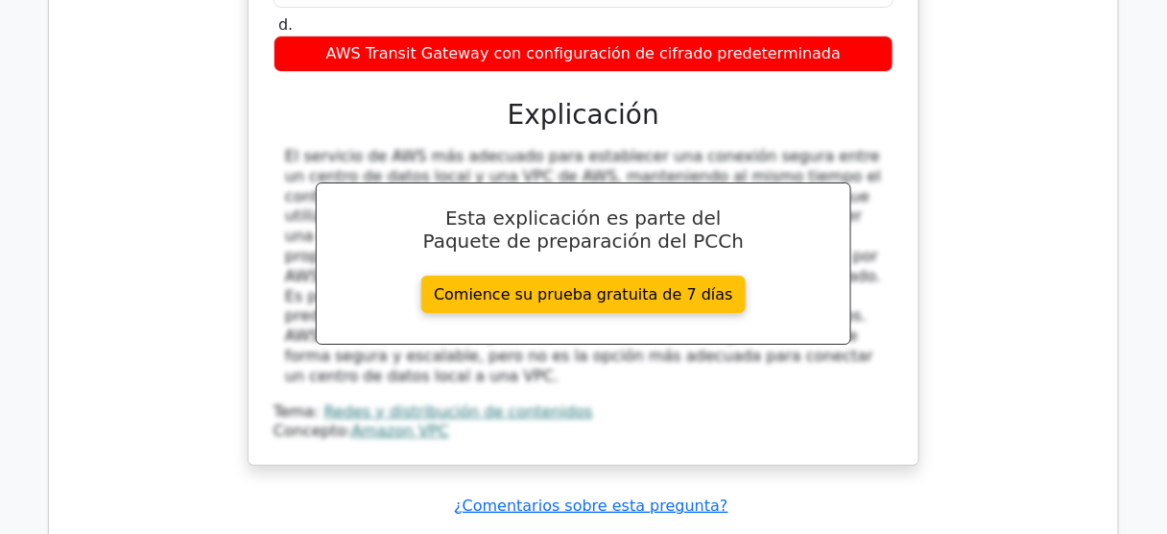
scroll to position [3455, 0]
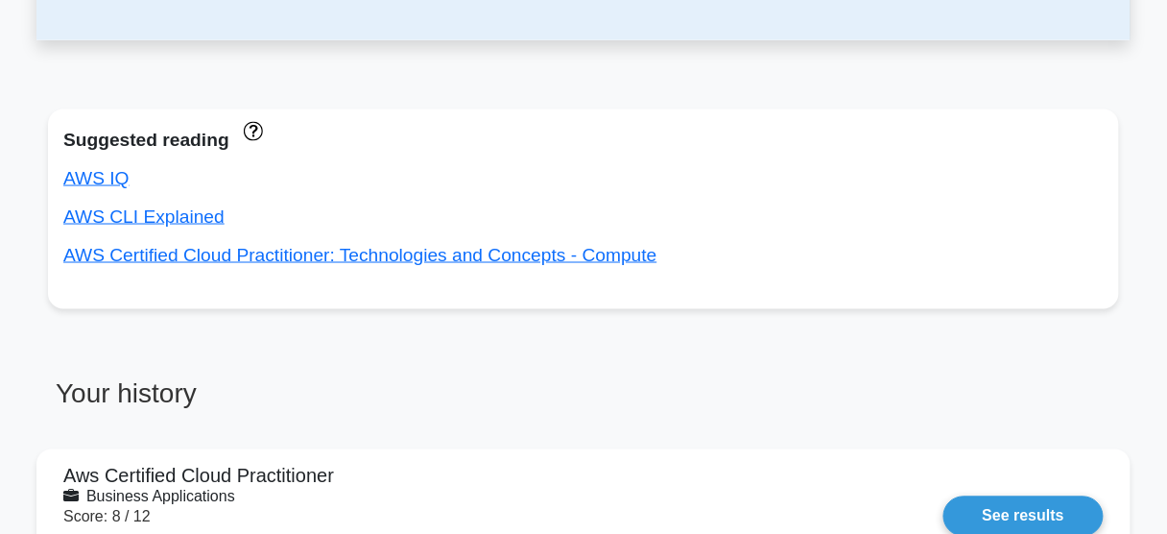
scroll to position [768, 0]
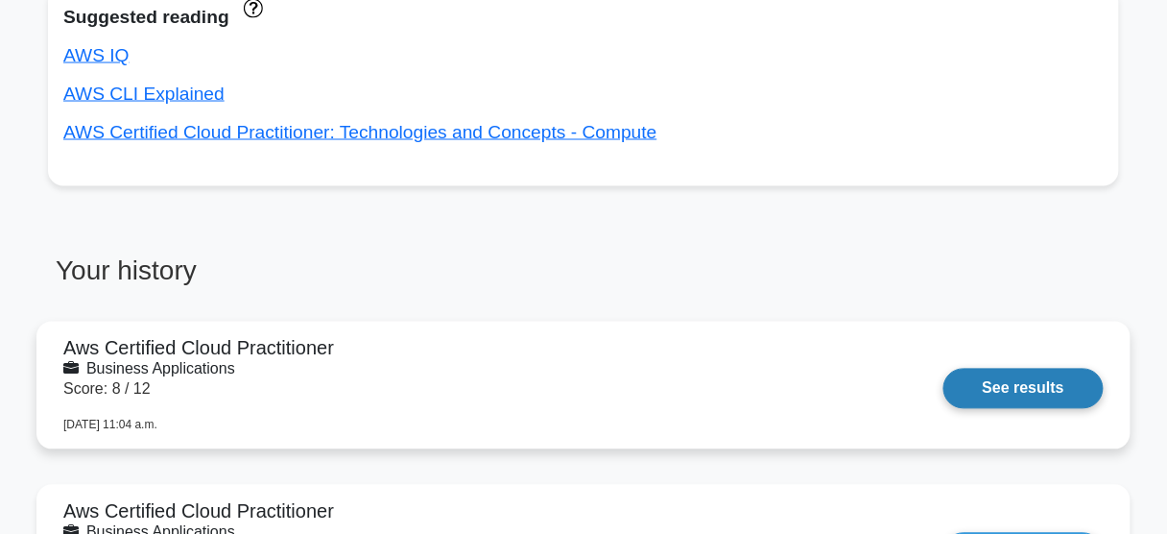
click at [1008, 378] on link "See results" at bounding box center [1023, 389] width 160 height 40
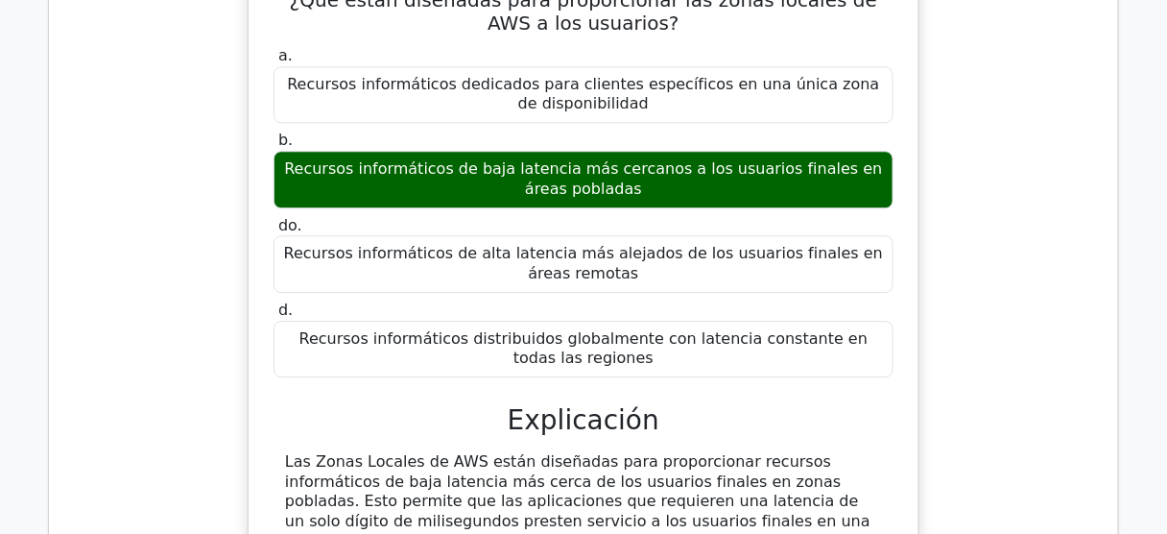
scroll to position [1228, 0]
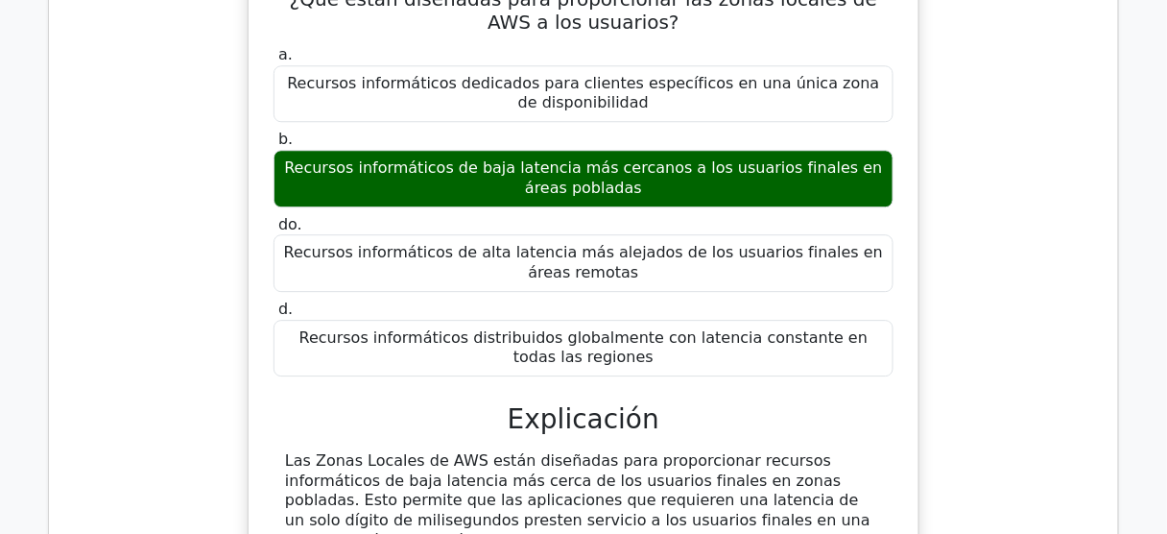
click at [994, 331] on div "¿Qué están diseñadas para proporcionar las zonas locales de AWS a los usuarios?…" at bounding box center [583, 344] width 1038 height 777
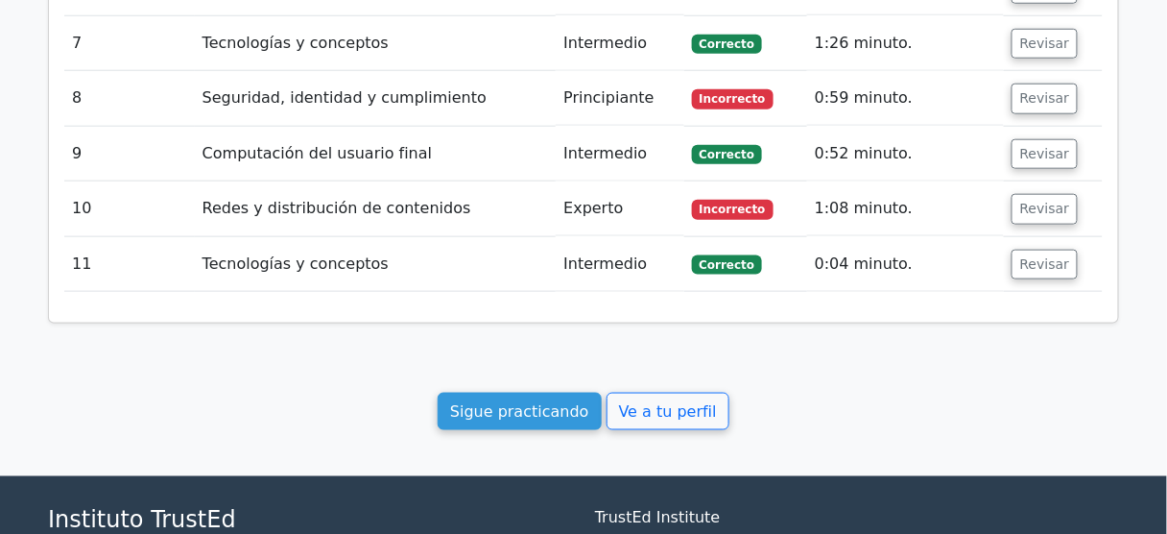
scroll to position [2036, 0]
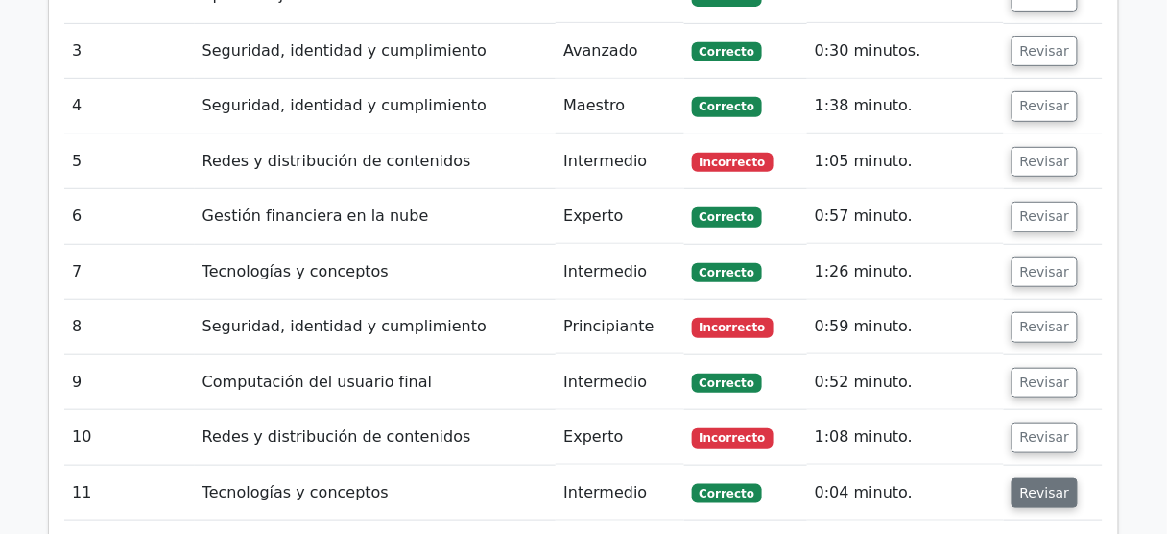
click at [1043, 485] on font "Revisar" at bounding box center [1045, 492] width 50 height 15
click at [1037, 430] on font "Revisar" at bounding box center [1045, 437] width 50 height 15
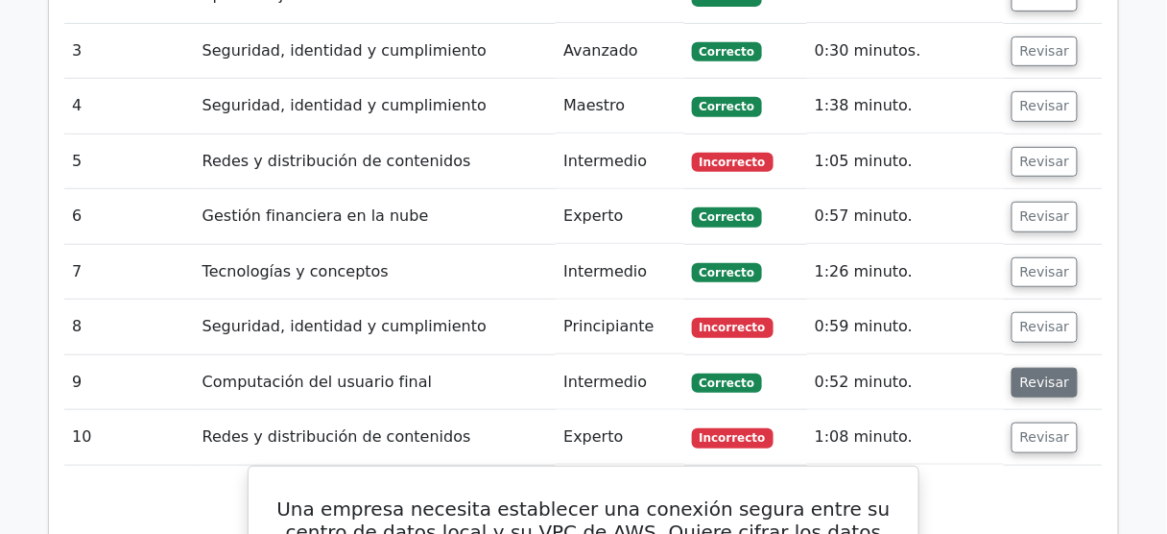
click at [1038, 374] on font "Revisar" at bounding box center [1045, 381] width 50 height 15
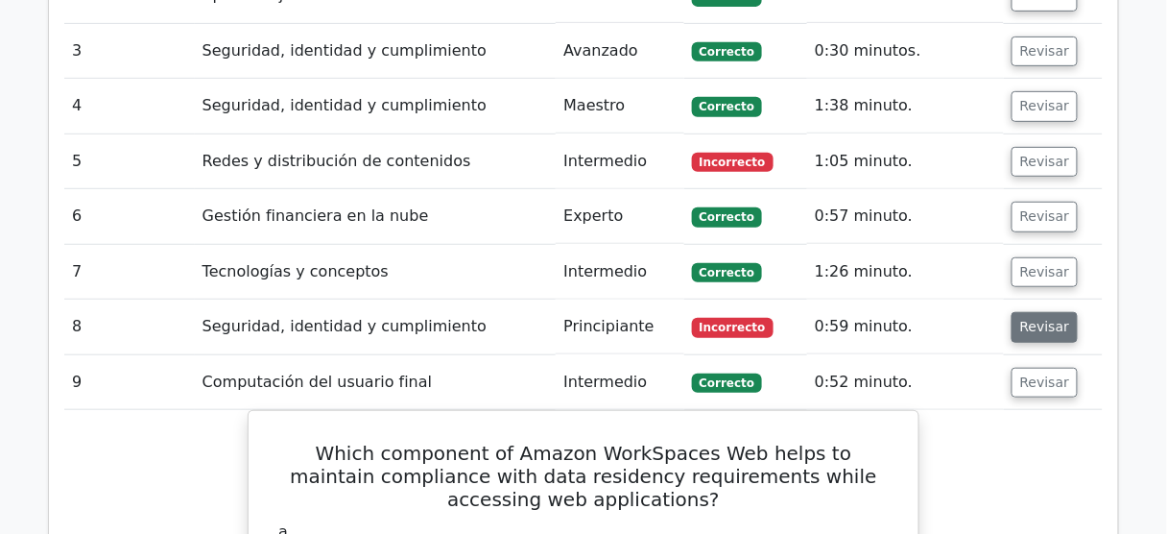
click at [1030, 320] on font "Revisar" at bounding box center [1045, 327] width 50 height 15
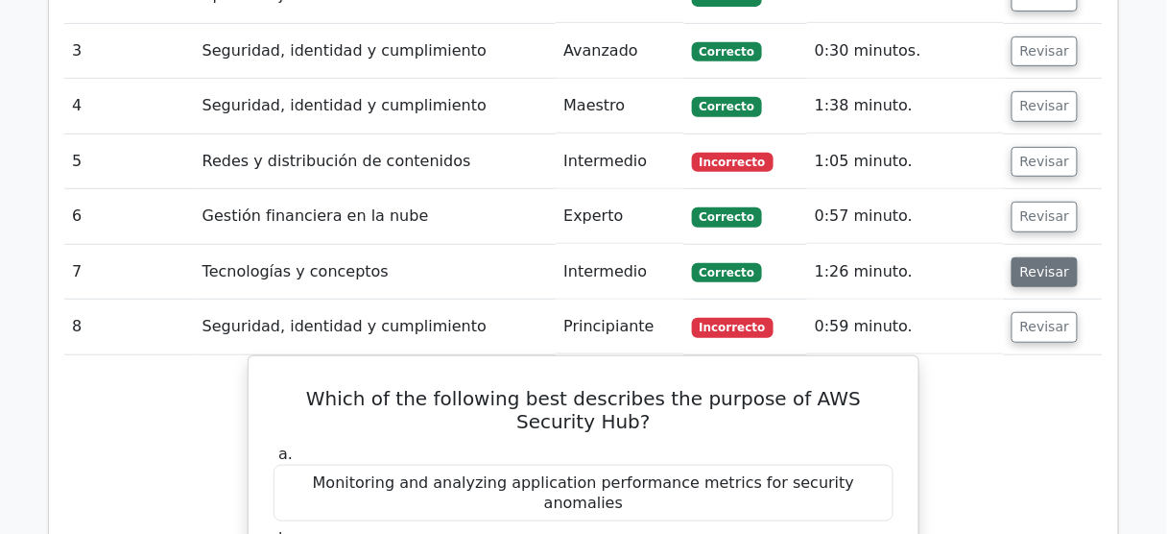
click at [1040, 264] on font "Revisar" at bounding box center [1045, 271] width 50 height 15
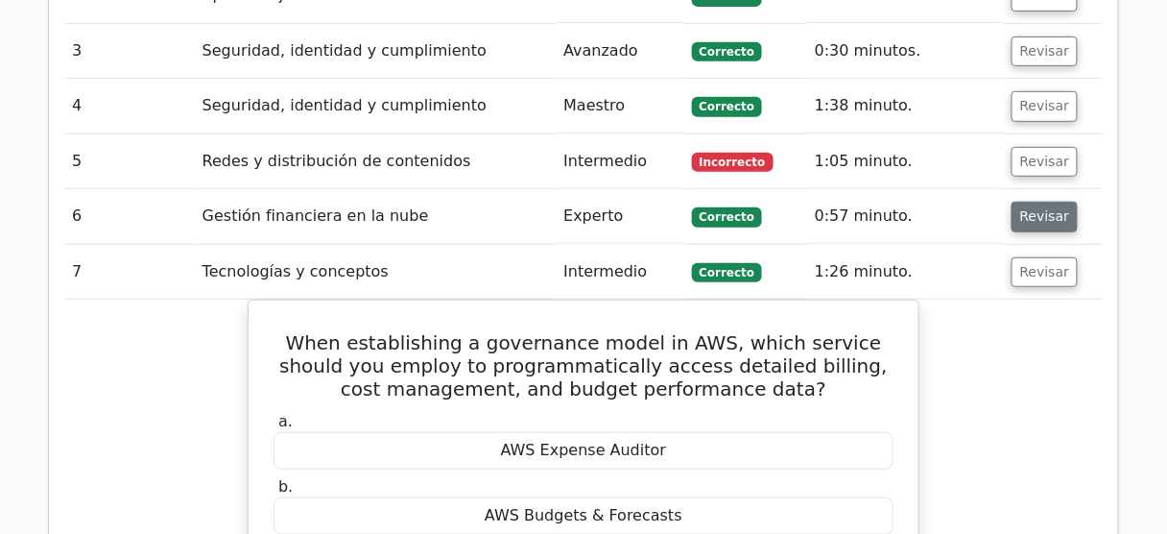
click at [1036, 209] on font "Revisar" at bounding box center [1045, 216] width 50 height 15
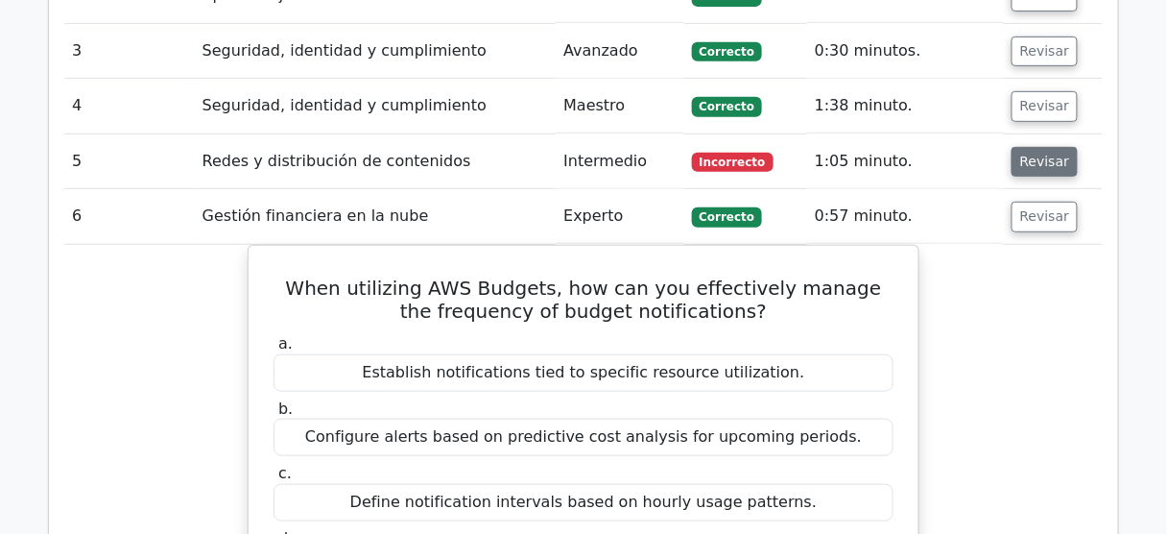
click at [1036, 154] on font "Revisar" at bounding box center [1045, 161] width 50 height 15
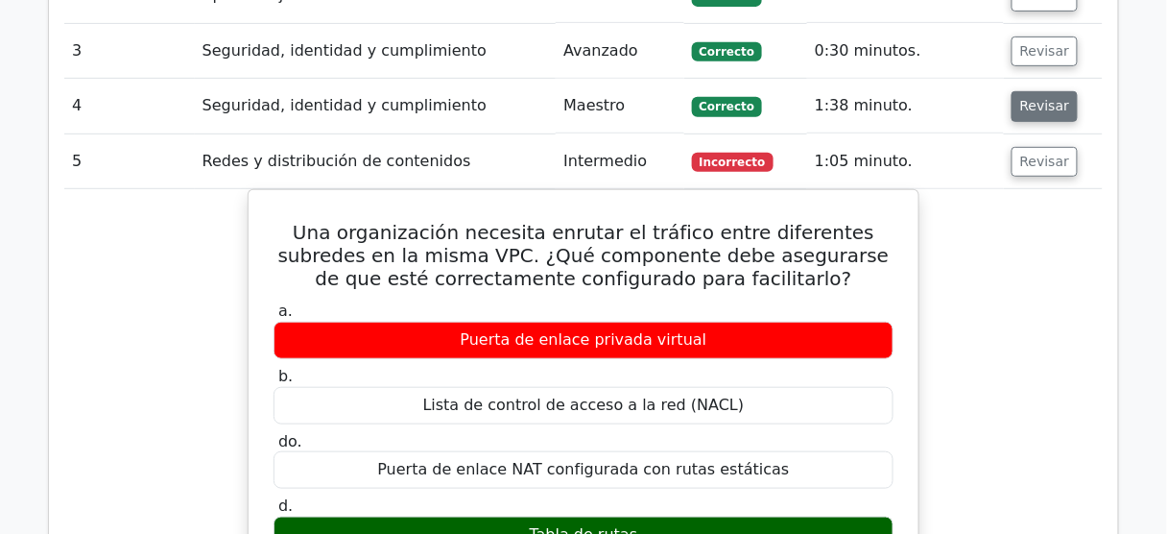
click at [1043, 99] on font "Revisar" at bounding box center [1045, 106] width 50 height 15
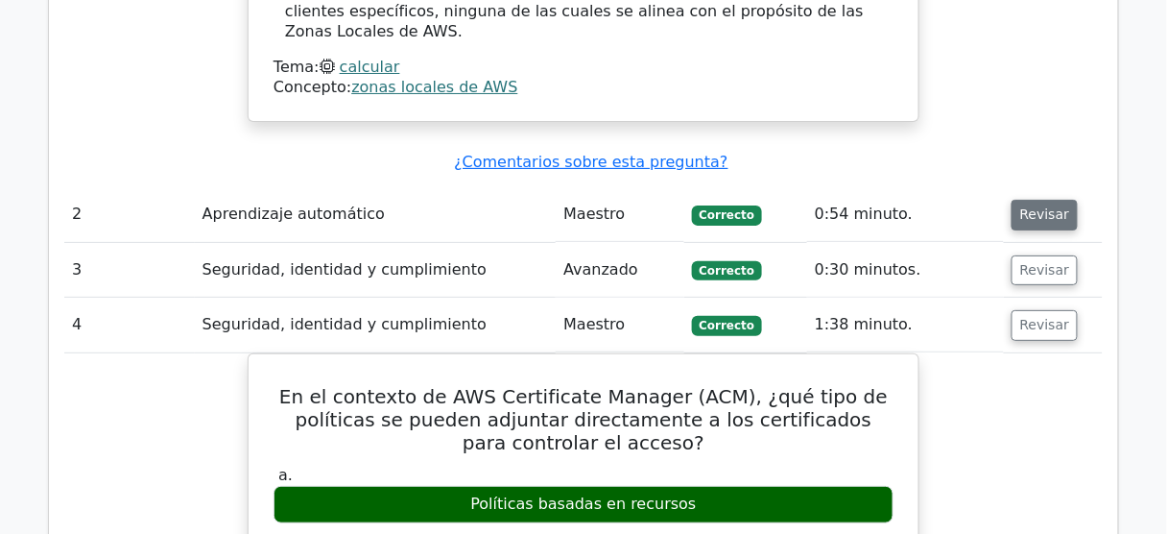
scroll to position [1805, 0]
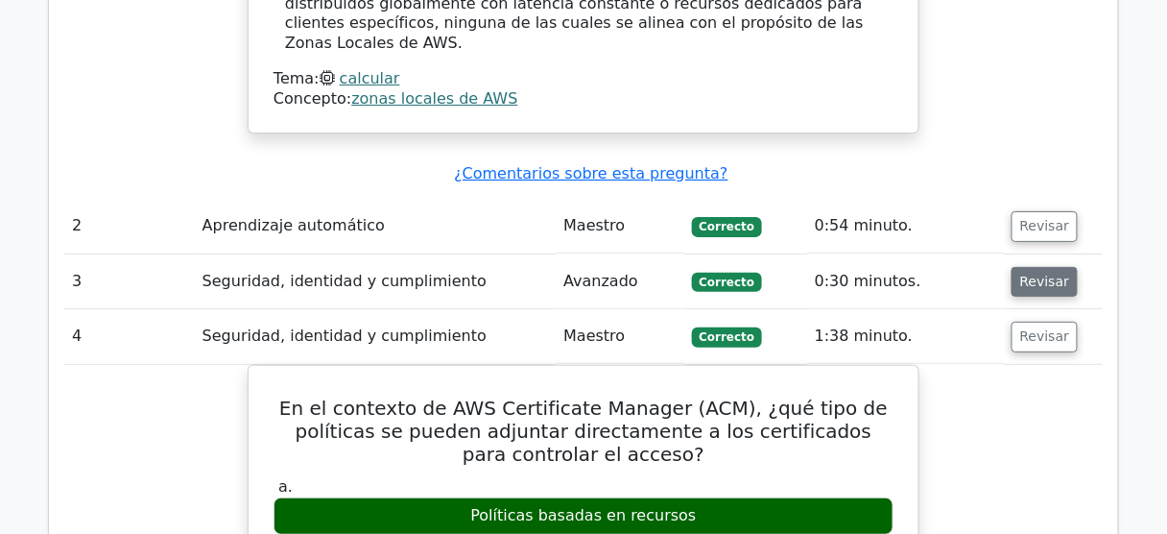
drag, startPoint x: 1049, startPoint y: 262, endPoint x: 1042, endPoint y: 209, distance: 53.2
click at [1049, 274] on font "Revisar" at bounding box center [1045, 281] width 50 height 15
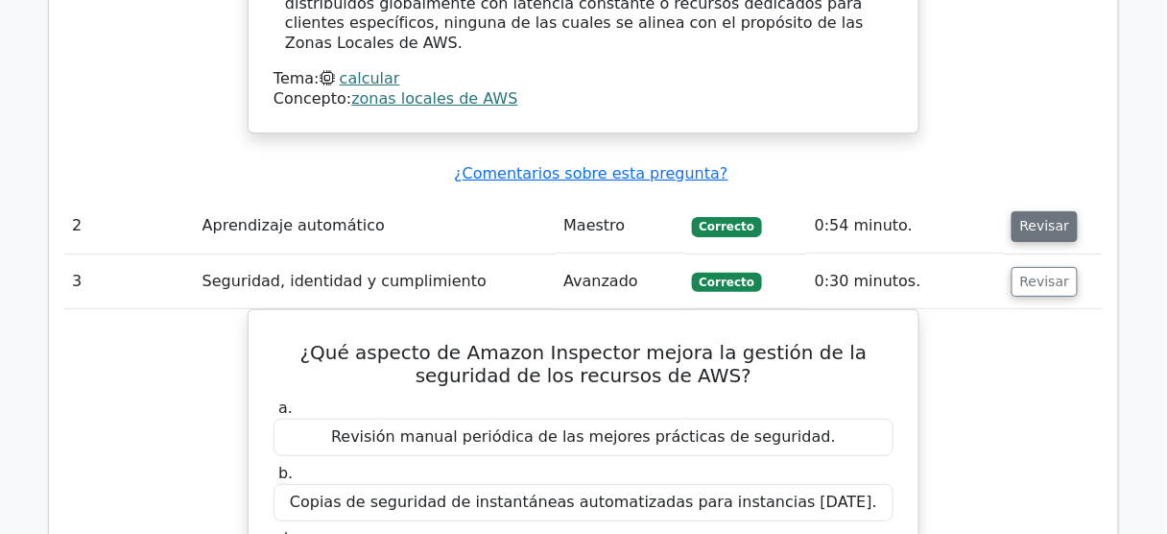
click at [1042, 219] on font "Revisar" at bounding box center [1045, 226] width 50 height 15
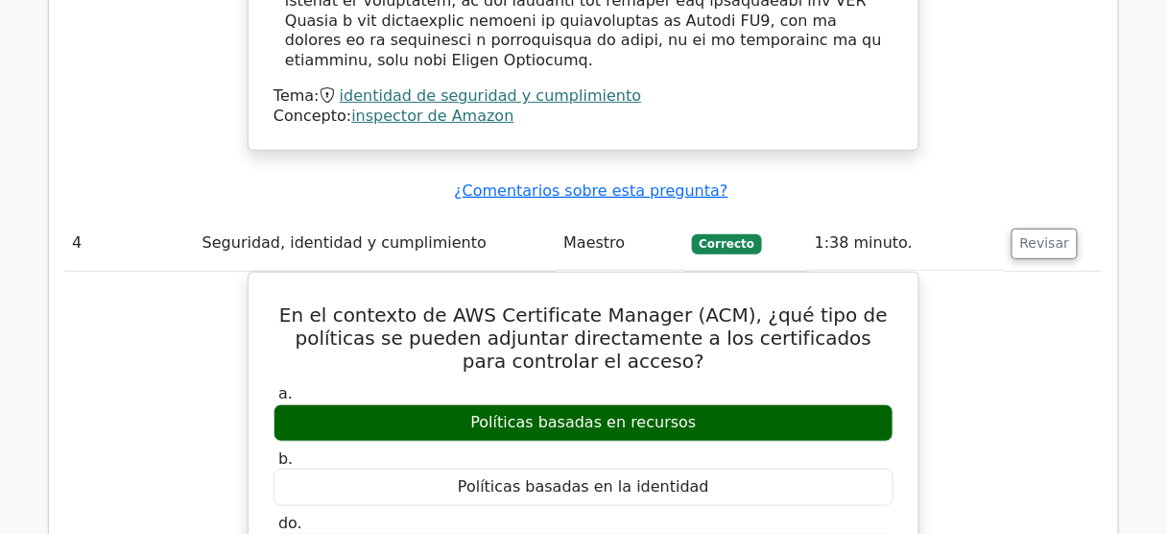
scroll to position [3878, 0]
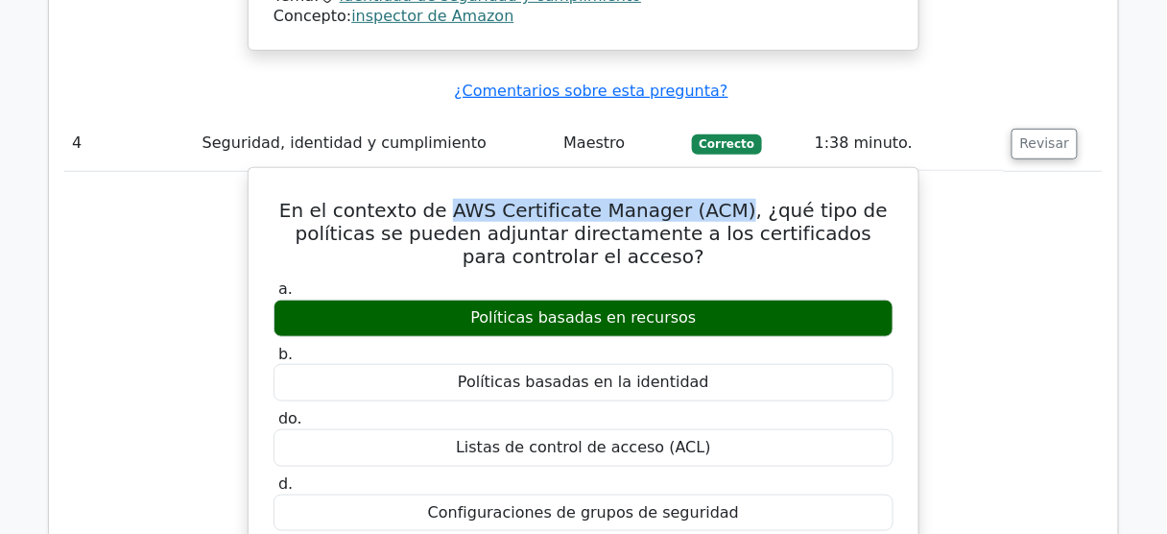
drag, startPoint x: 464, startPoint y: 90, endPoint x: 745, endPoint y: 107, distance: 281.7
click at [738, 199] on font "En el contexto de AWS Certificate Manager (ACM), ¿qué tipo de políticas se pued…" at bounding box center [583, 233] width 608 height 69
click at [741, 199] on font "En el contexto de AWS Certificate Manager (ACM), ¿qué tipo de políticas se pued…" at bounding box center [583, 233] width 608 height 69
copy font "AWS Certificate Manager (ACM)"
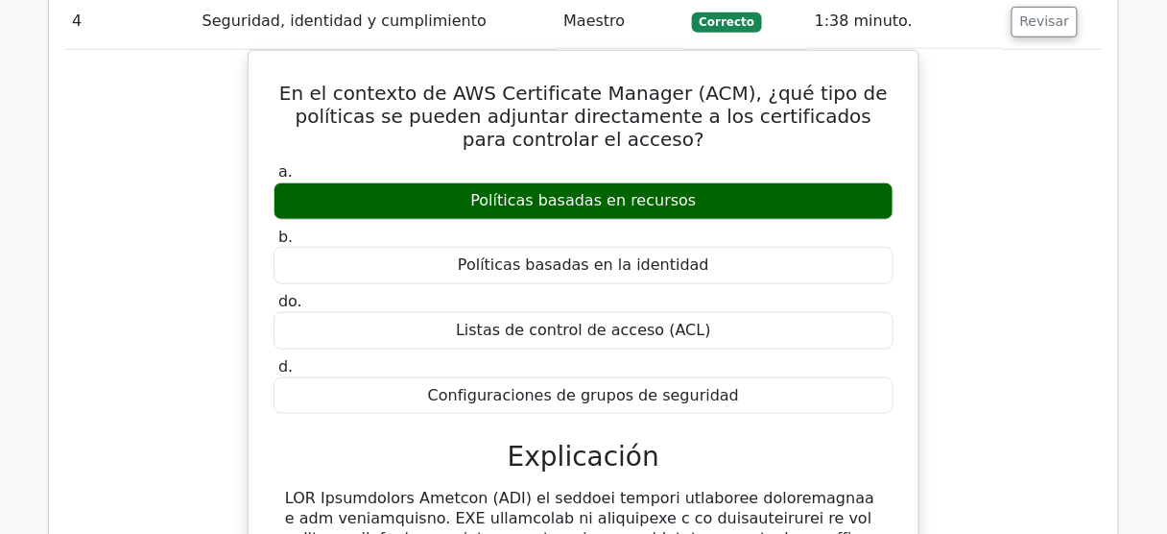
scroll to position [4109, 0]
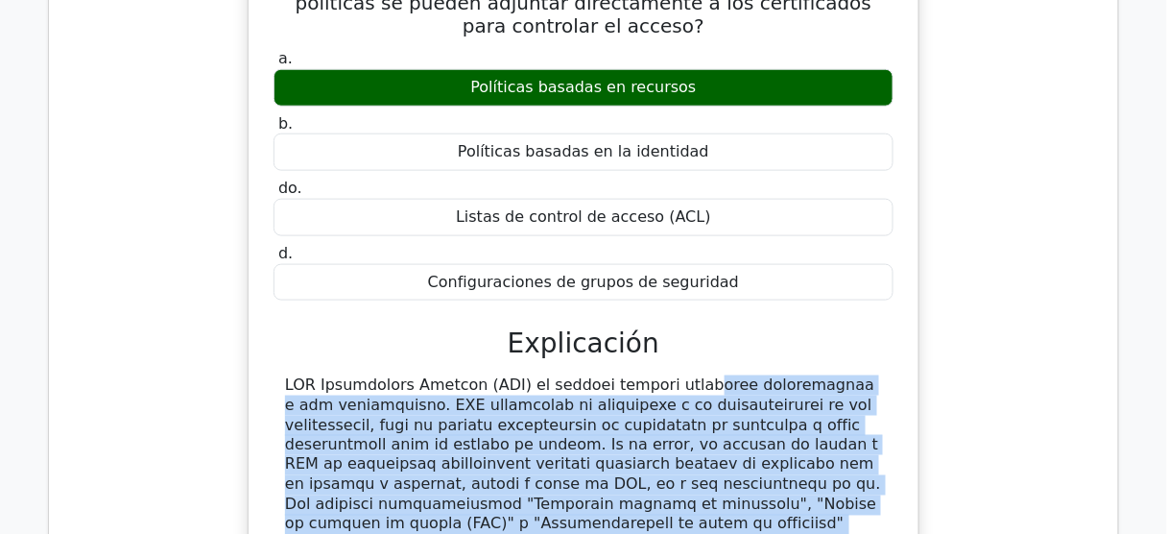
drag, startPoint x: 560, startPoint y: 271, endPoint x: 847, endPoint y: 411, distance: 319.3
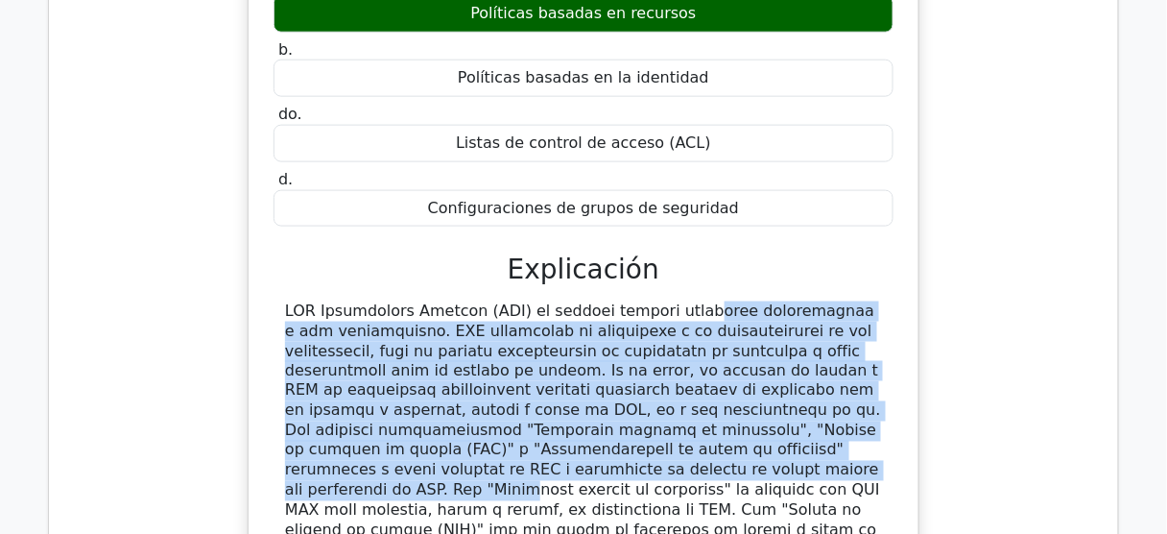
scroll to position [4185, 0]
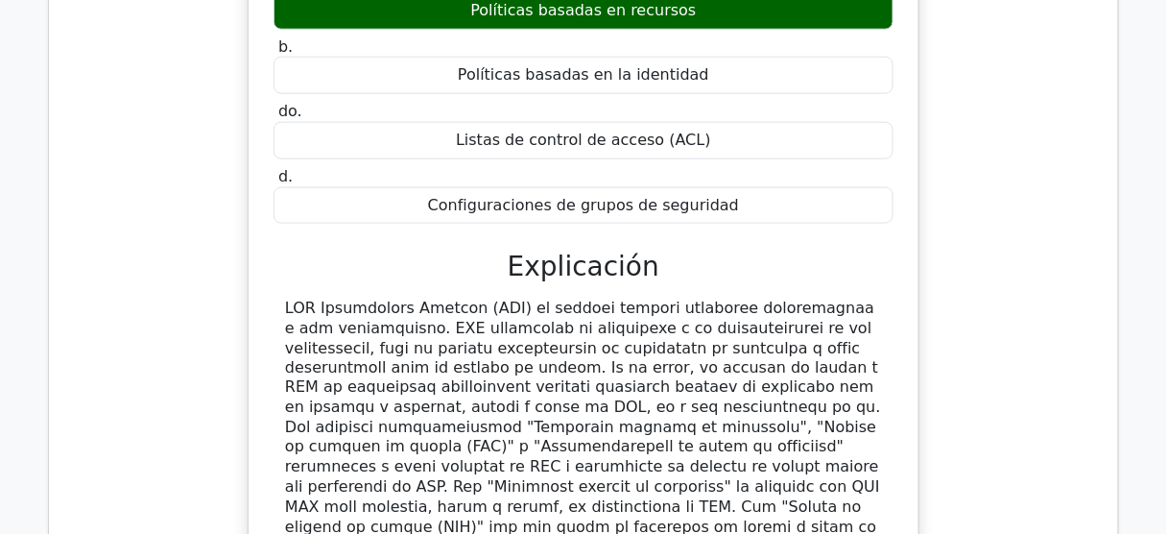
drag, startPoint x: 370, startPoint y: 433, endPoint x: 755, endPoint y: 458, distance: 385.7
click at [755, 458] on font at bounding box center [583, 527] width 596 height 458
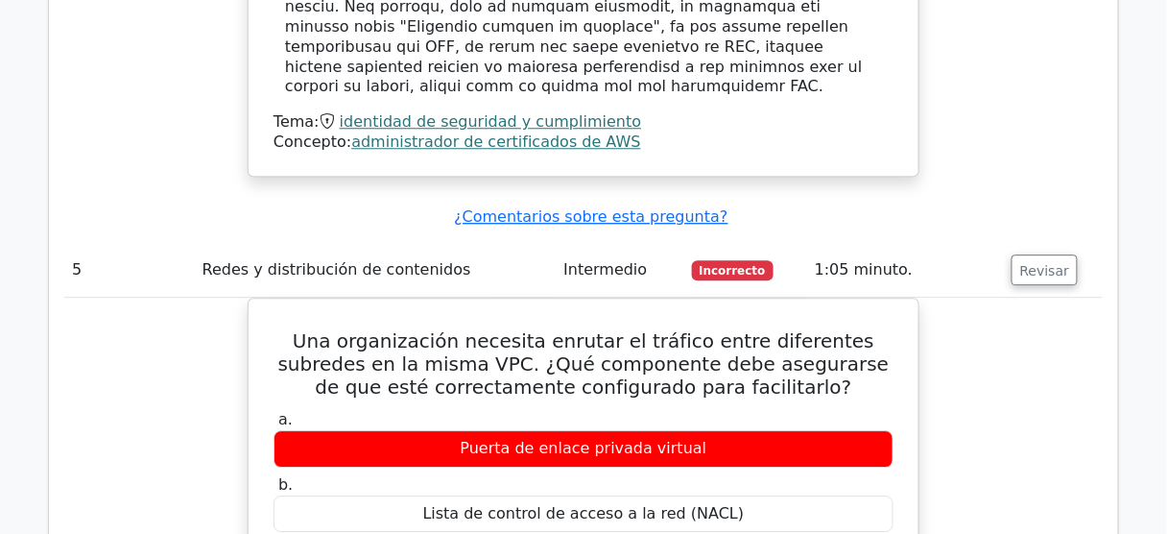
scroll to position [4876, 0]
